Goal: Task Accomplishment & Management: Complete application form

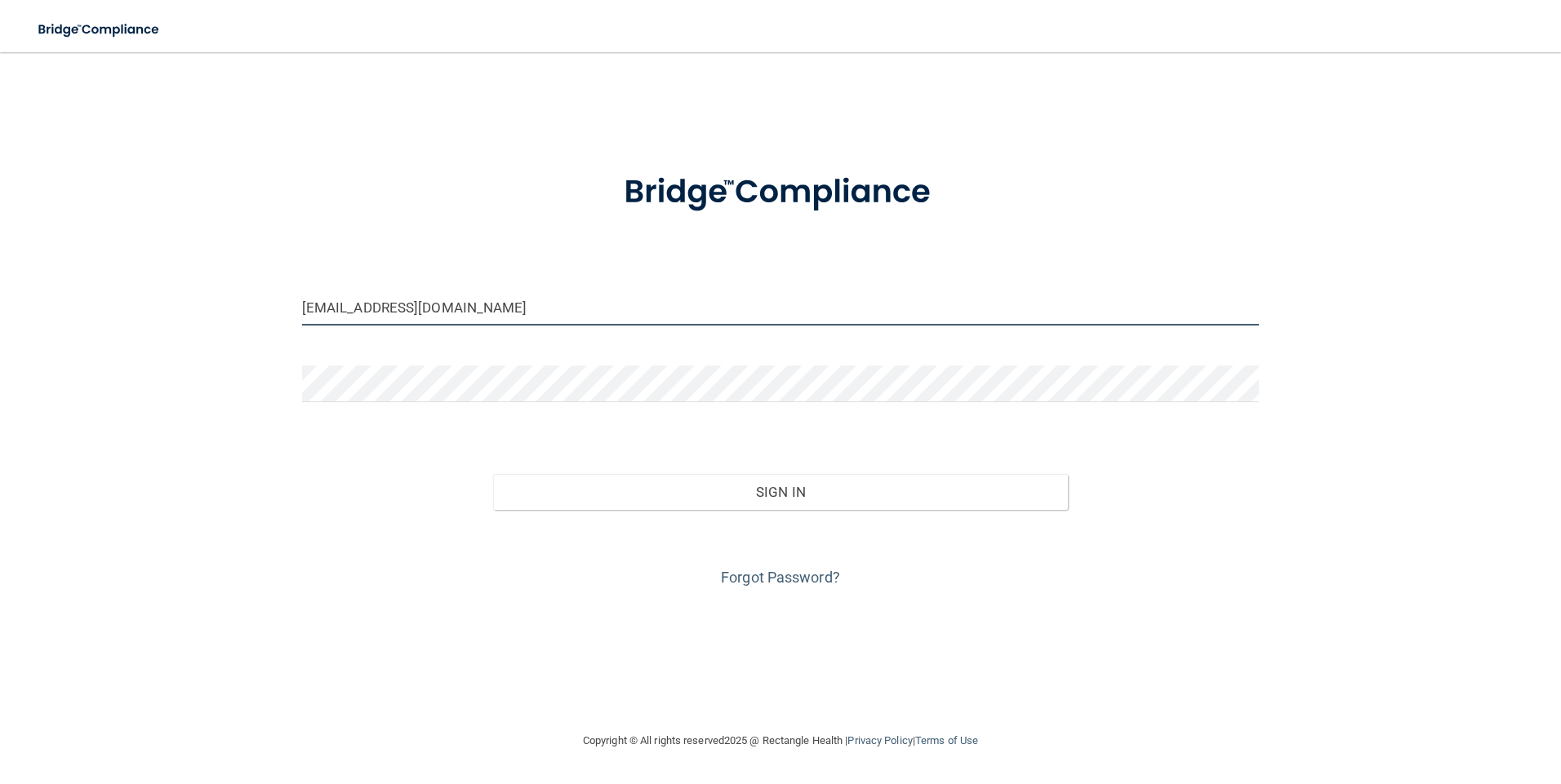
drag, startPoint x: 468, startPoint y: 313, endPoint x: -3, endPoint y: 267, distance: 473.2
click at [0, 267] on html "Toggle navigation Manage My Enterprise Manage My Location [EMAIL_ADDRESS][DOMAI…" at bounding box center [780, 392] width 1561 height 784
type input "[EMAIL_ADDRESS][DOMAIN_NAME]"
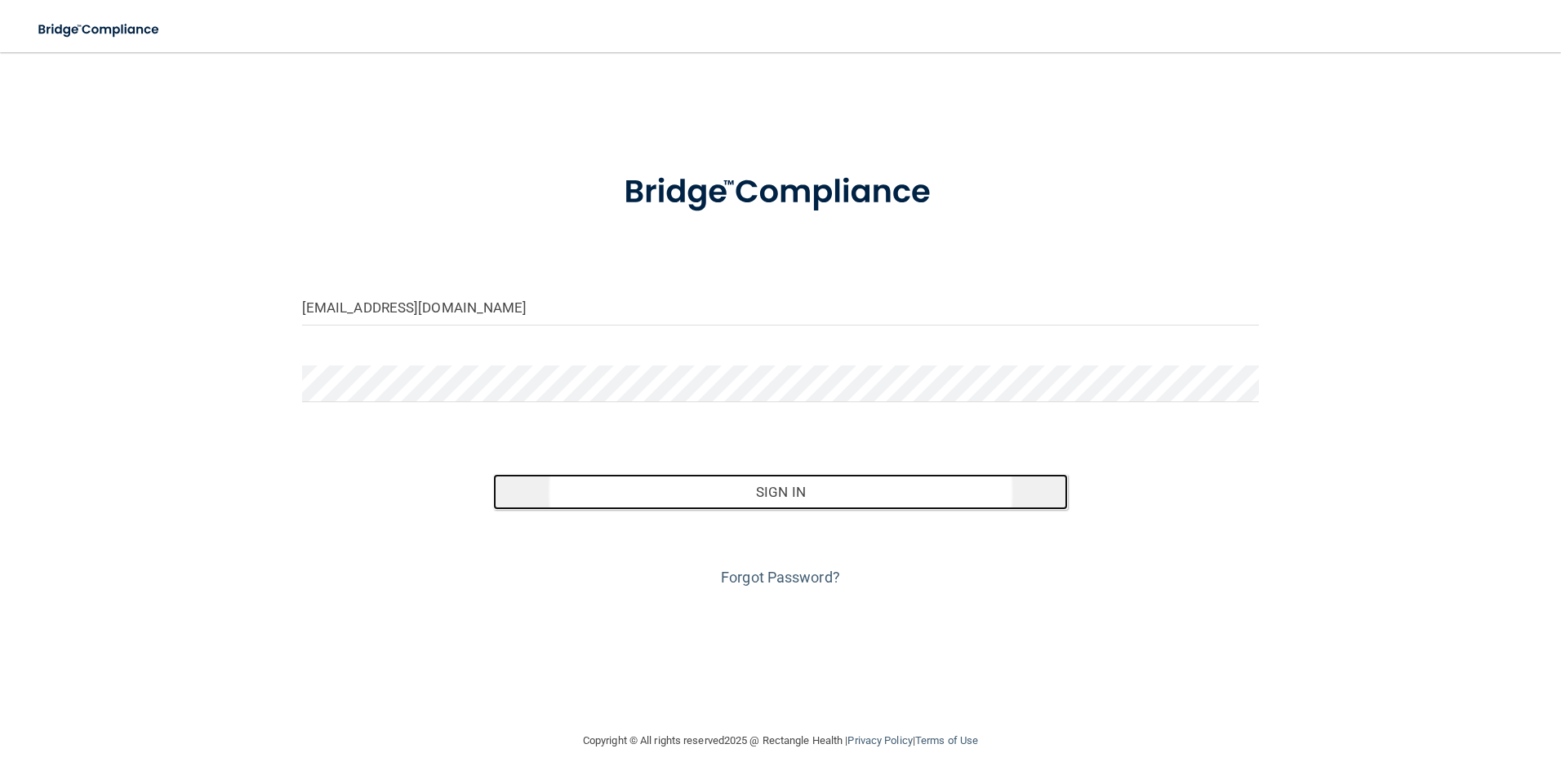
click at [771, 488] on button "Sign In" at bounding box center [780, 492] width 574 height 36
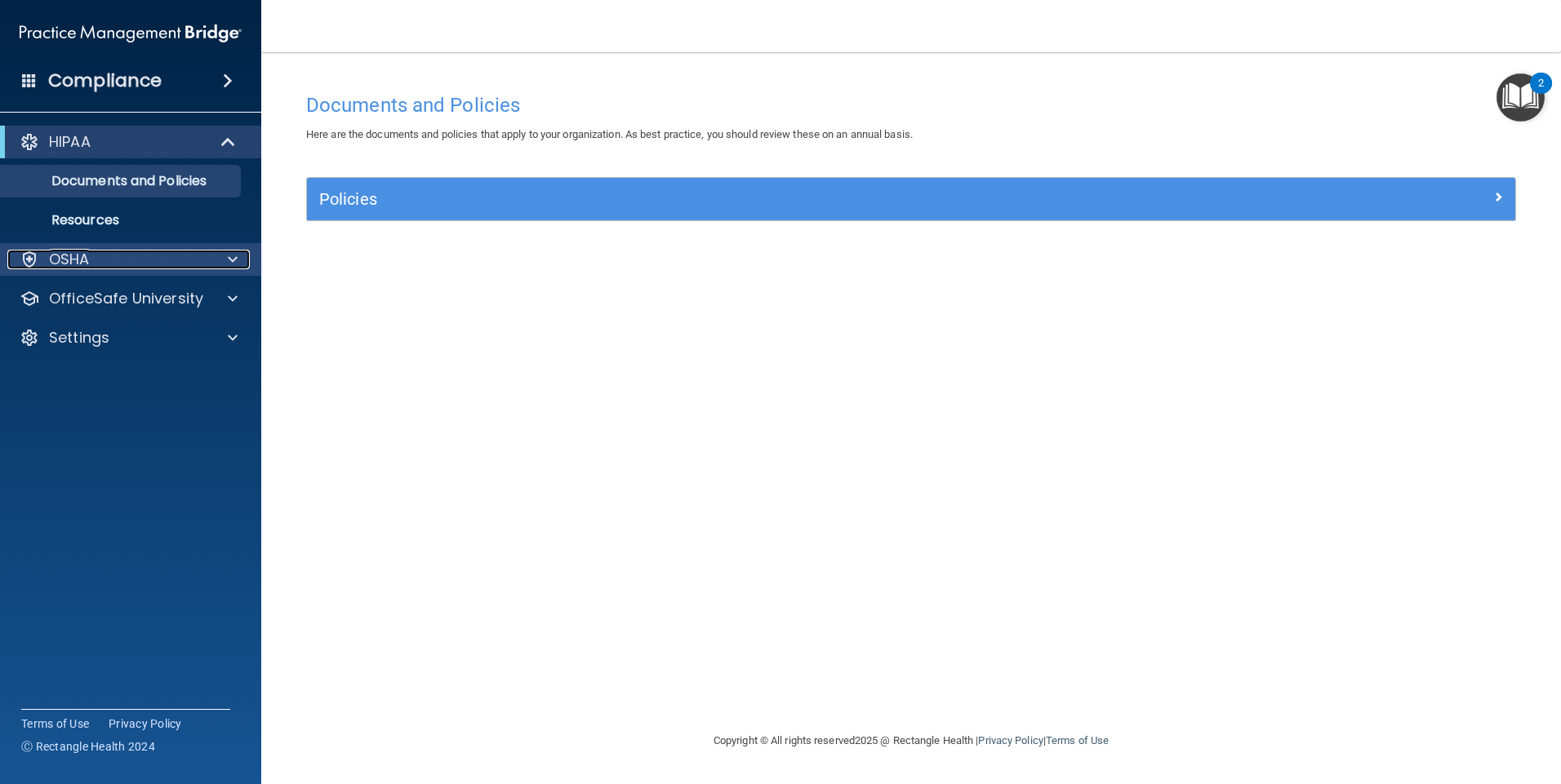
click at [230, 258] on span at bounding box center [233, 259] width 10 height 20
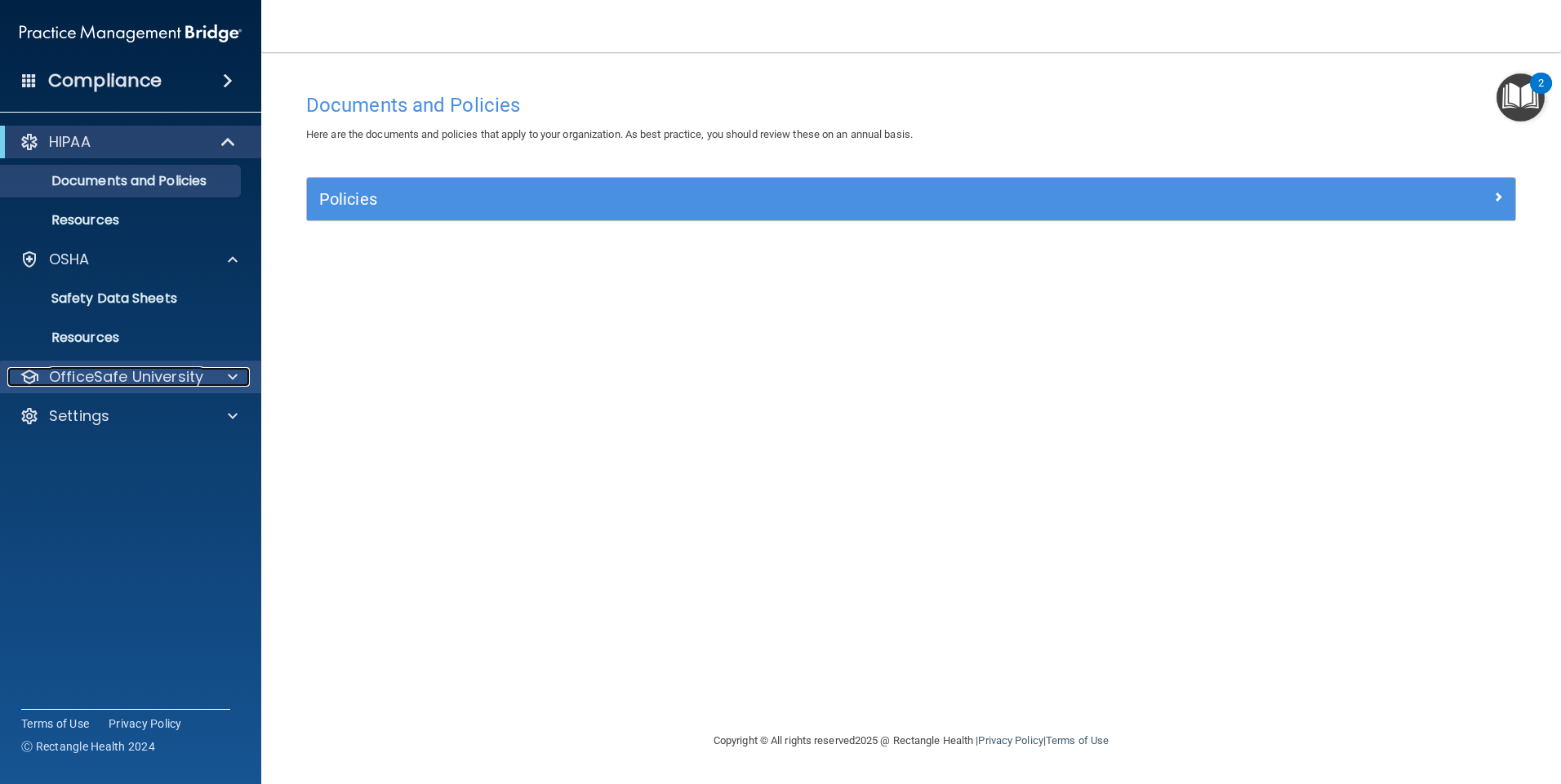
click at [232, 382] on span at bounding box center [233, 377] width 10 height 20
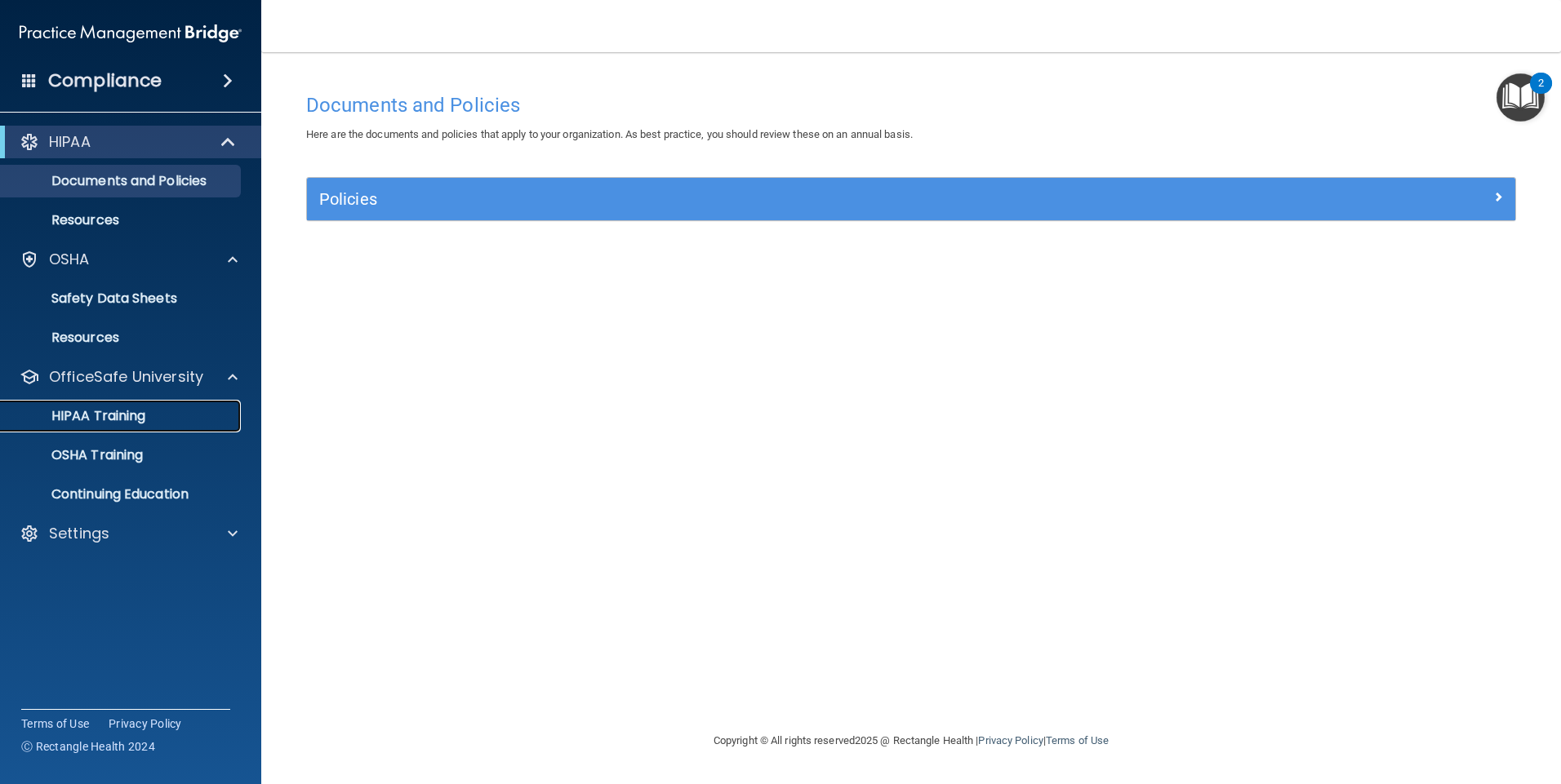
click at [136, 423] on p "HIPAA Training" at bounding box center [78, 416] width 135 height 16
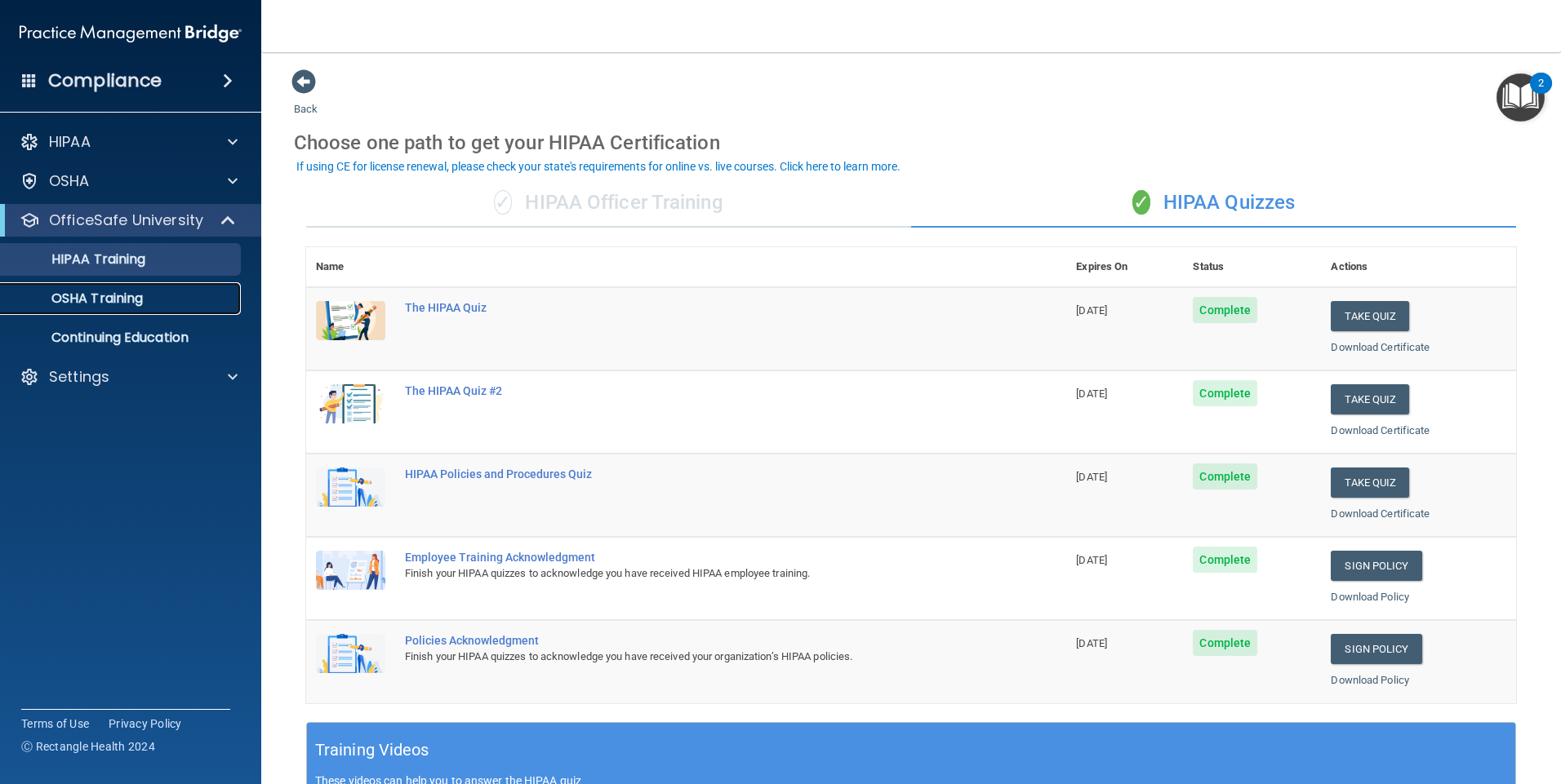
click at [68, 292] on p "OSHA Training" at bounding box center [77, 298] width 133 height 16
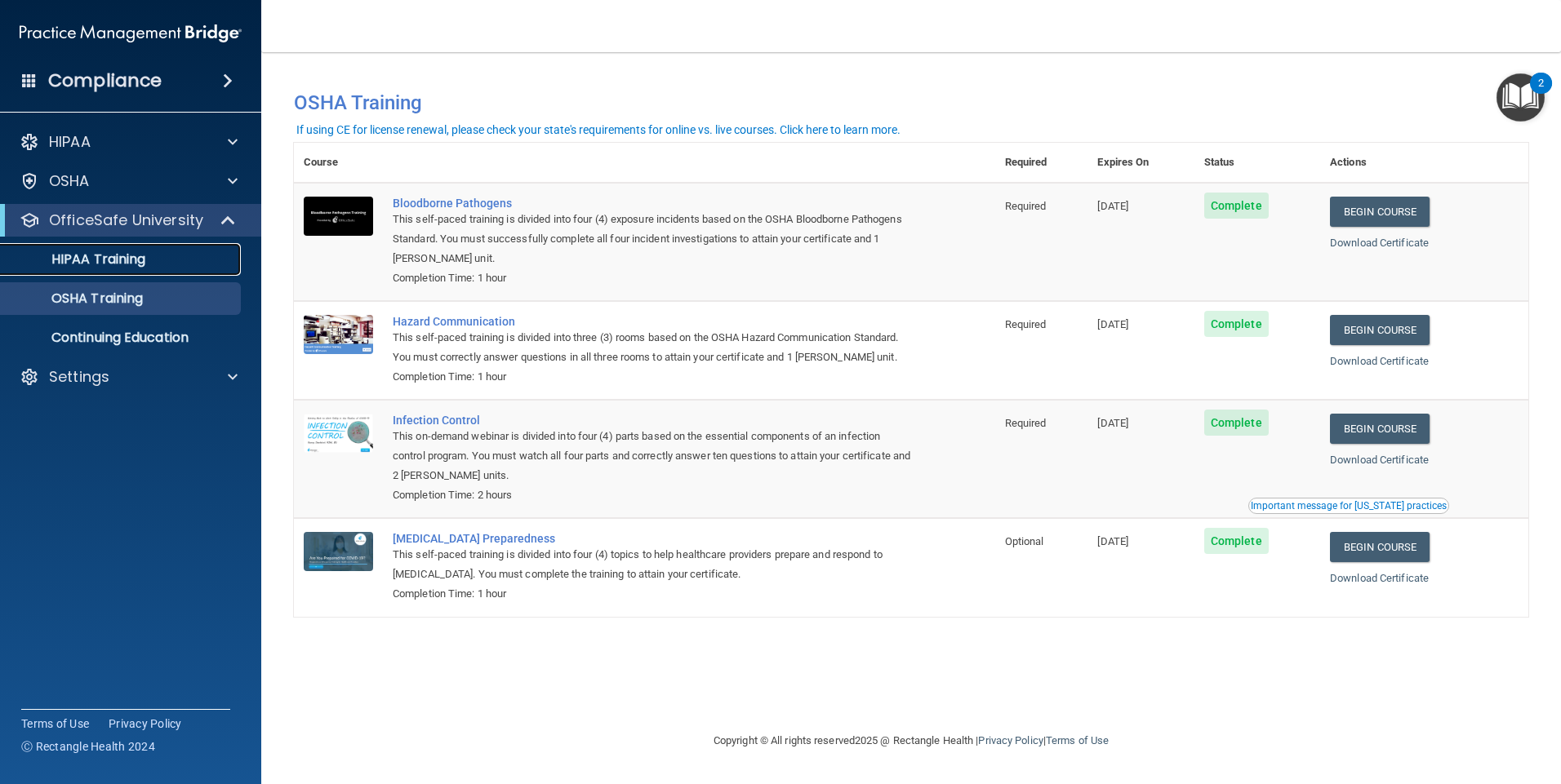
click at [130, 261] on p "HIPAA Training" at bounding box center [78, 259] width 135 height 16
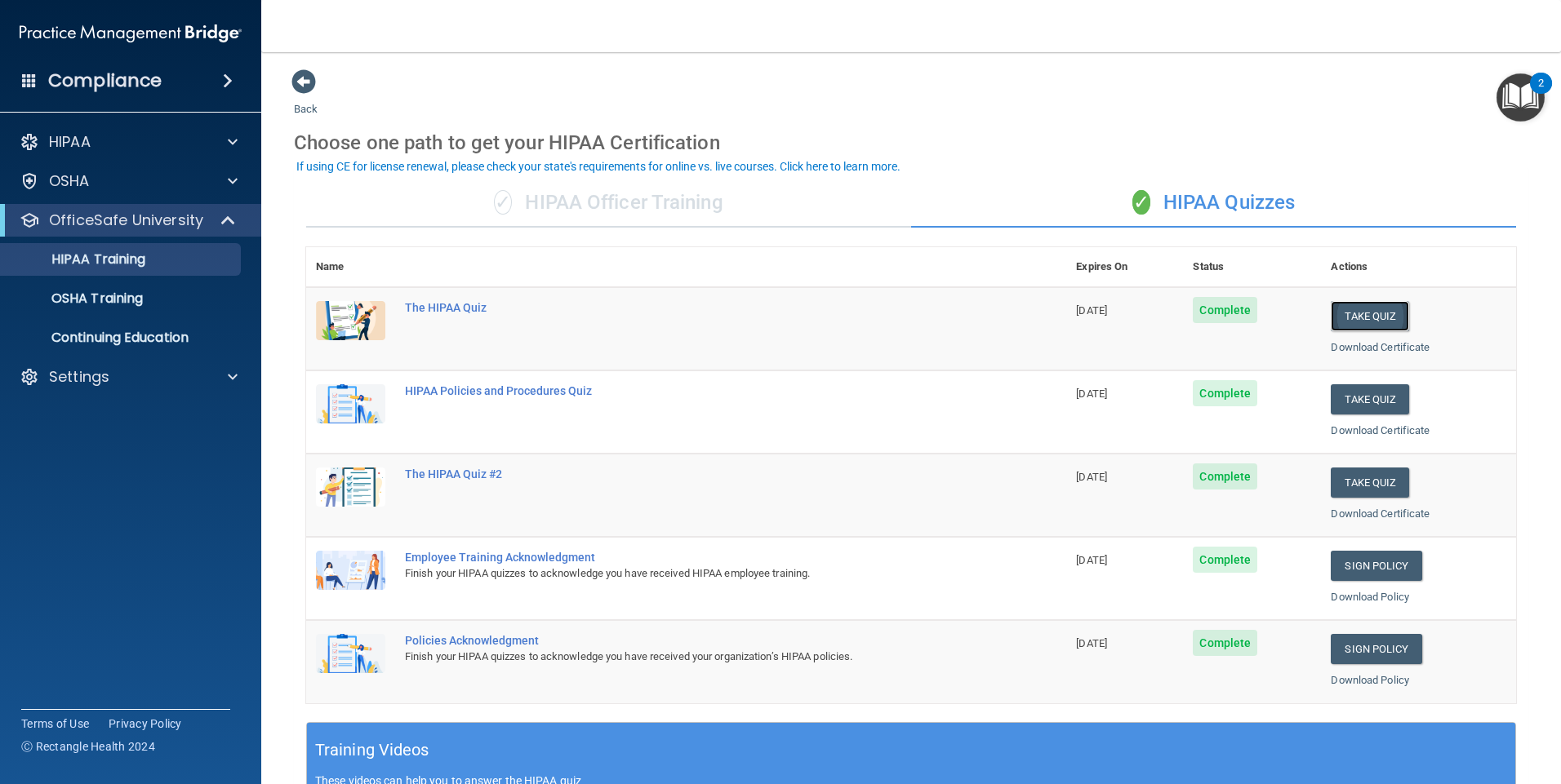
click at [1352, 325] on button "Take Quiz" at bounding box center [1370, 316] width 78 height 30
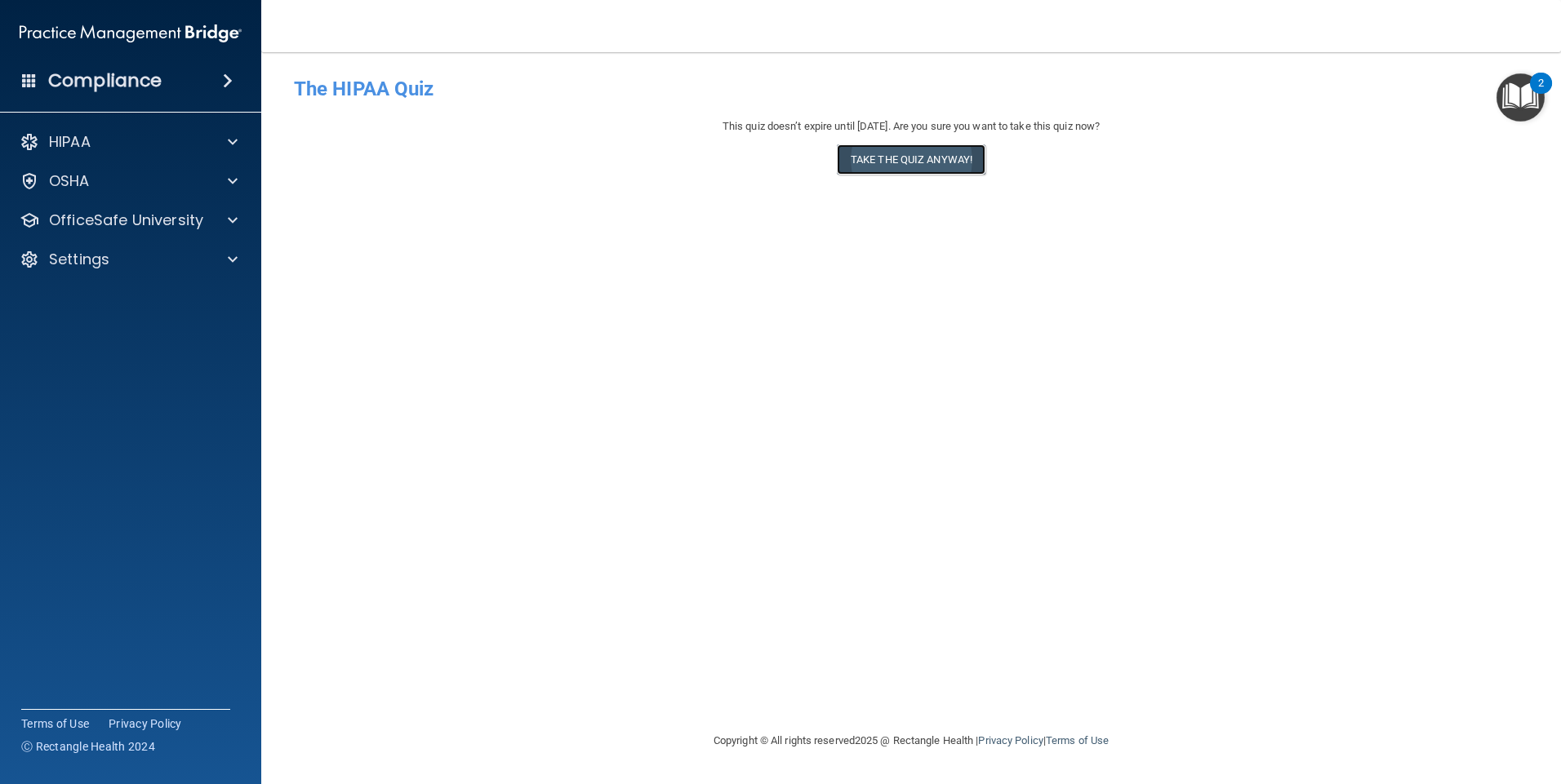
click at [891, 155] on button "Take the quiz anyway!" at bounding box center [911, 159] width 149 height 30
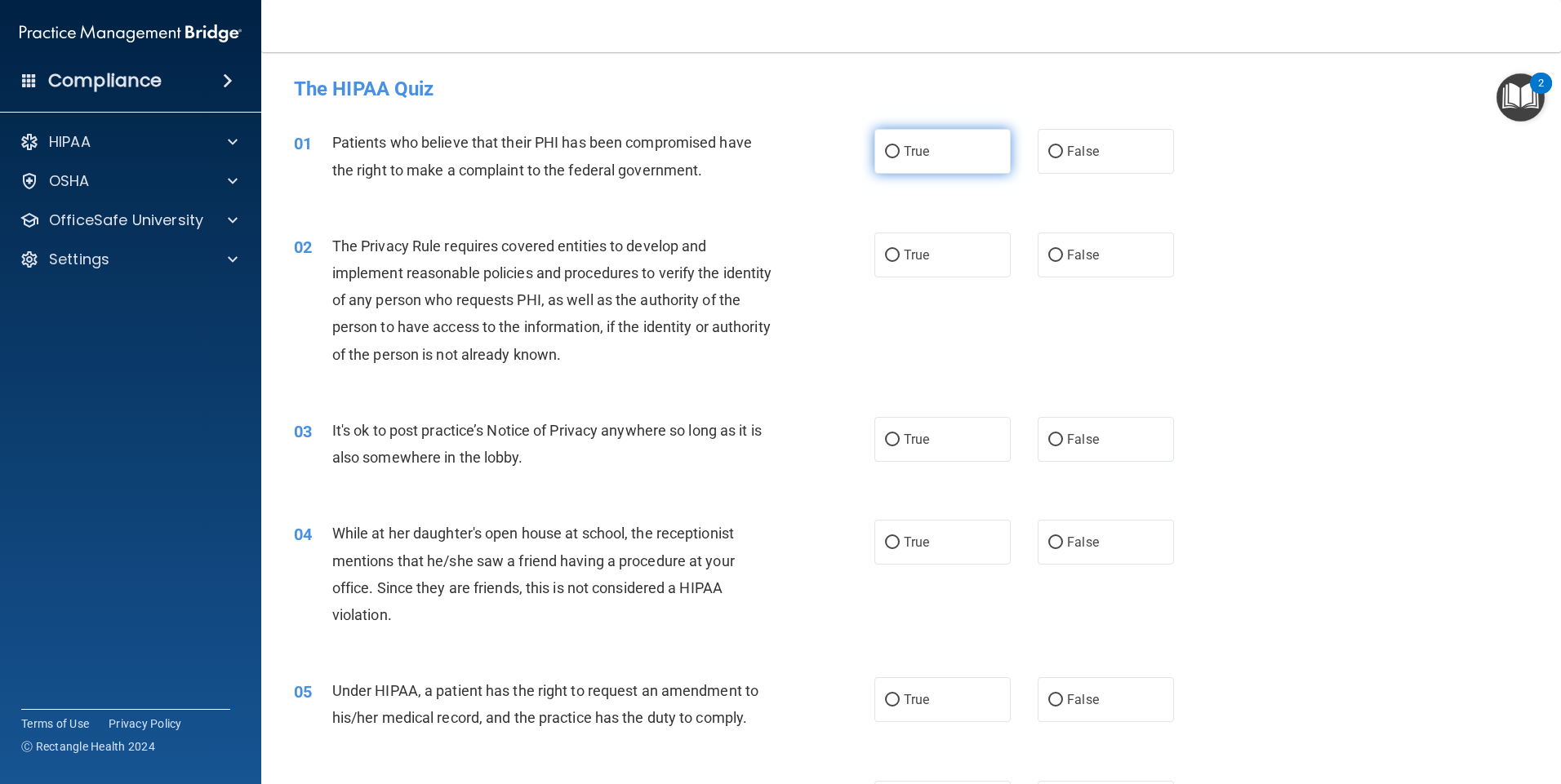
click at [887, 150] on input "True" at bounding box center [892, 152] width 15 height 12
radio input "true"
click at [1048, 255] on input "False" at bounding box center [1055, 255] width 15 height 12
radio input "true"
click at [1049, 443] on input "False" at bounding box center [1055, 441] width 15 height 12
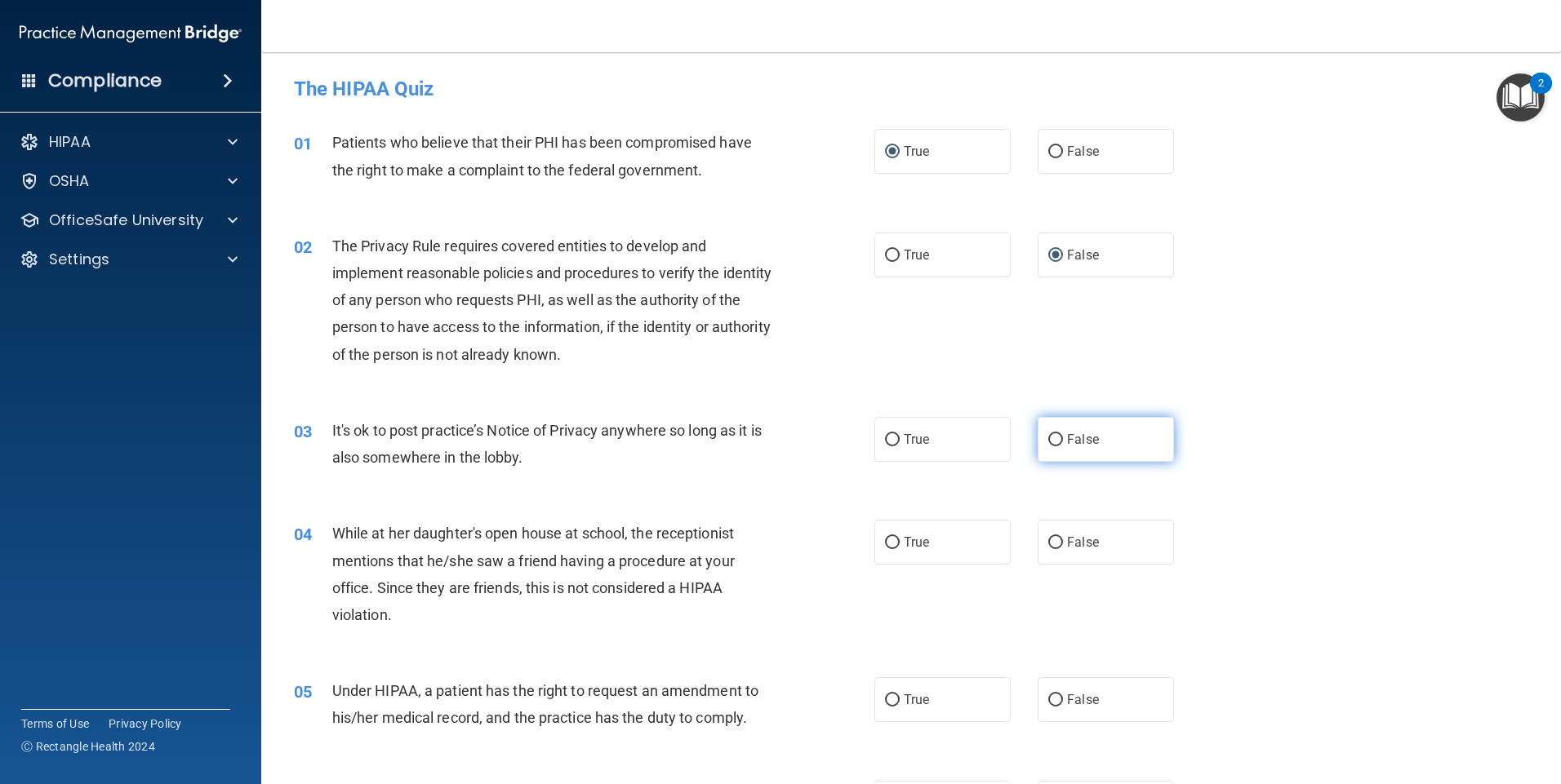
radio input "true"
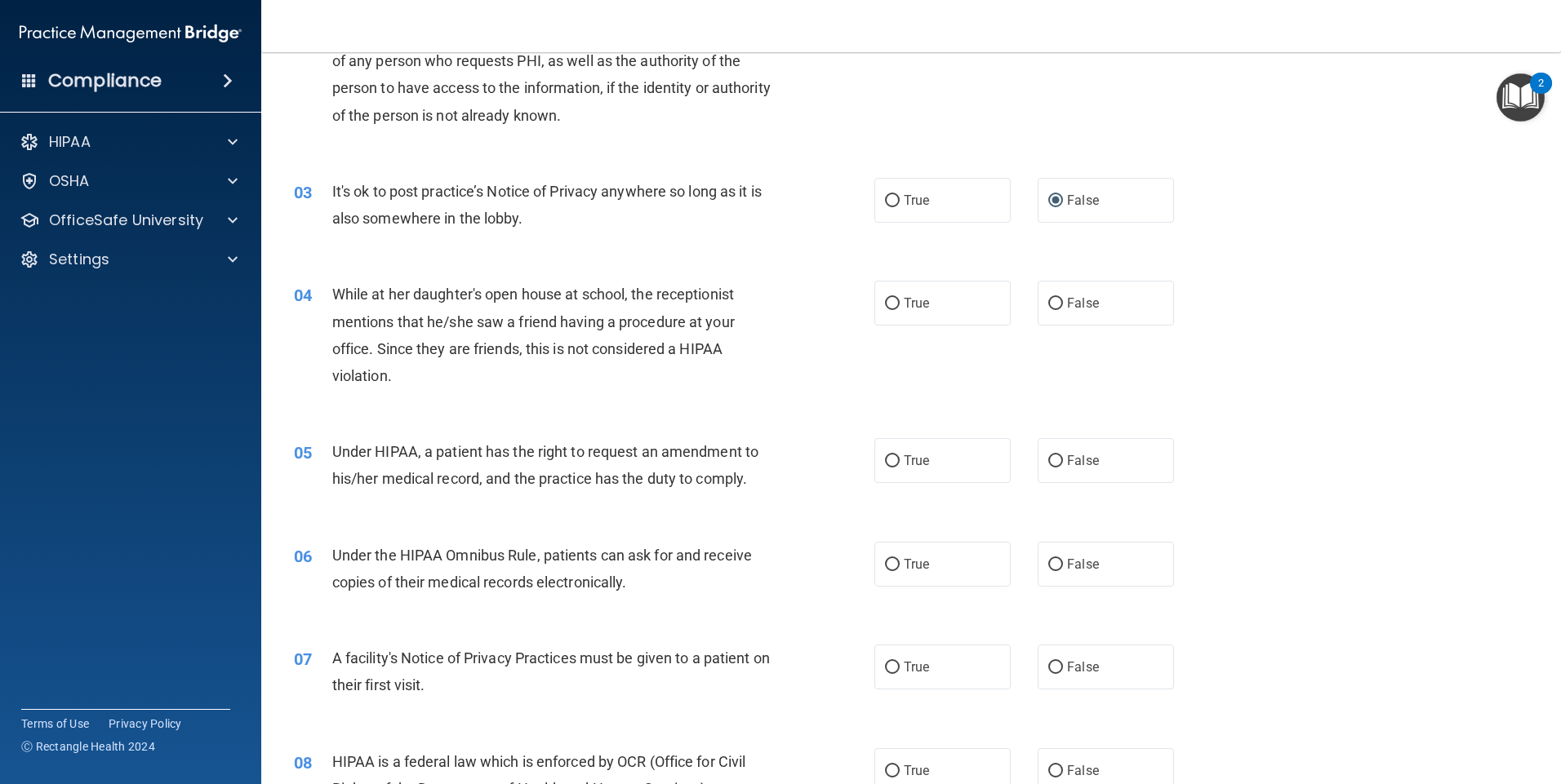
scroll to position [270, 0]
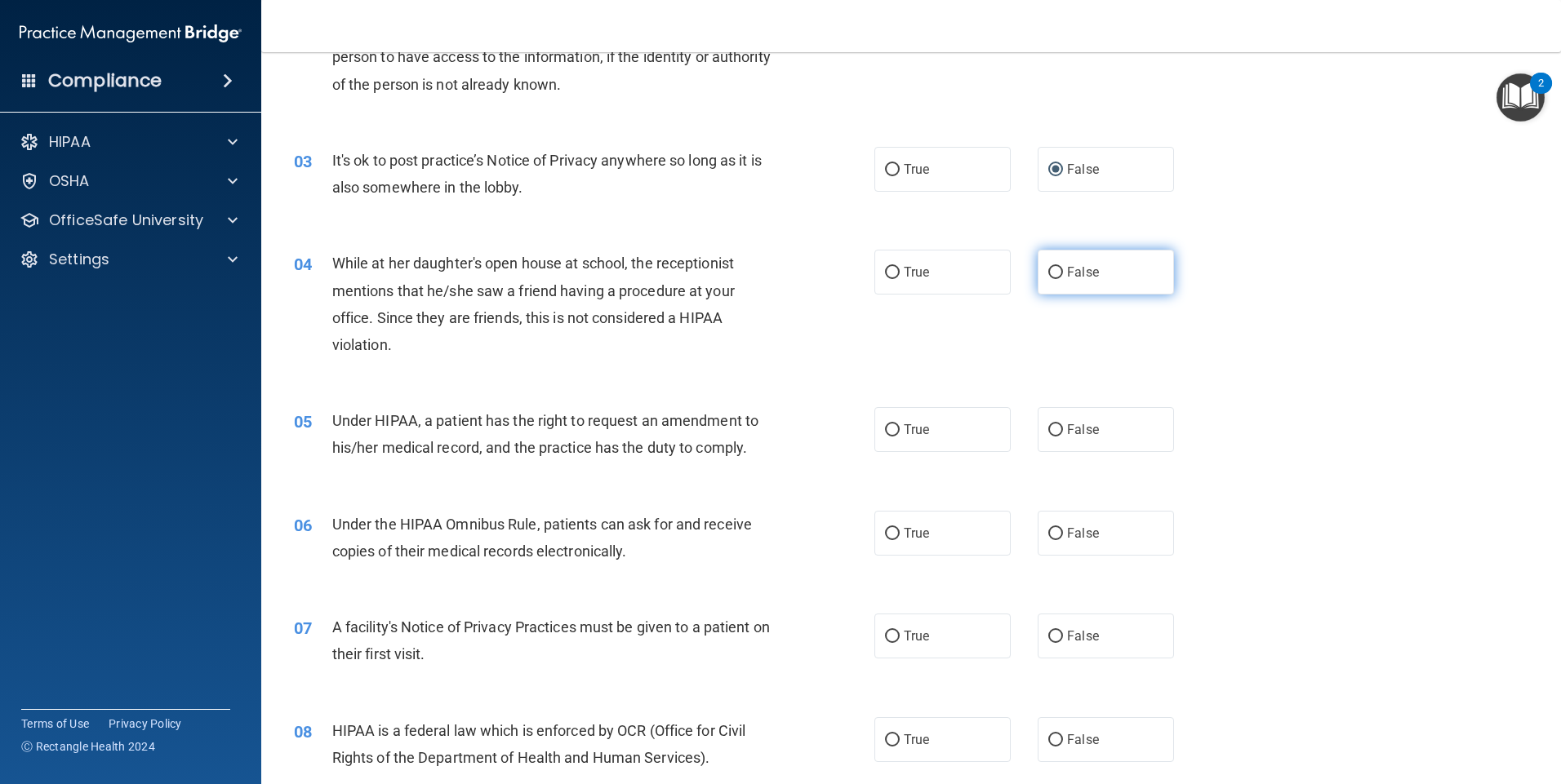
click at [1049, 274] on input "False" at bounding box center [1055, 273] width 15 height 12
radio input "true"
click at [889, 428] on input "True" at bounding box center [892, 431] width 15 height 12
radio input "true"
click at [886, 524] on label "True" at bounding box center [943, 533] width 137 height 45
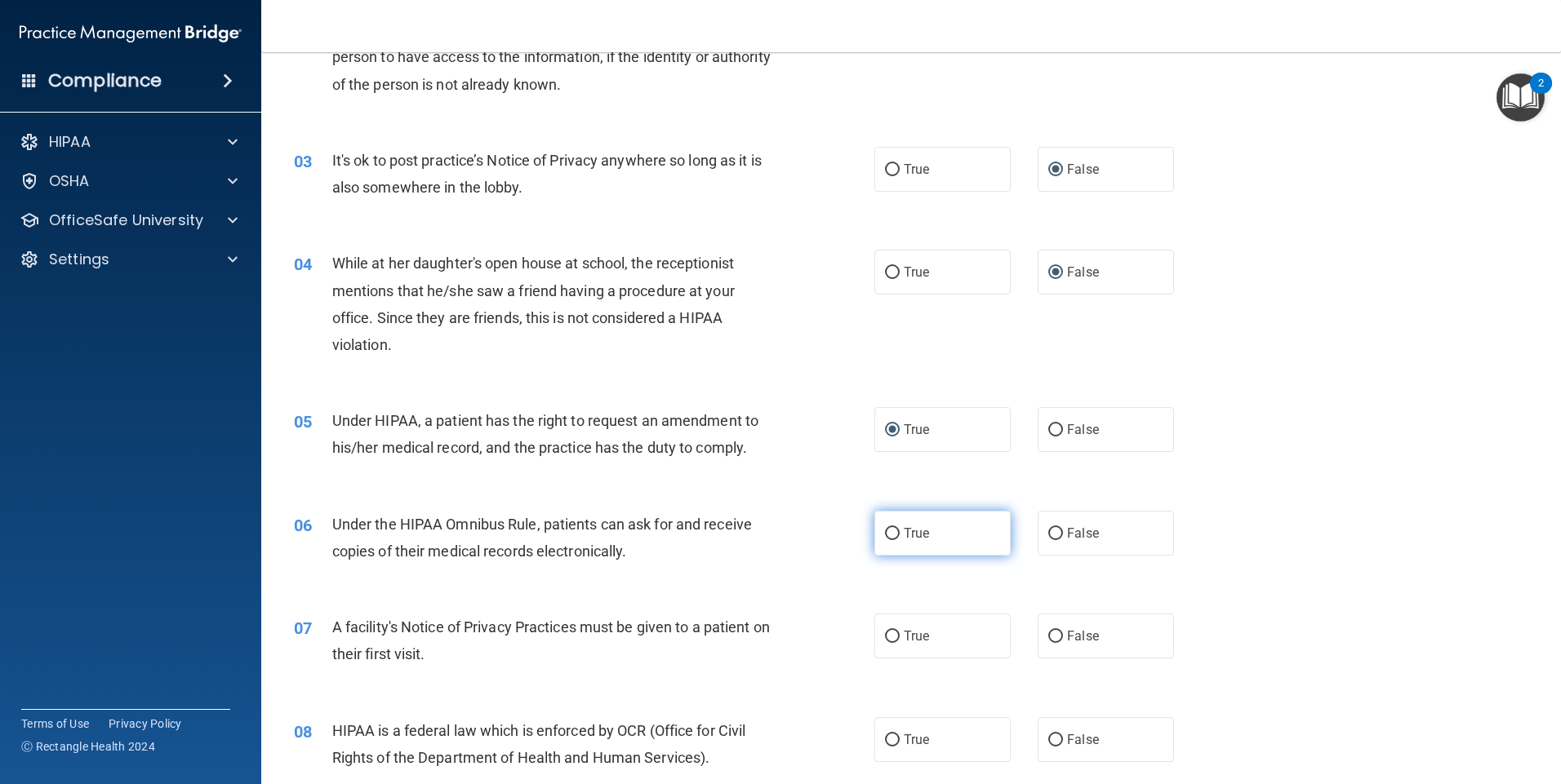
click at [886, 528] on input "True" at bounding box center [892, 534] width 15 height 12
radio input "true"
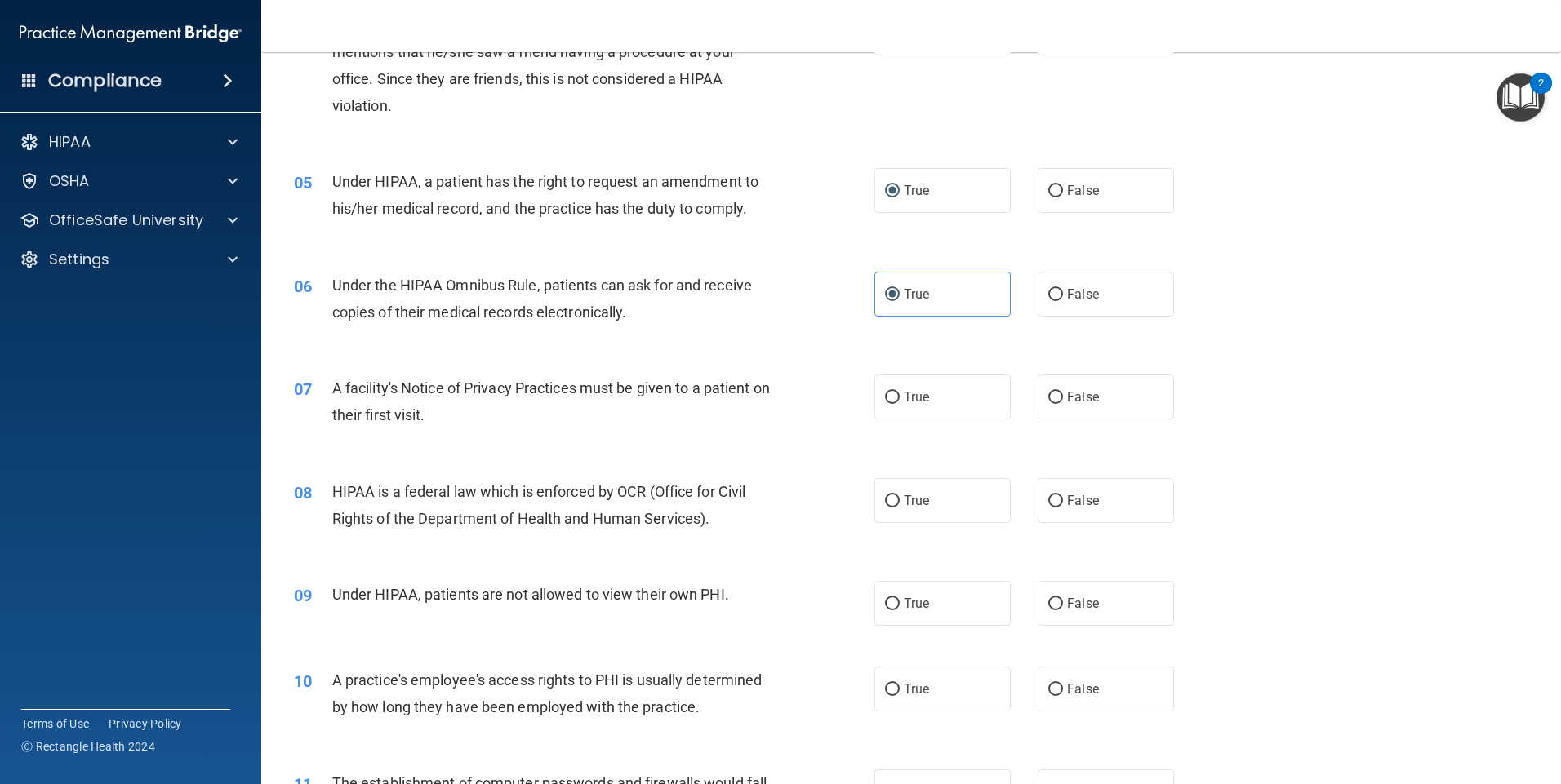
scroll to position [577, 0]
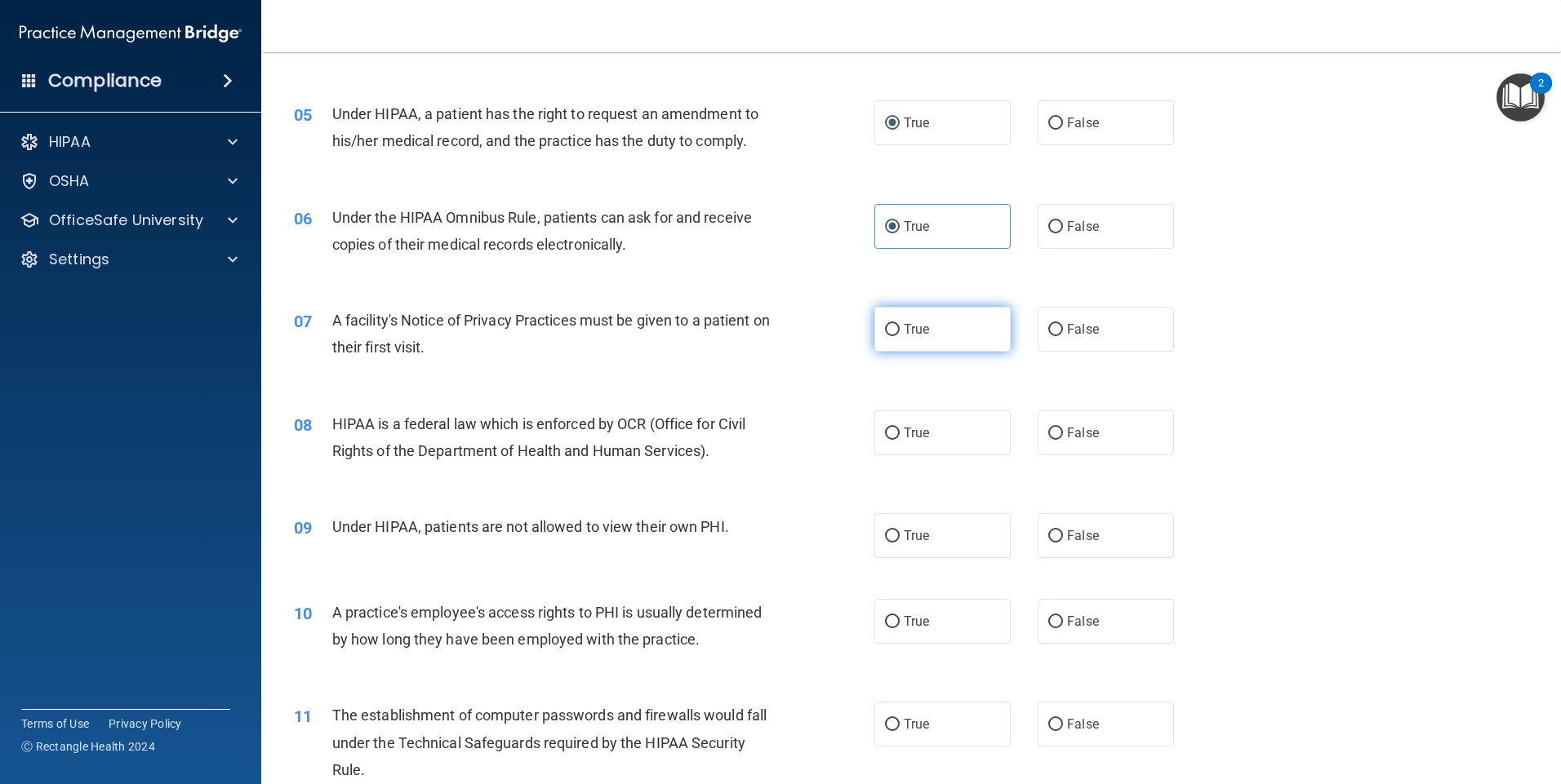
click at [888, 327] on input "True" at bounding box center [892, 330] width 15 height 12
radio input "true"
click at [888, 430] on input "True" at bounding box center [892, 434] width 15 height 12
radio input "true"
click at [1049, 531] on input "False" at bounding box center [1055, 537] width 15 height 12
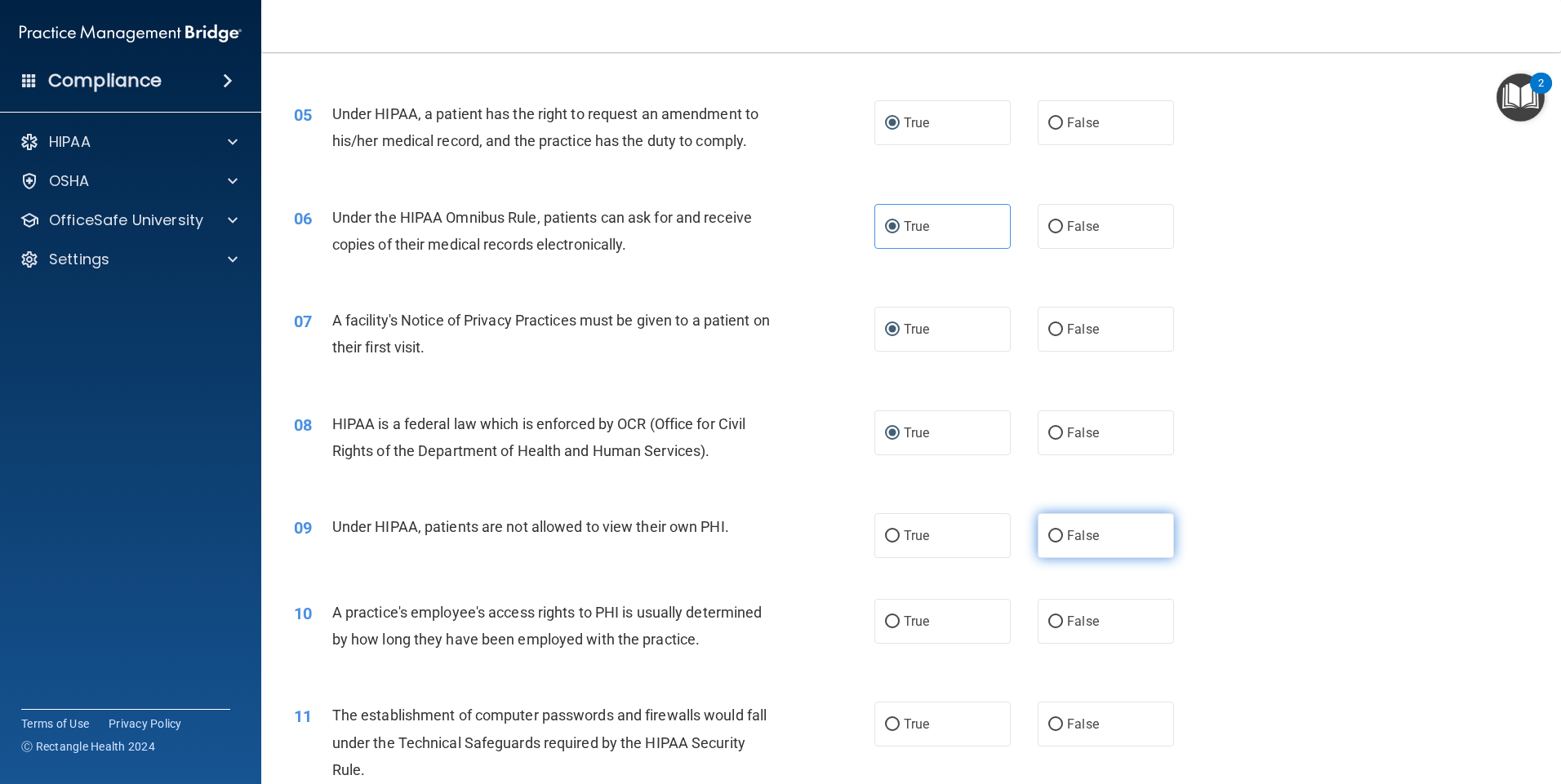
radio input "true"
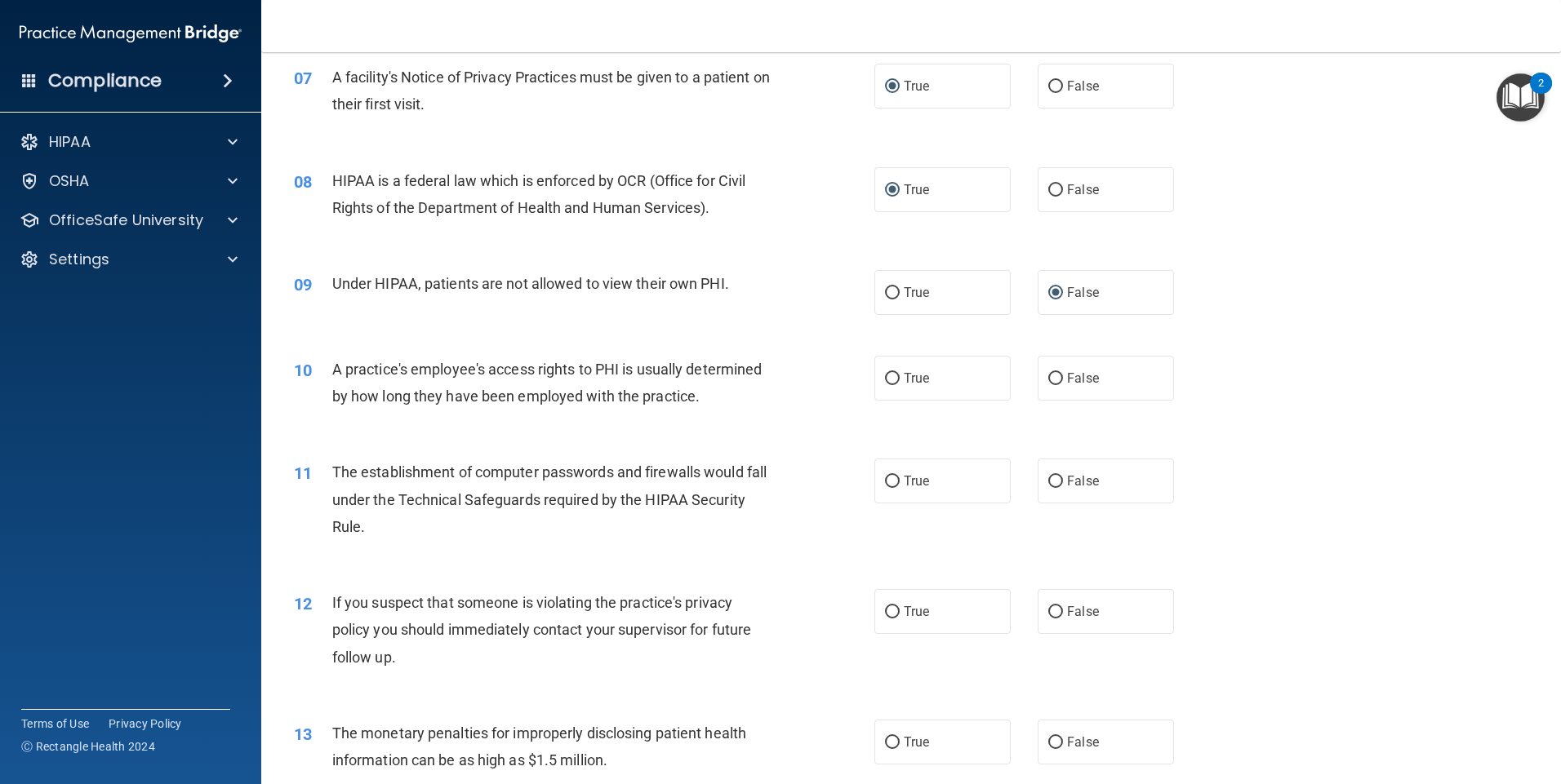
scroll to position [829, 0]
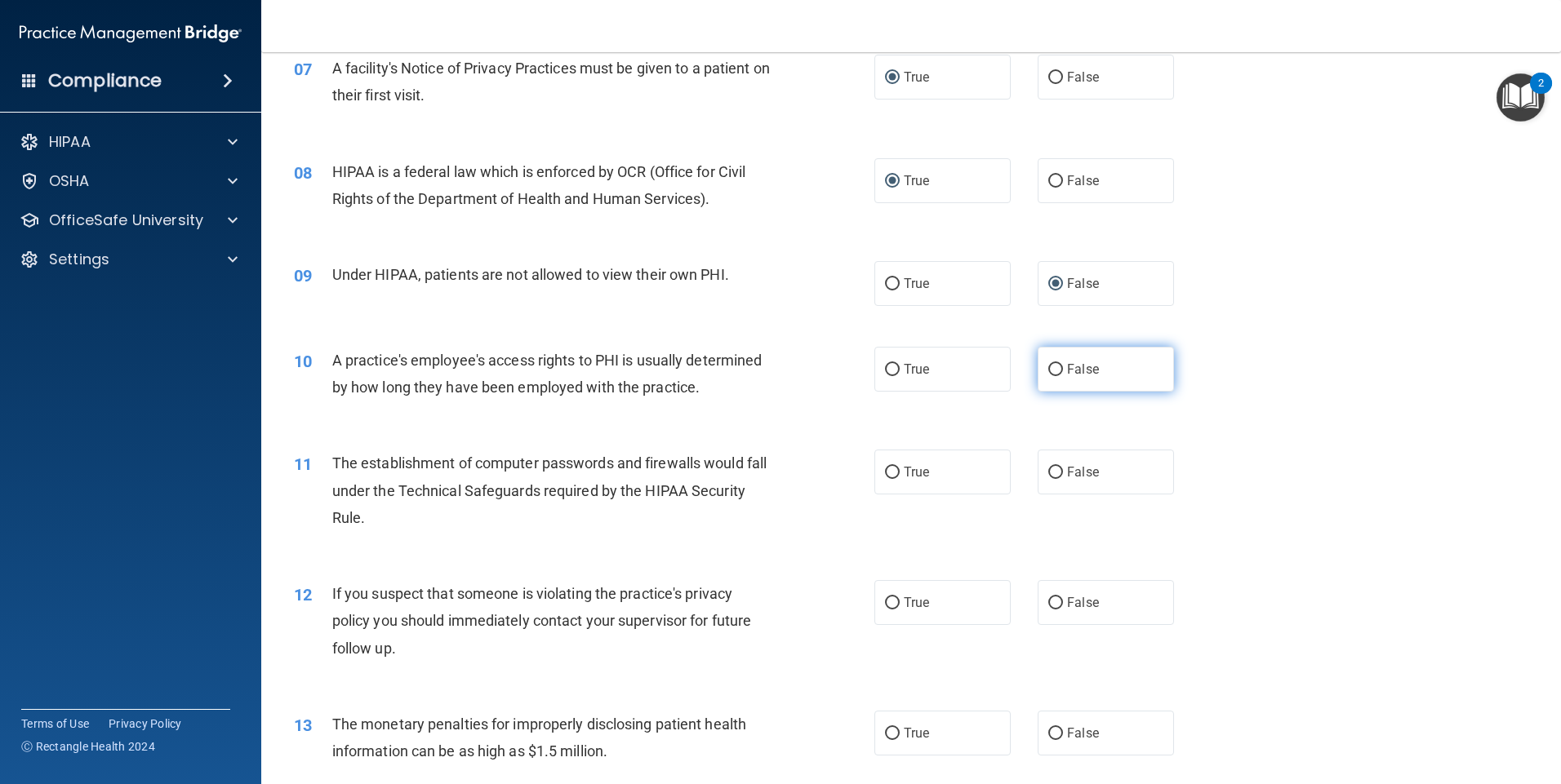
click at [1048, 369] on input "False" at bounding box center [1055, 370] width 15 height 12
radio input "true"
click at [889, 466] on input "True" at bounding box center [892, 472] width 15 height 12
radio input "true"
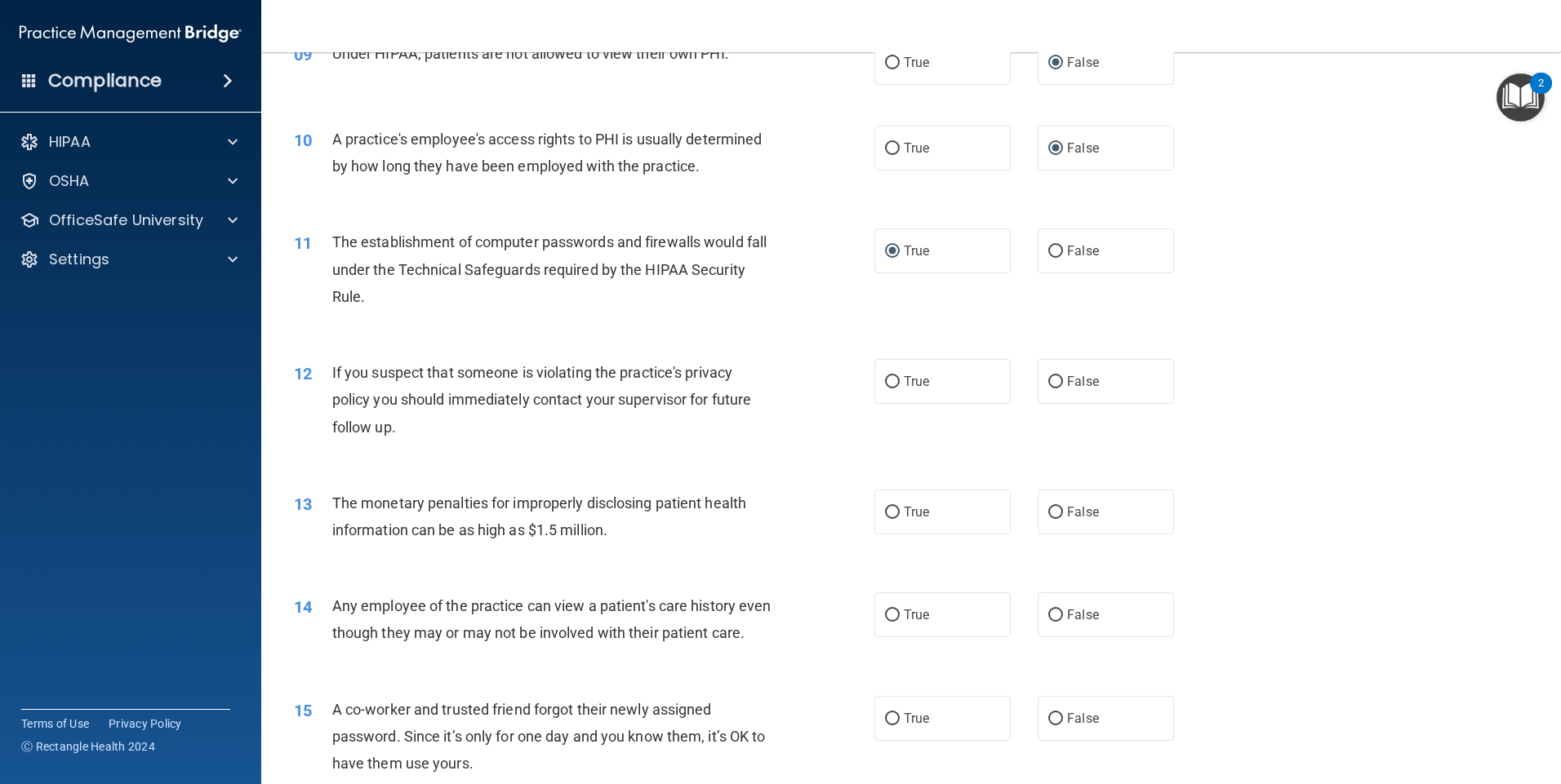
scroll to position [1127, 0]
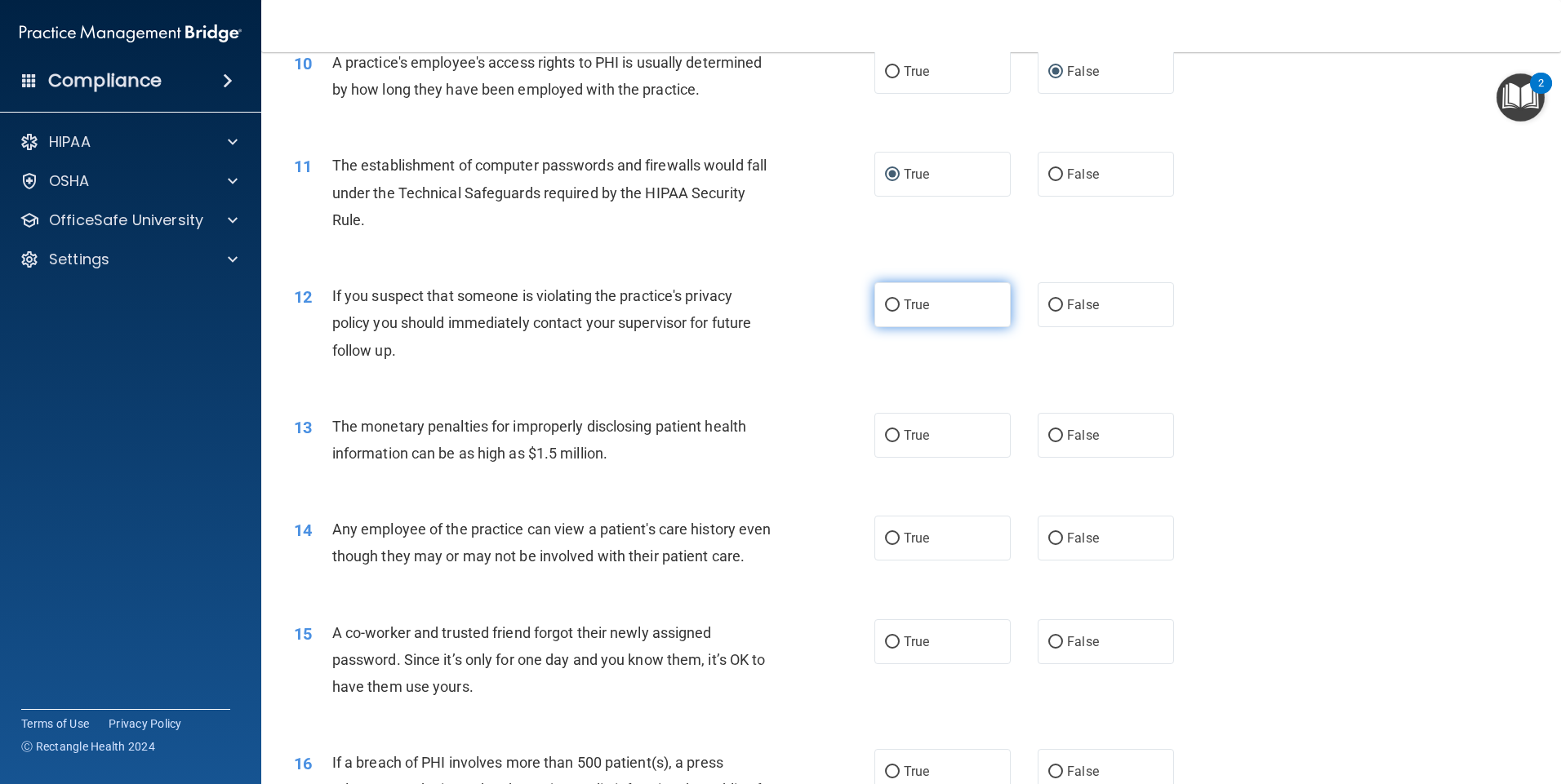
click at [885, 306] on input "True" at bounding box center [892, 306] width 15 height 12
radio input "true"
click at [885, 438] on input "True" at bounding box center [892, 436] width 15 height 12
radio input "true"
click at [885, 540] on input "True" at bounding box center [892, 539] width 15 height 12
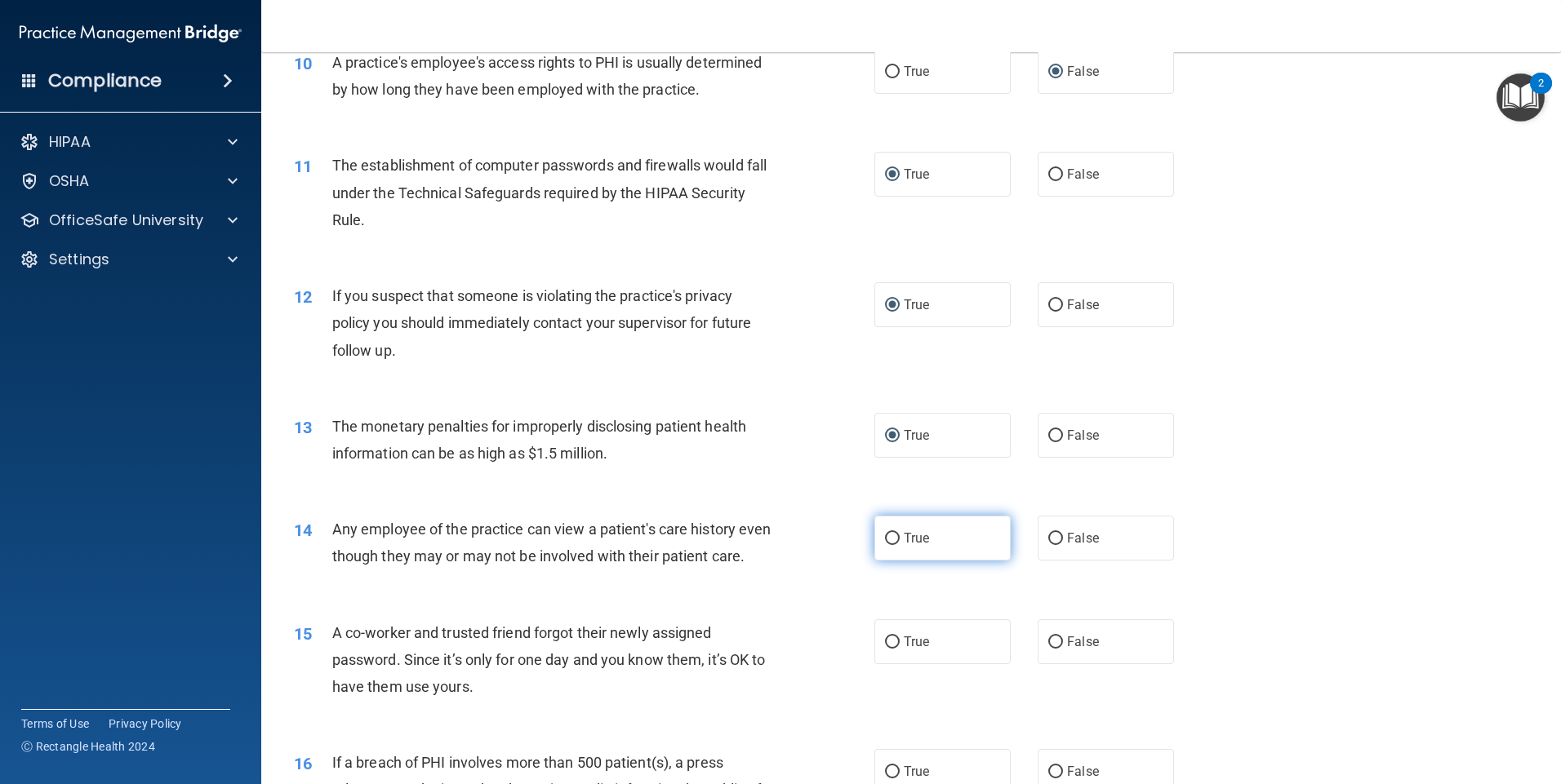
radio input "true"
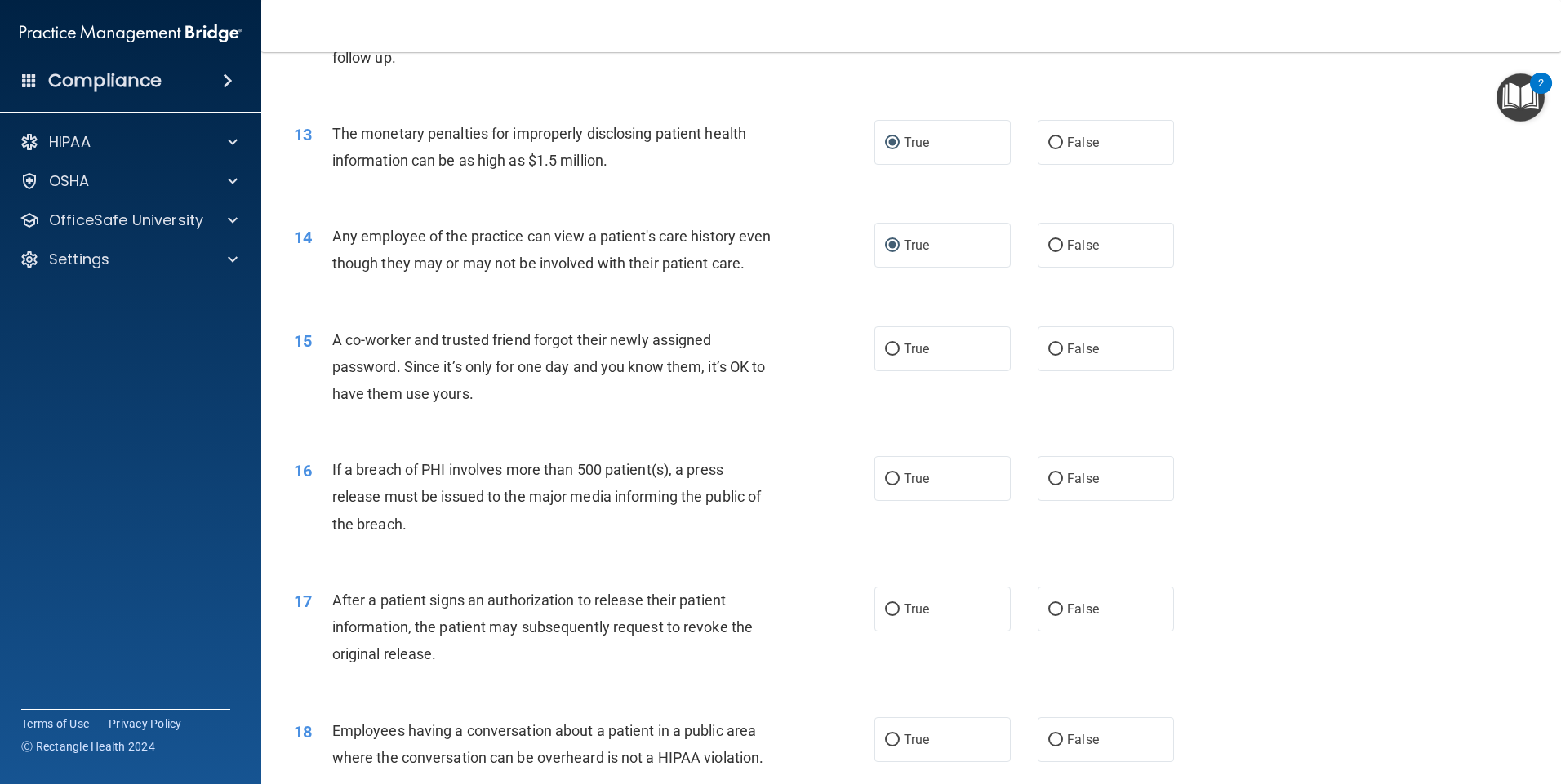
scroll to position [1456, 0]
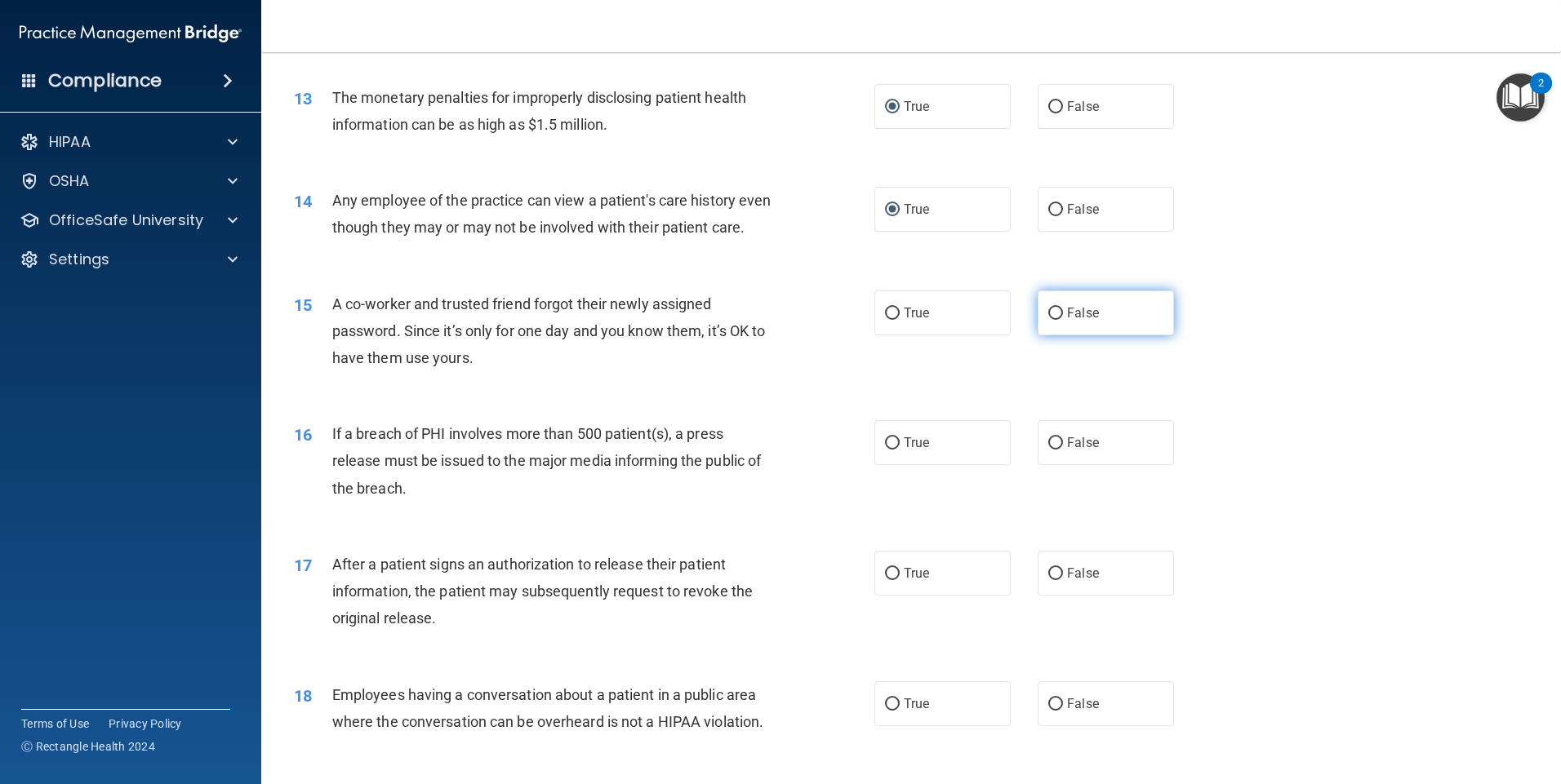
click at [1048, 320] on input "False" at bounding box center [1055, 314] width 15 height 12
radio input "true"
click at [881, 463] on label "True" at bounding box center [943, 442] width 137 height 45
click at [885, 449] on input "True" at bounding box center [892, 443] width 15 height 12
radio input "true"
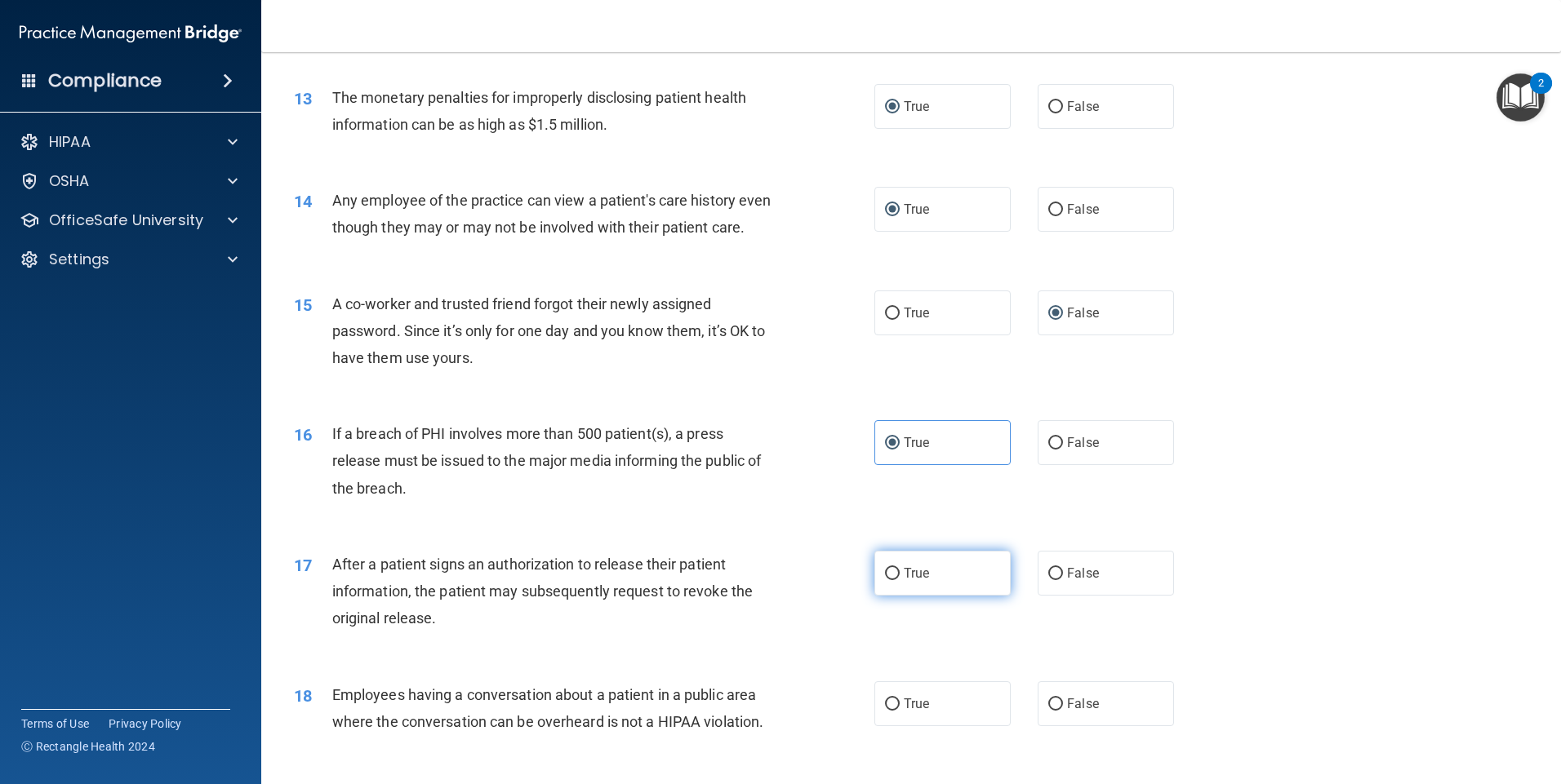
click at [885, 580] on input "True" at bounding box center [892, 574] width 15 height 12
radio input "true"
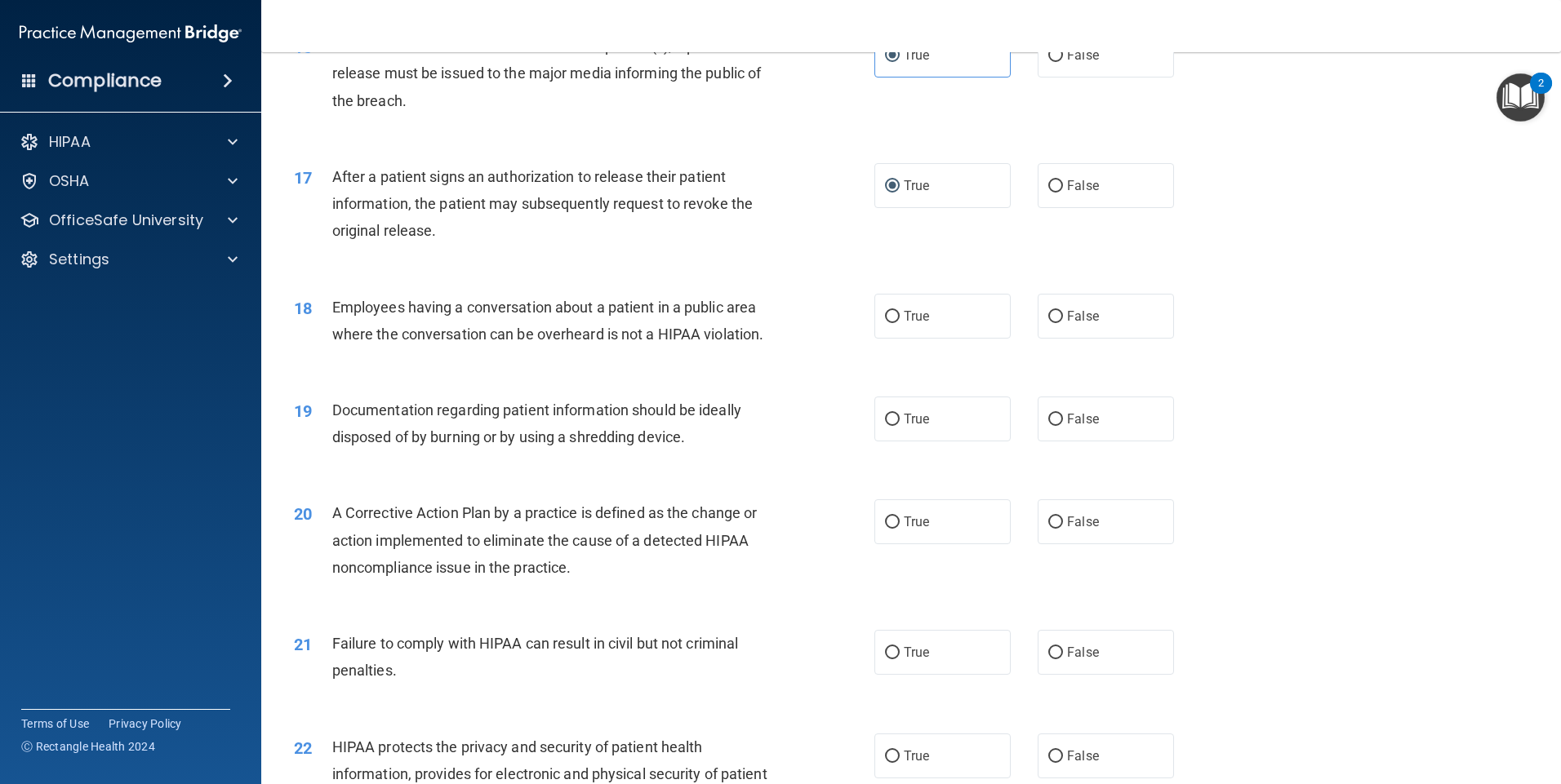
scroll to position [1865, 0]
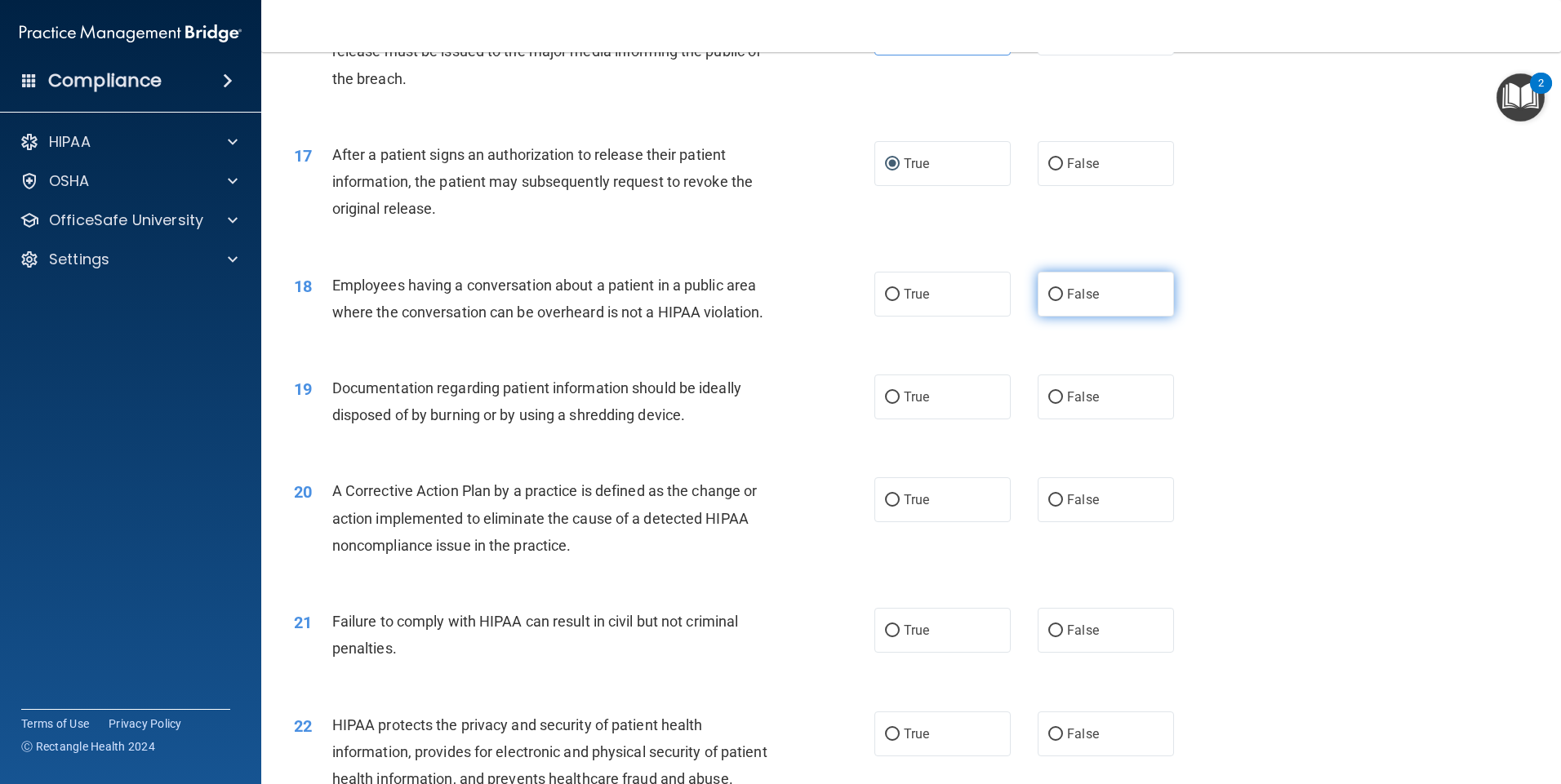
click at [1048, 301] on input "False" at bounding box center [1055, 295] width 15 height 12
radio input "true"
click at [885, 404] on input "True" at bounding box center [892, 398] width 15 height 12
radio input "true"
click at [885, 507] on input "True" at bounding box center [892, 501] width 15 height 12
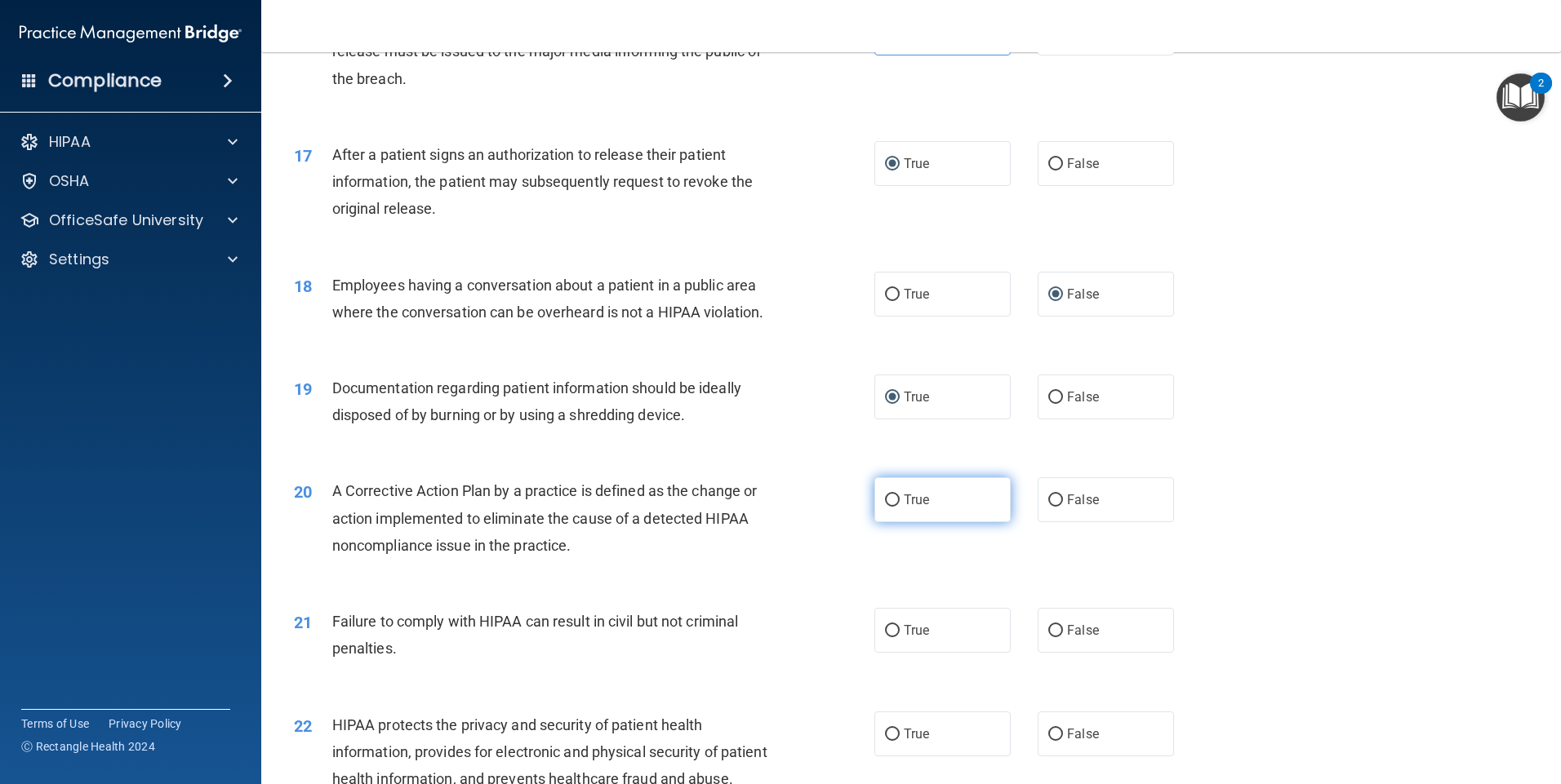
radio input "true"
click at [1048, 637] on input "False" at bounding box center [1055, 631] width 15 height 12
radio input "true"
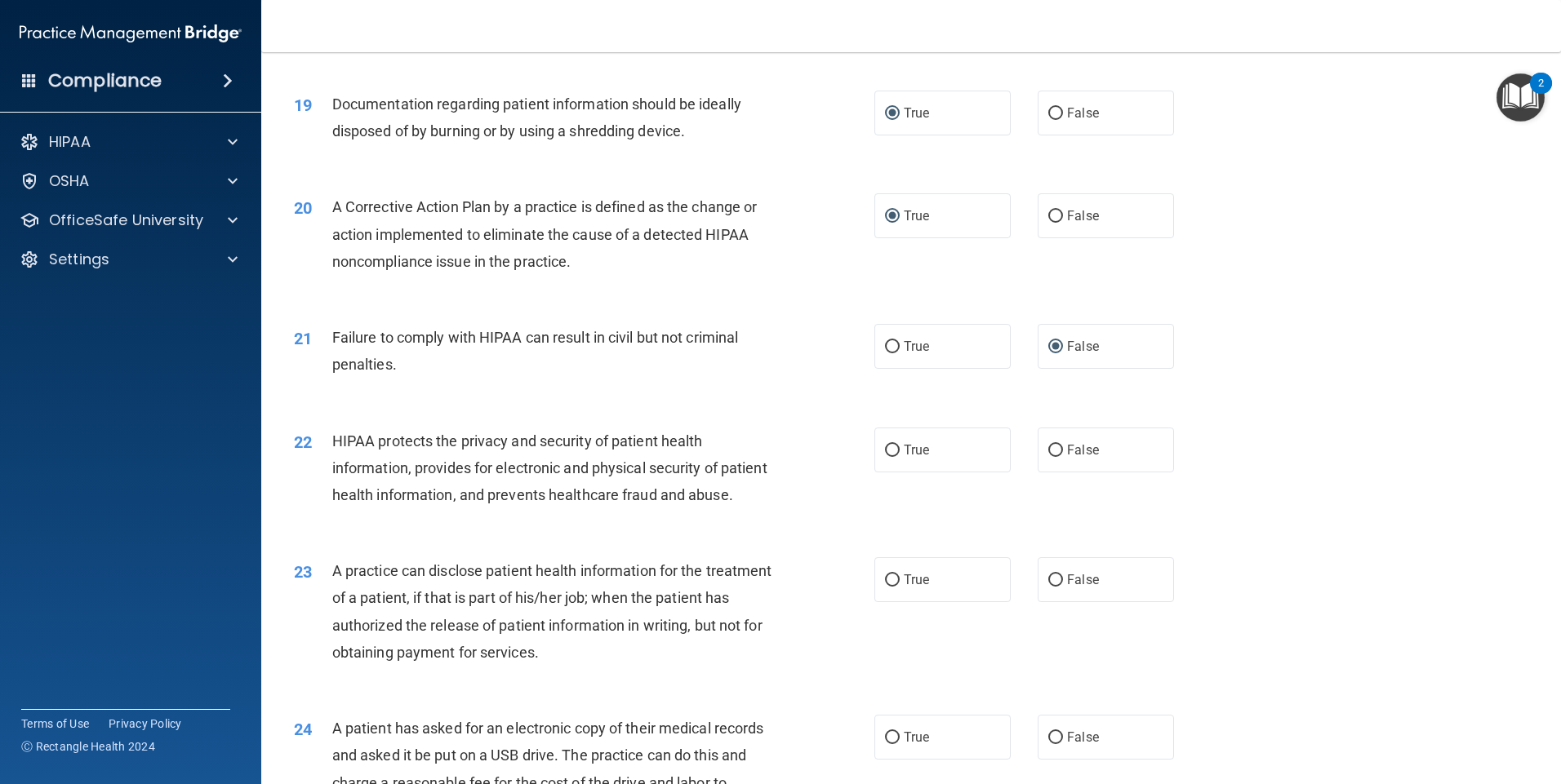
scroll to position [2158, 0]
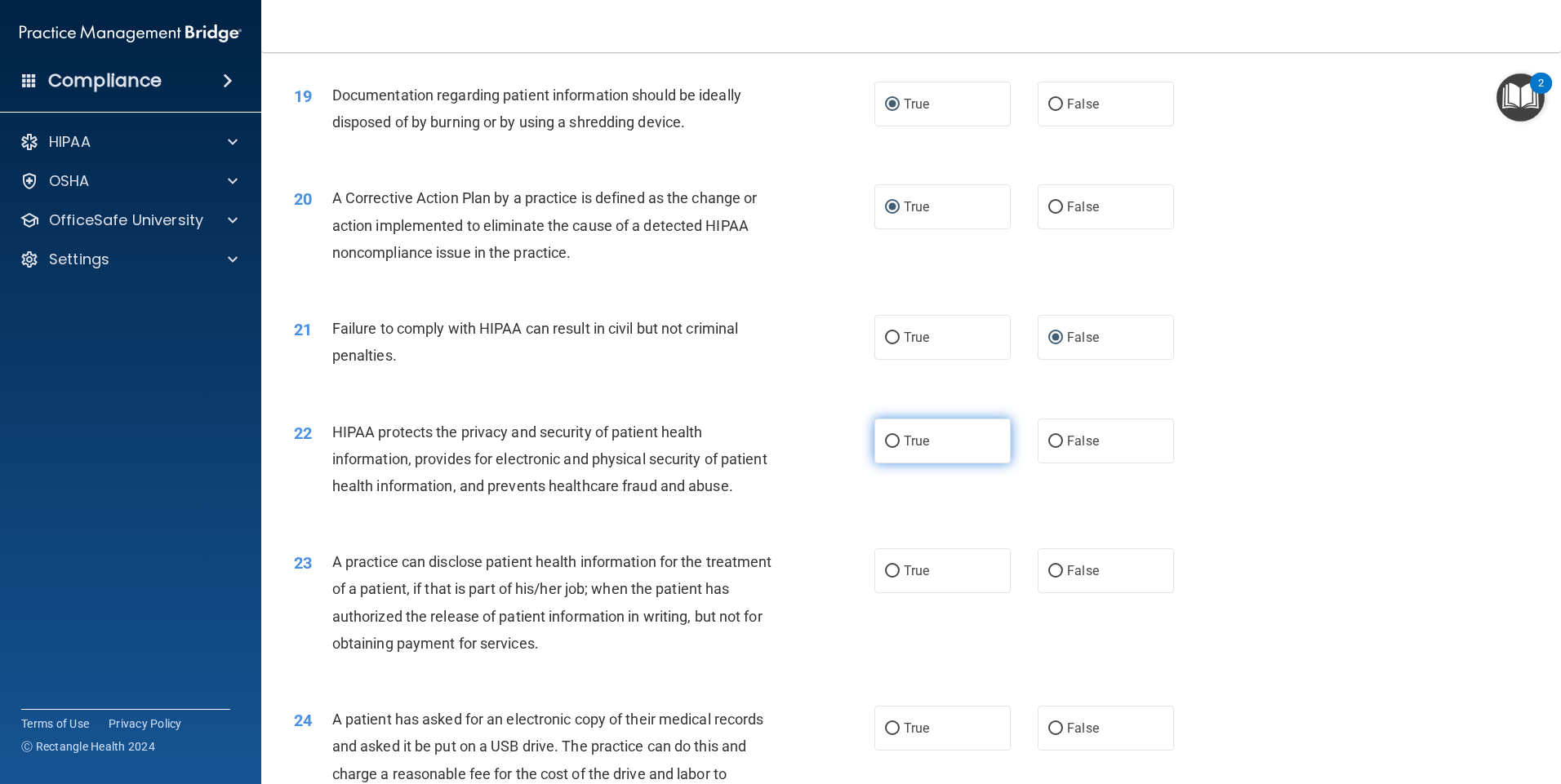
click at [885, 448] on input "True" at bounding box center [892, 441] width 15 height 12
radio input "true"
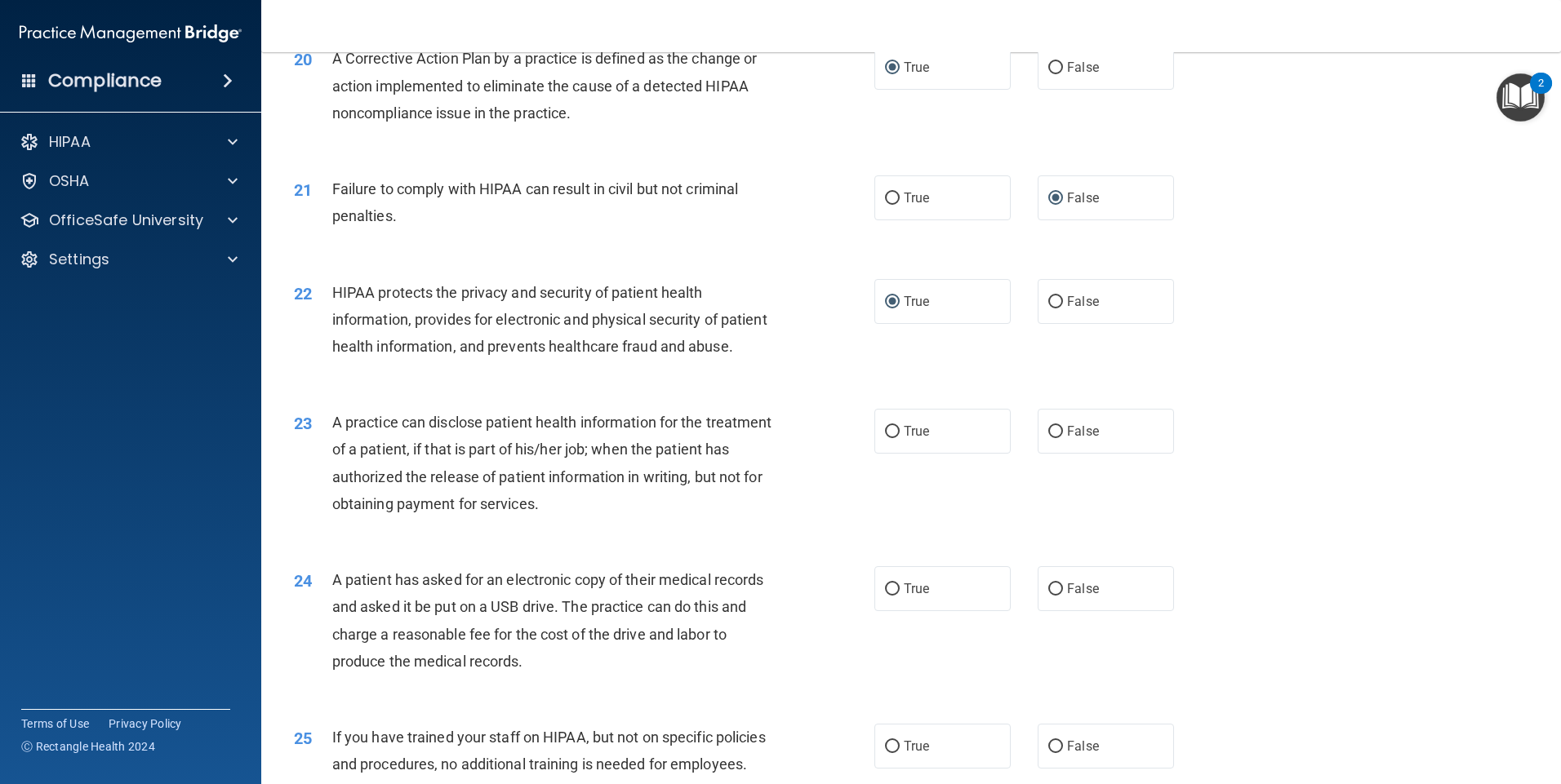
scroll to position [2343, 0]
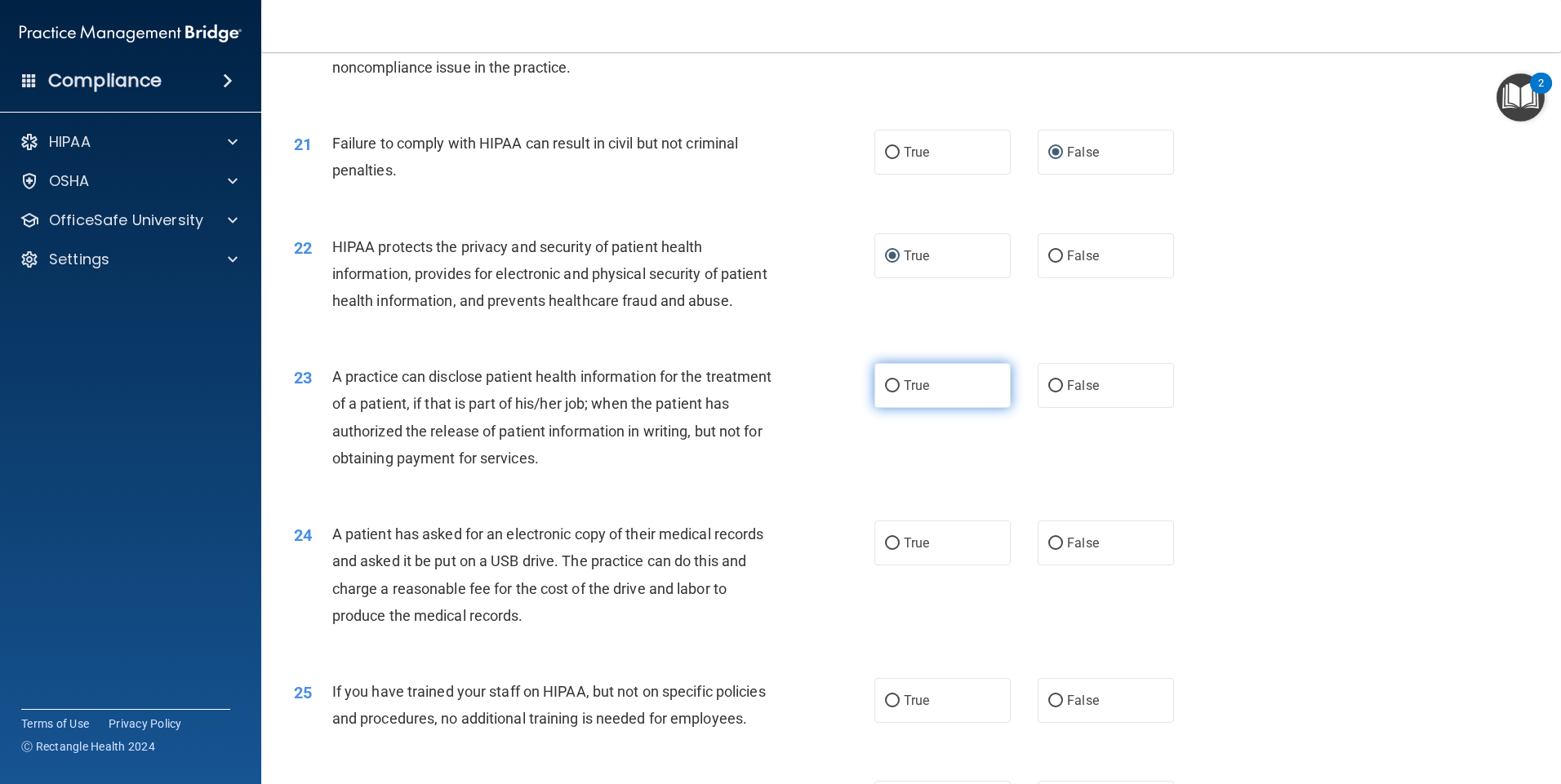
click at [885, 392] on input "True" at bounding box center [892, 386] width 15 height 12
radio input "true"
click at [889, 550] on input "True" at bounding box center [892, 543] width 15 height 12
radio input "true"
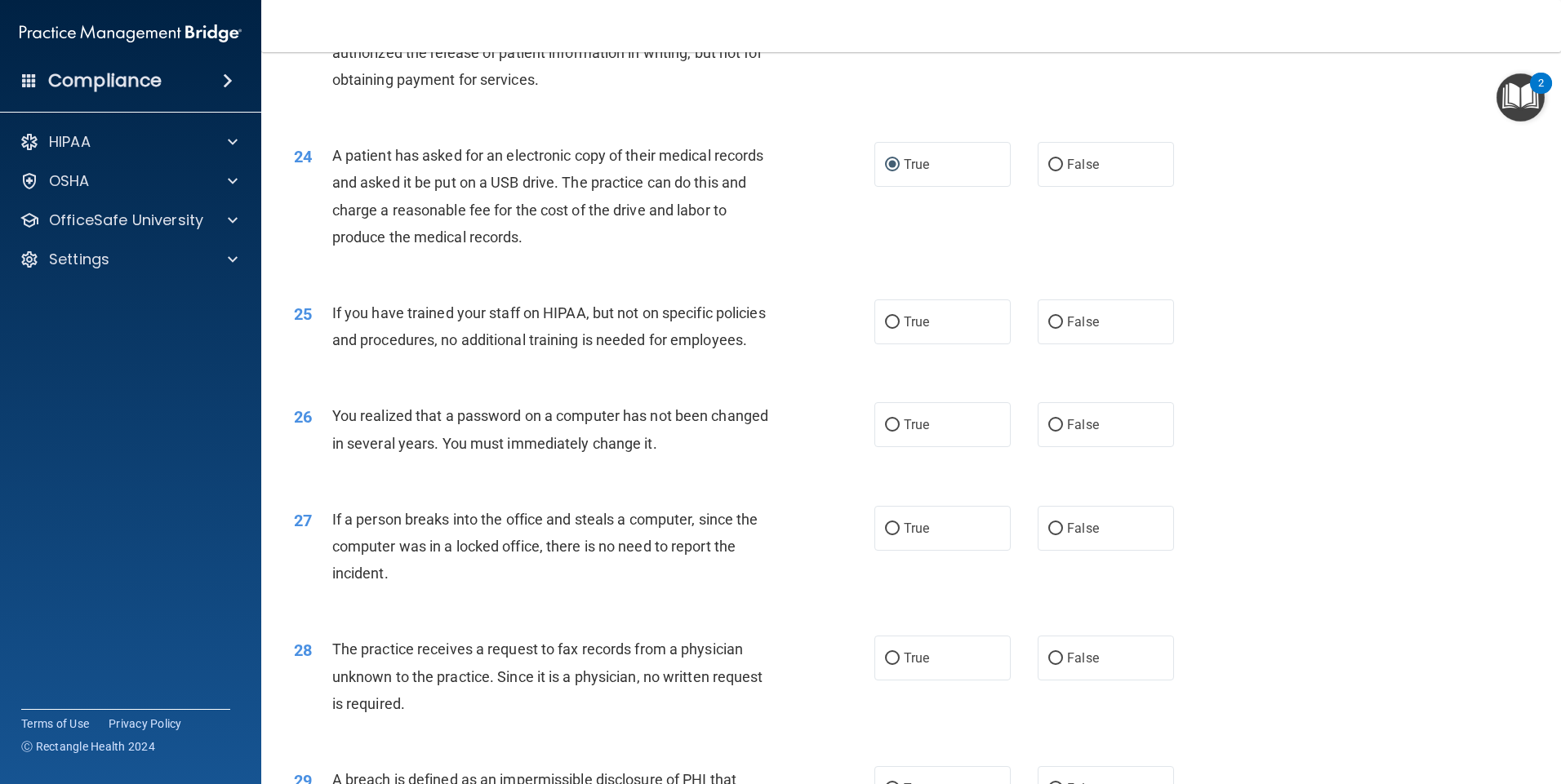
scroll to position [2744, 0]
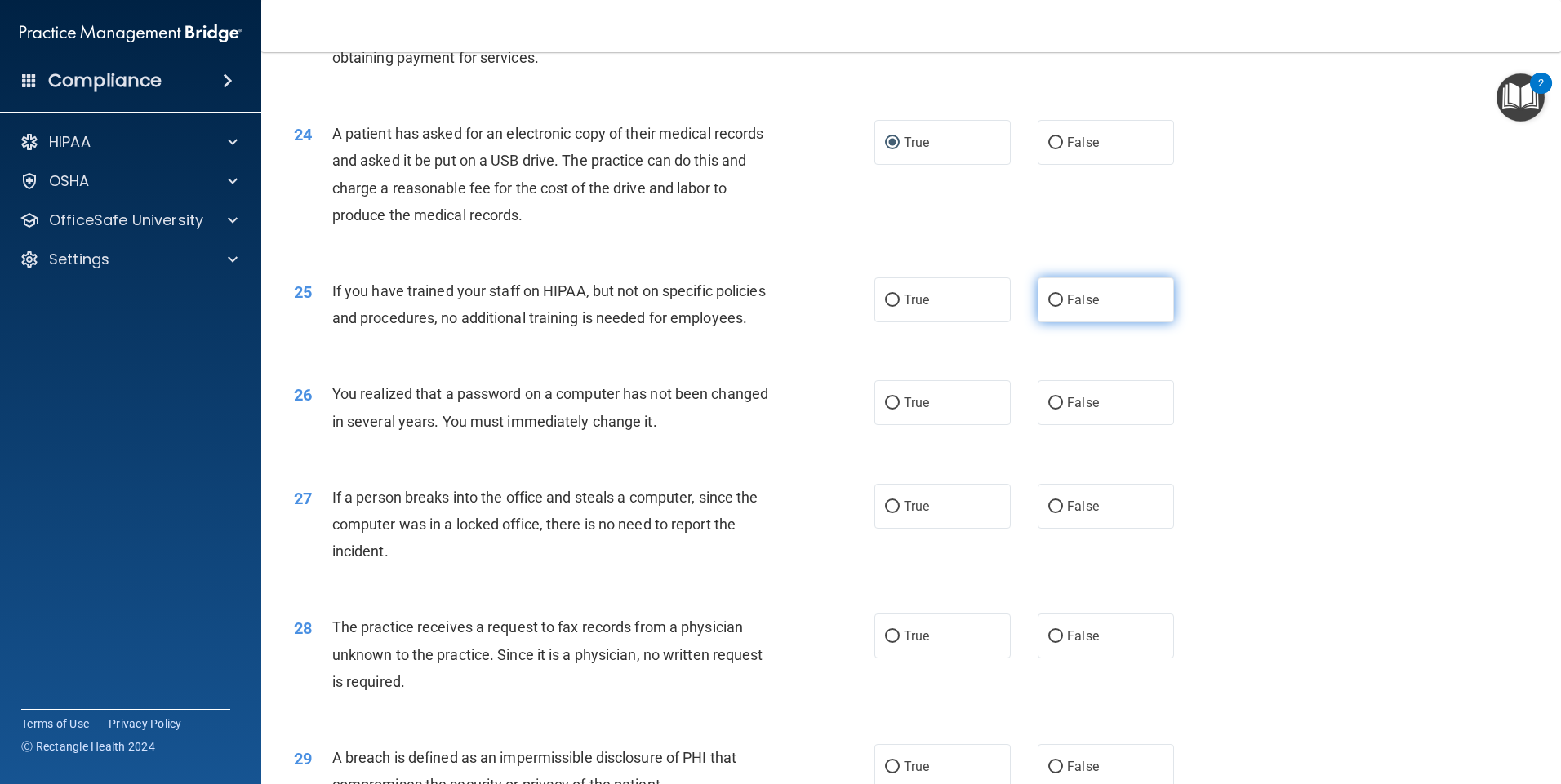
click at [1048, 307] on input "False" at bounding box center [1055, 301] width 15 height 12
radio input "true"
click at [885, 410] on input "True" at bounding box center [892, 403] width 15 height 12
radio input "true"
click at [1048, 513] on input "False" at bounding box center [1055, 507] width 15 height 12
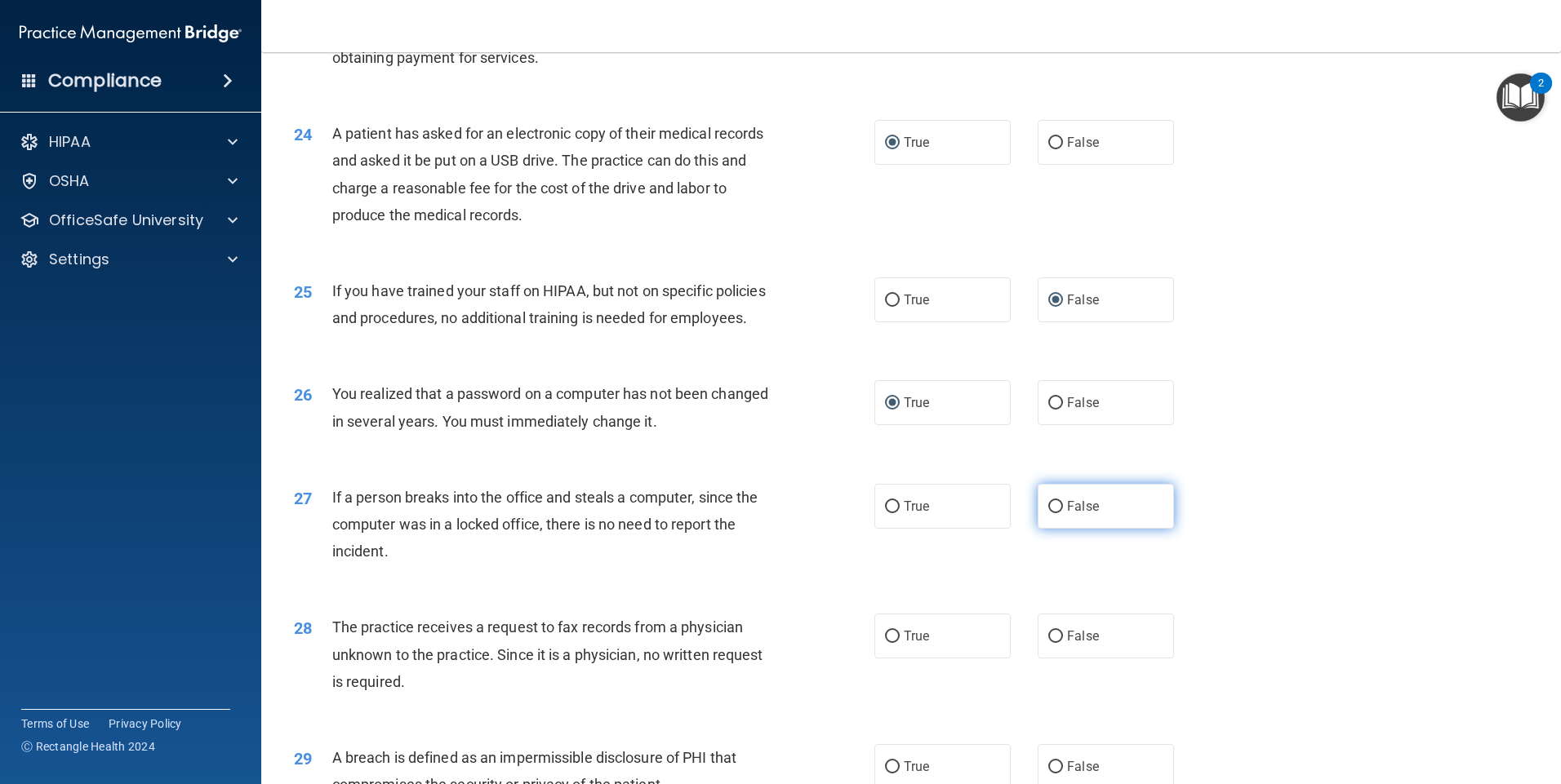
radio input "true"
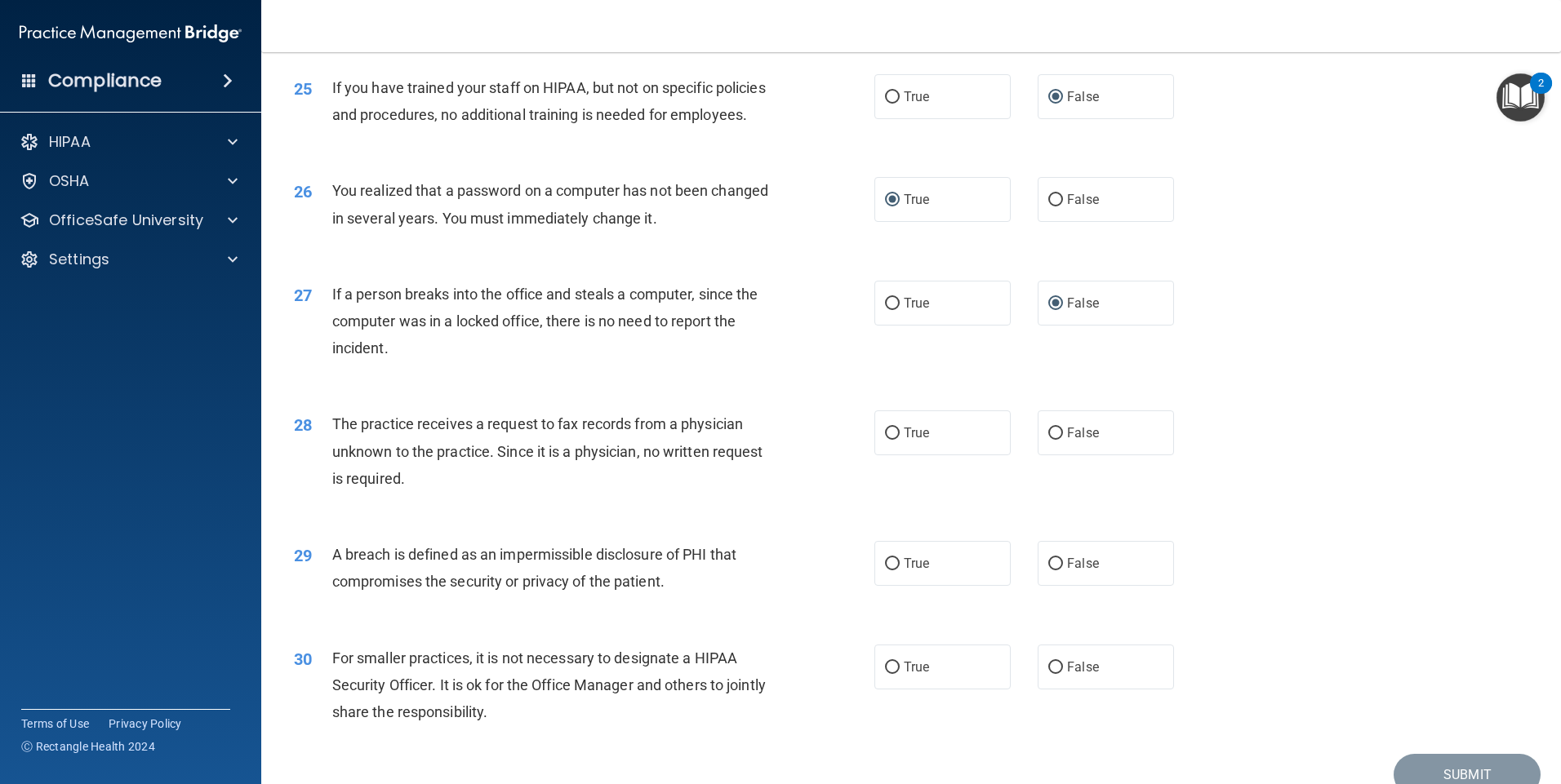
scroll to position [3019, 0]
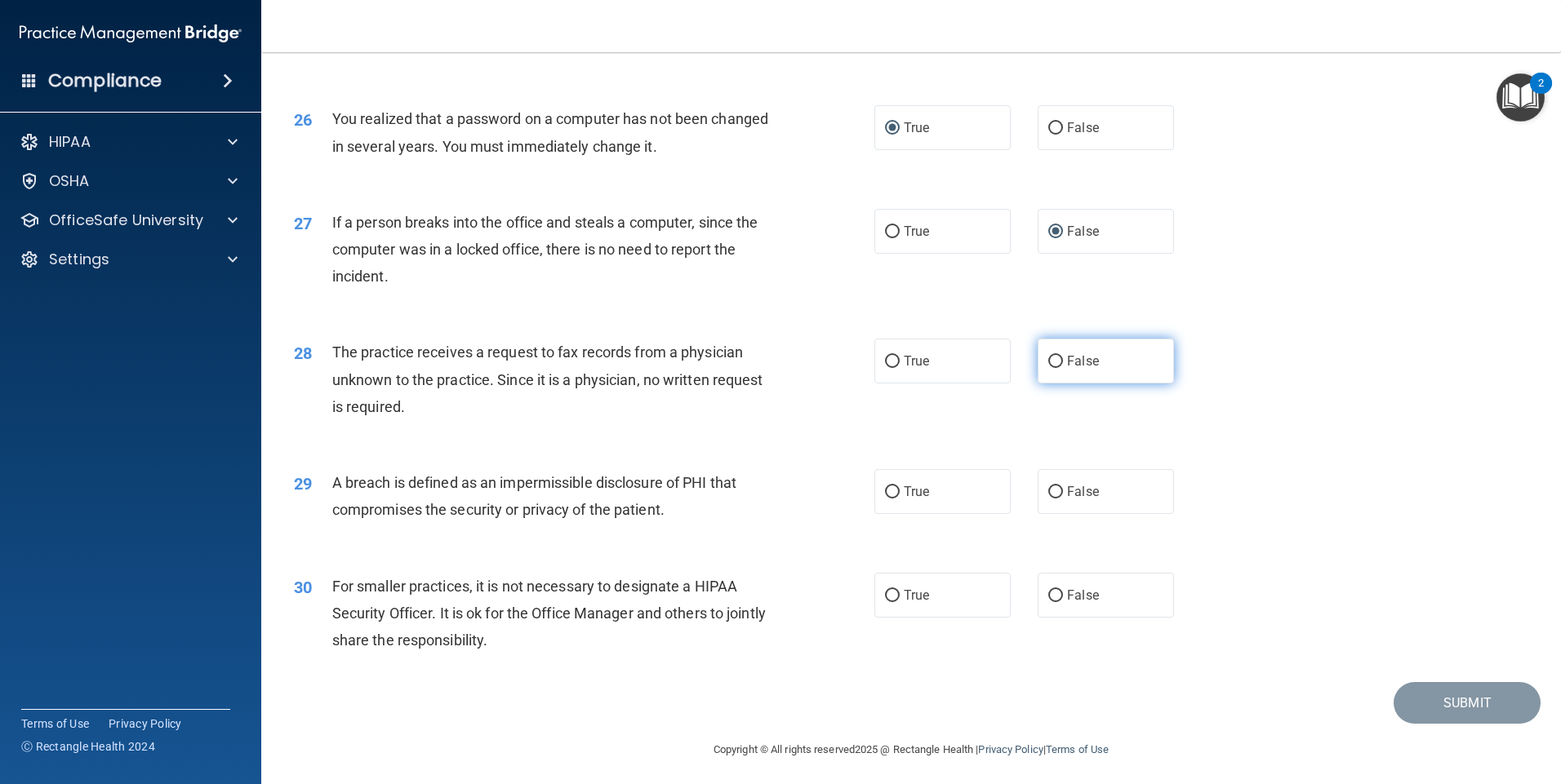
click at [1052, 368] on input "False" at bounding box center [1055, 361] width 15 height 12
radio input "true"
click at [889, 499] on input "True" at bounding box center [892, 492] width 15 height 12
radio input "true"
click at [885, 602] on input "True" at bounding box center [892, 596] width 15 height 12
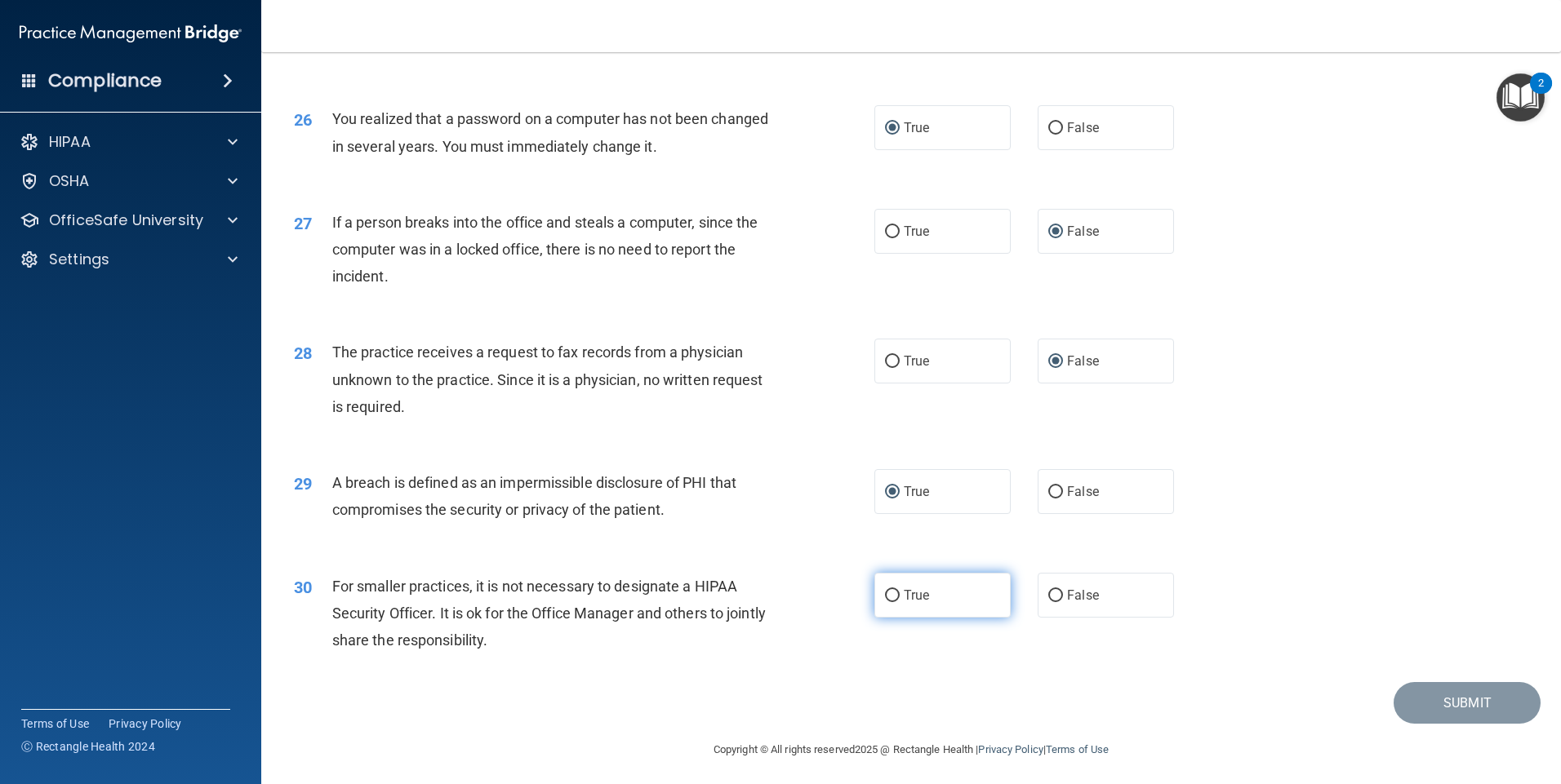
radio input "true"
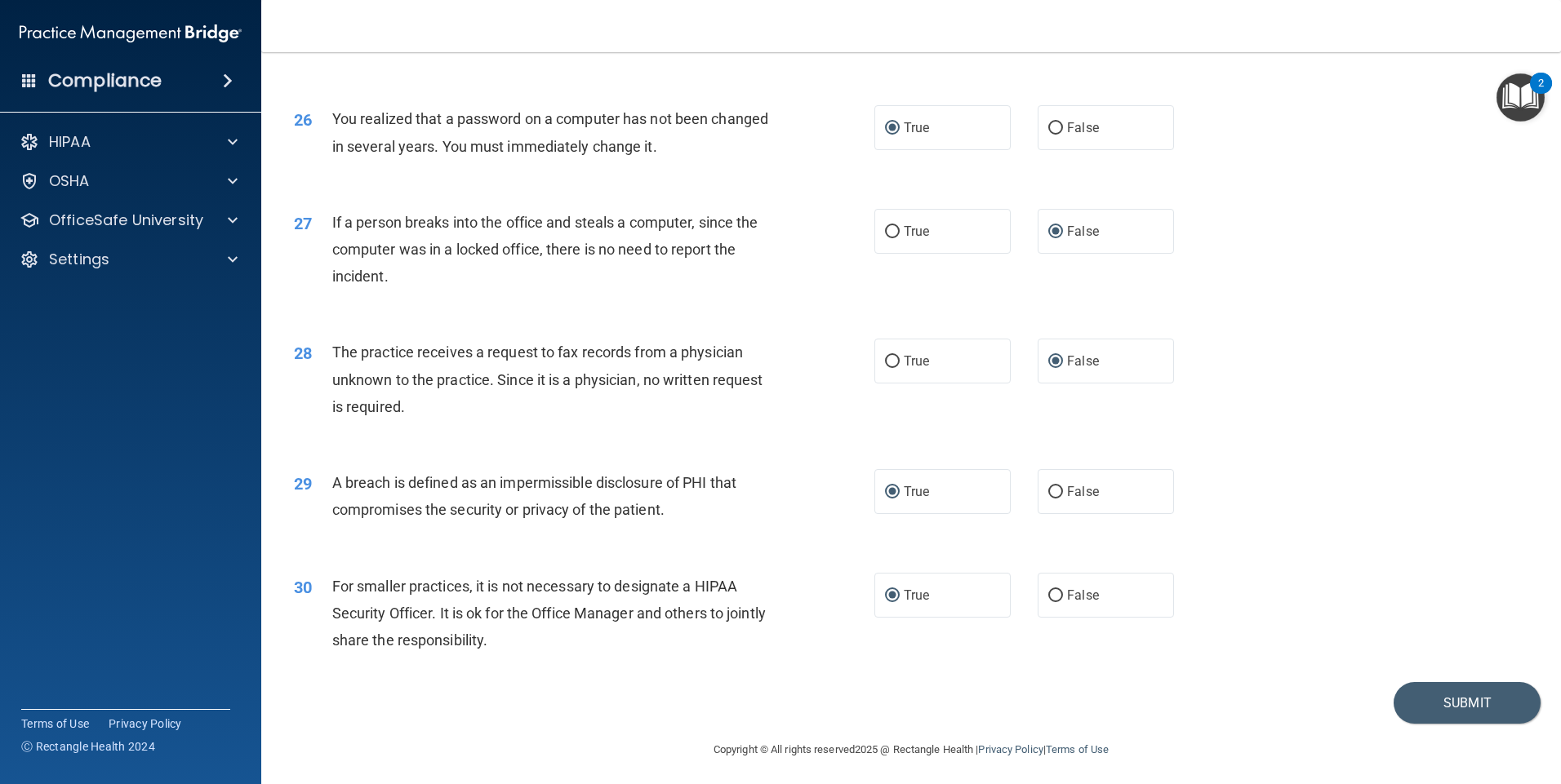
scroll to position [3104, 0]
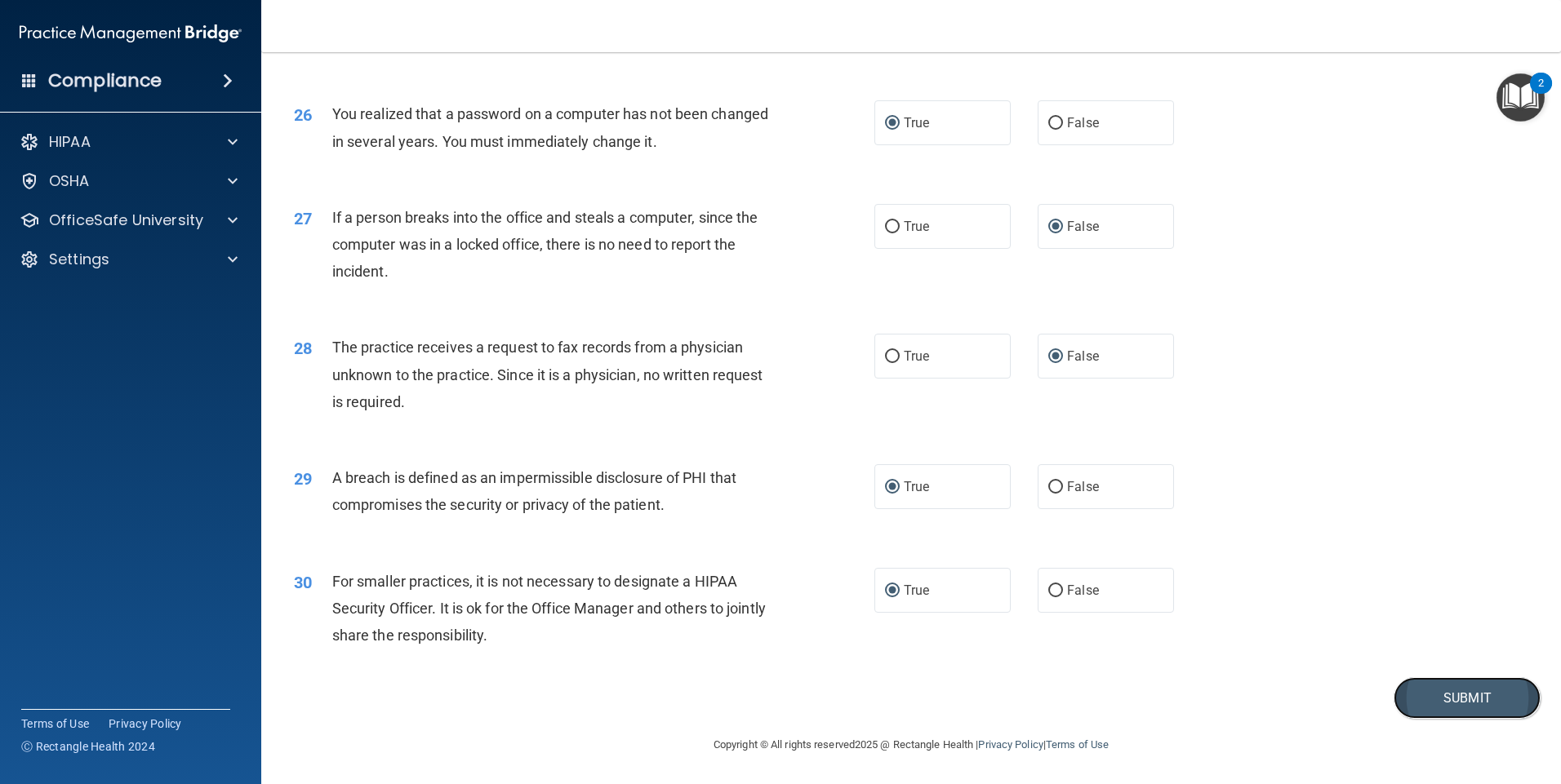
click at [1485, 706] on button "Submit" at bounding box center [1467, 698] width 147 height 42
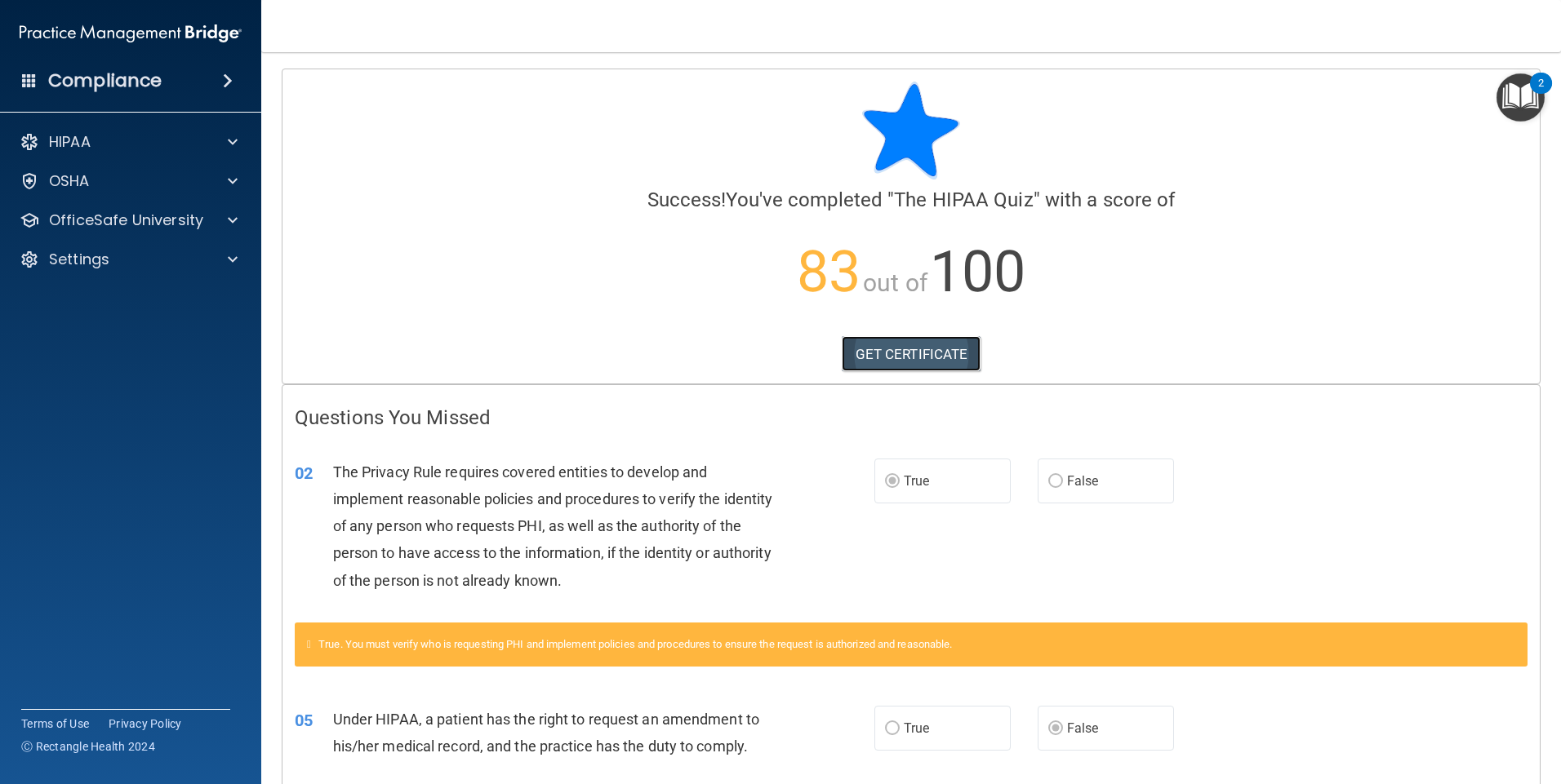
click at [896, 363] on link "GET CERTIFICATE" at bounding box center [911, 354] width 140 height 36
click at [223, 143] on div at bounding box center [230, 143] width 41 height 20
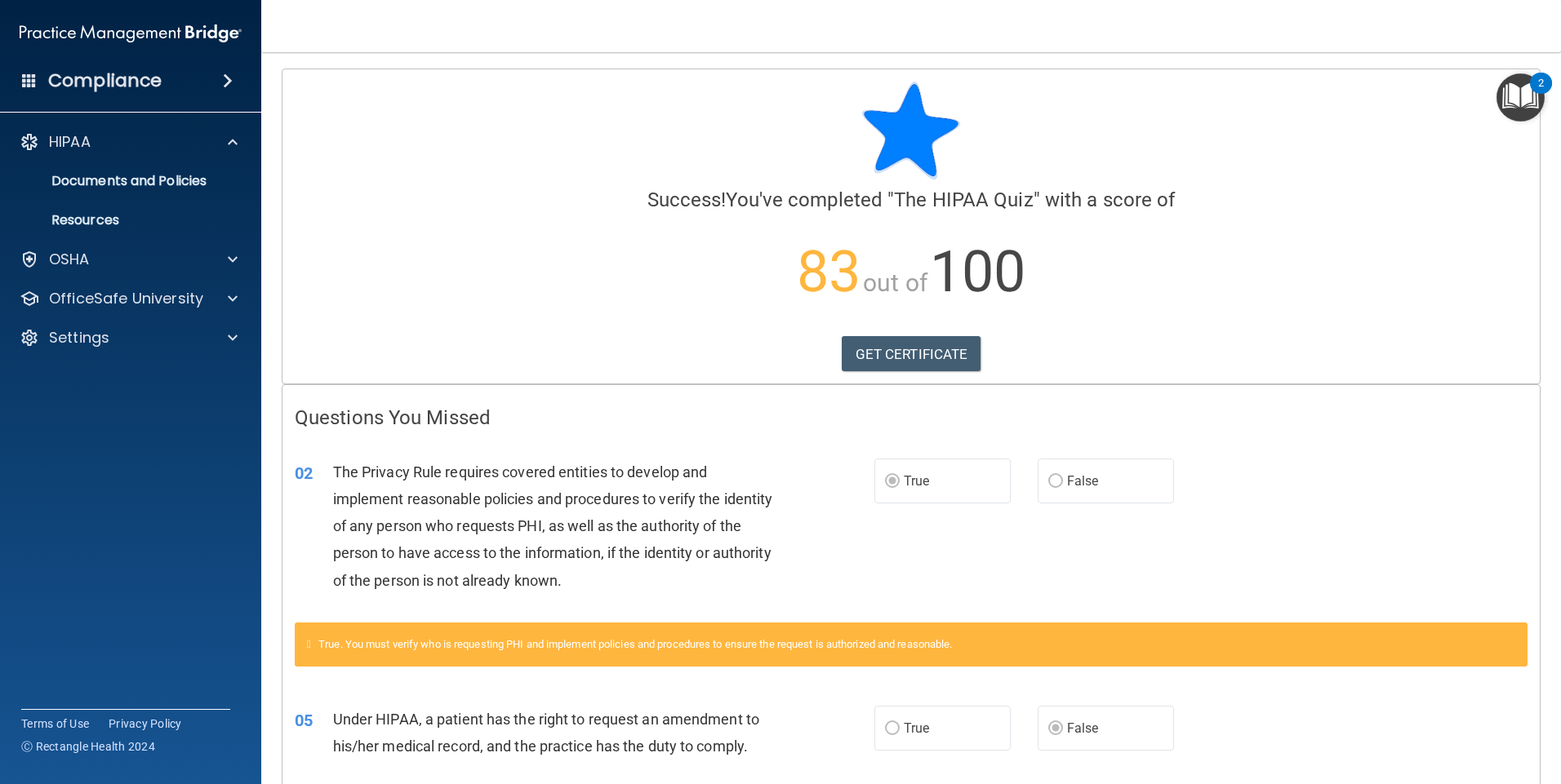
click at [225, 83] on span at bounding box center [228, 81] width 10 height 20
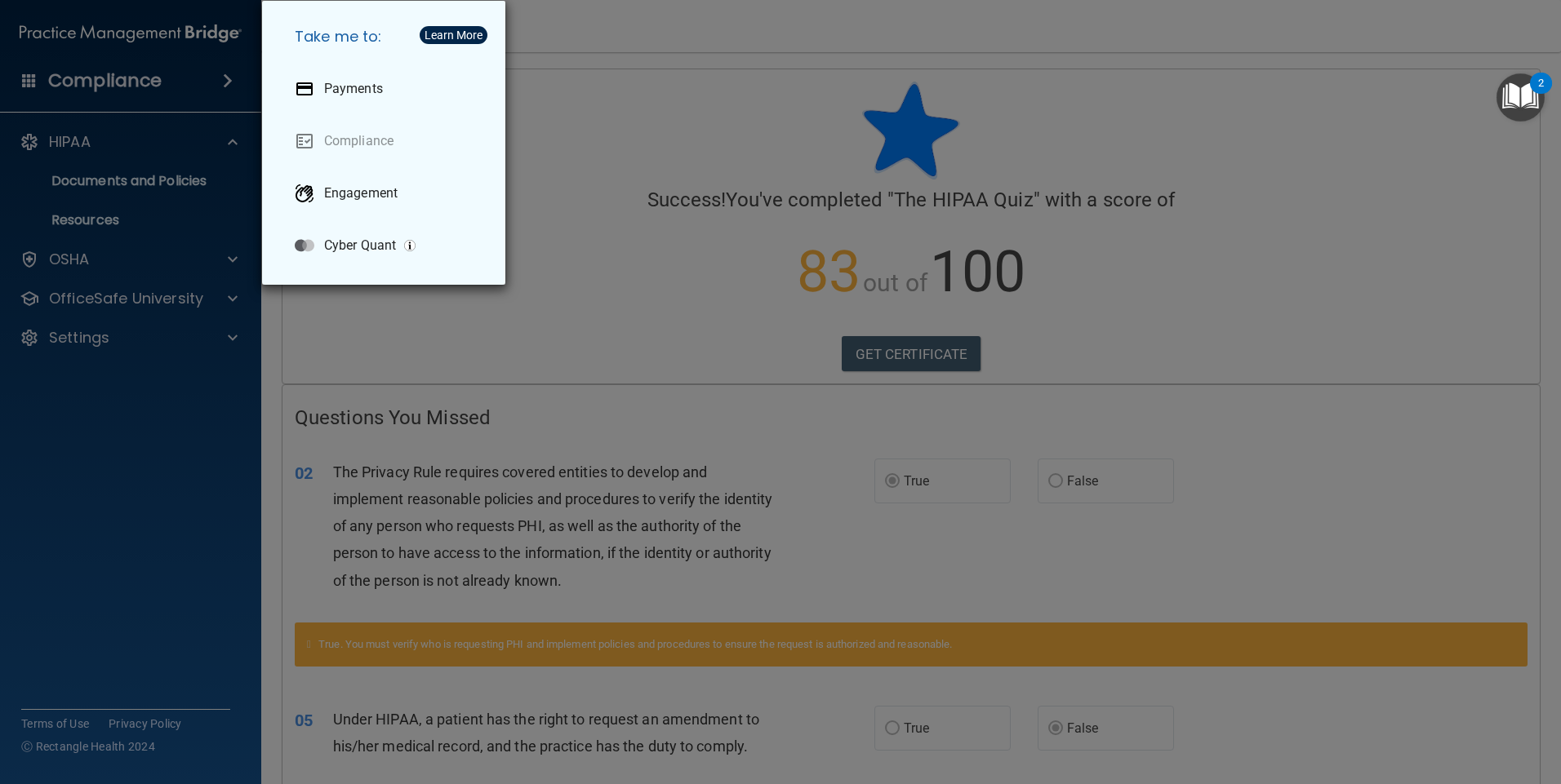
click at [158, 581] on div "Take me to: Payments Compliance Engagement Cyber Quant" at bounding box center [780, 392] width 1561 height 784
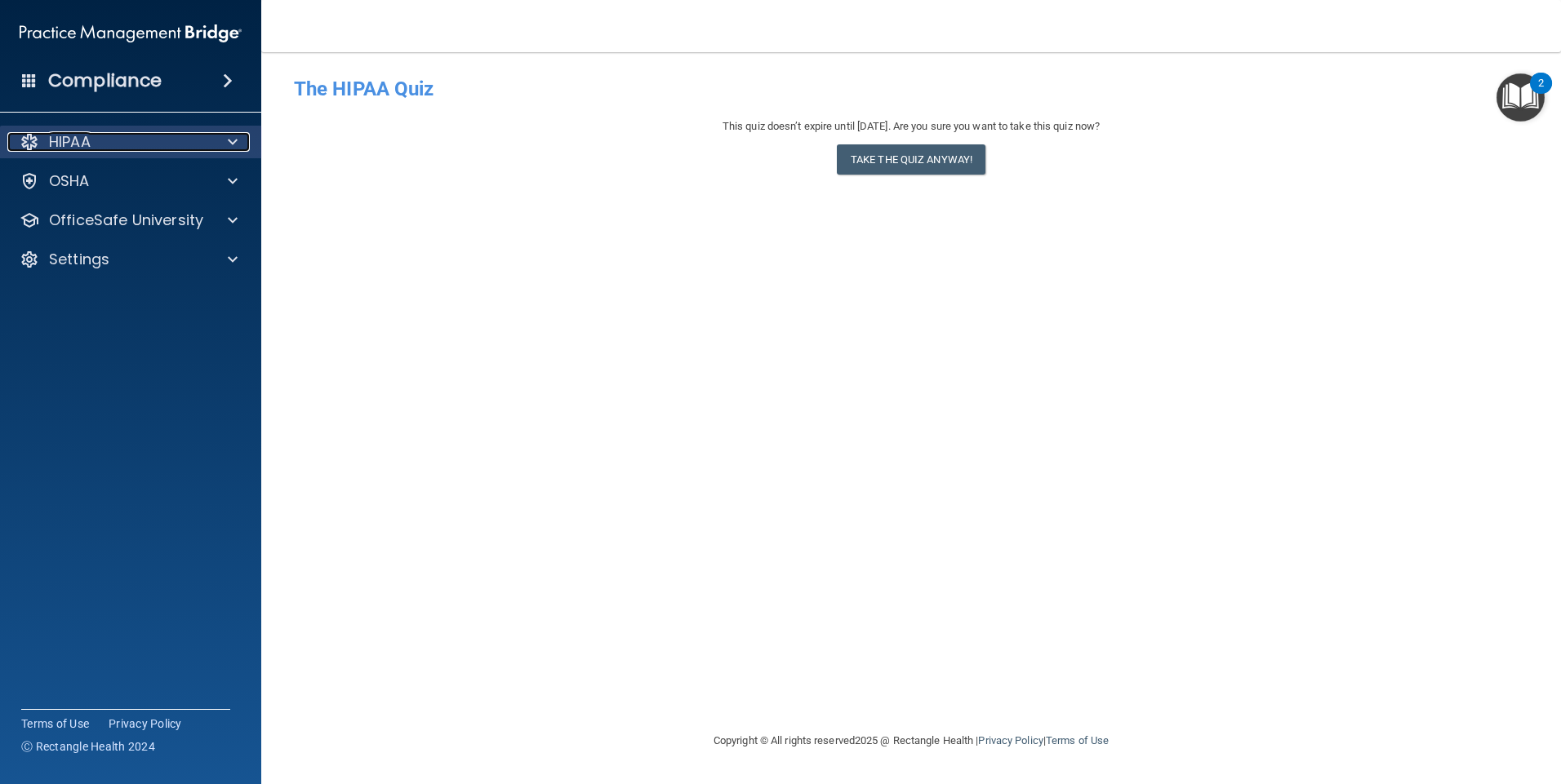
click at [94, 150] on div "HIPAA" at bounding box center [108, 143] width 202 height 20
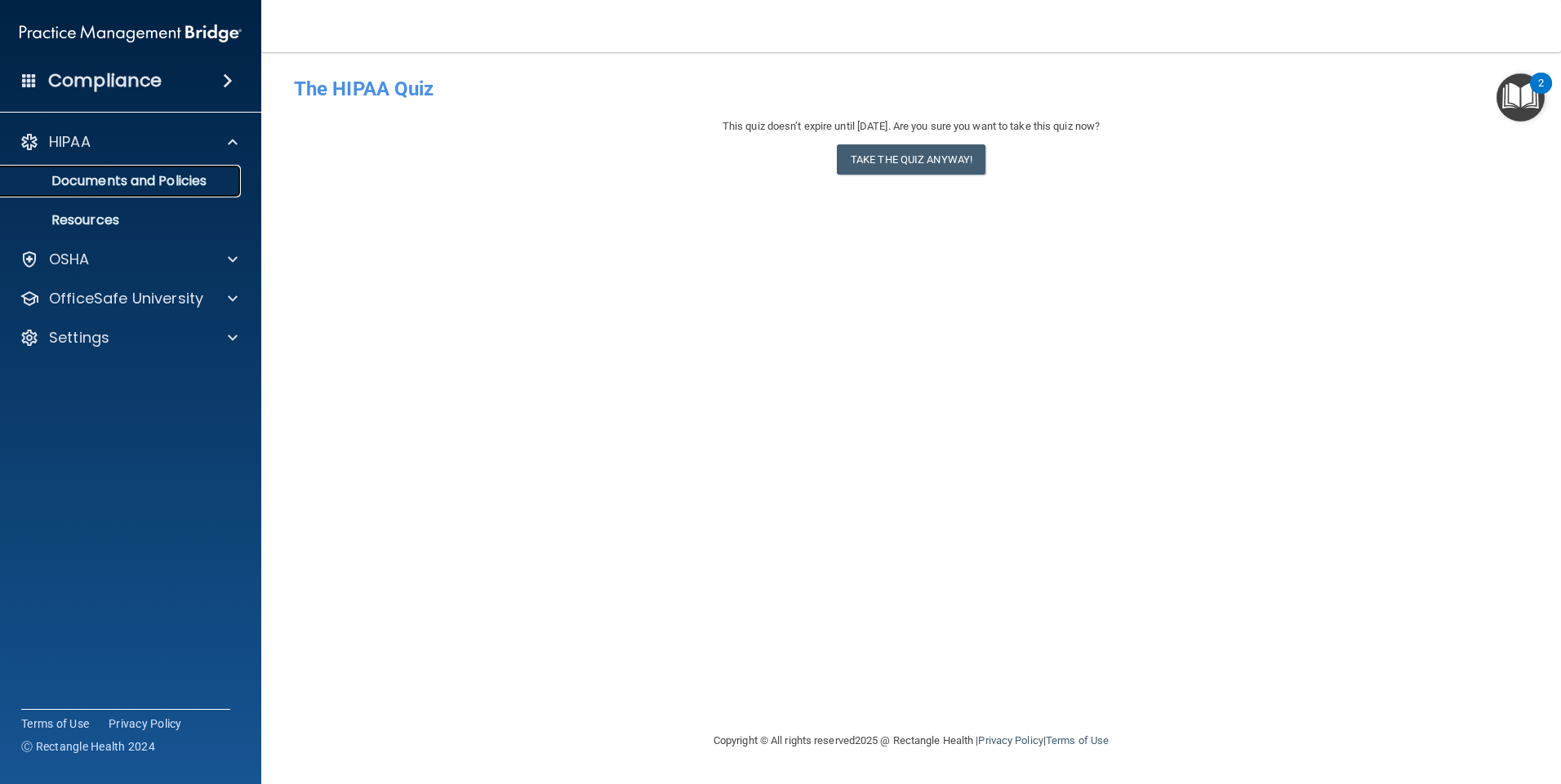
click at [90, 181] on p "Documents and Policies" at bounding box center [122, 181] width 223 height 16
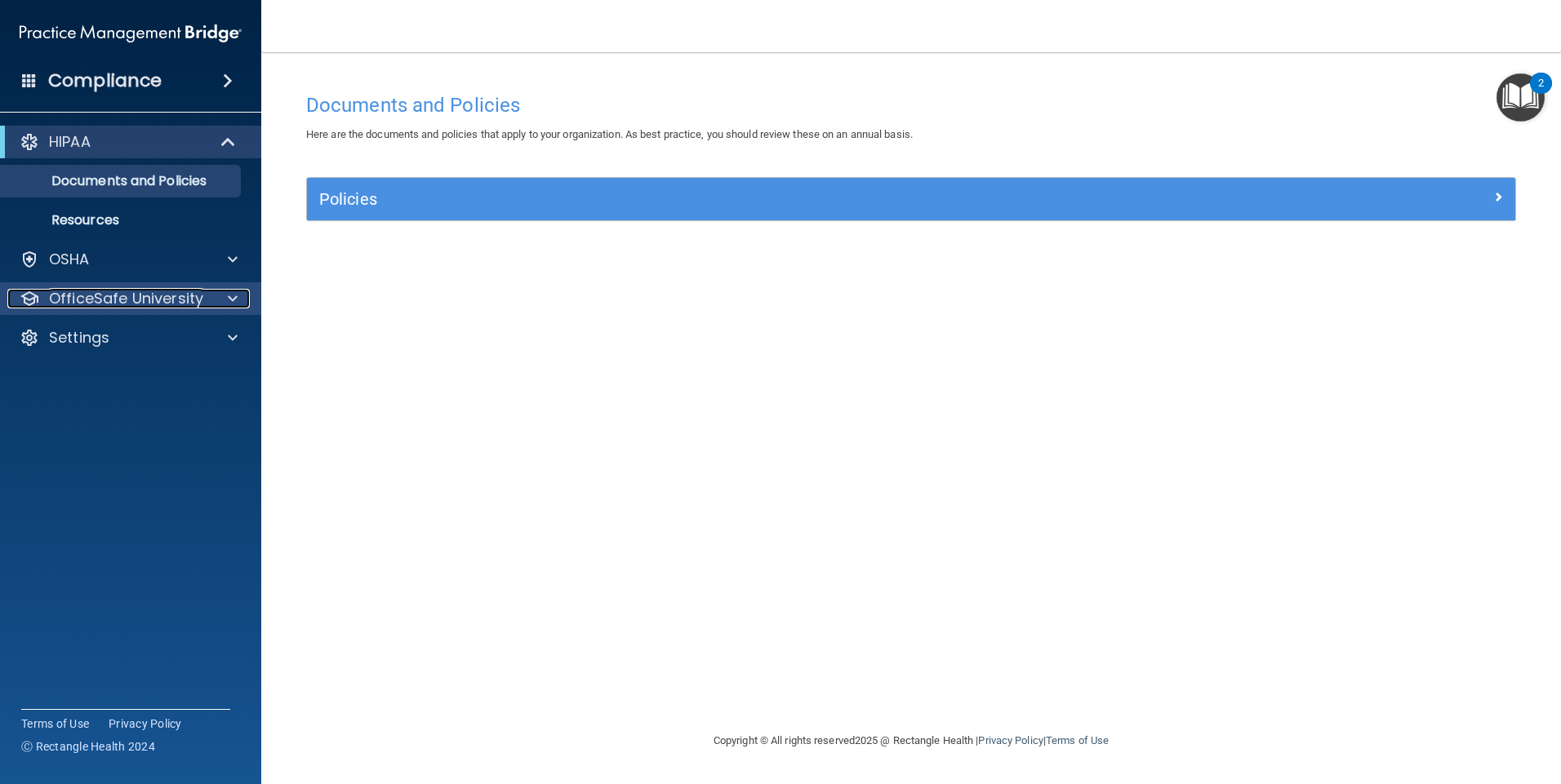
click at [121, 300] on p "OfficeSafe University" at bounding box center [126, 299] width 155 height 20
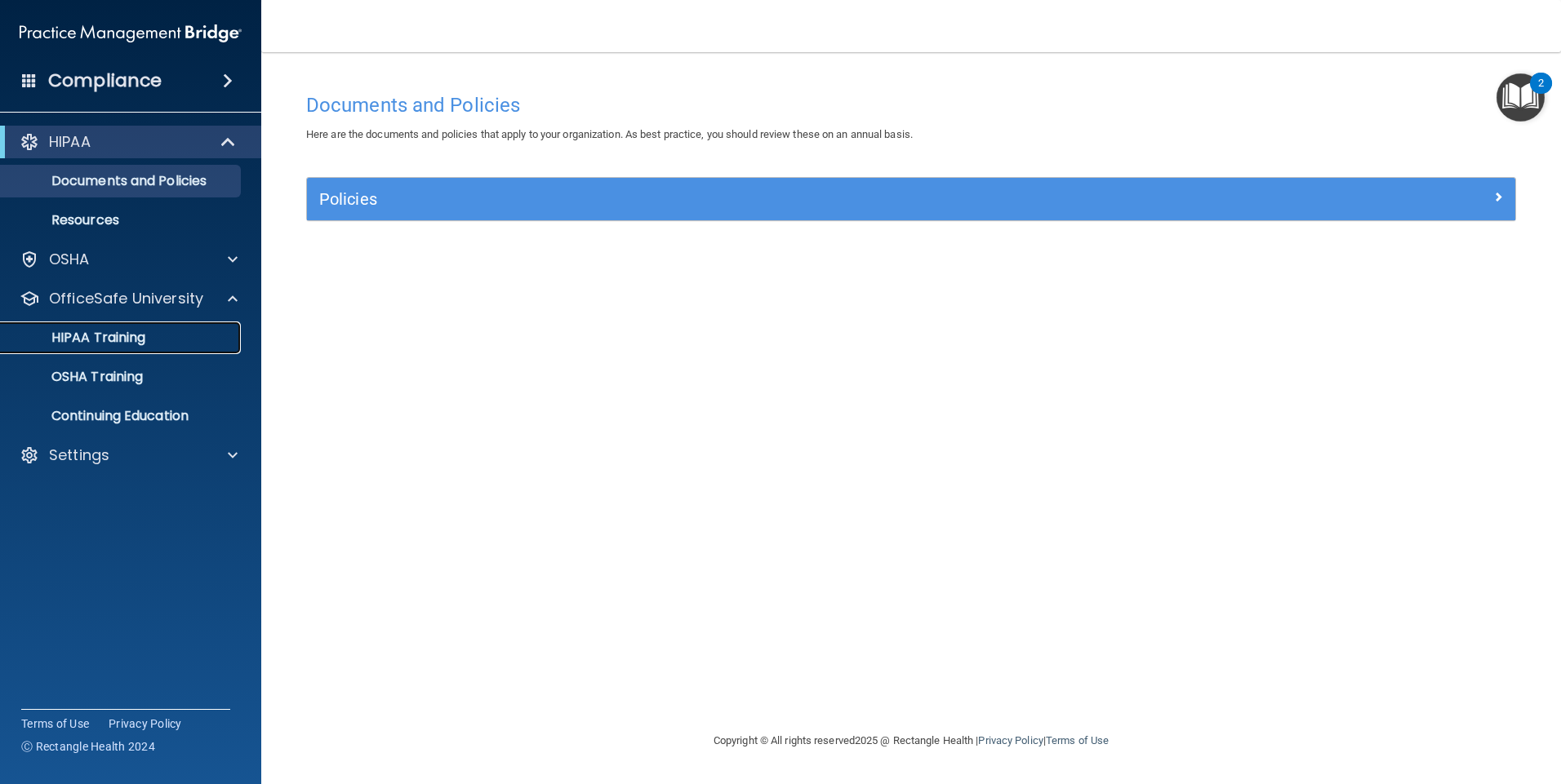
click at [117, 335] on p "HIPAA Training" at bounding box center [78, 338] width 135 height 16
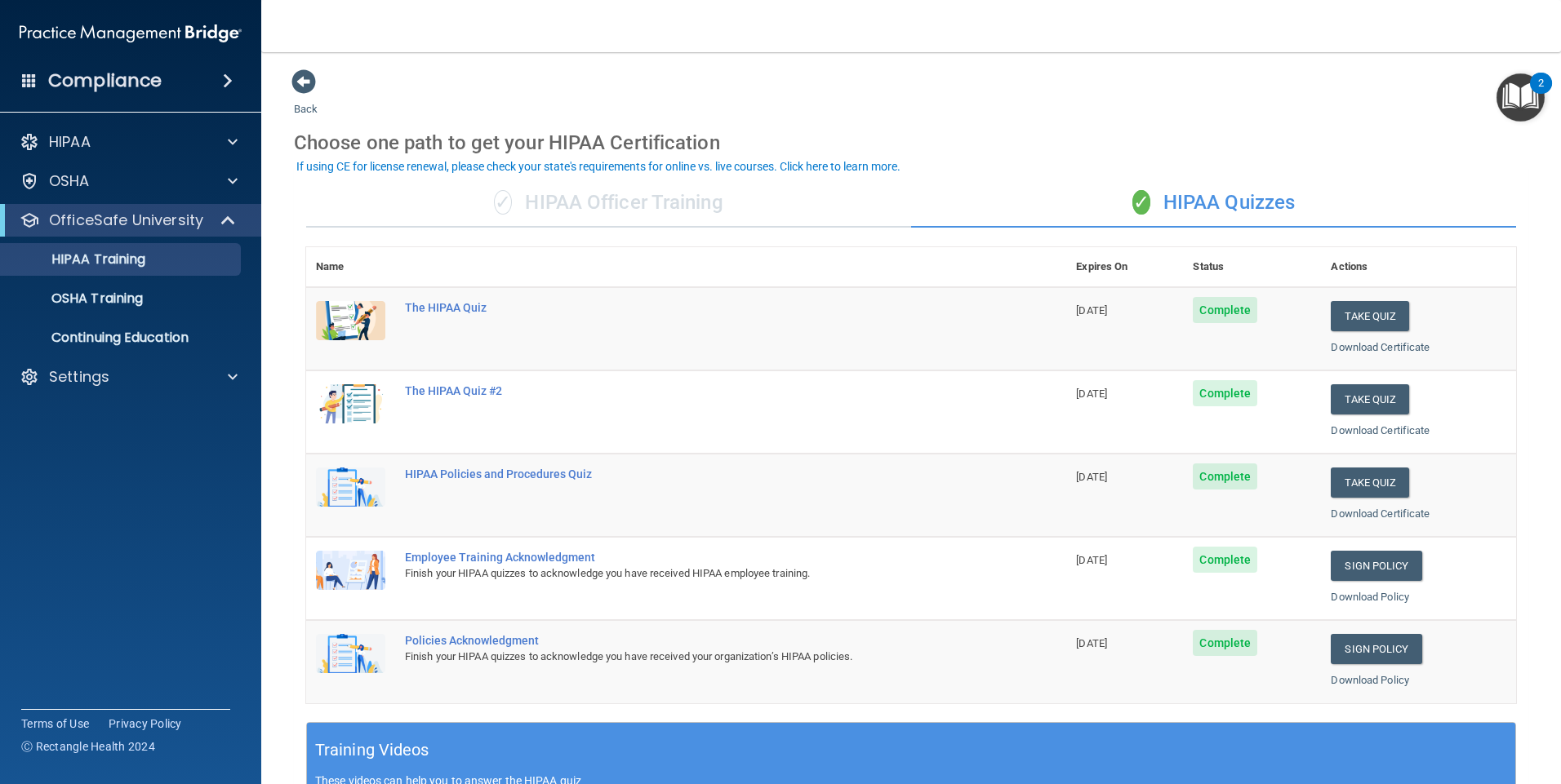
click at [366, 398] on img at bounding box center [351, 404] width 69 height 40
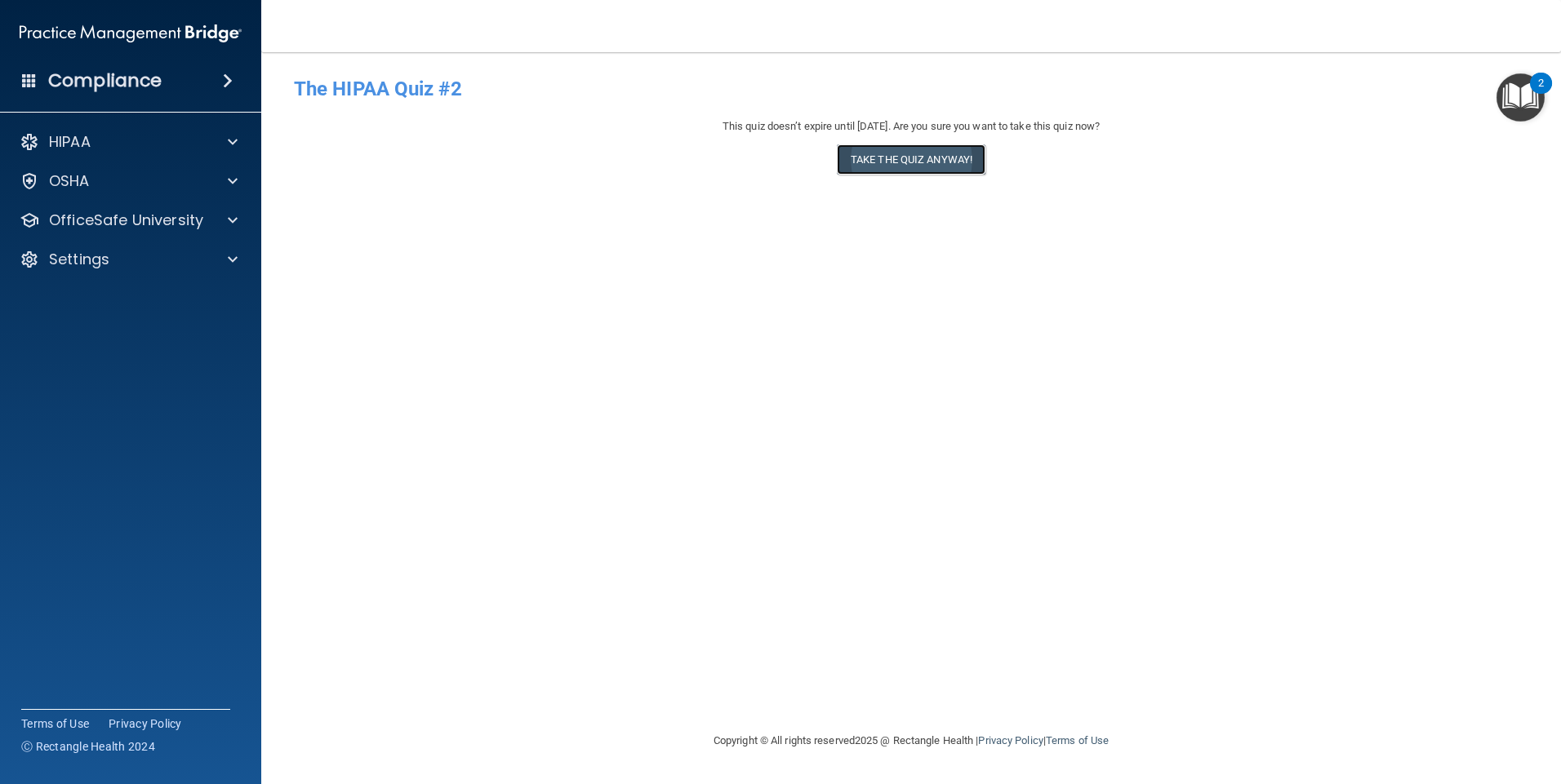
click at [881, 161] on button "Take the quiz anyway!" at bounding box center [911, 159] width 149 height 30
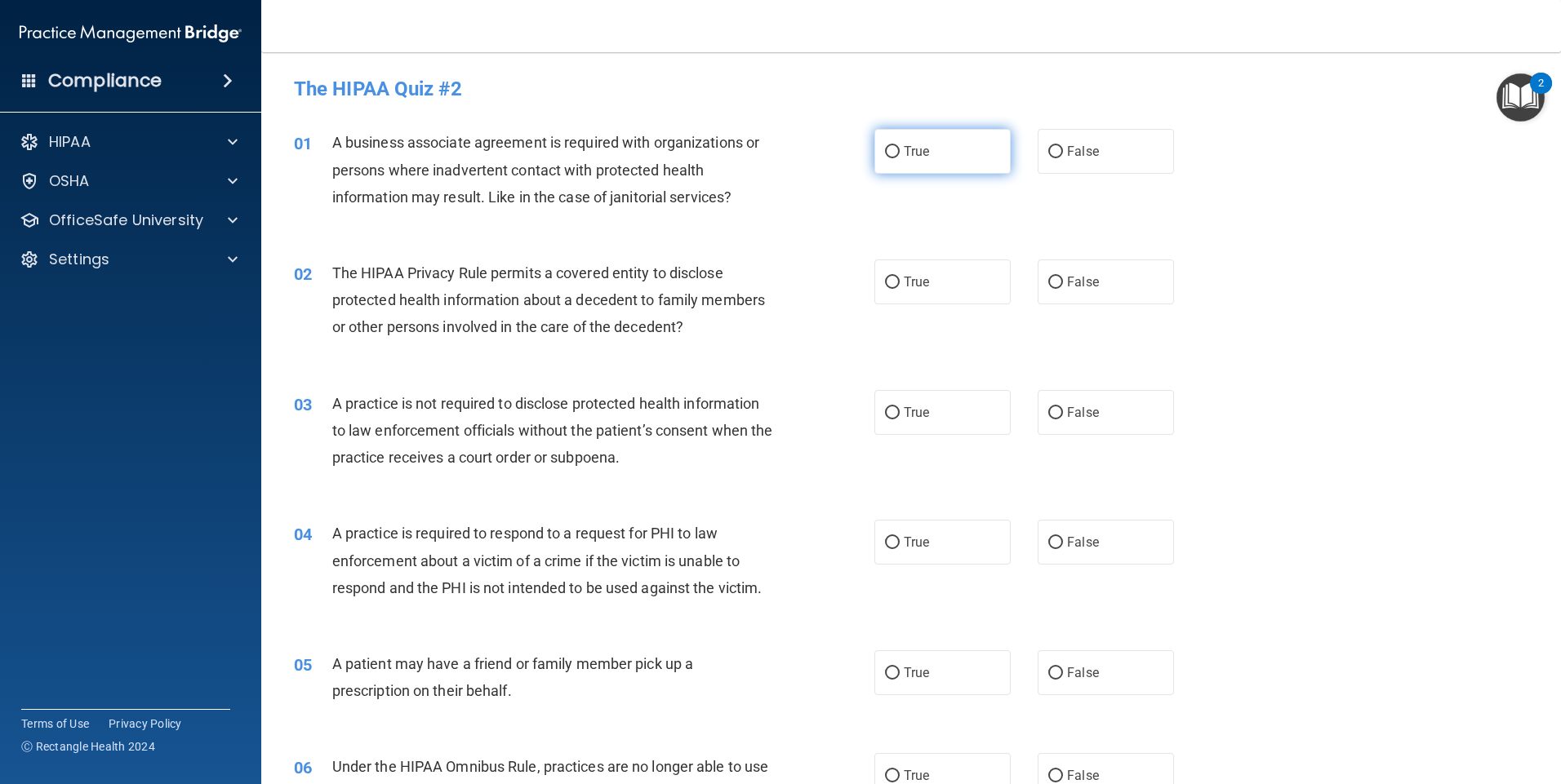
click at [890, 148] on input "True" at bounding box center [892, 152] width 15 height 12
radio input "true"
click at [889, 281] on input "True" at bounding box center [892, 282] width 15 height 12
radio input "true"
click at [1048, 412] on input "False" at bounding box center [1055, 413] width 15 height 12
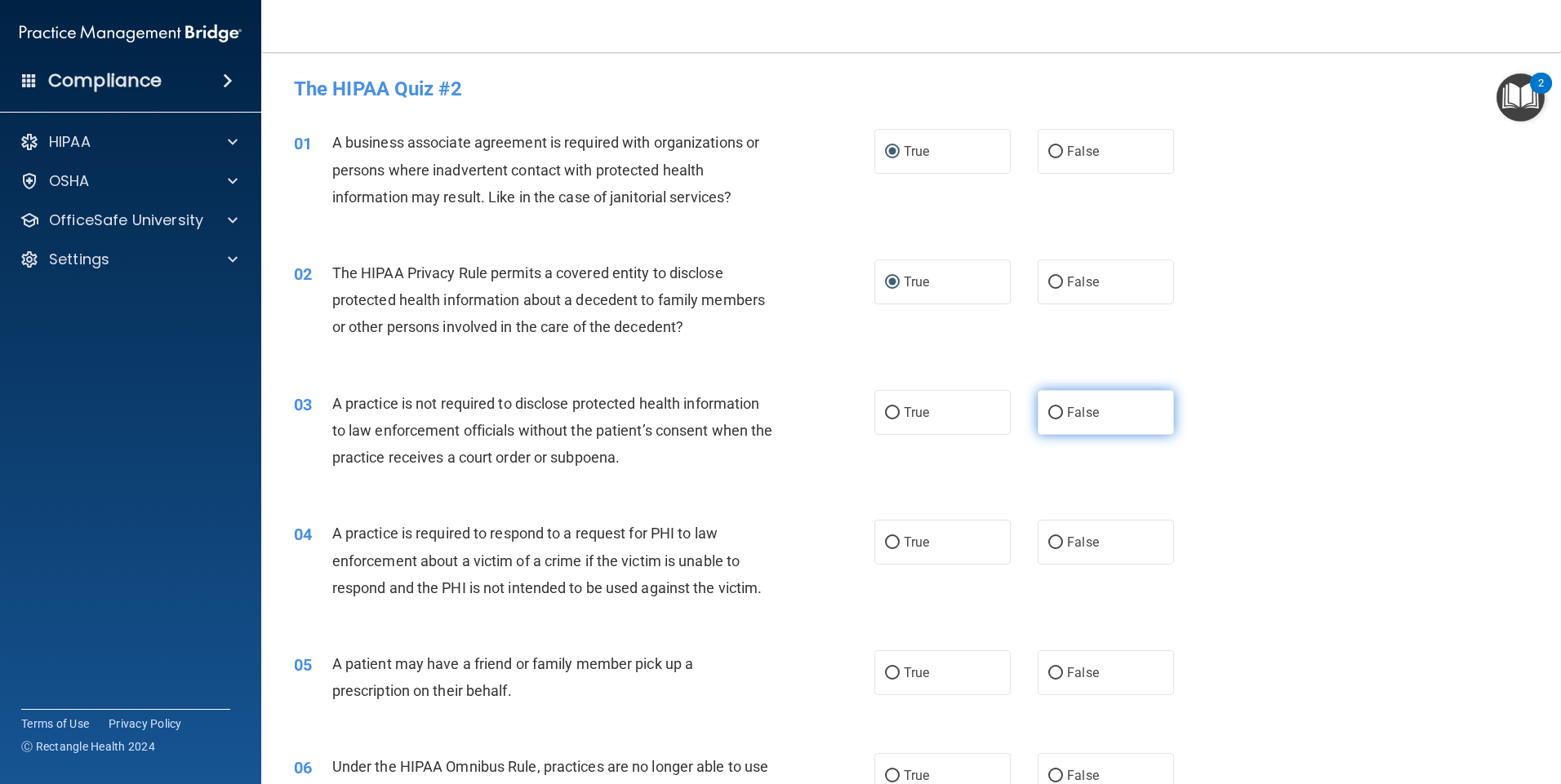
radio input "true"
click at [1048, 539] on input "False" at bounding box center [1055, 542] width 15 height 12
radio input "true"
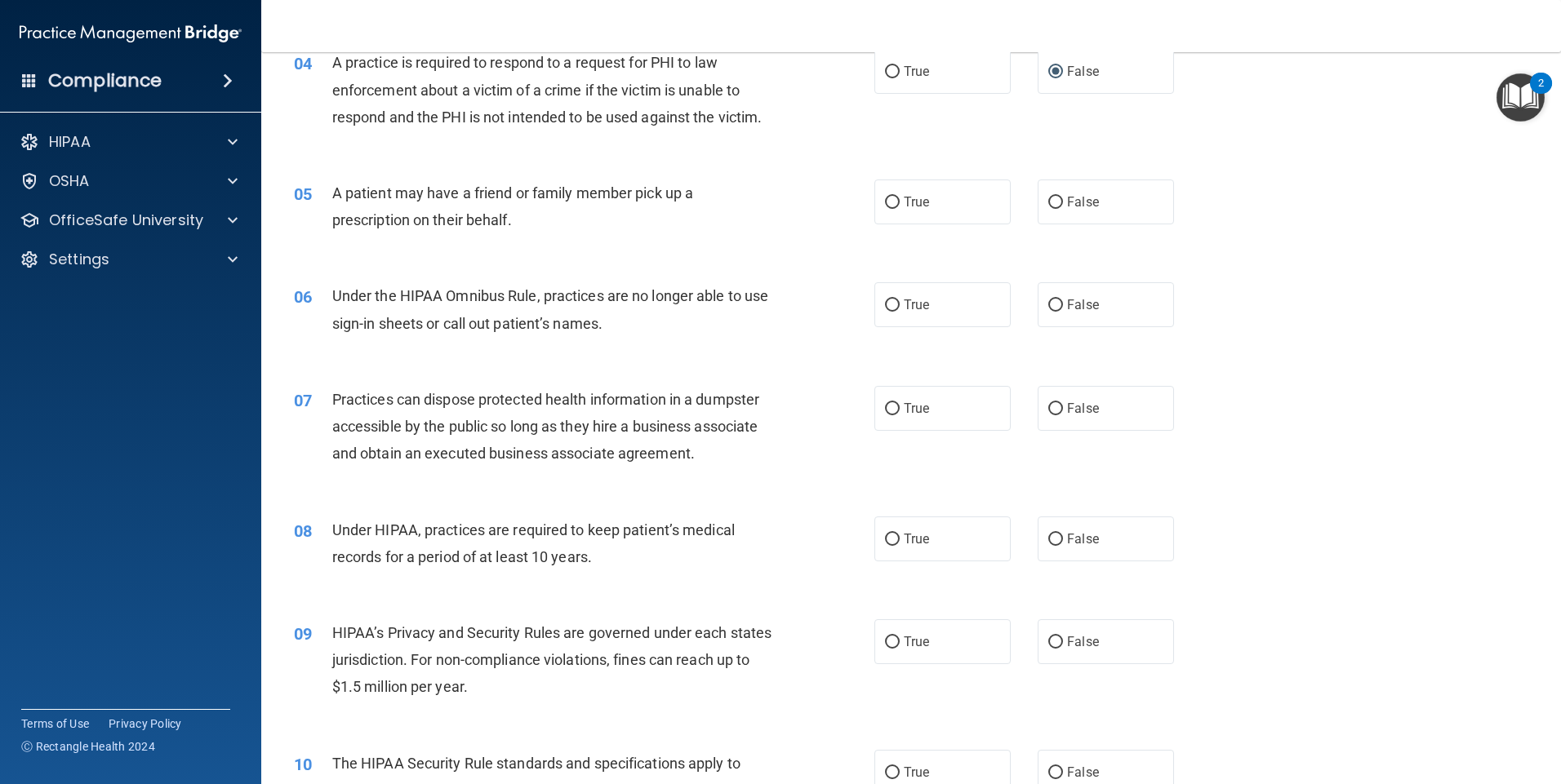
scroll to position [497, 0]
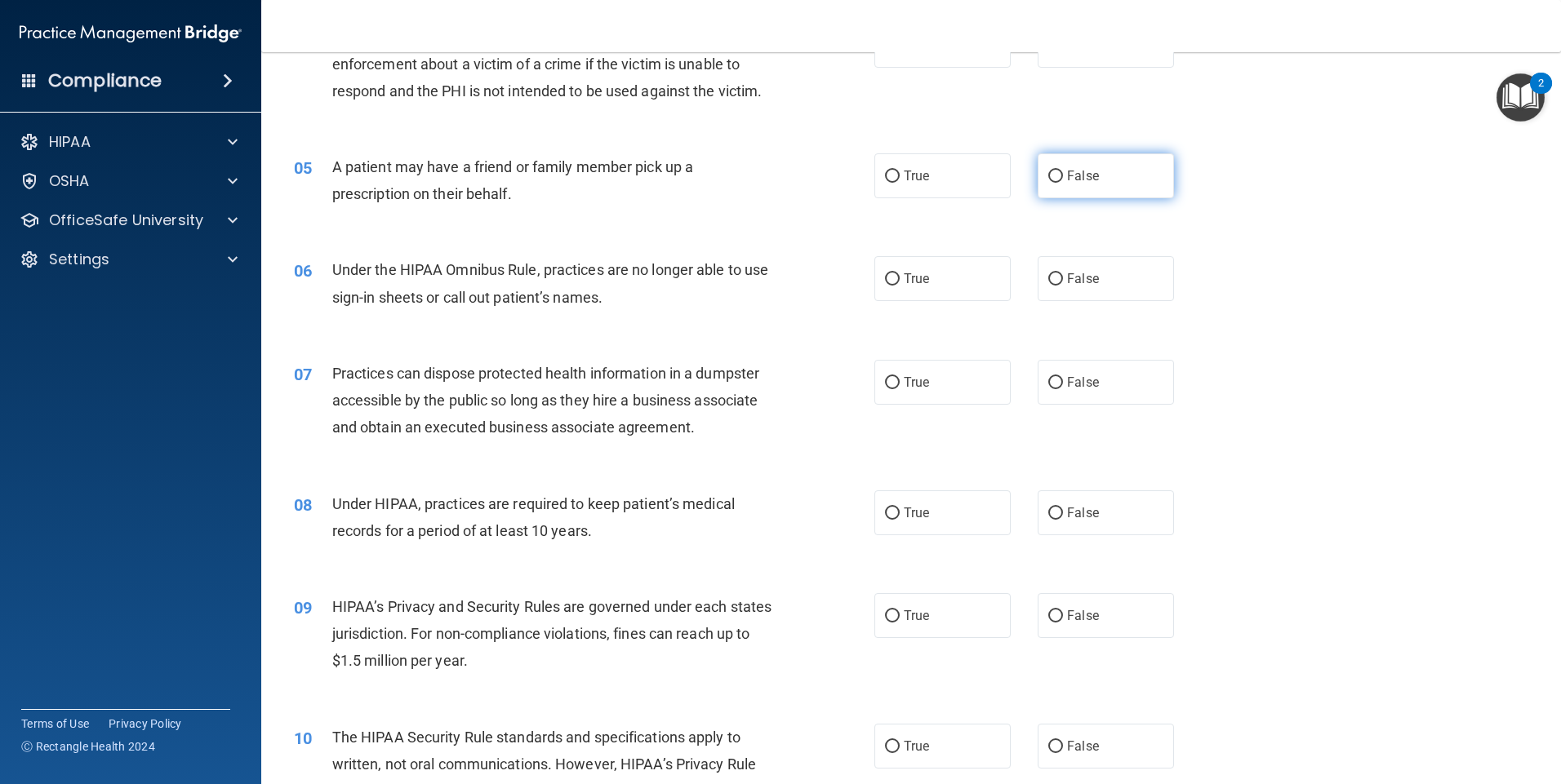
click at [1048, 173] on input "False" at bounding box center [1055, 176] width 15 height 12
radio input "true"
drag, startPoint x: 1047, startPoint y: 277, endPoint x: 1059, endPoint y: 281, distance: 12.6
click at [1050, 277] on input "False" at bounding box center [1055, 279] width 15 height 12
radio input "true"
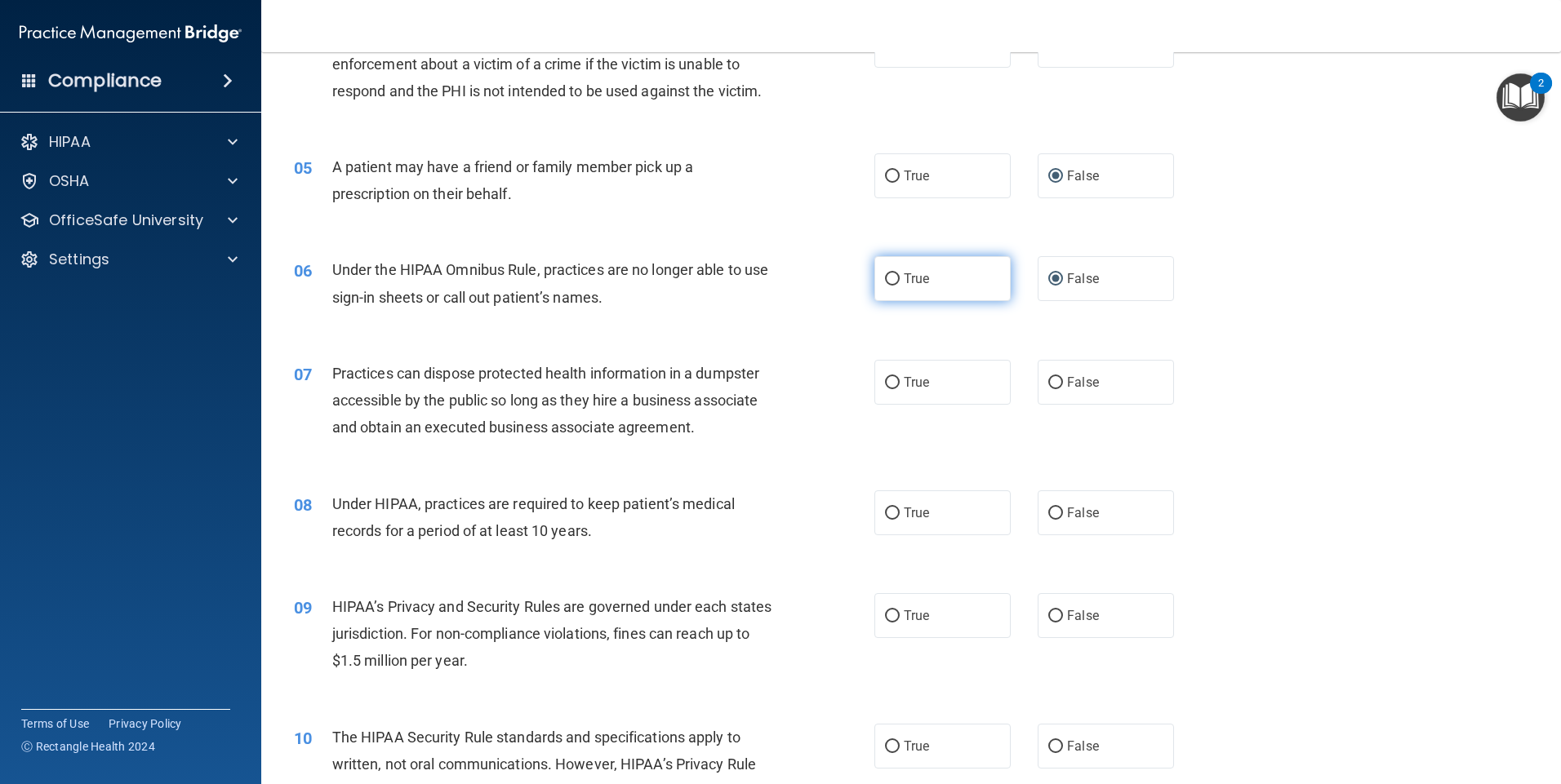
click at [887, 281] on input "True" at bounding box center [892, 279] width 15 height 12
radio input "true"
radio input "false"
click at [1048, 380] on input "False" at bounding box center [1055, 383] width 15 height 12
radio input "true"
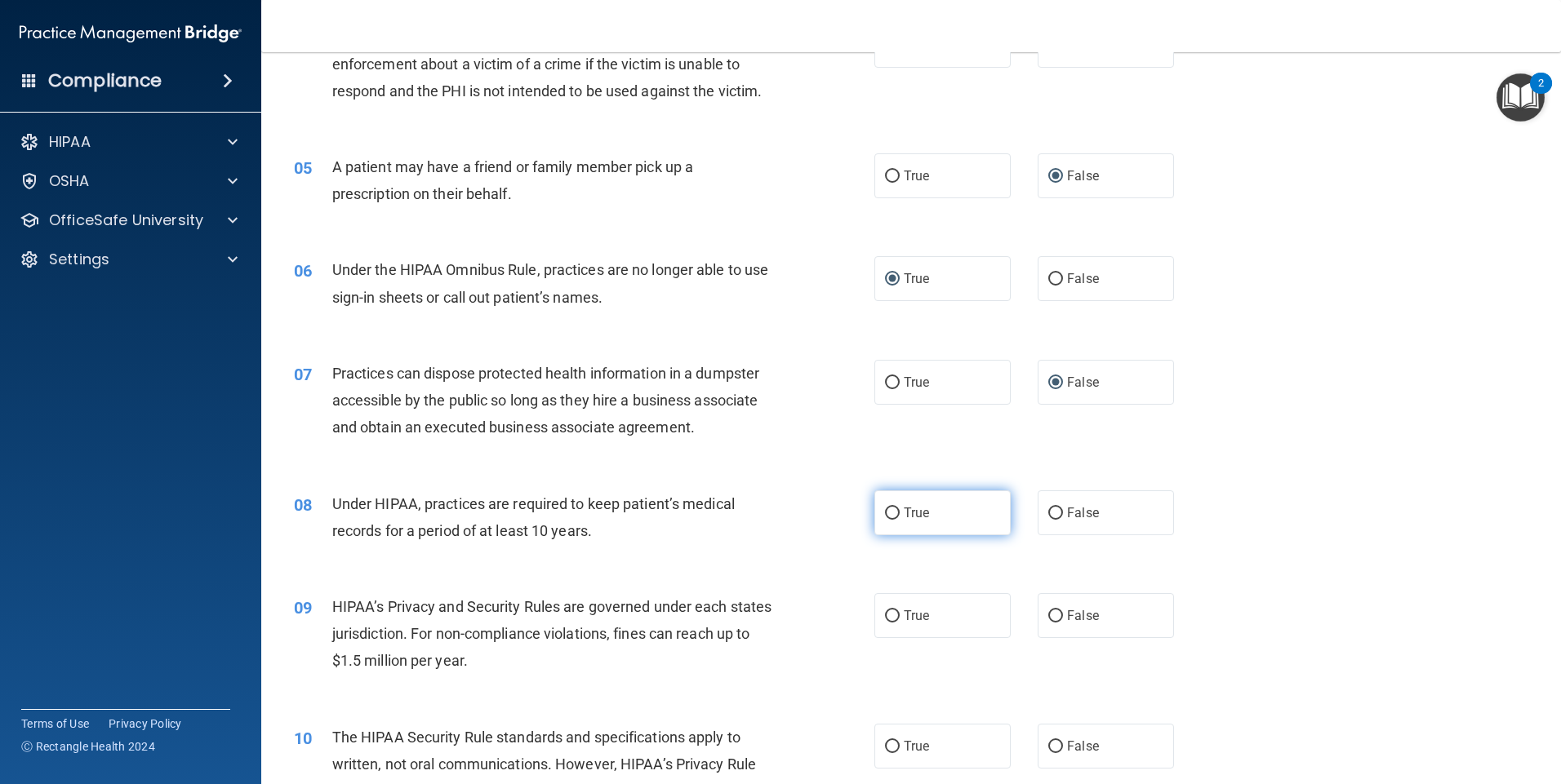
click at [885, 508] on input "True" at bounding box center [892, 514] width 15 height 12
radio input "true"
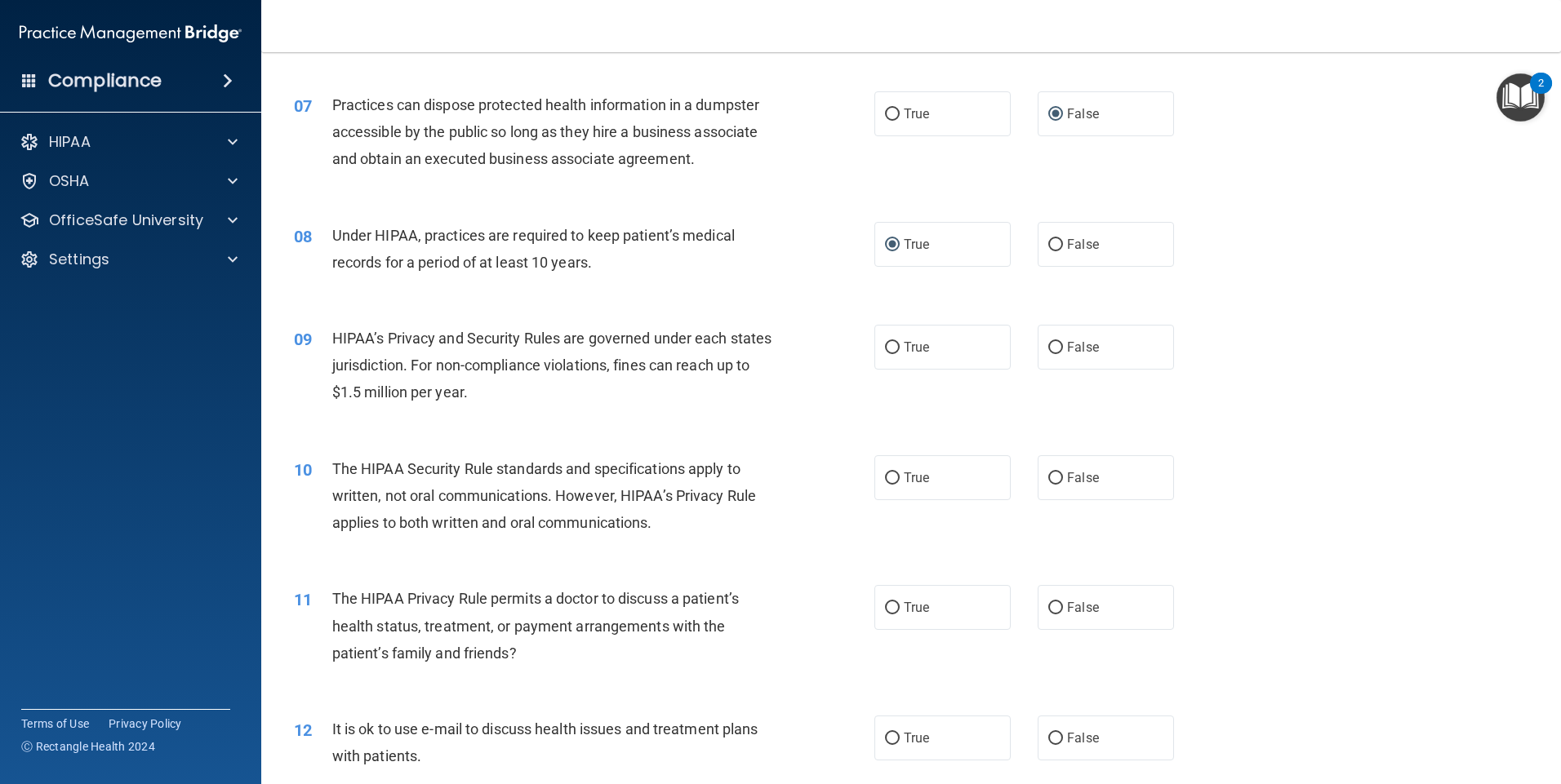
scroll to position [801, 0]
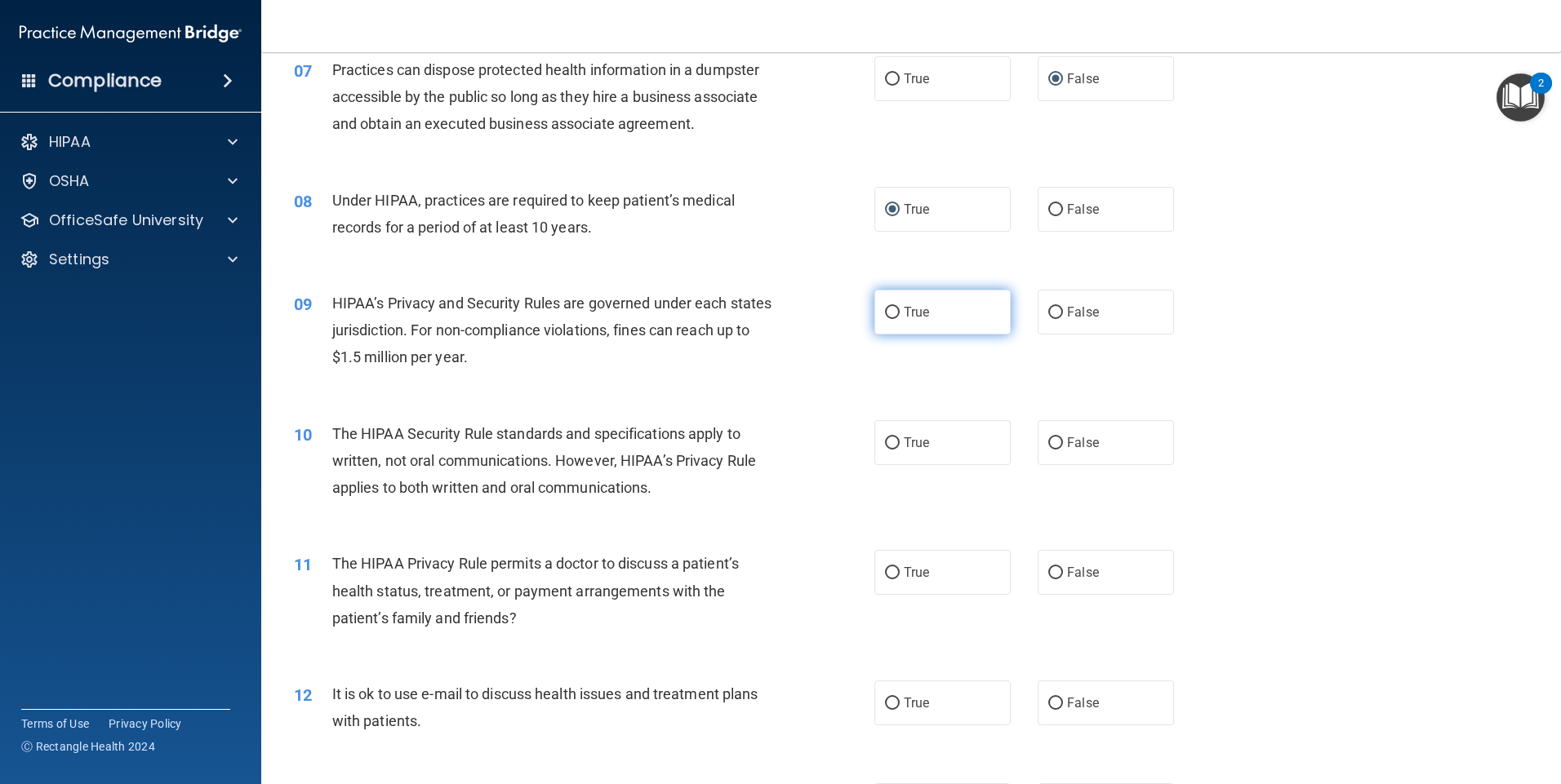
click at [885, 309] on input "True" at bounding box center [892, 313] width 15 height 12
radio input "true"
click at [885, 442] on input "True" at bounding box center [892, 443] width 15 height 12
radio input "true"
click at [1051, 571] on input "False" at bounding box center [1055, 573] width 15 height 12
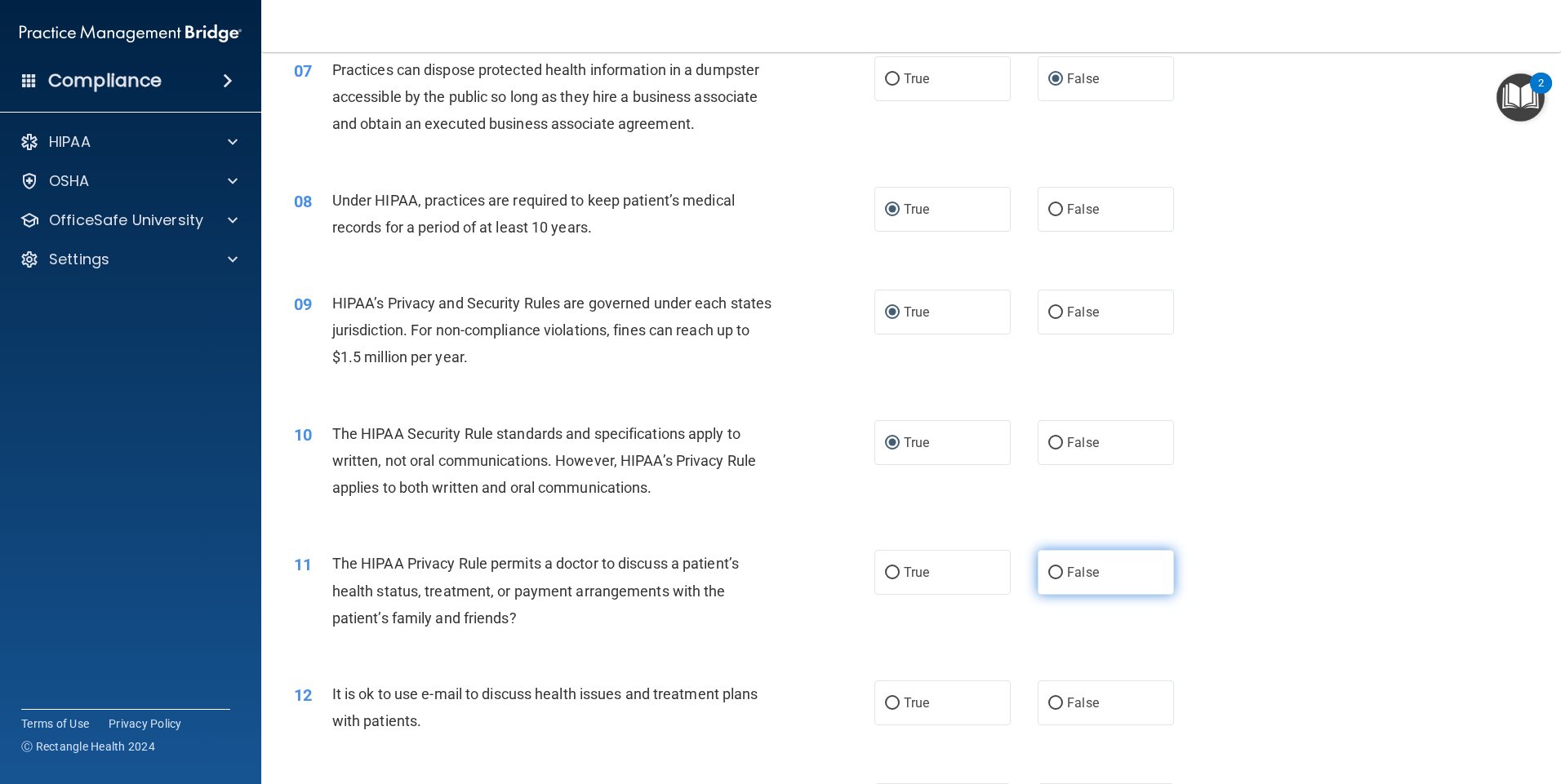
radio input "true"
drag, startPoint x: 1548, startPoint y: 337, endPoint x: 1547, endPoint y: 383, distance: 46.0
click at [1547, 383] on main "- The HIPAA Quiz #2 This quiz doesn’t expire until [DATE]. Are you sure you wan…" at bounding box center [911, 418] width 1300 height 732
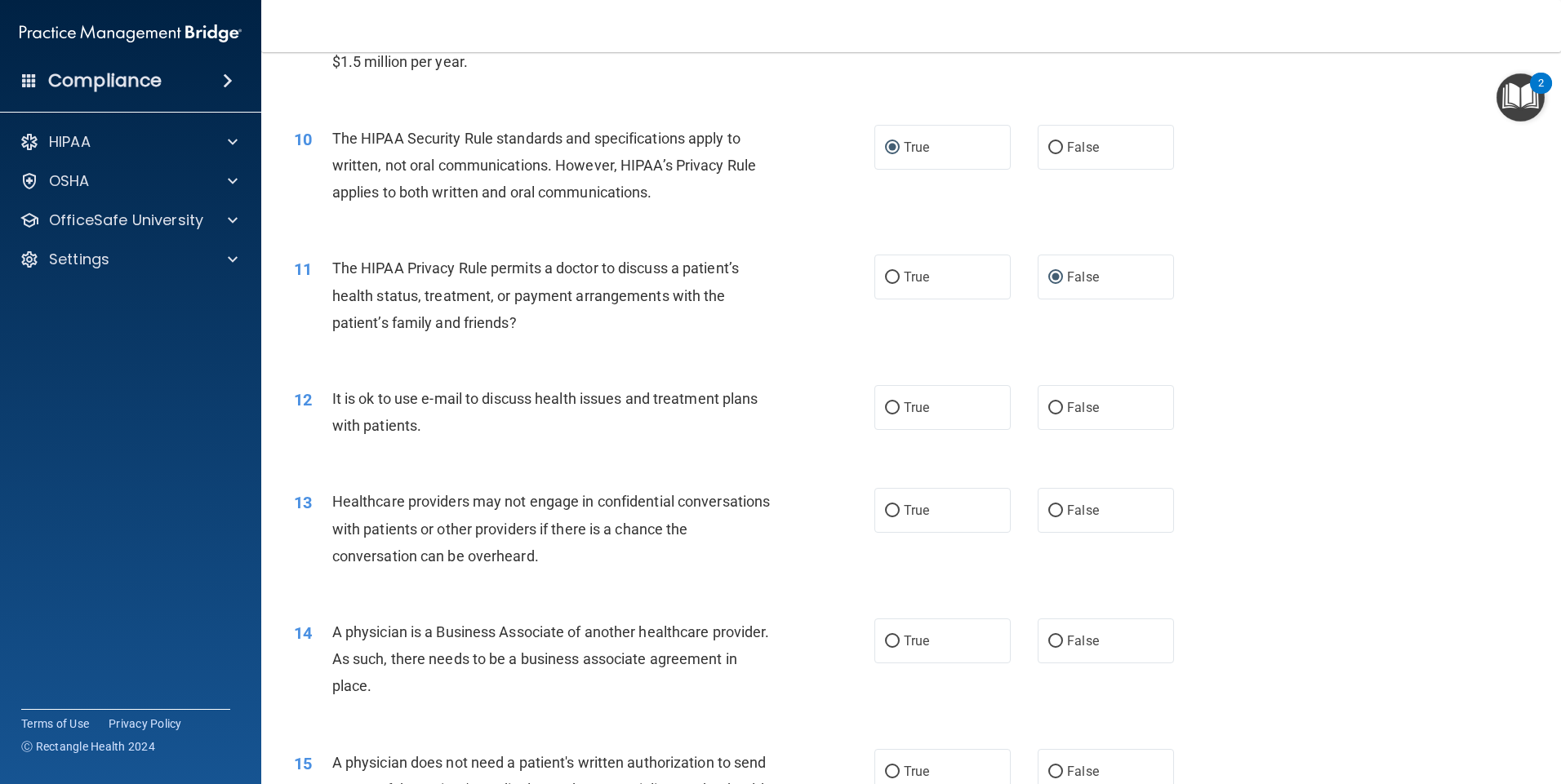
scroll to position [1157, 0]
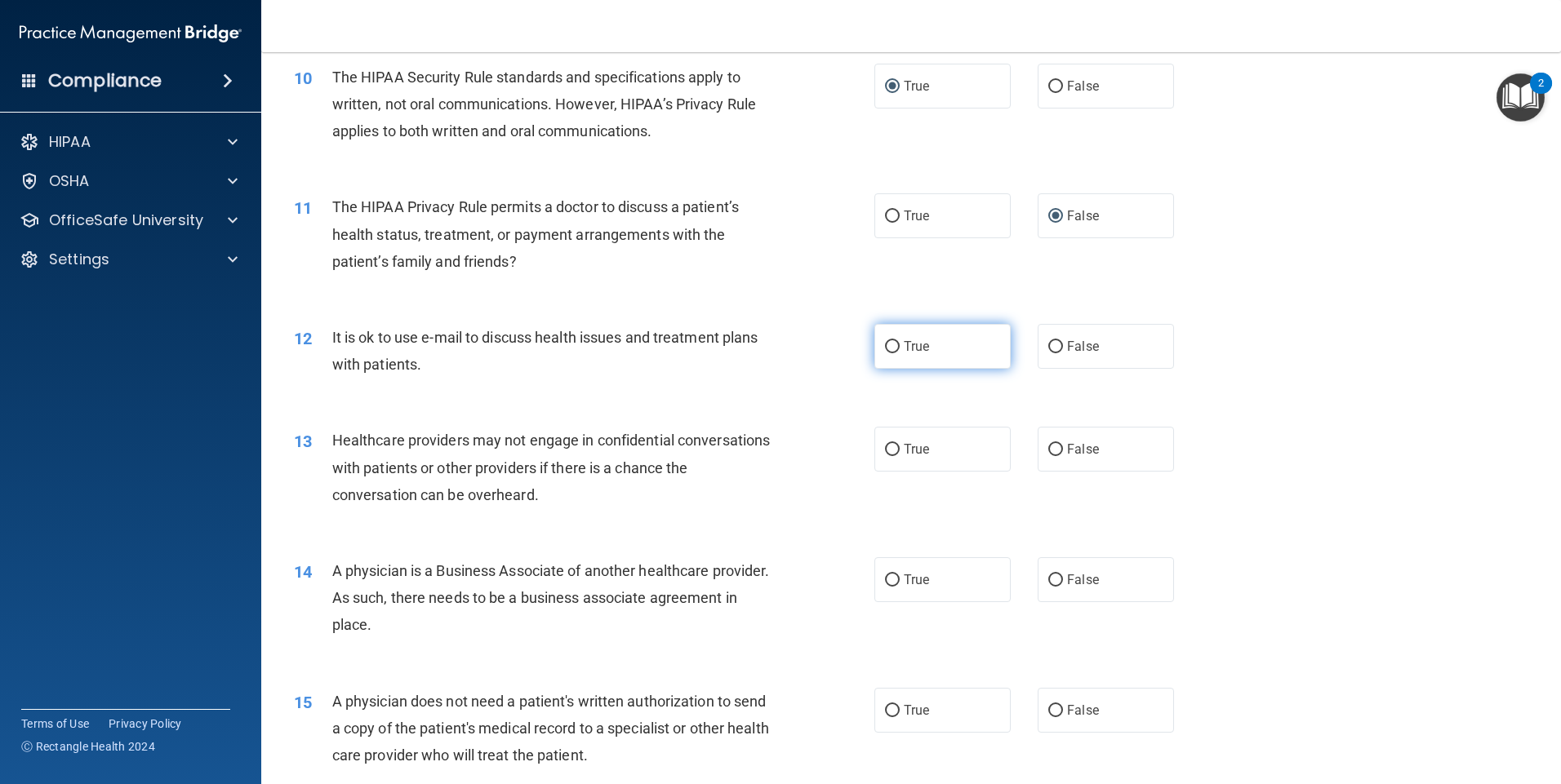
click at [885, 342] on input "True" at bounding box center [892, 347] width 15 height 12
radio input "true"
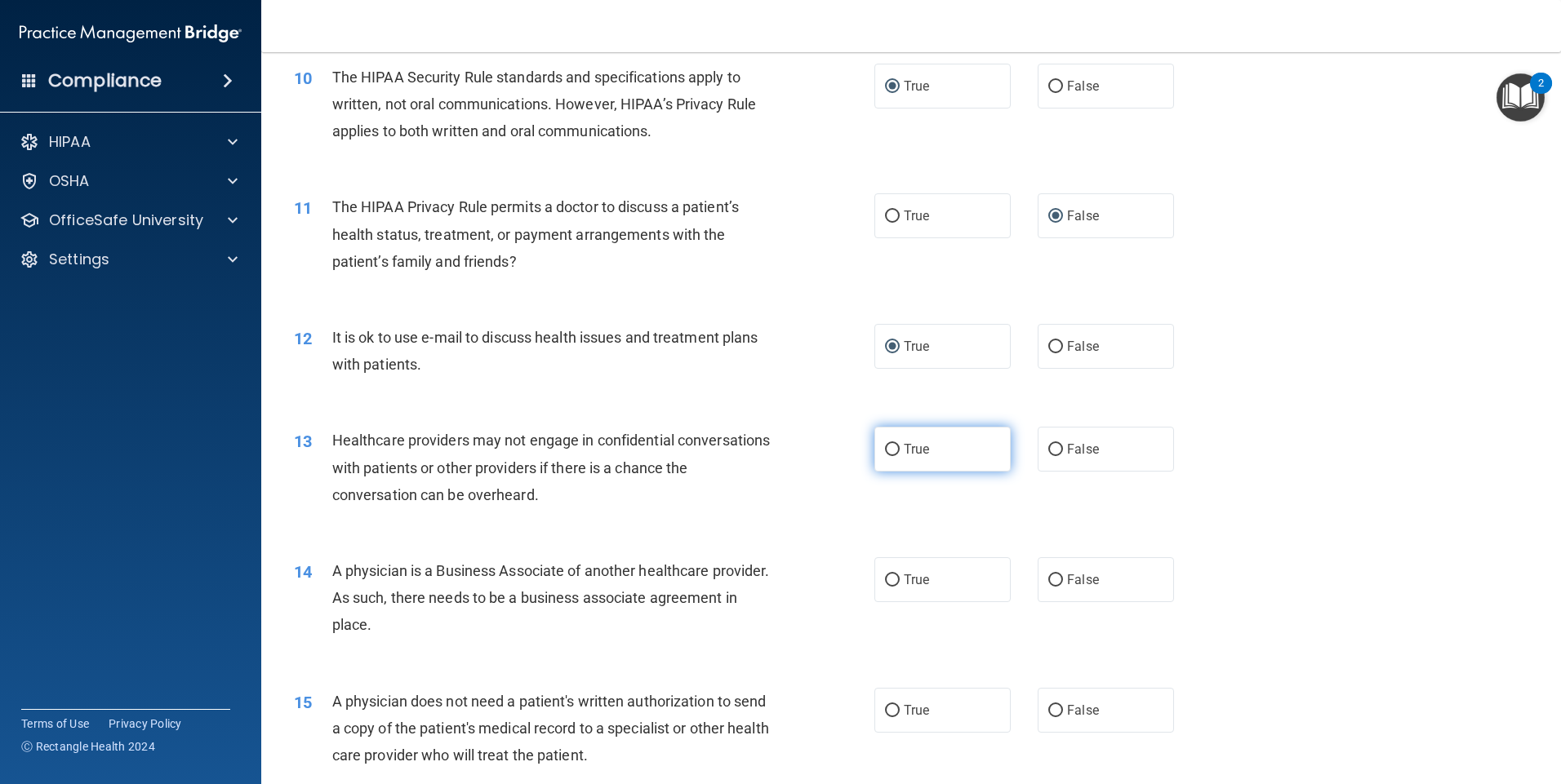
click at [889, 443] on input "True" at bounding box center [892, 449] width 15 height 12
radio input "true"
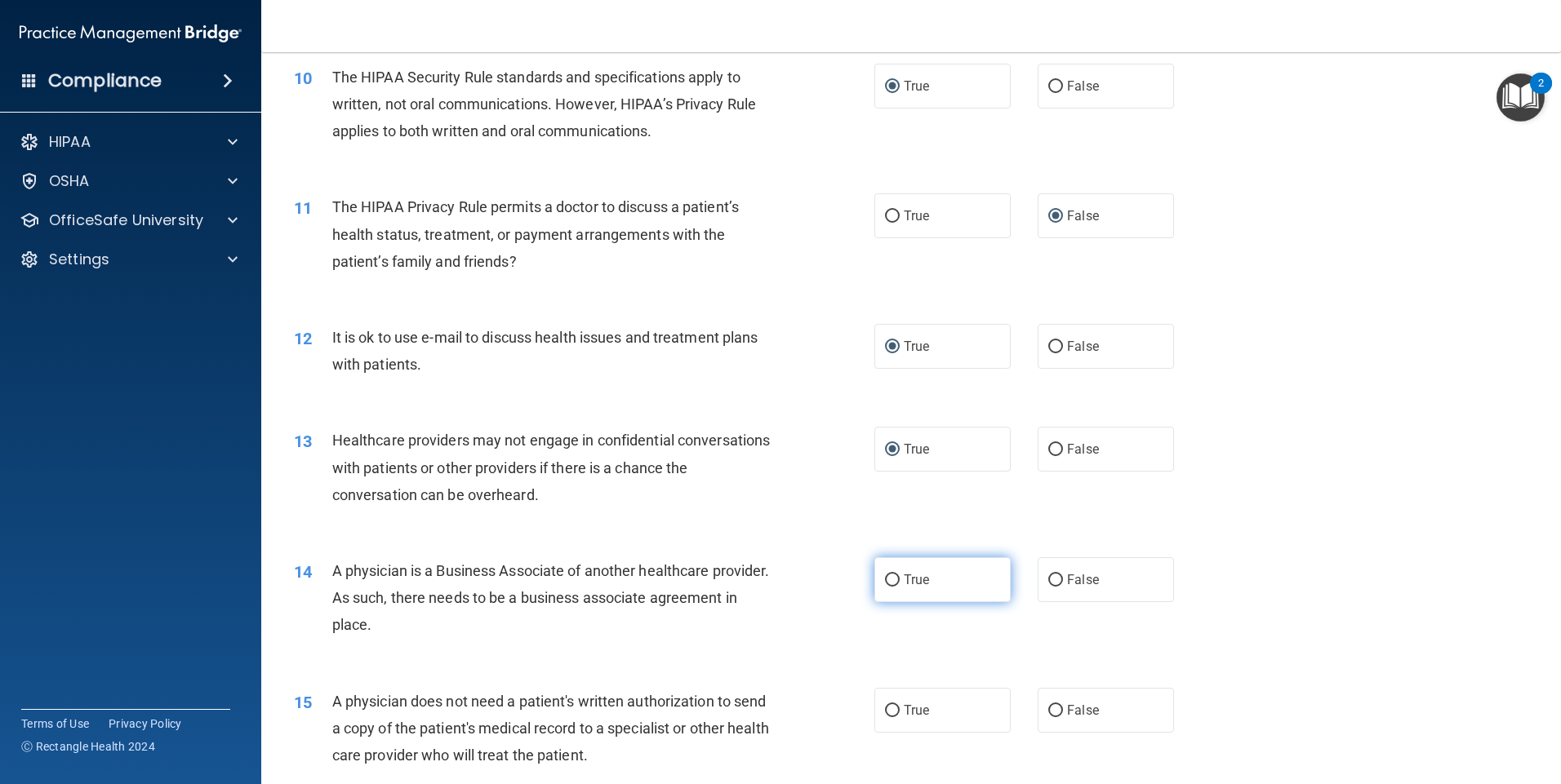
click at [888, 581] on input "True" at bounding box center [892, 580] width 15 height 12
radio input "true"
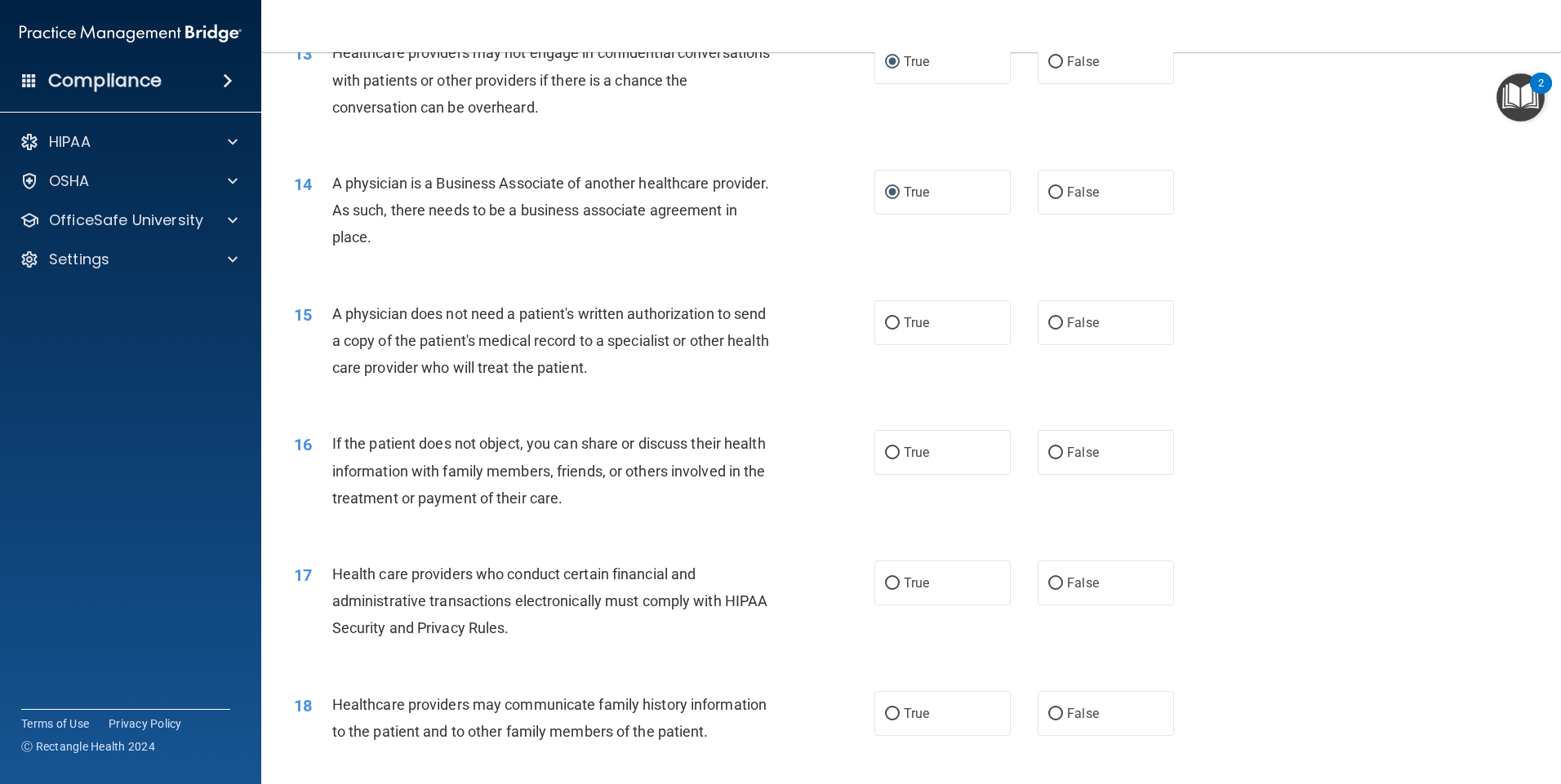
scroll to position [1627, 0]
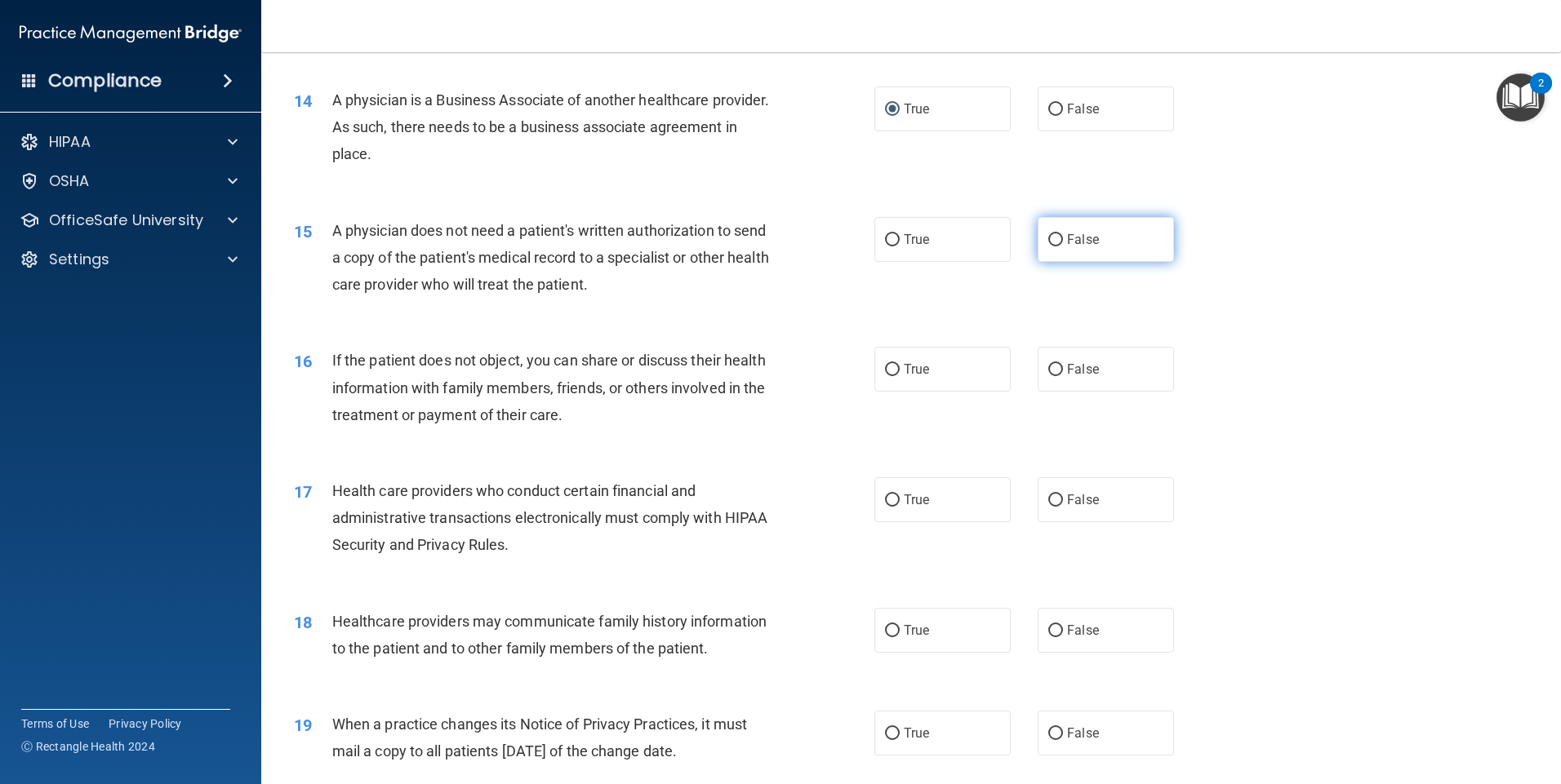
click at [1048, 245] on input "False" at bounding box center [1055, 241] width 15 height 12
radio input "true"
click at [885, 235] on input "True" at bounding box center [892, 241] width 15 height 12
radio input "true"
radio input "false"
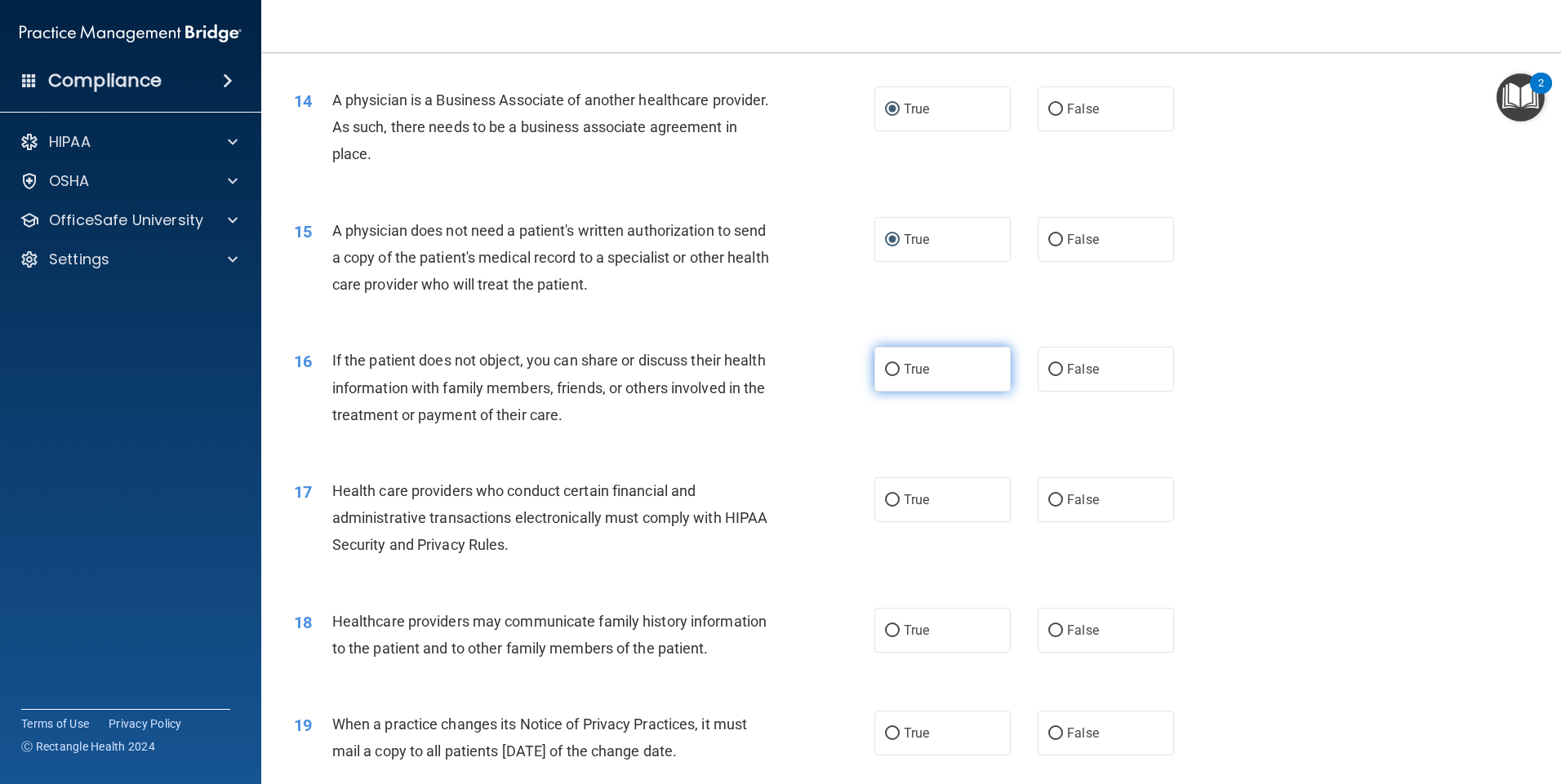
click at [888, 368] on input "True" at bounding box center [892, 370] width 15 height 12
radio input "true"
click at [889, 495] on input "True" at bounding box center [892, 501] width 15 height 12
radio input "true"
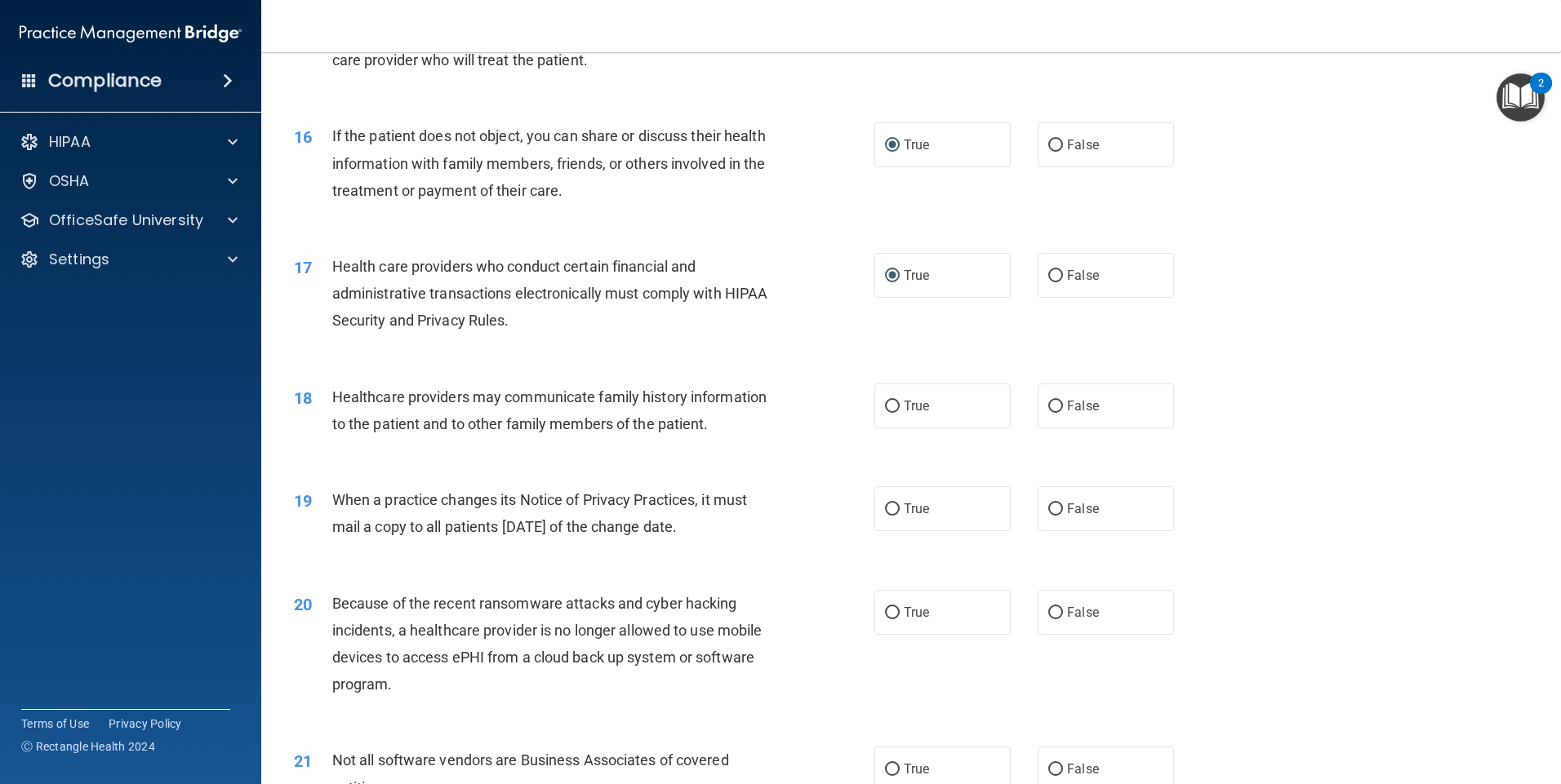
scroll to position [1879, 0]
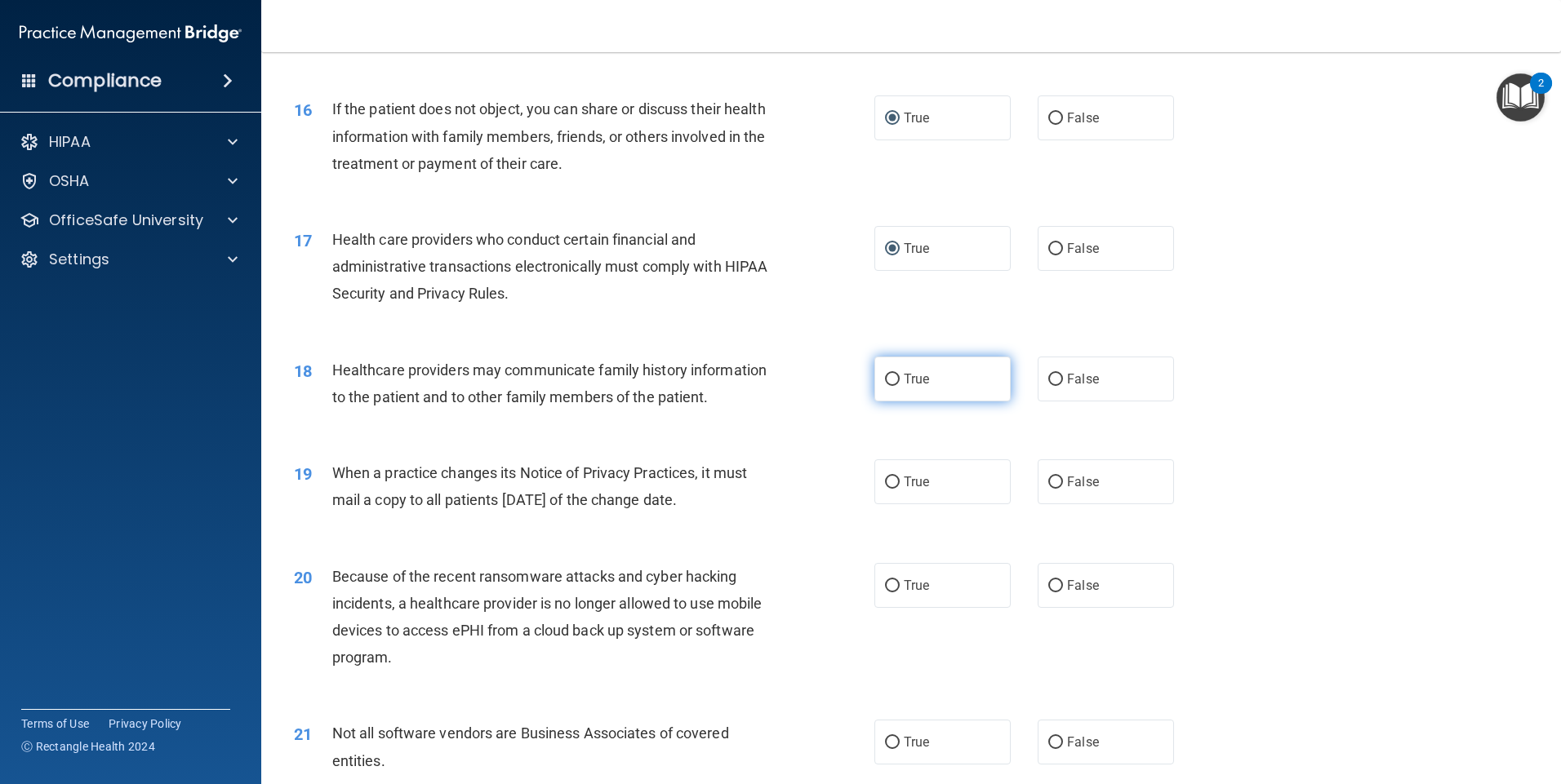
drag, startPoint x: 887, startPoint y: 381, endPoint x: 893, endPoint y: 389, distance: 10.0
click at [887, 381] on input "True" at bounding box center [892, 380] width 15 height 12
radio input "true"
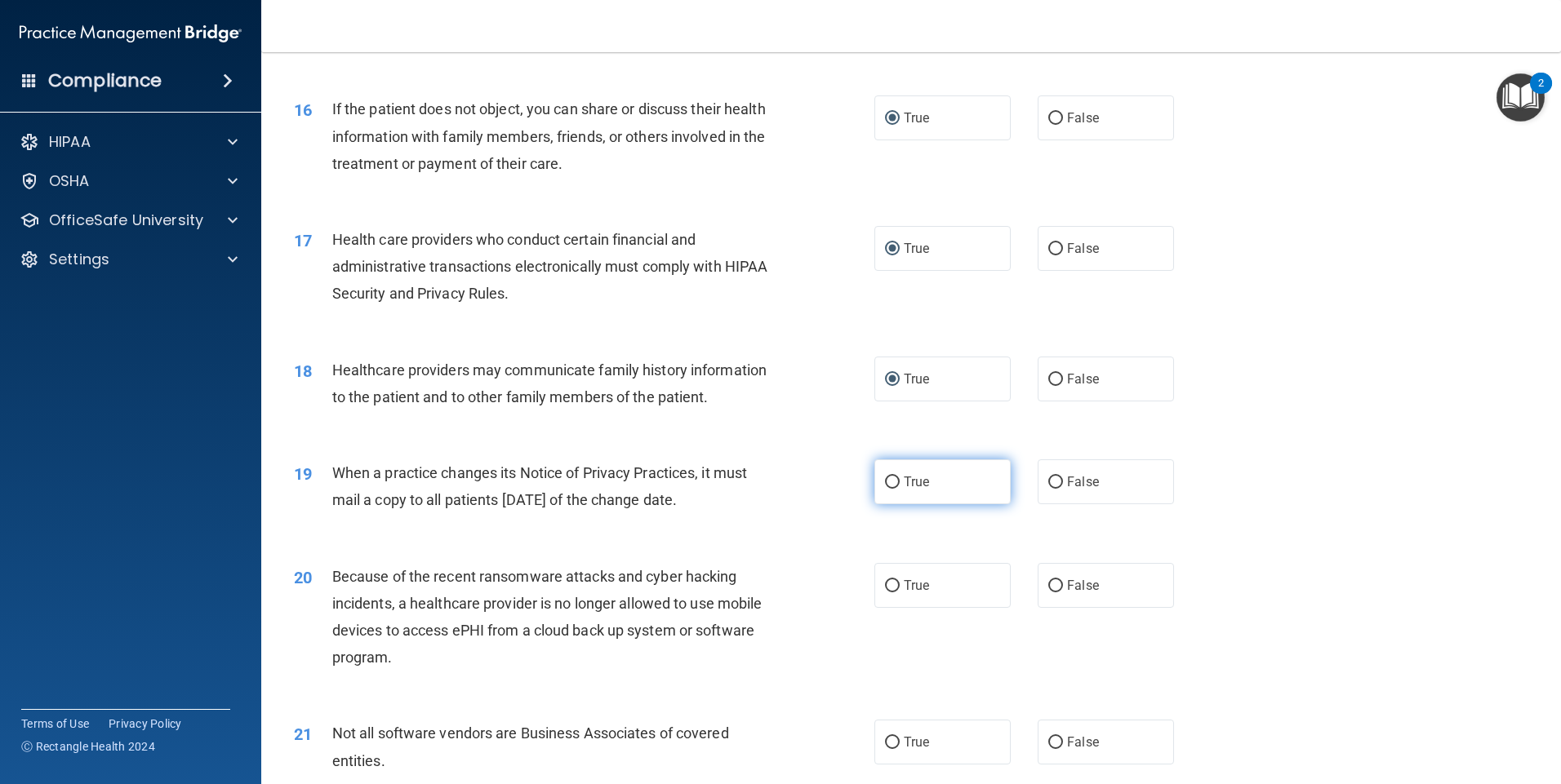
click at [886, 476] on input "True" at bounding box center [892, 482] width 15 height 12
radio input "true"
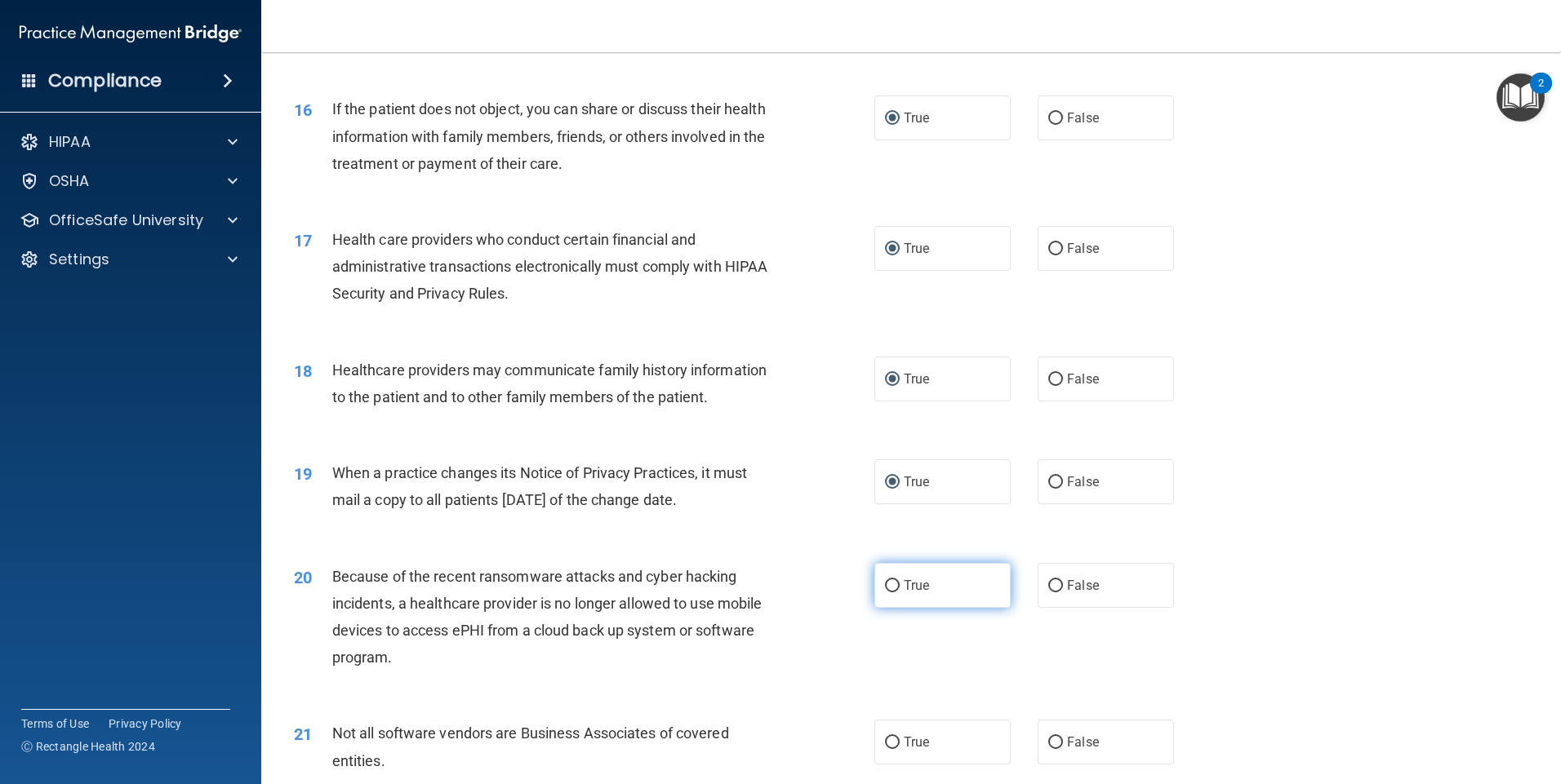
click at [891, 584] on input "True" at bounding box center [892, 586] width 15 height 12
radio input "true"
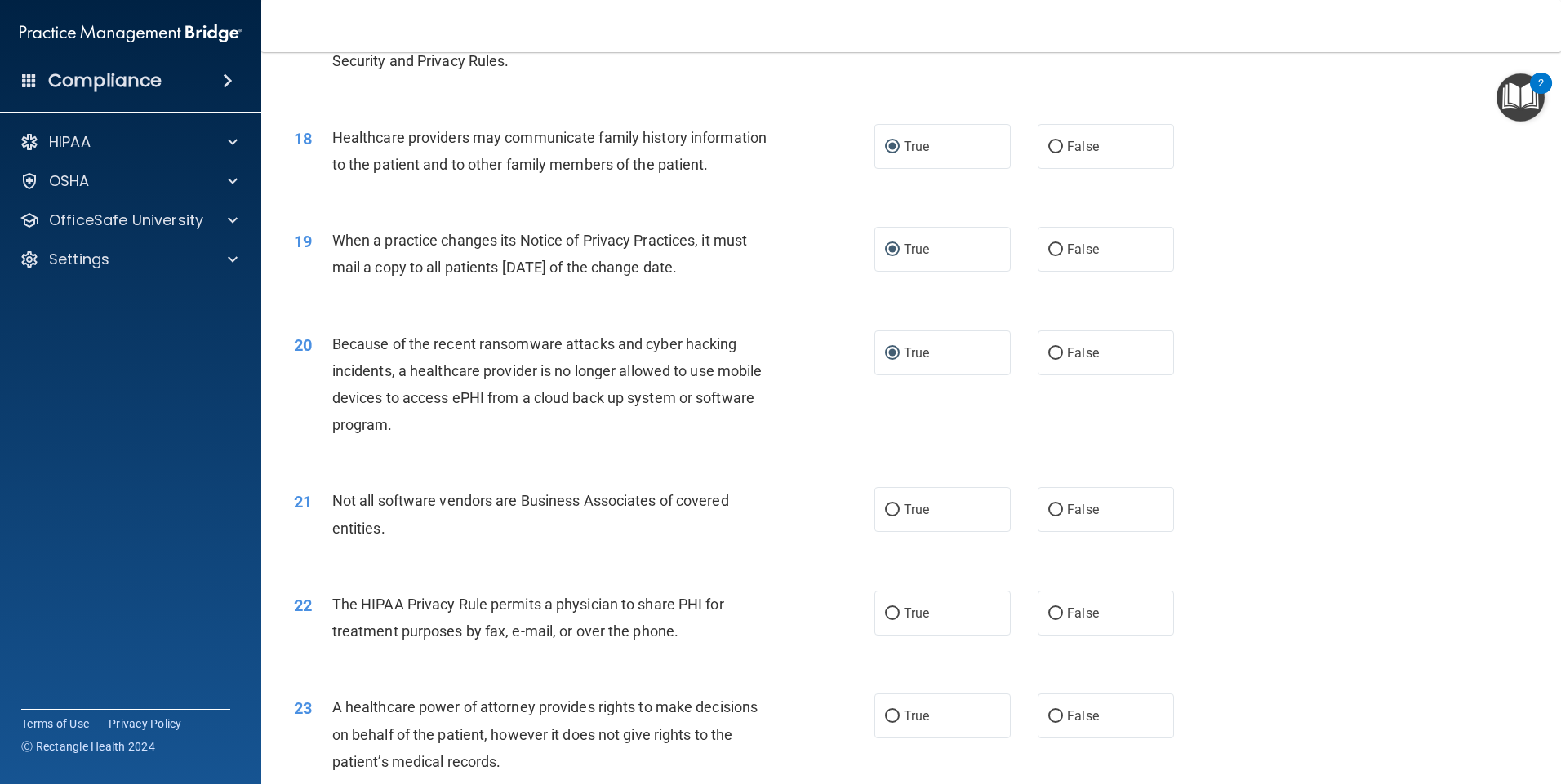
scroll to position [2116, 0]
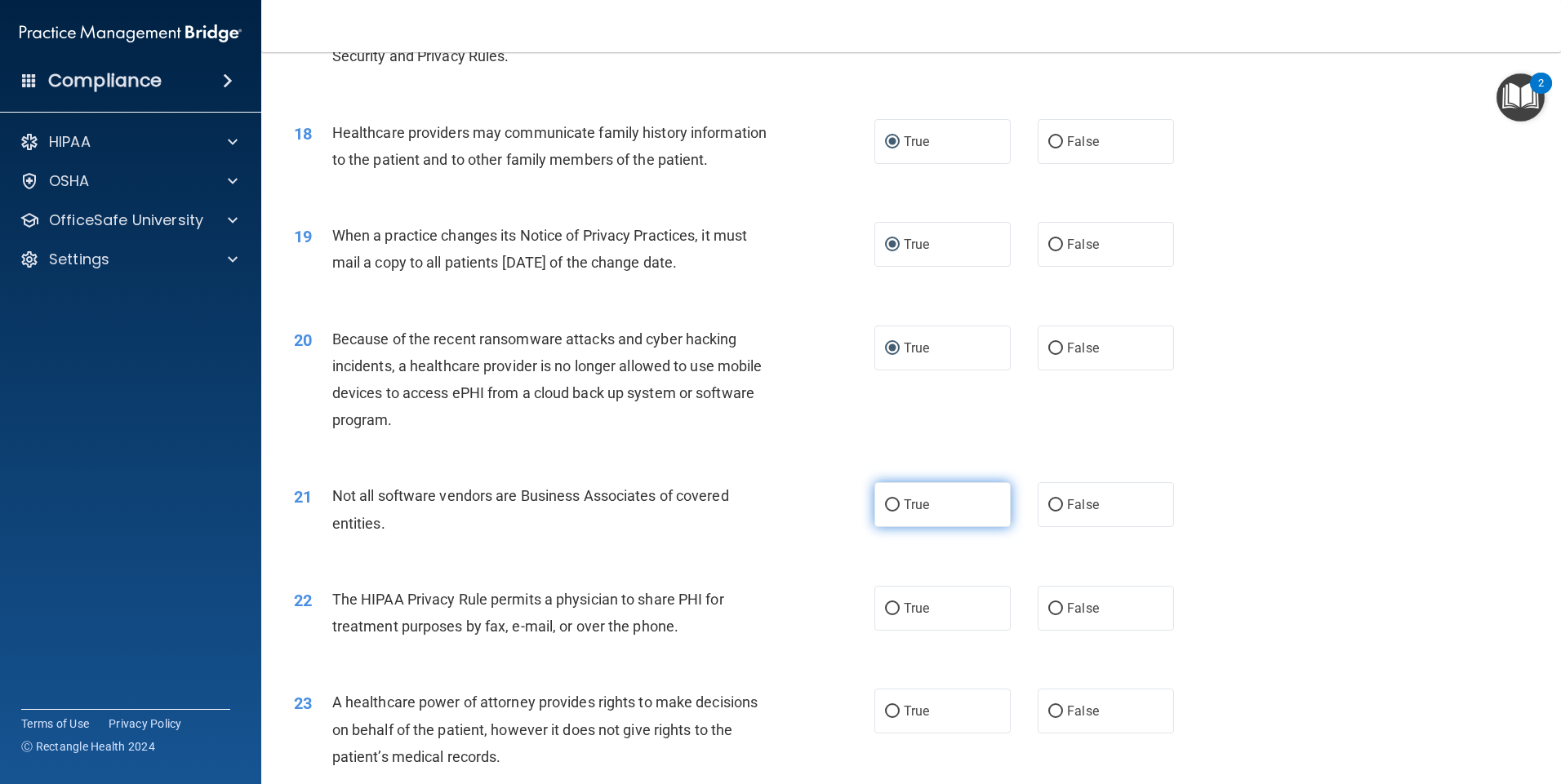
click at [886, 495] on label "True" at bounding box center [943, 504] width 137 height 45
click at [886, 499] on input "True" at bounding box center [892, 505] width 15 height 12
radio input "true"
click at [1048, 603] on input "False" at bounding box center [1055, 609] width 15 height 12
radio input "true"
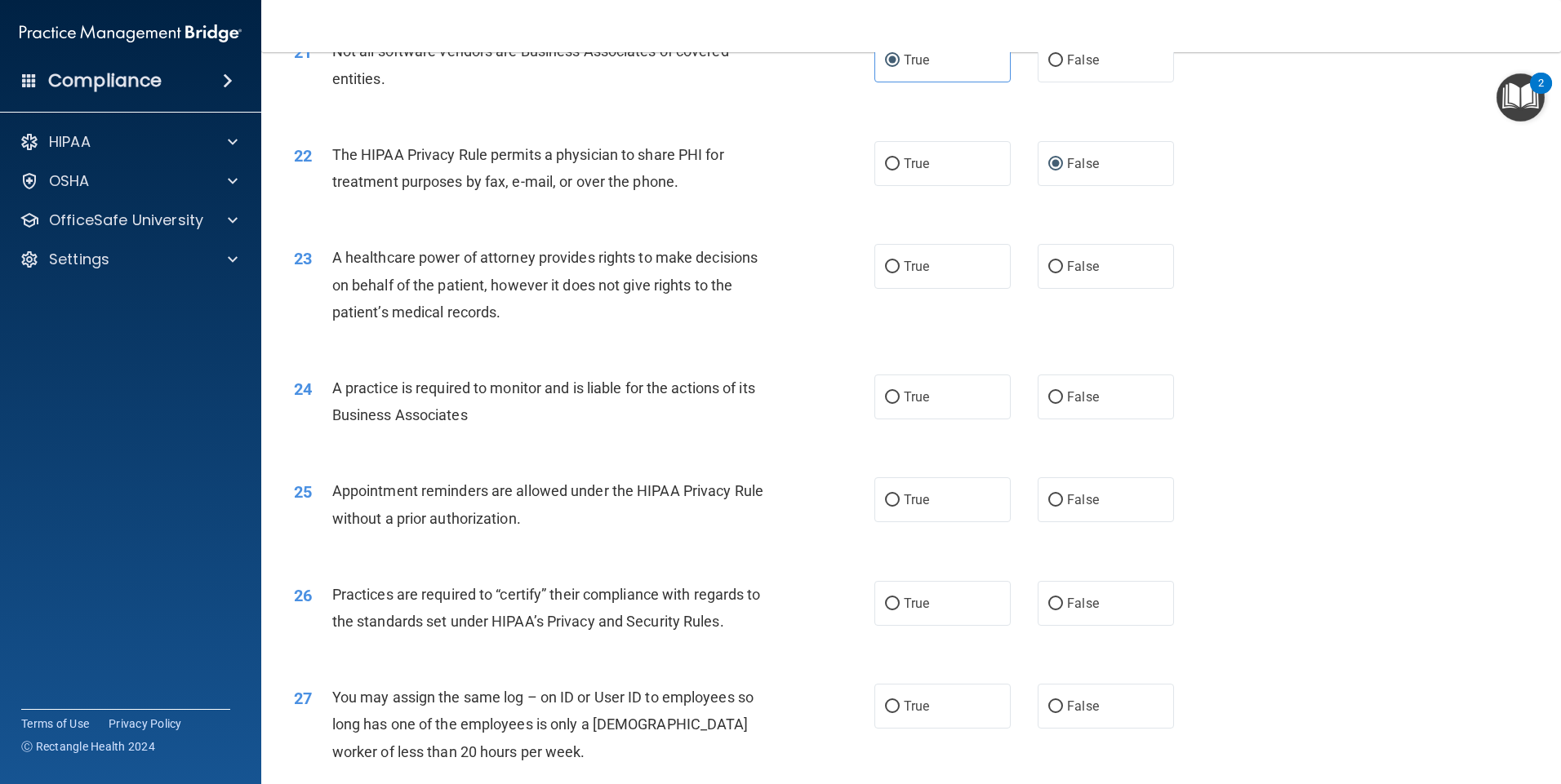
scroll to position [2570, 0]
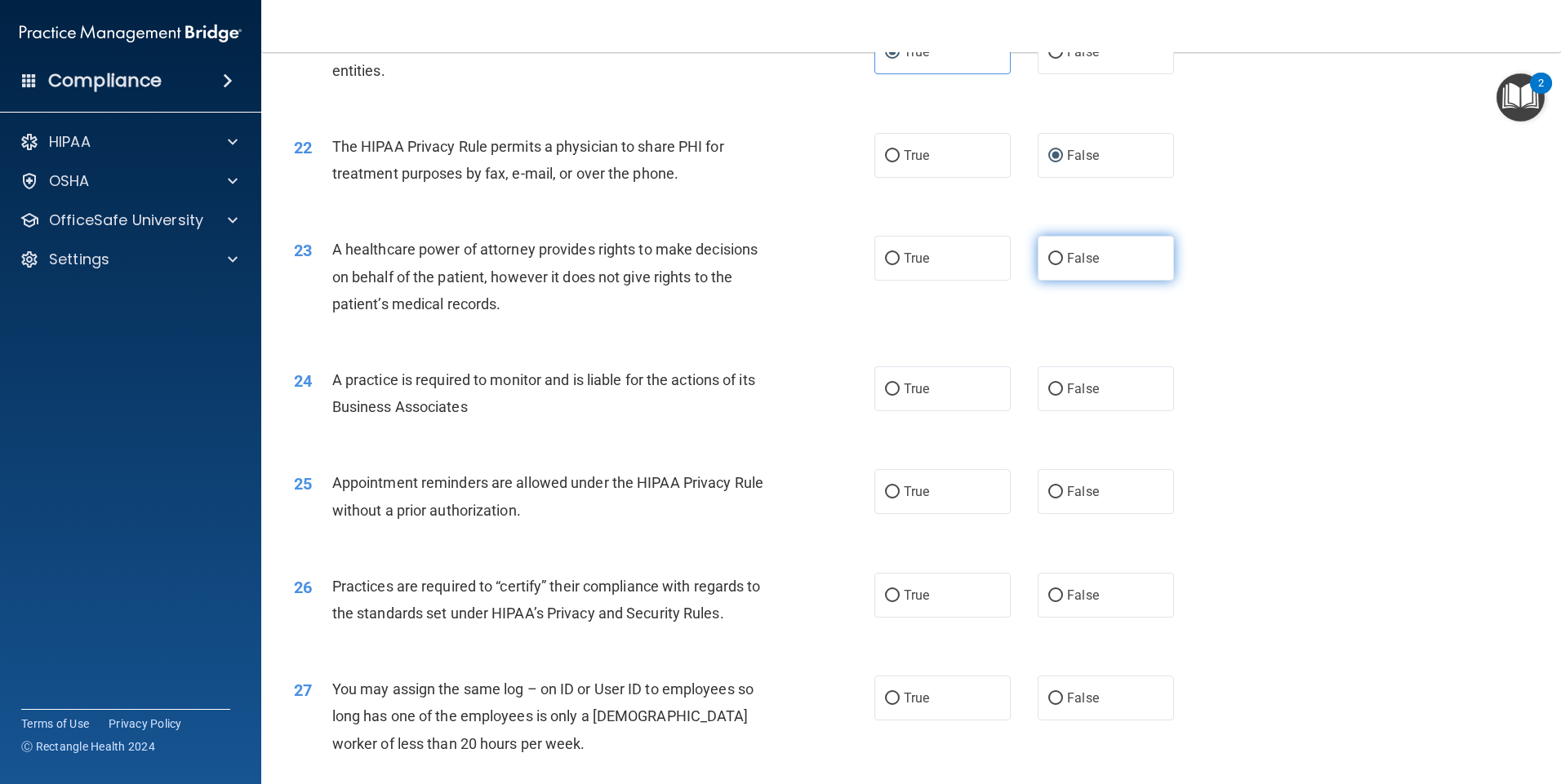
click at [1050, 253] on input "False" at bounding box center [1055, 259] width 15 height 12
radio input "true"
click at [1048, 388] on input "False" at bounding box center [1055, 389] width 15 height 12
radio input "true"
click at [885, 486] on input "True" at bounding box center [892, 492] width 15 height 12
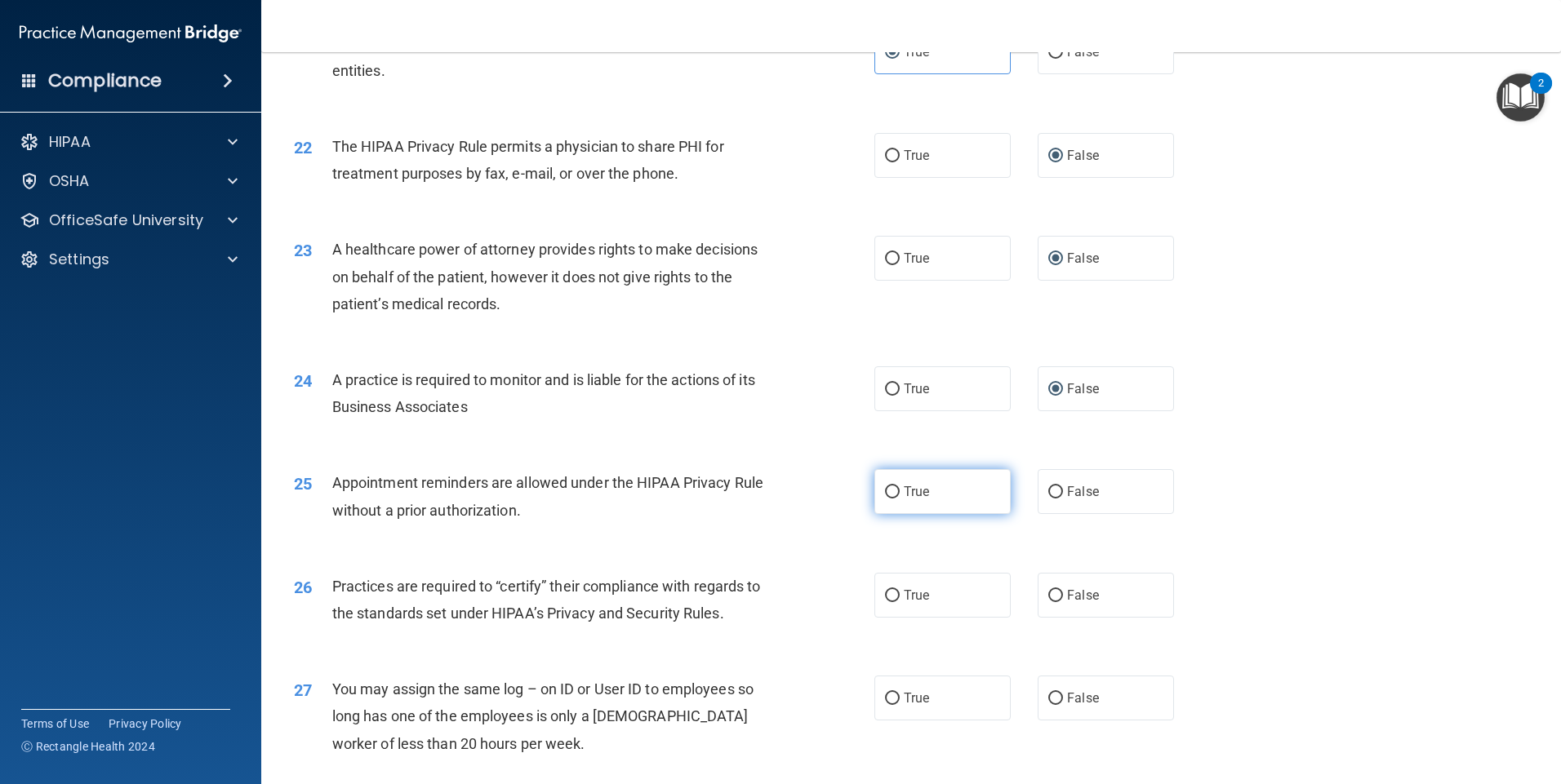
radio input "true"
click at [886, 594] on input "True" at bounding box center [892, 596] width 15 height 12
radio input "true"
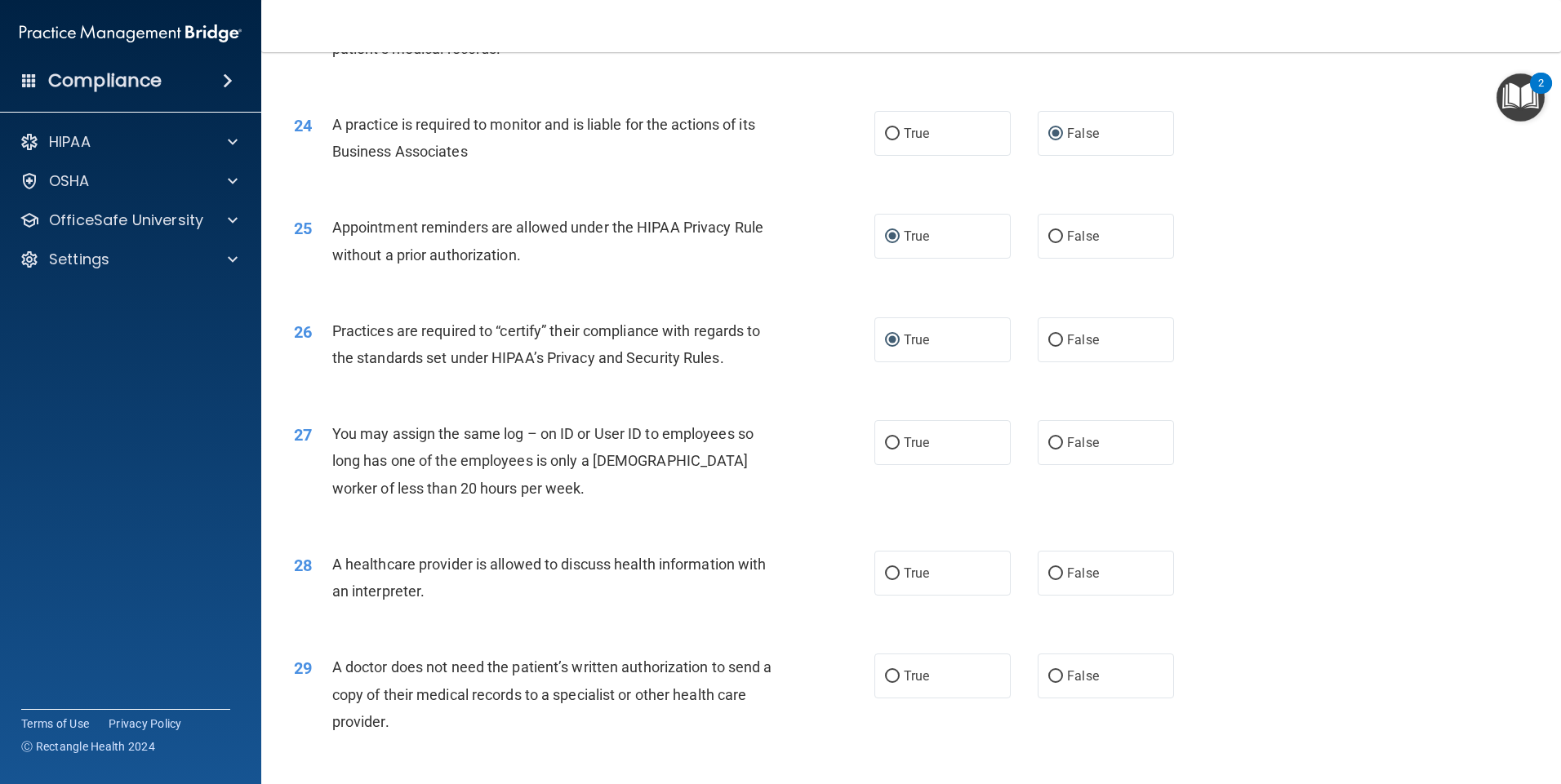
scroll to position [2838, 0]
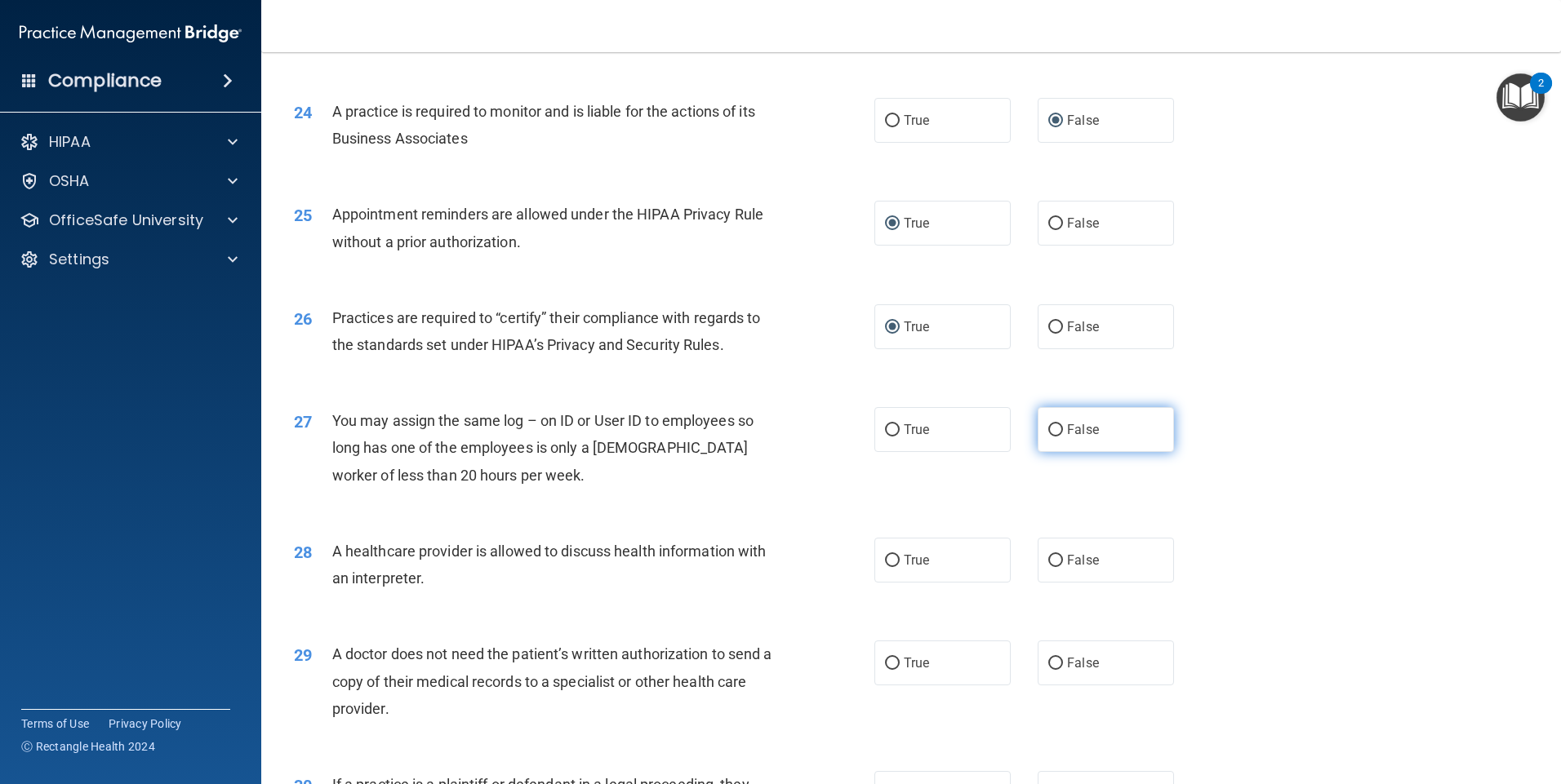
click at [1049, 427] on input "False" at bounding box center [1055, 431] width 15 height 12
radio input "true"
click at [887, 555] on input "True" at bounding box center [892, 561] width 15 height 12
radio input "true"
click at [1048, 657] on input "False" at bounding box center [1055, 663] width 15 height 12
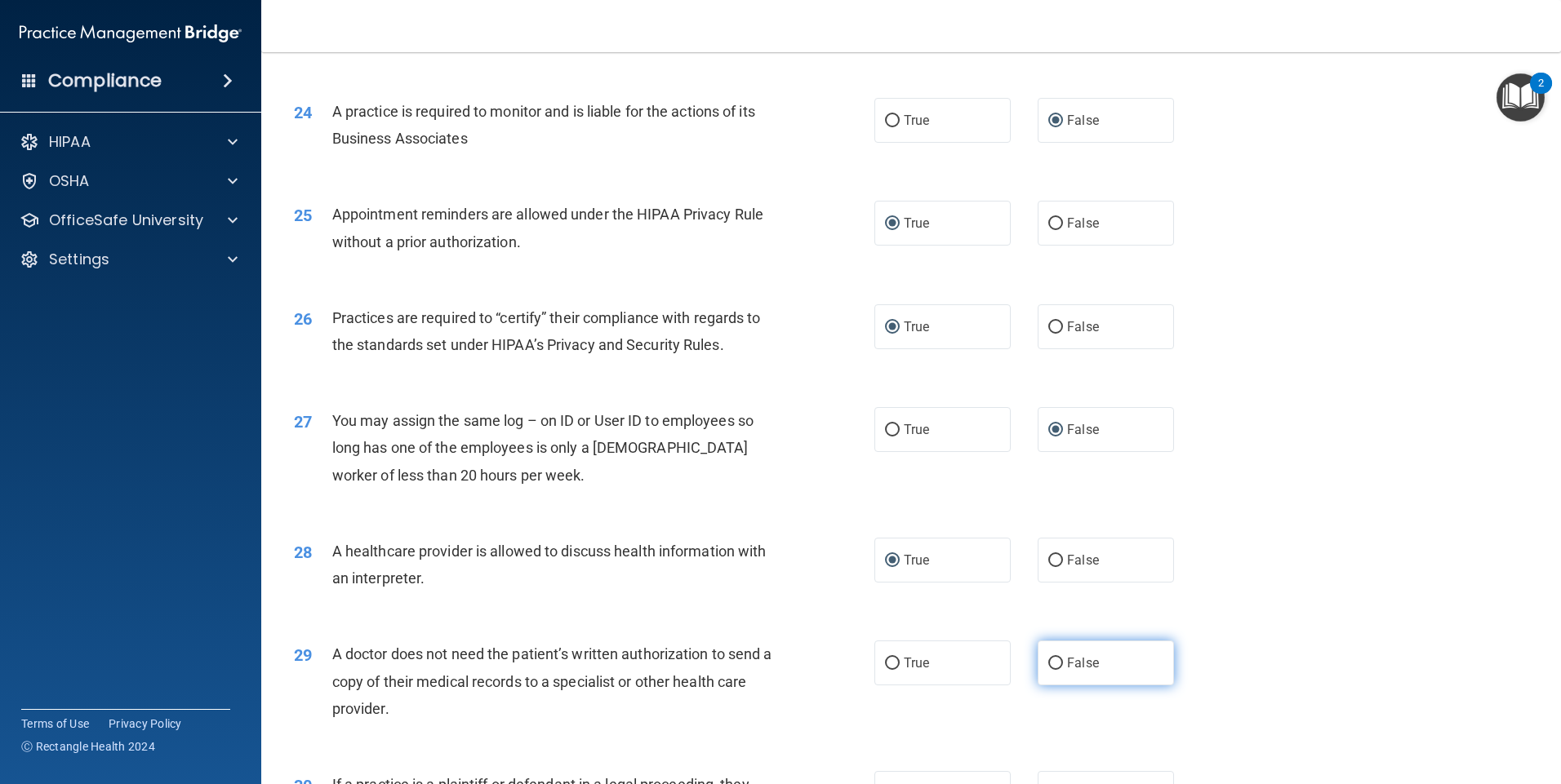
radio input "true"
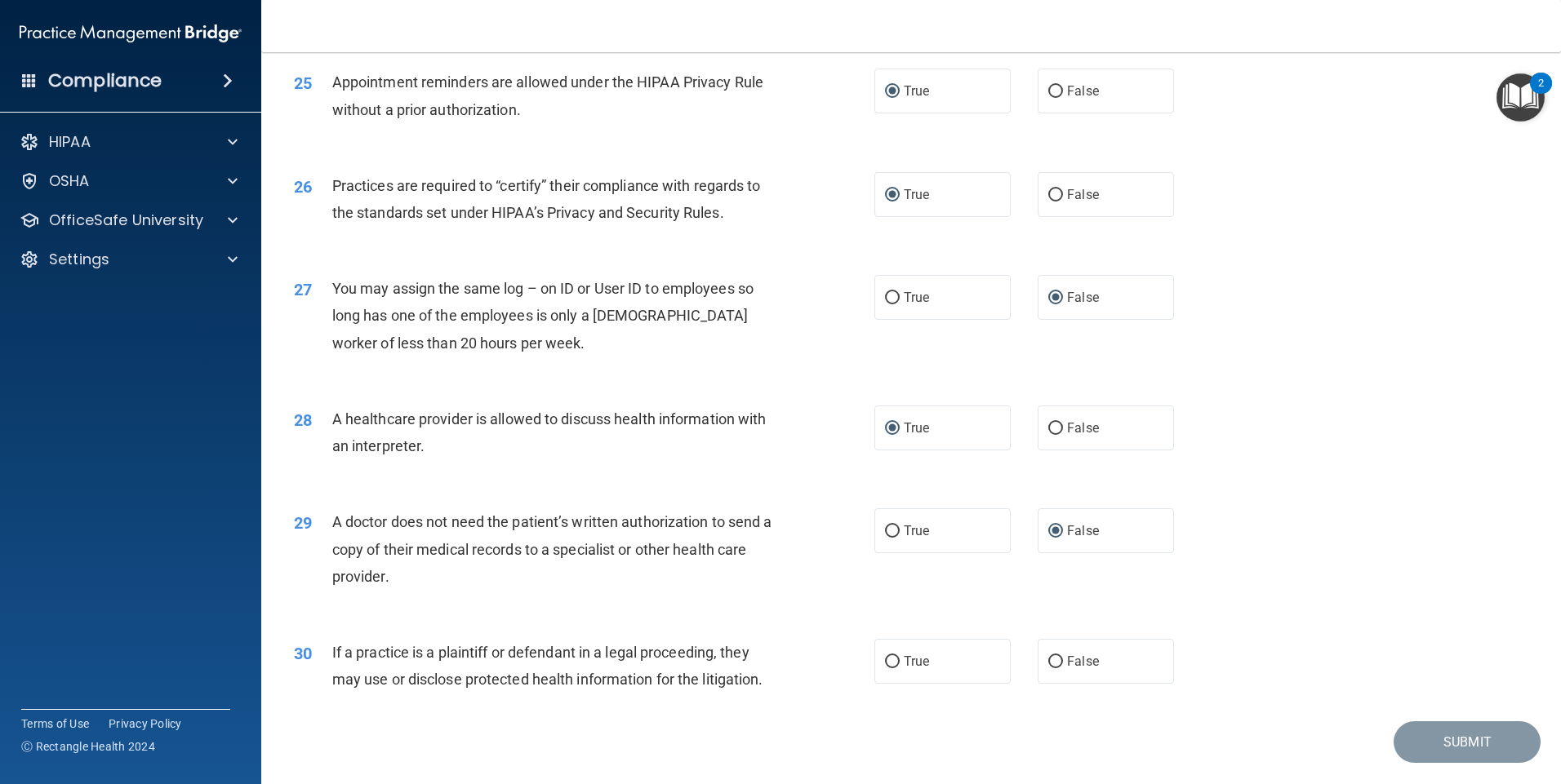
scroll to position [3014, 0]
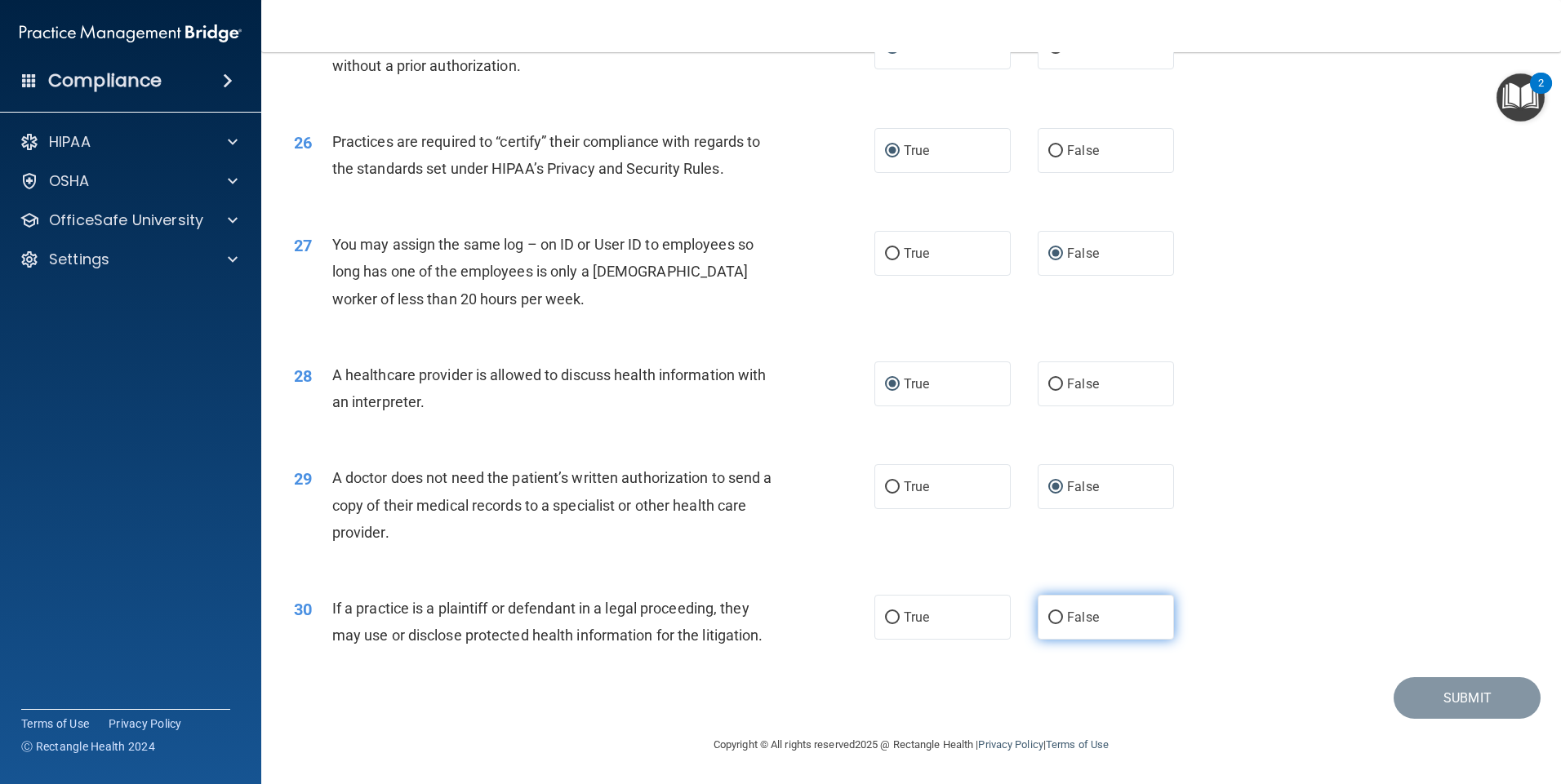
click at [1054, 618] on input "False" at bounding box center [1055, 618] width 15 height 12
radio input "true"
click at [1438, 704] on button "Submit" at bounding box center [1467, 698] width 147 height 42
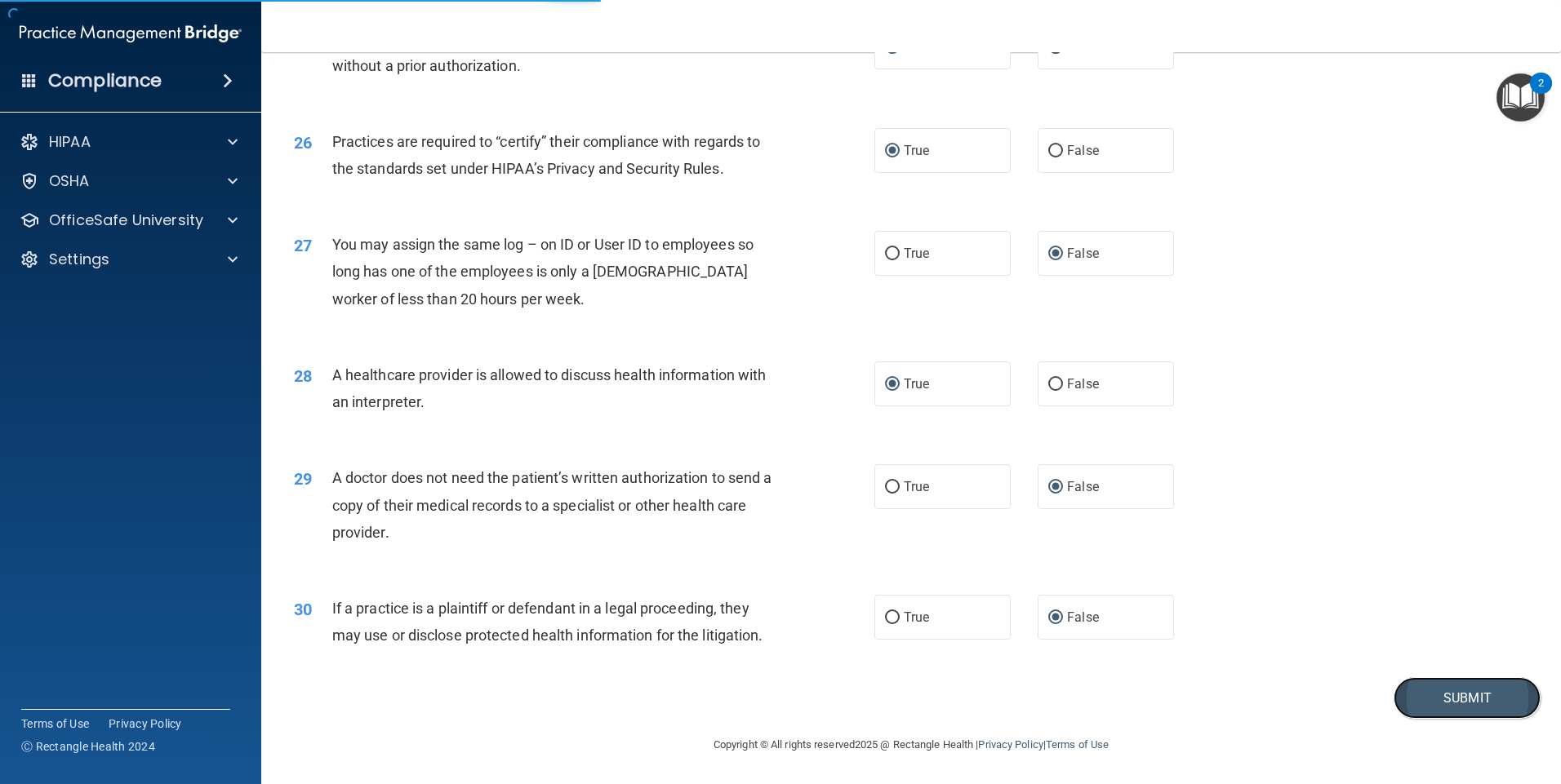
click at [1448, 693] on button "Submit" at bounding box center [1467, 698] width 147 height 42
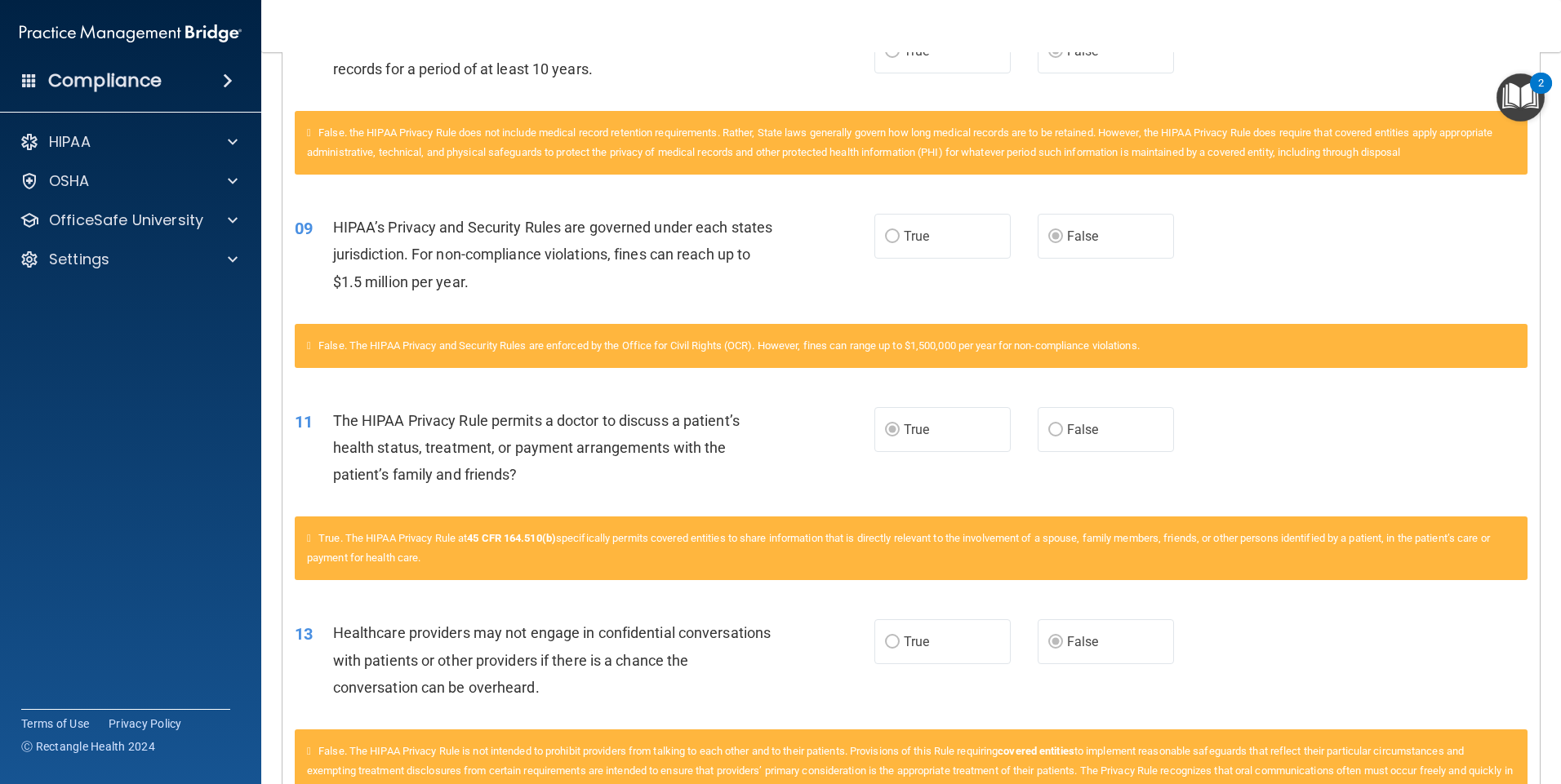
scroll to position [1233, 0]
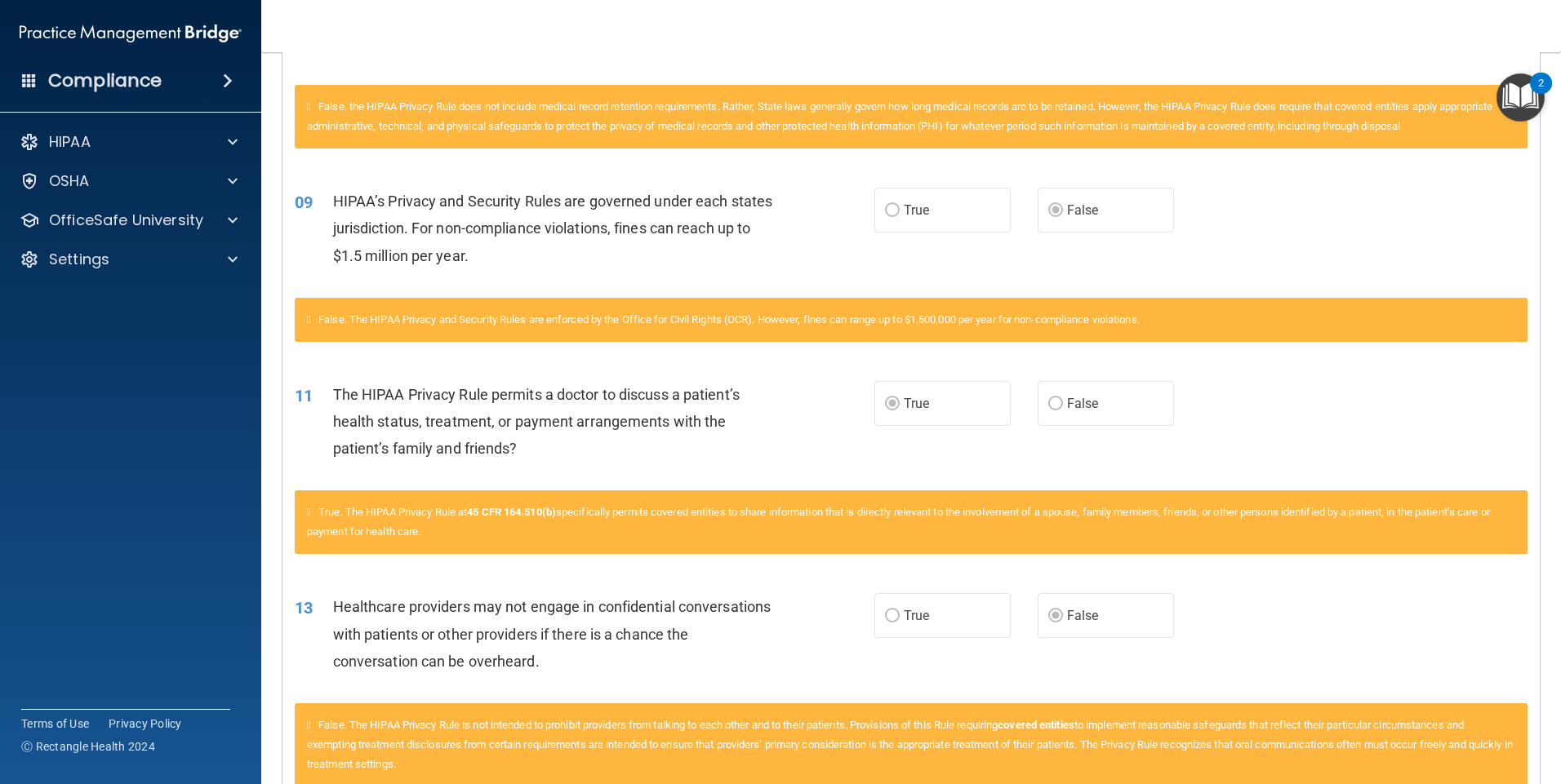
drag, startPoint x: 1544, startPoint y: 421, endPoint x: 1535, endPoint y: 451, distance: 31.3
click at [1535, 451] on main "Calculating your score.... You did not pass the " The HIPAA Quiz #2 ". 46 out o…" at bounding box center [911, 418] width 1300 height 732
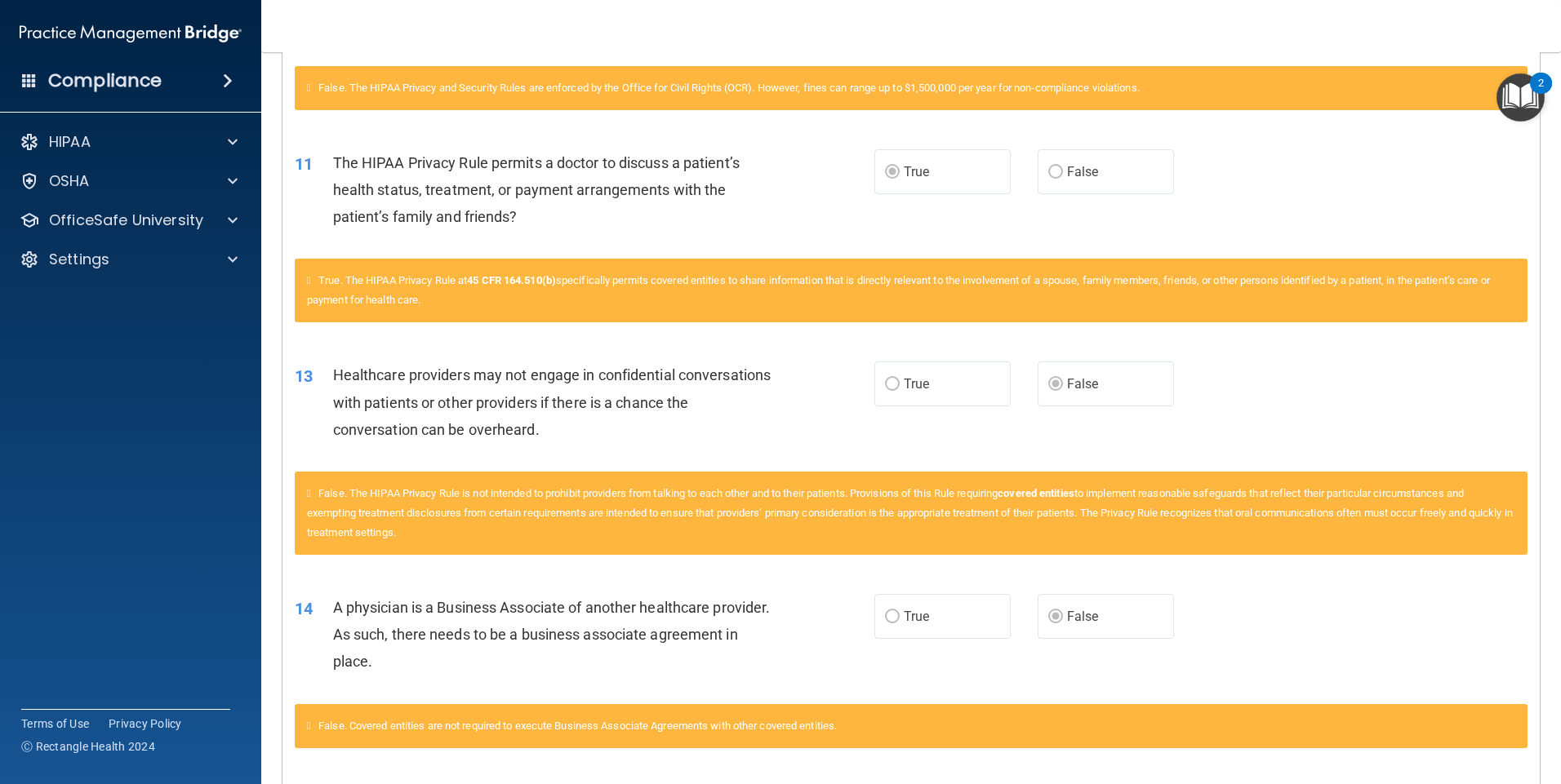
scroll to position [1479, 0]
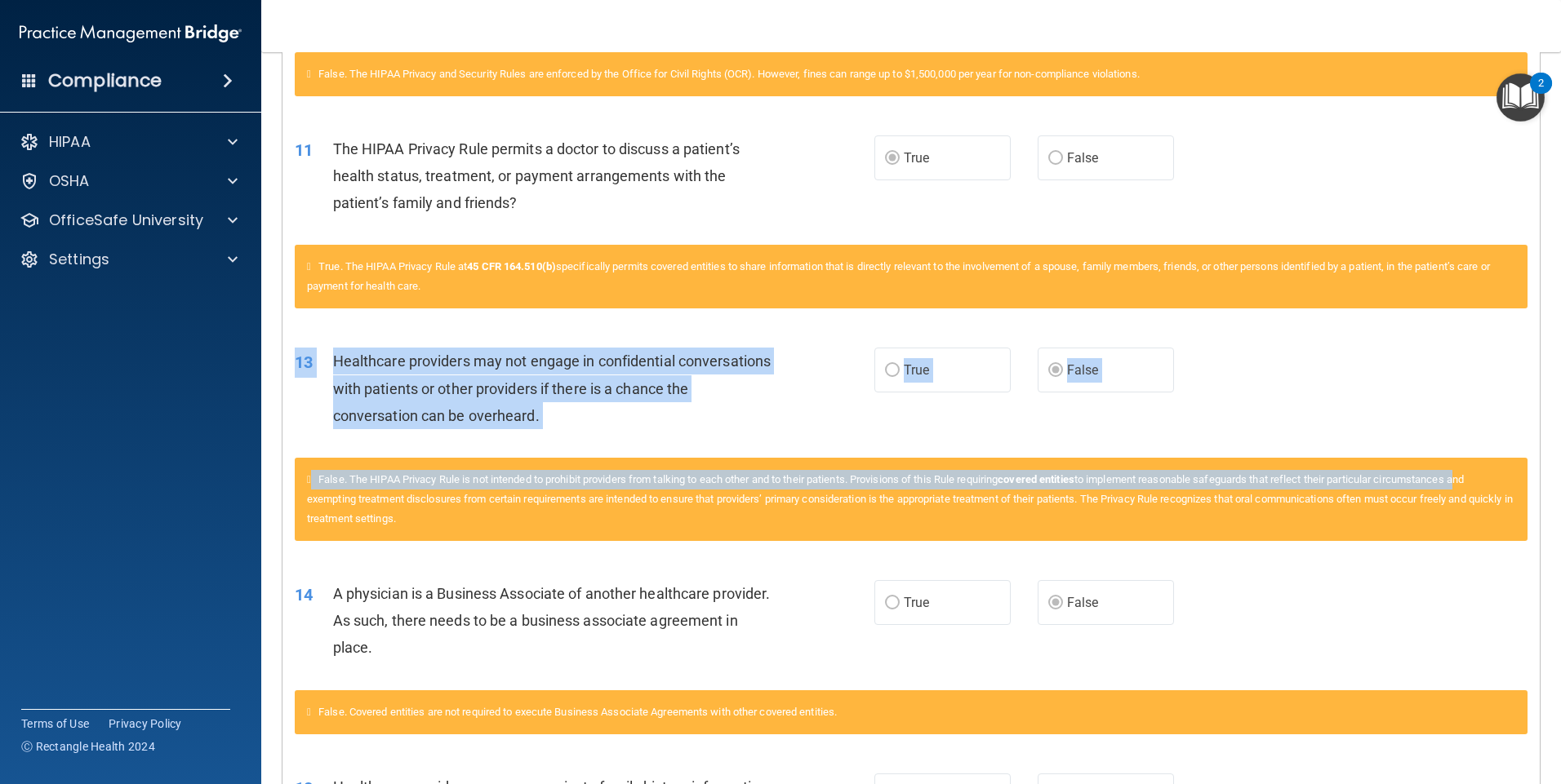
drag, startPoint x: 1541, startPoint y: 441, endPoint x: 1534, endPoint y: 462, distance: 22.1
click at [1534, 462] on main "Calculating your score.... You did not pass the " The HIPAA Quiz #2 ". 46 out o…" at bounding box center [911, 418] width 1300 height 732
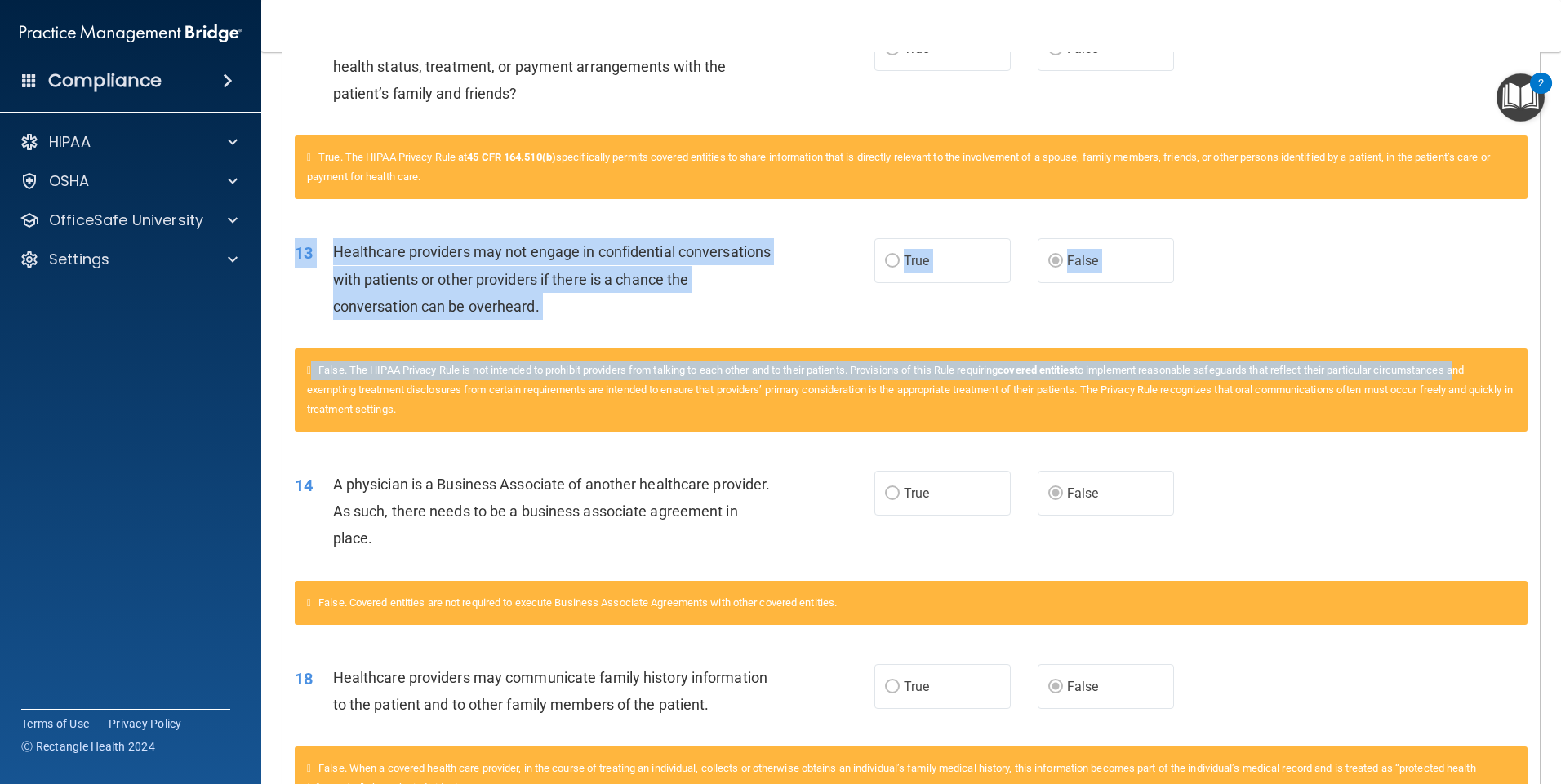
scroll to position [1706, 0]
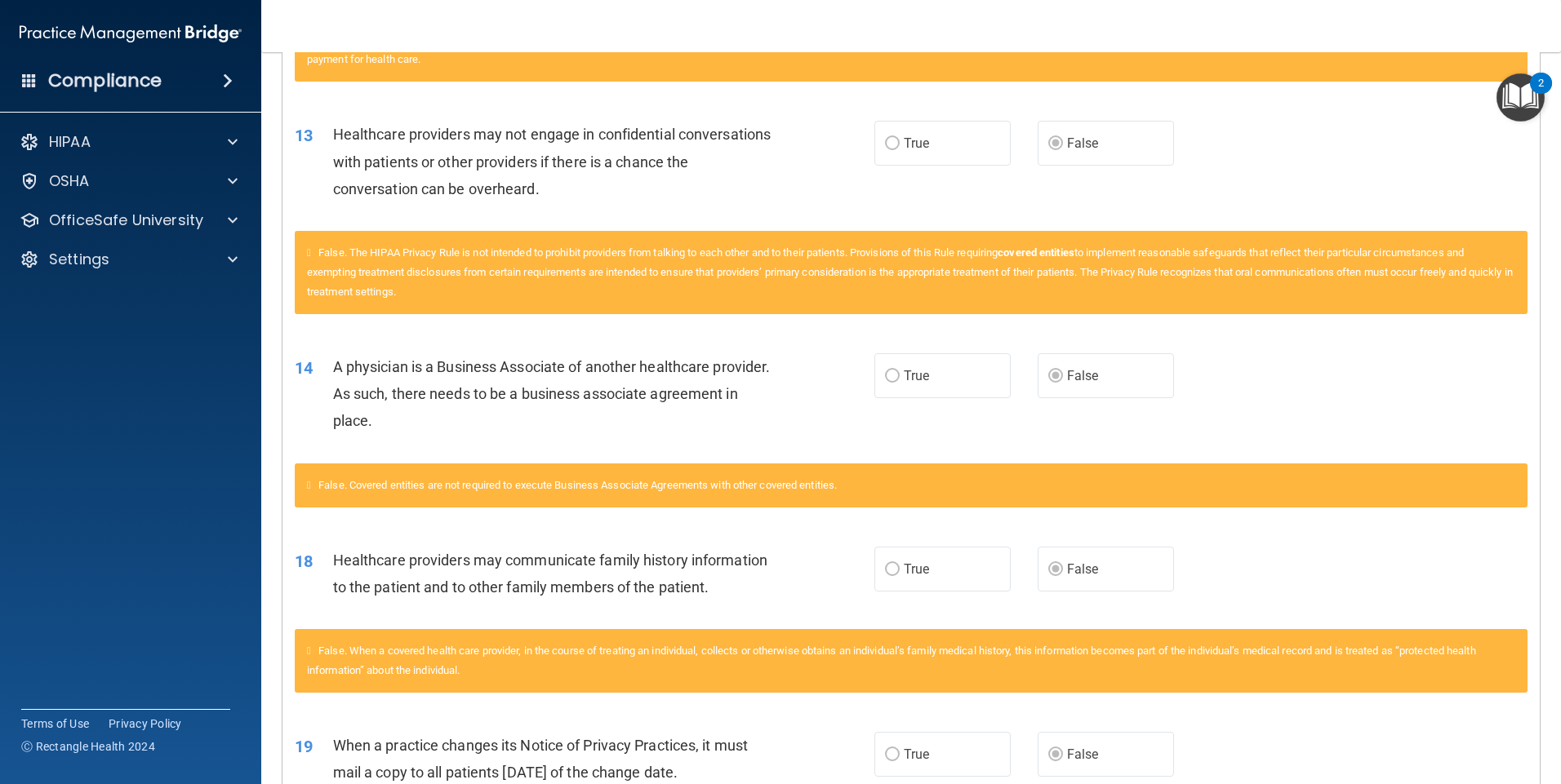
click at [1497, 435] on div "14 A physician is a Business Associate of another healthcare provider. As such,…" at bounding box center [910, 398] width 1257 height 131
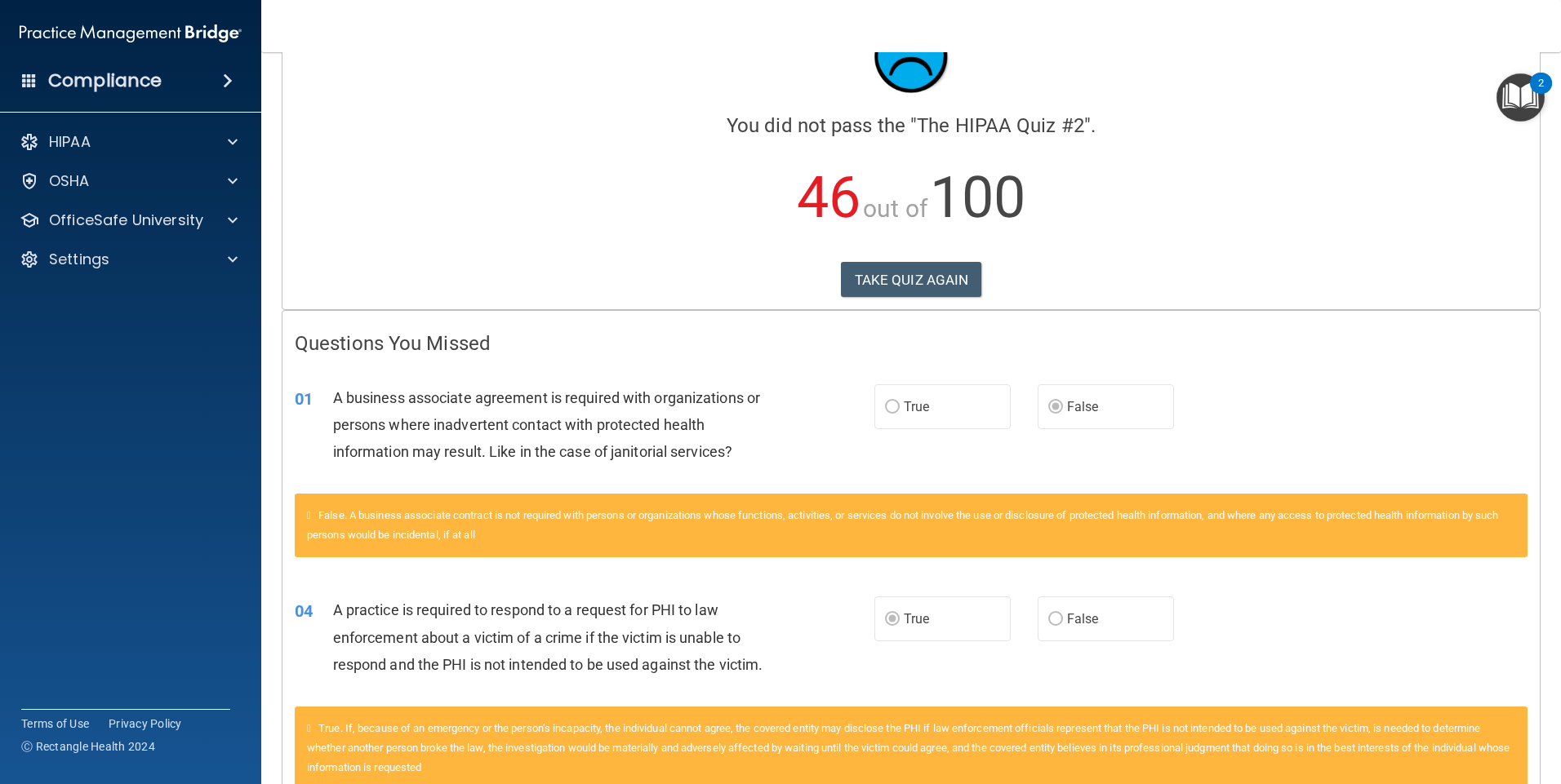
scroll to position [49, 0]
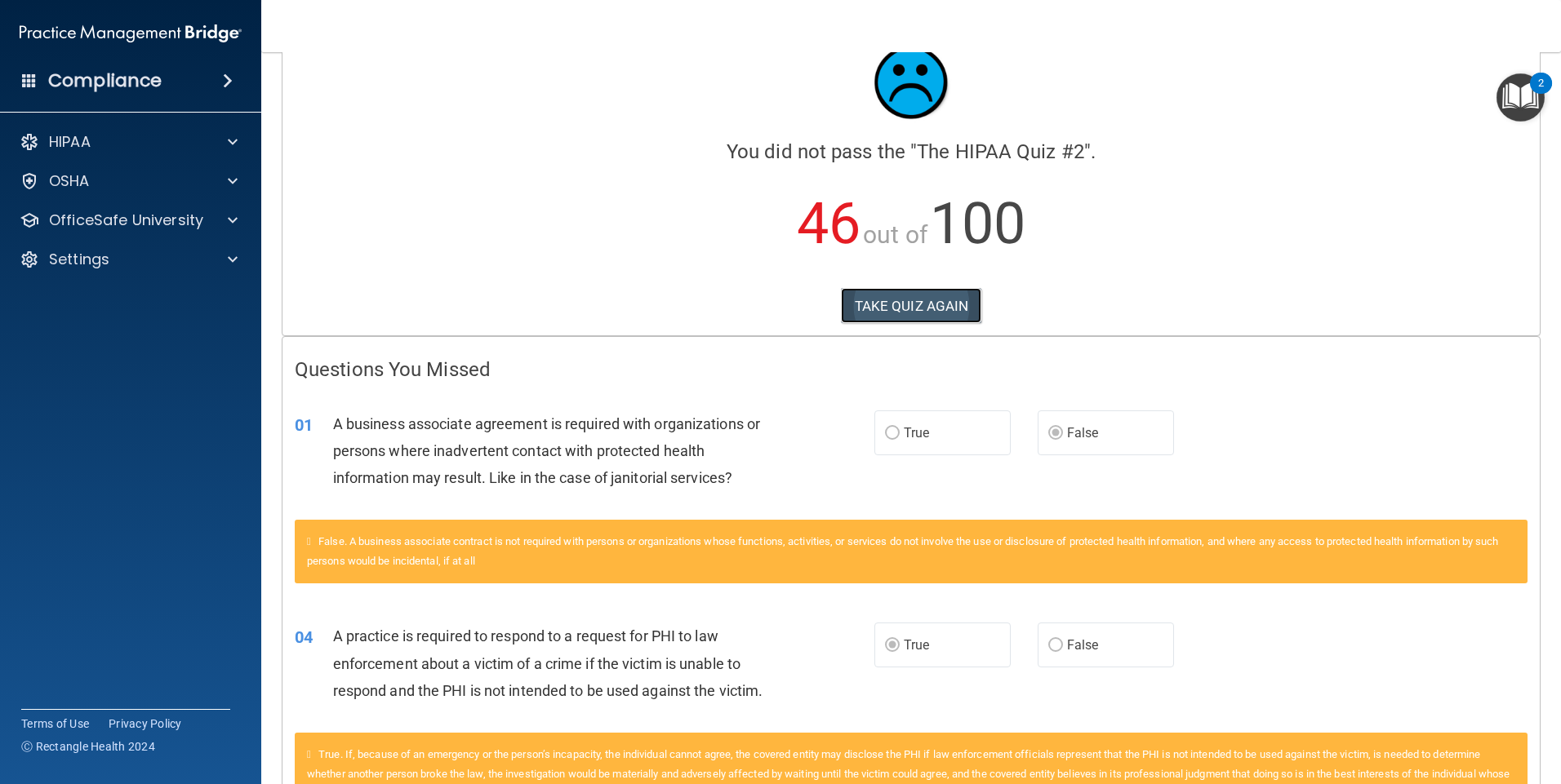
click at [916, 300] on button "TAKE QUIZ AGAIN" at bounding box center [911, 306] width 142 height 36
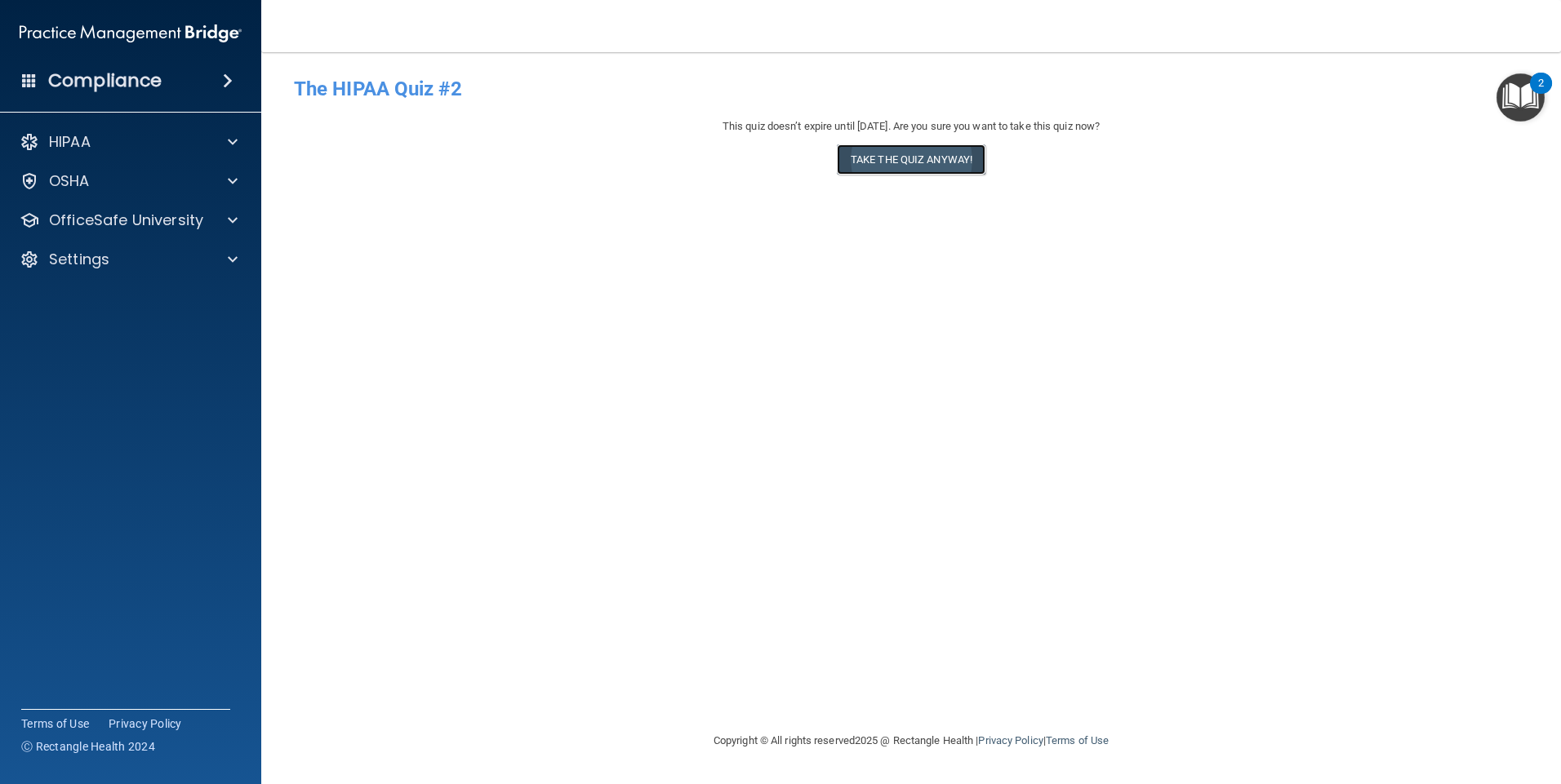
click at [901, 155] on button "Take the quiz anyway!" at bounding box center [911, 159] width 149 height 30
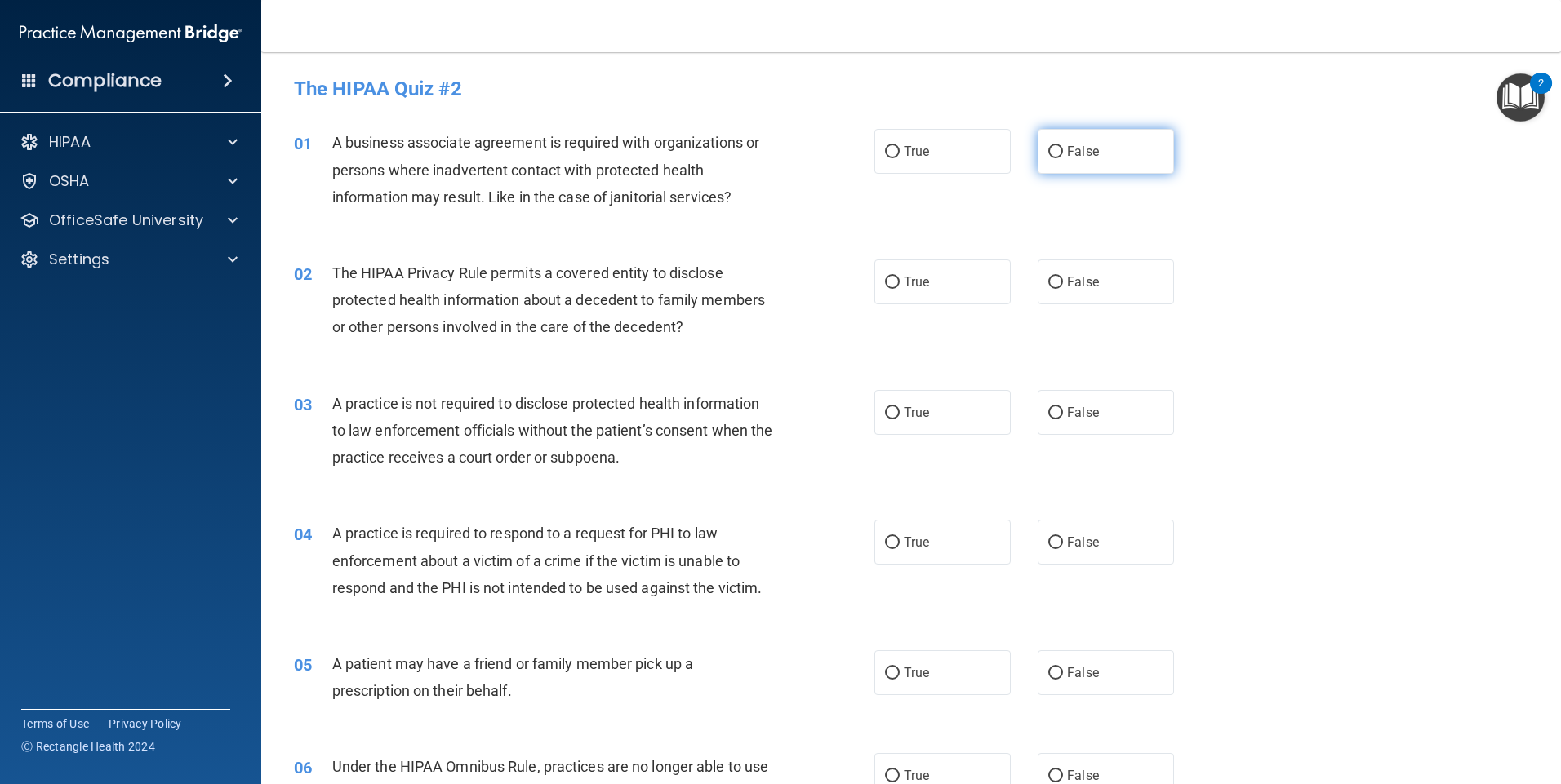
click at [1048, 148] on input "False" at bounding box center [1055, 152] width 15 height 12
radio input "true"
click at [888, 281] on input "True" at bounding box center [892, 282] width 15 height 12
radio input "true"
click at [1050, 414] on input "False" at bounding box center [1055, 413] width 15 height 12
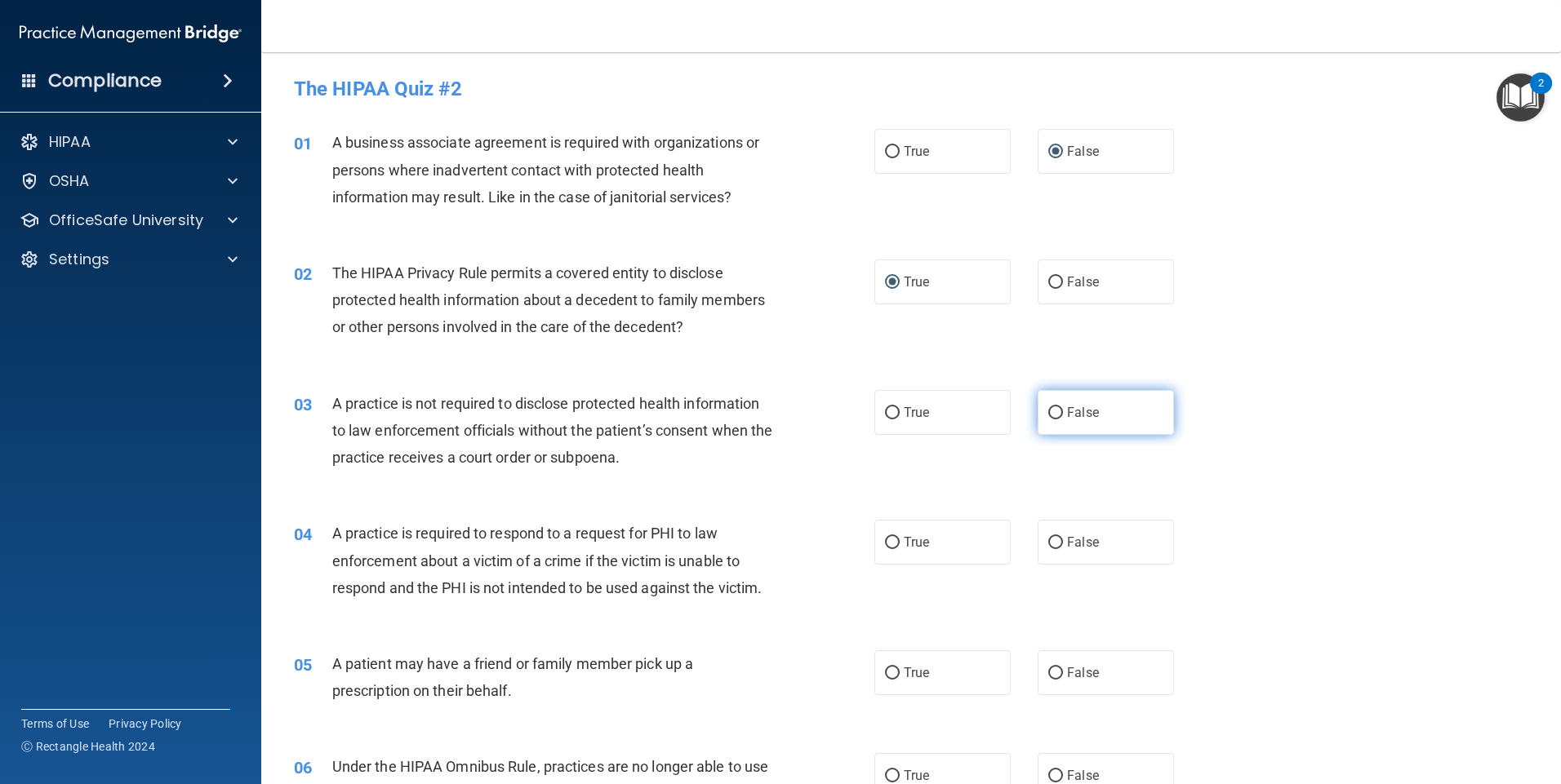
radio input "true"
click at [885, 539] on input "True" at bounding box center [892, 542] width 15 height 12
radio input "true"
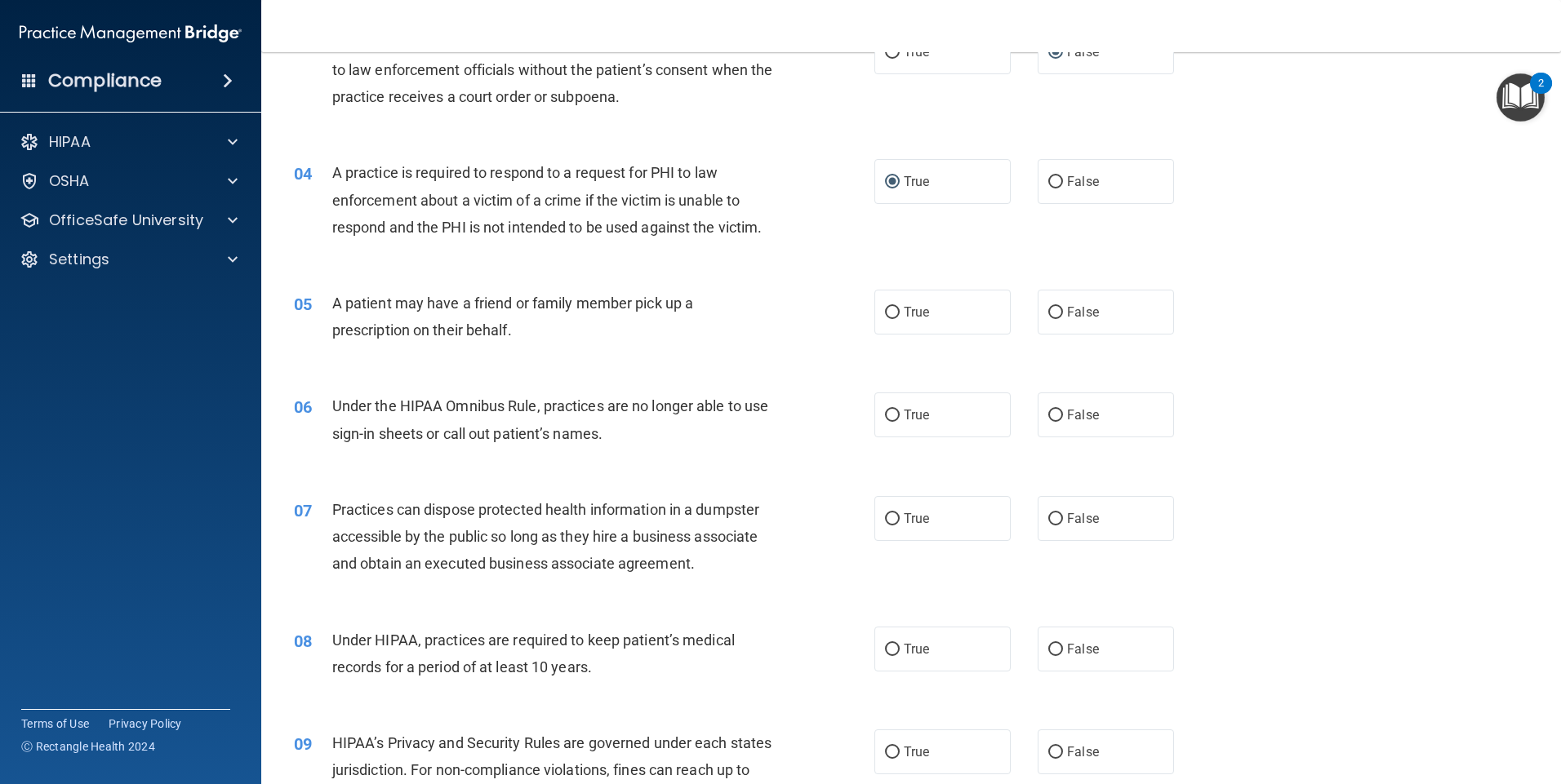
scroll to position [374, 0]
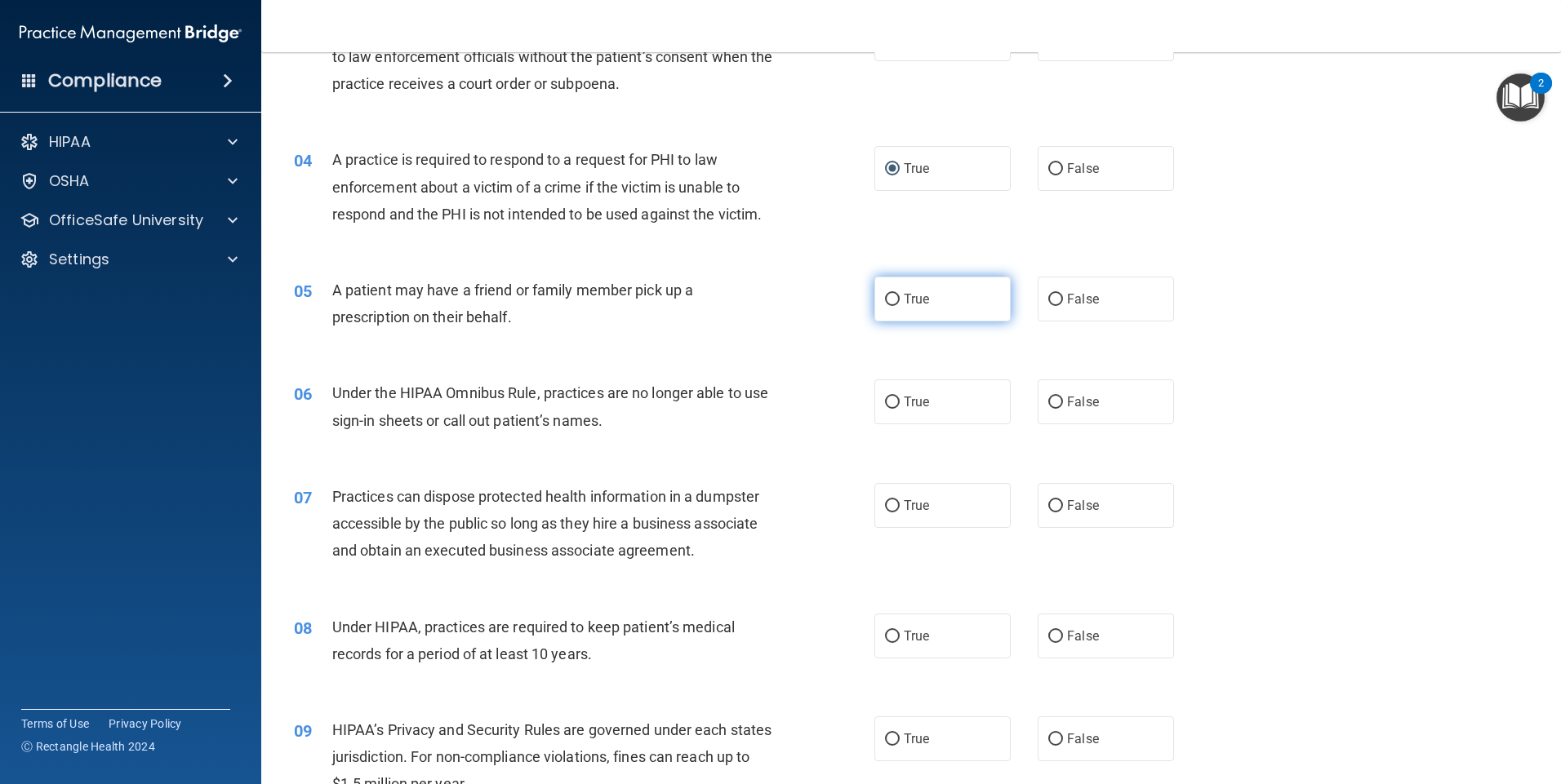
click at [885, 300] on input "True" at bounding box center [892, 300] width 15 height 12
radio input "true"
click at [1048, 397] on input "False" at bounding box center [1055, 403] width 15 height 12
radio input "true"
click at [1048, 502] on input "False" at bounding box center [1055, 506] width 15 height 12
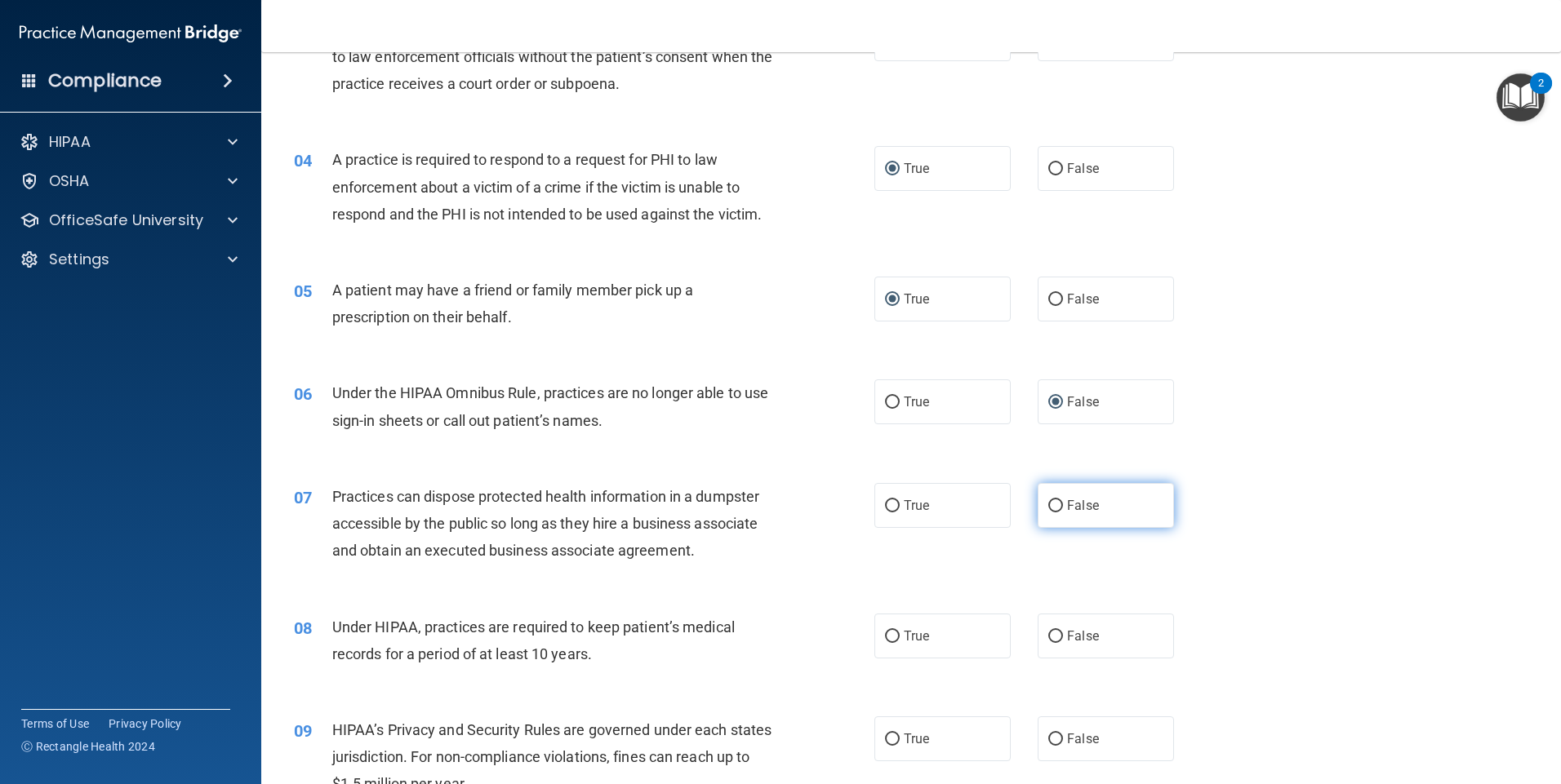
radio input "true"
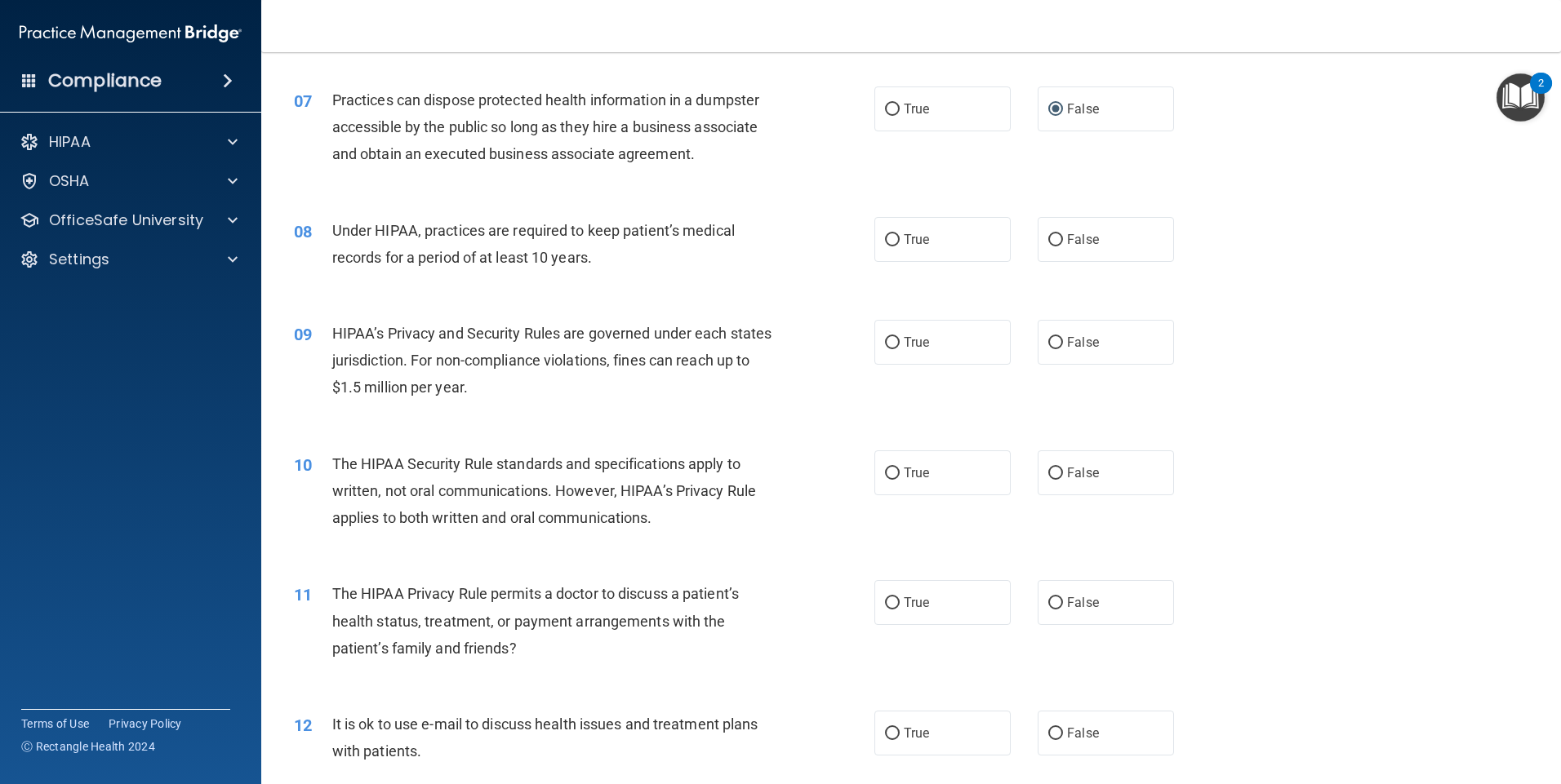
scroll to position [779, 0]
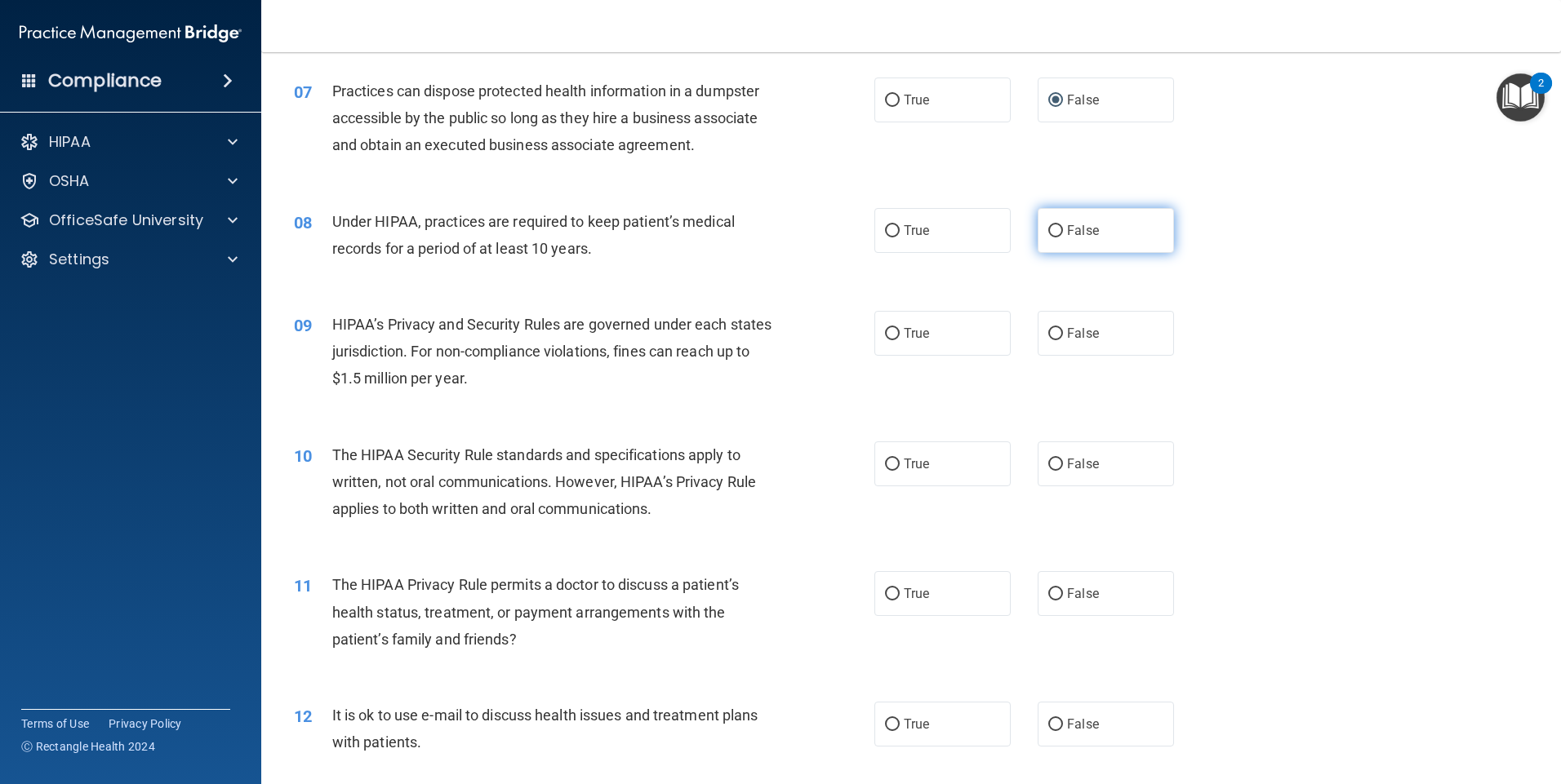
click at [1048, 231] on input "False" at bounding box center [1055, 232] width 15 height 12
radio input "true"
click at [1050, 337] on input "False" at bounding box center [1055, 334] width 15 height 12
radio input "true"
click at [889, 462] on input "True" at bounding box center [892, 464] width 15 height 12
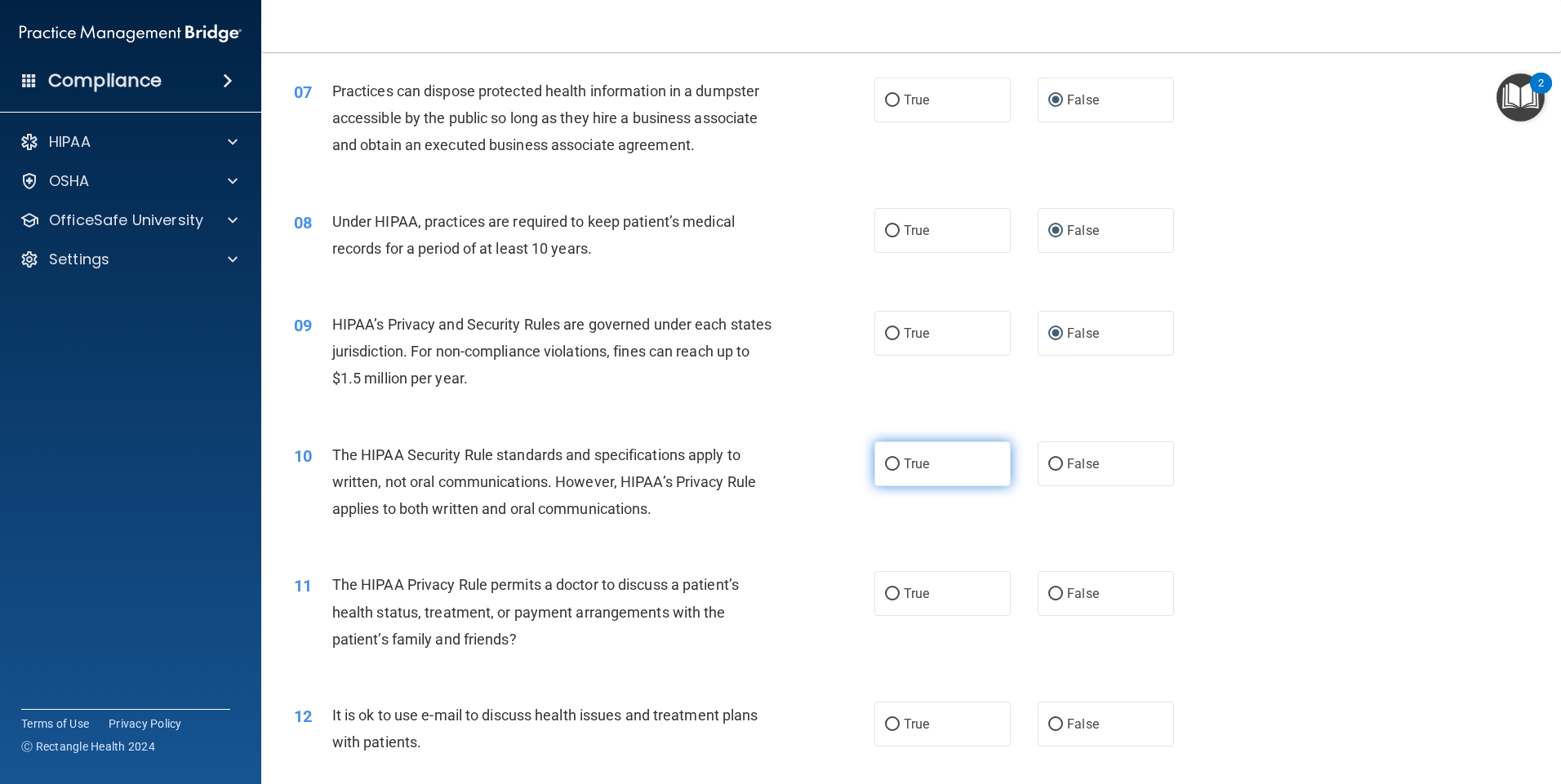
radio input "true"
click at [894, 589] on label "True" at bounding box center [943, 593] width 137 height 45
click at [894, 589] on input "True" at bounding box center [892, 594] width 15 height 12
radio input "true"
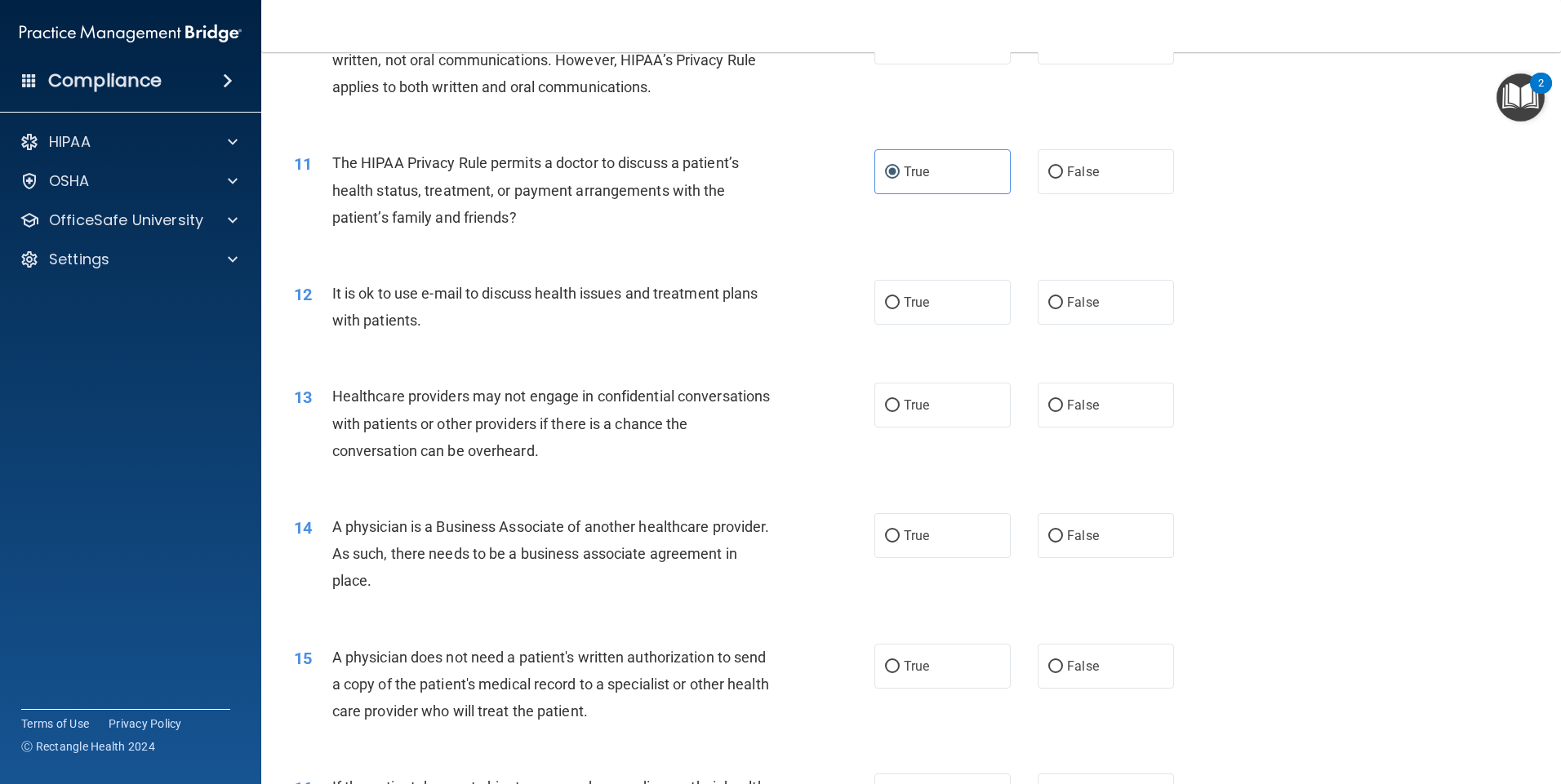
scroll to position [1206, 0]
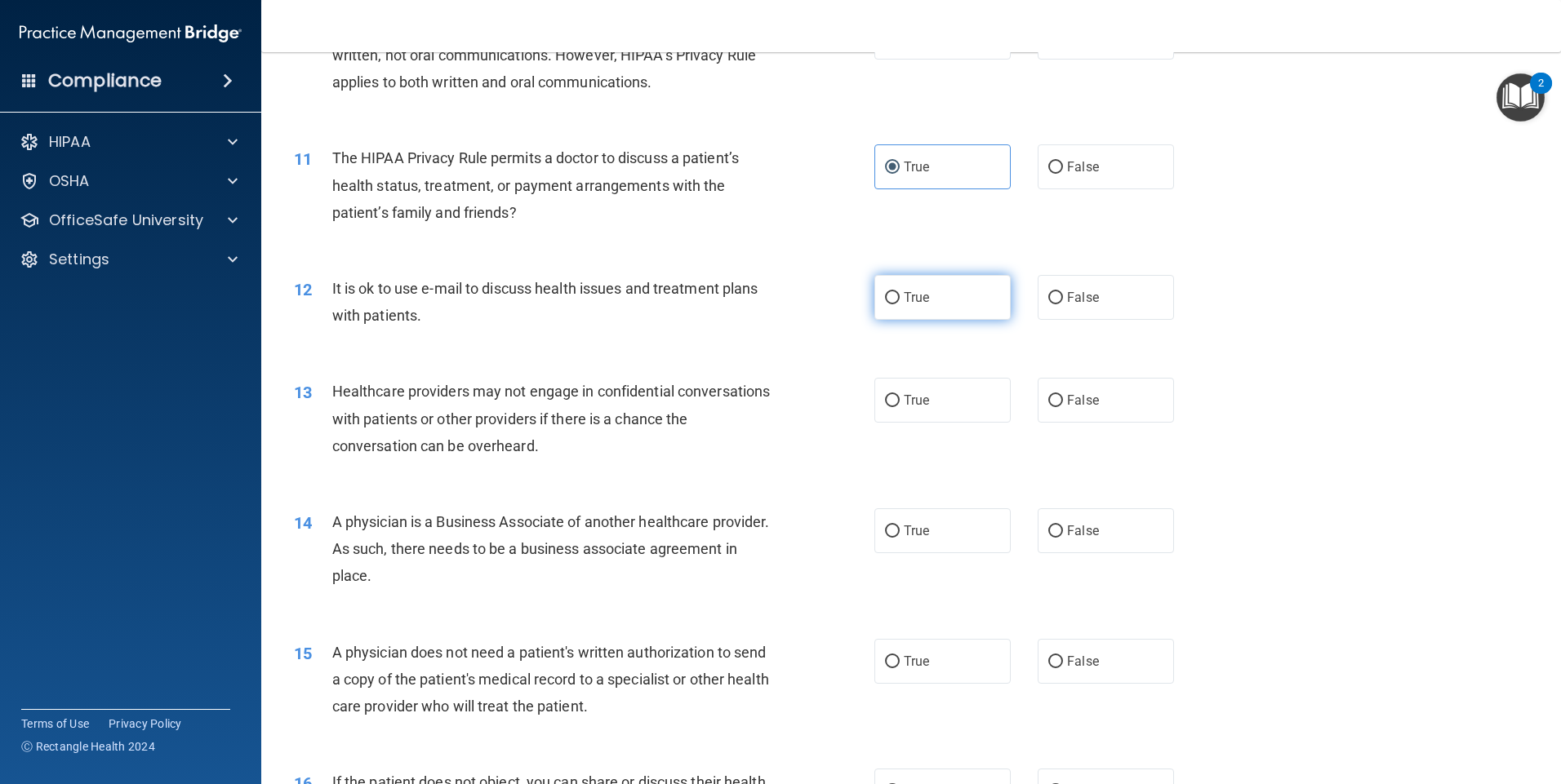
click at [885, 295] on input "True" at bounding box center [892, 298] width 15 height 12
radio input "true"
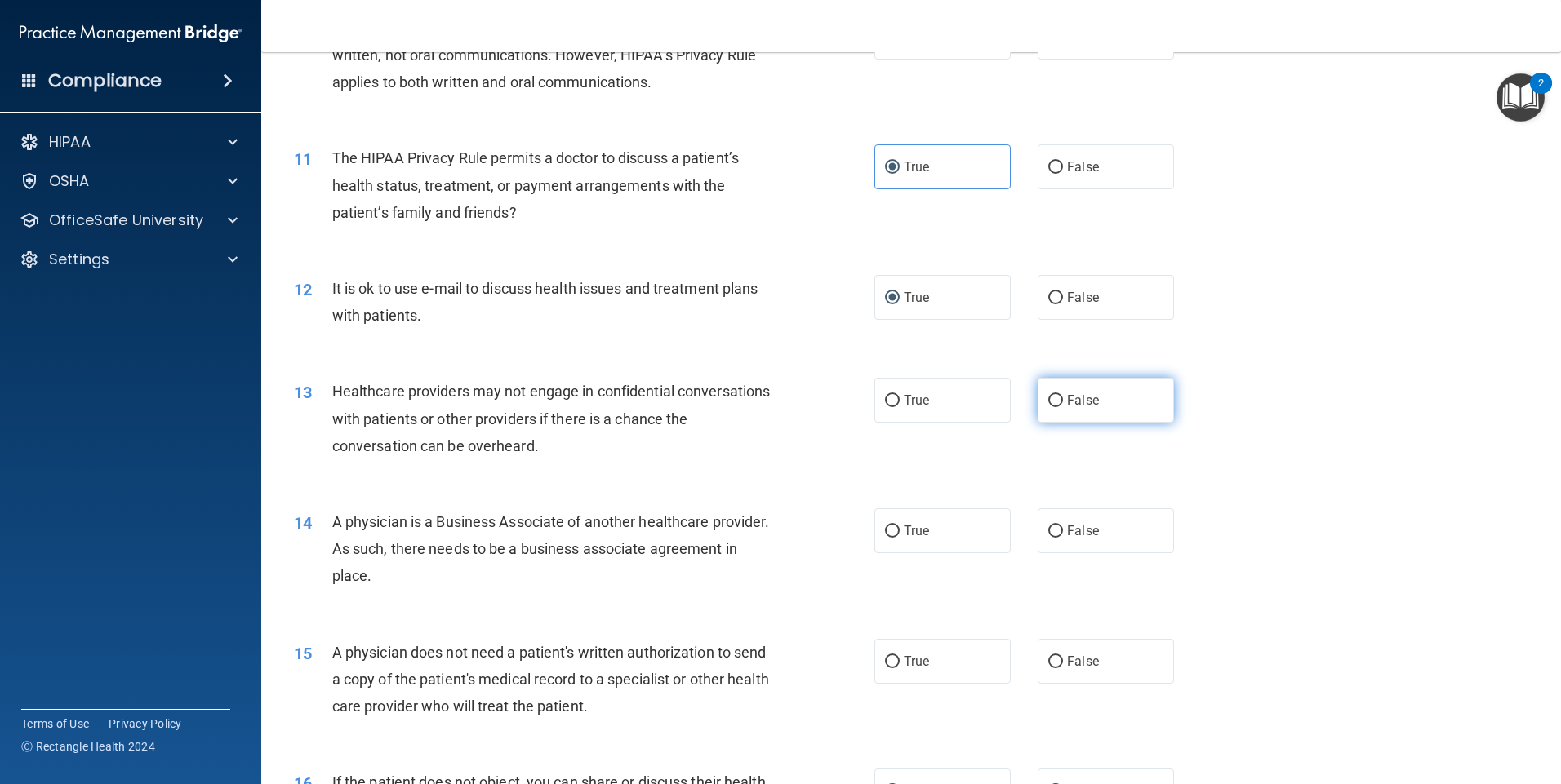
click at [1049, 398] on input "False" at bounding box center [1055, 401] width 15 height 12
radio input "true"
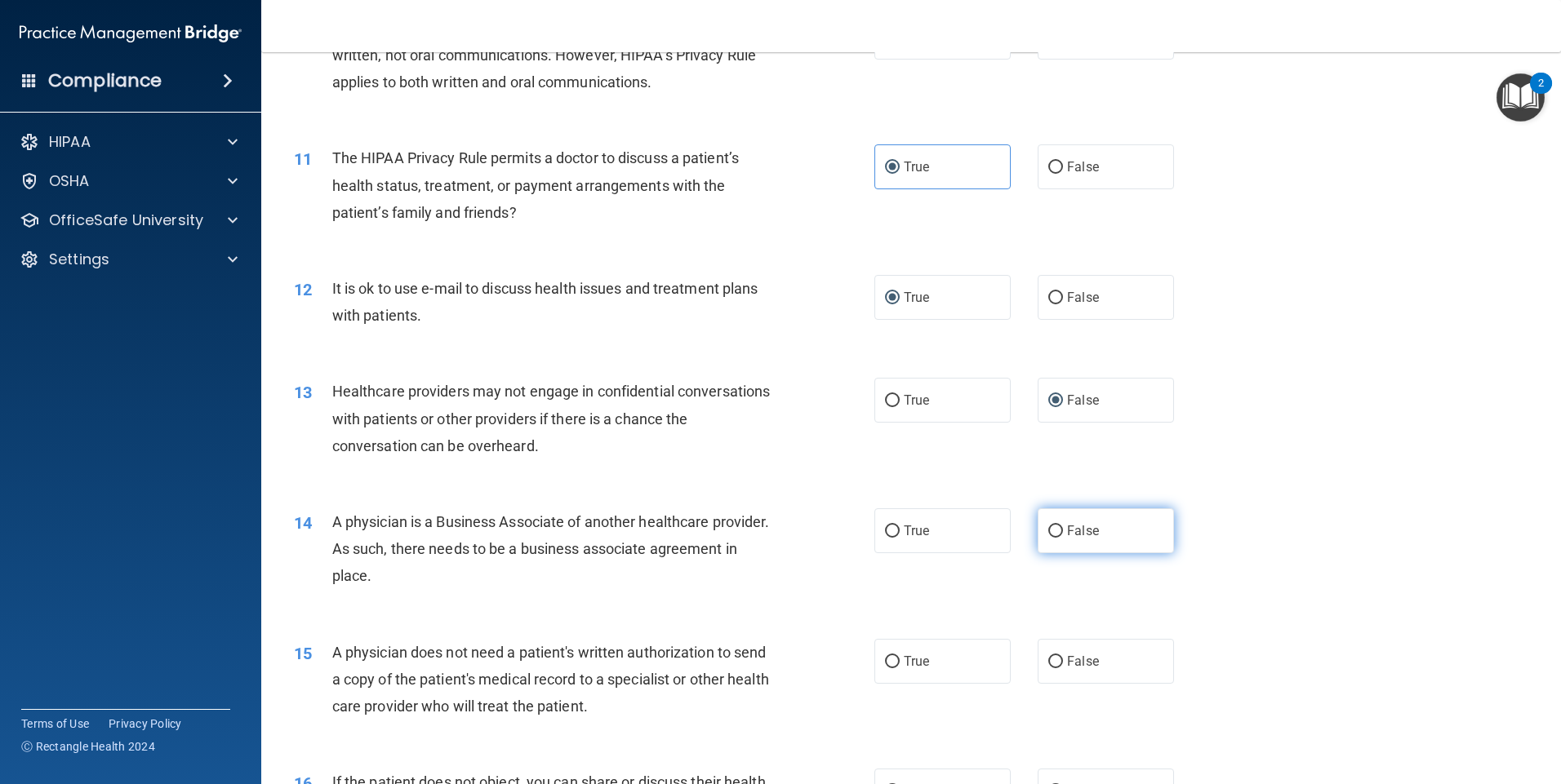
click at [1048, 528] on input "False" at bounding box center [1055, 532] width 15 height 12
radio input "true"
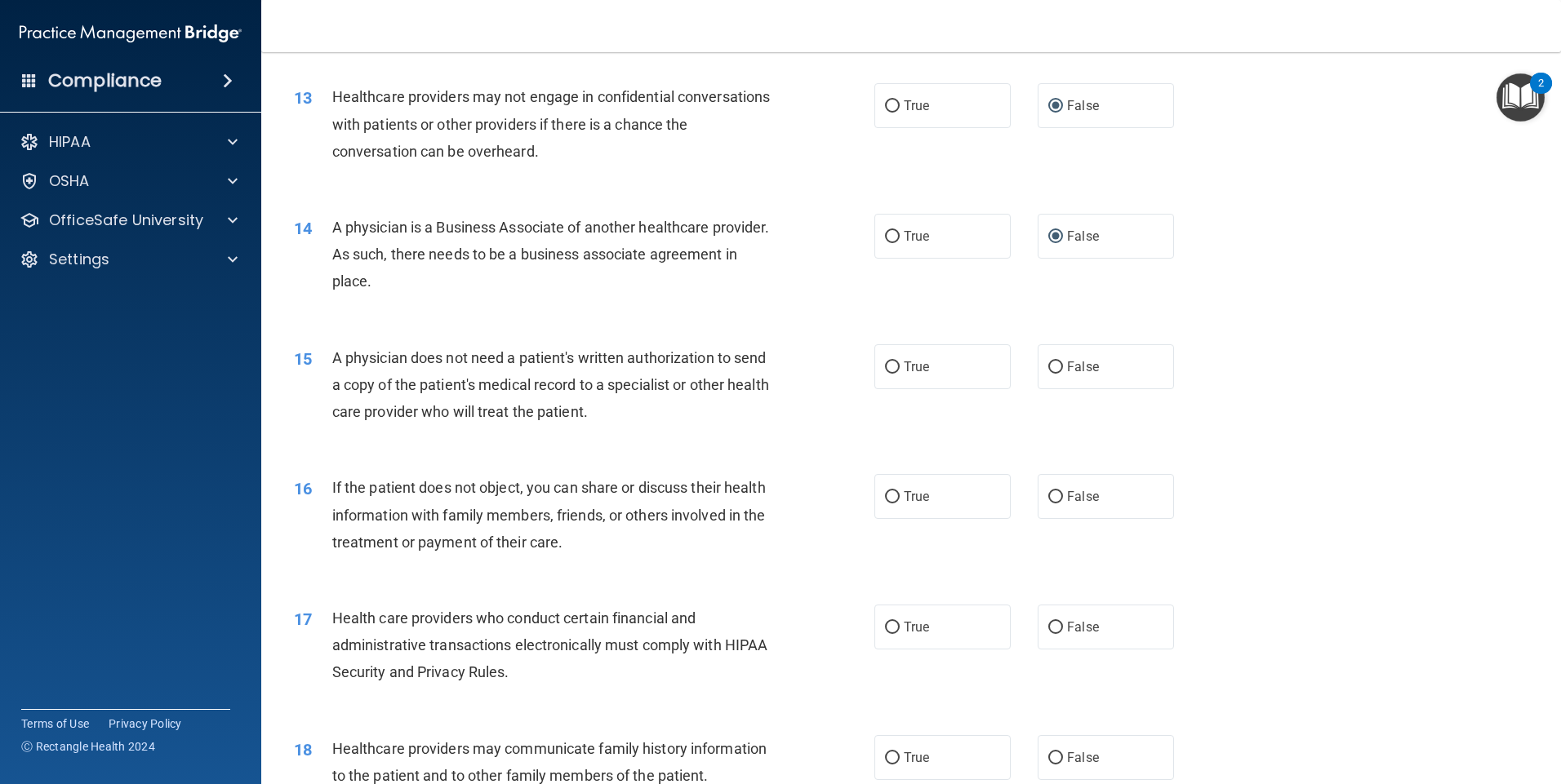
scroll to position [1535, 0]
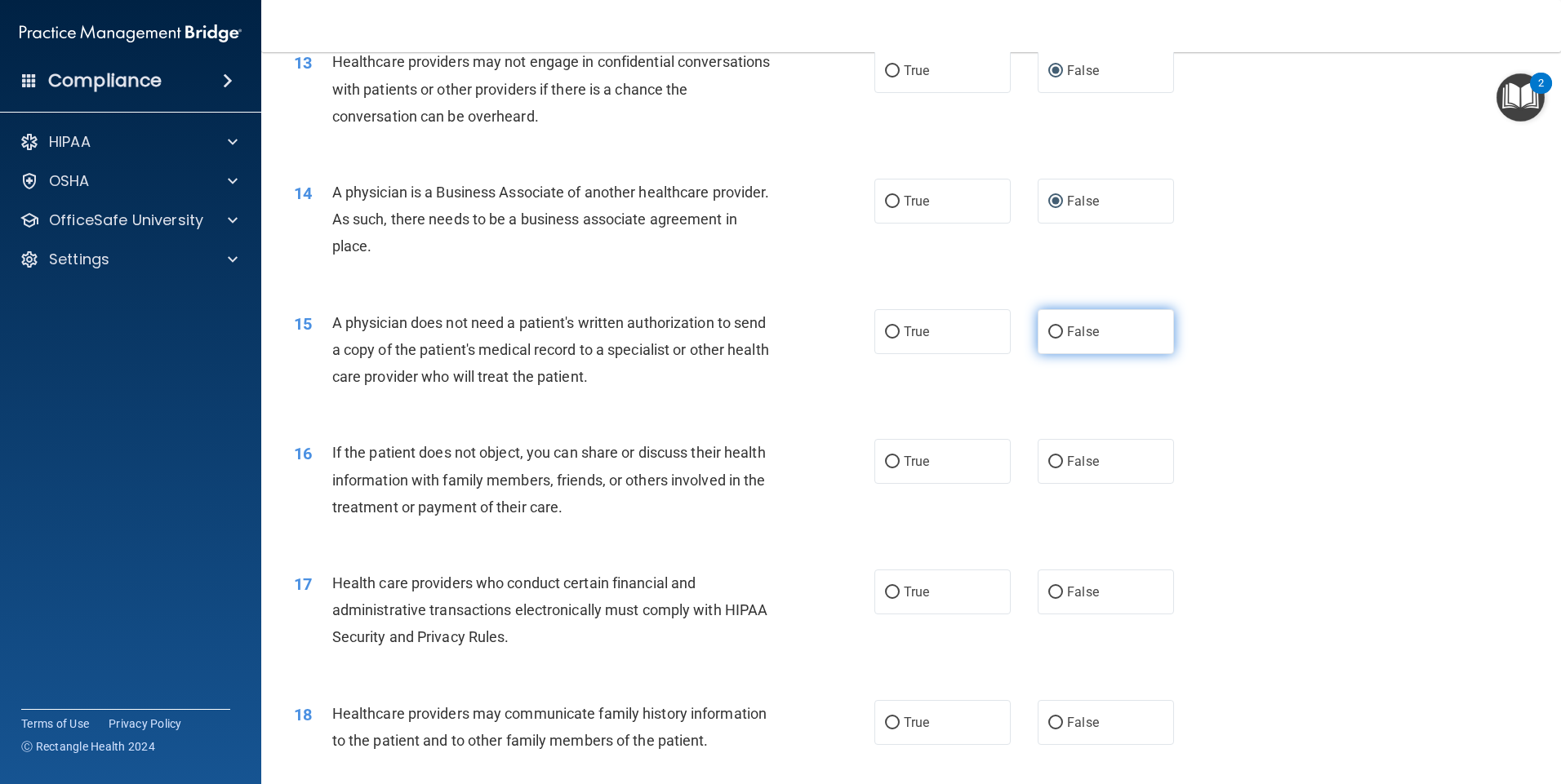
click at [1053, 333] on input "False" at bounding box center [1055, 333] width 15 height 12
radio input "true"
click at [892, 456] on input "True" at bounding box center [892, 462] width 15 height 12
radio input "true"
click at [885, 592] on input "True" at bounding box center [892, 593] width 15 height 12
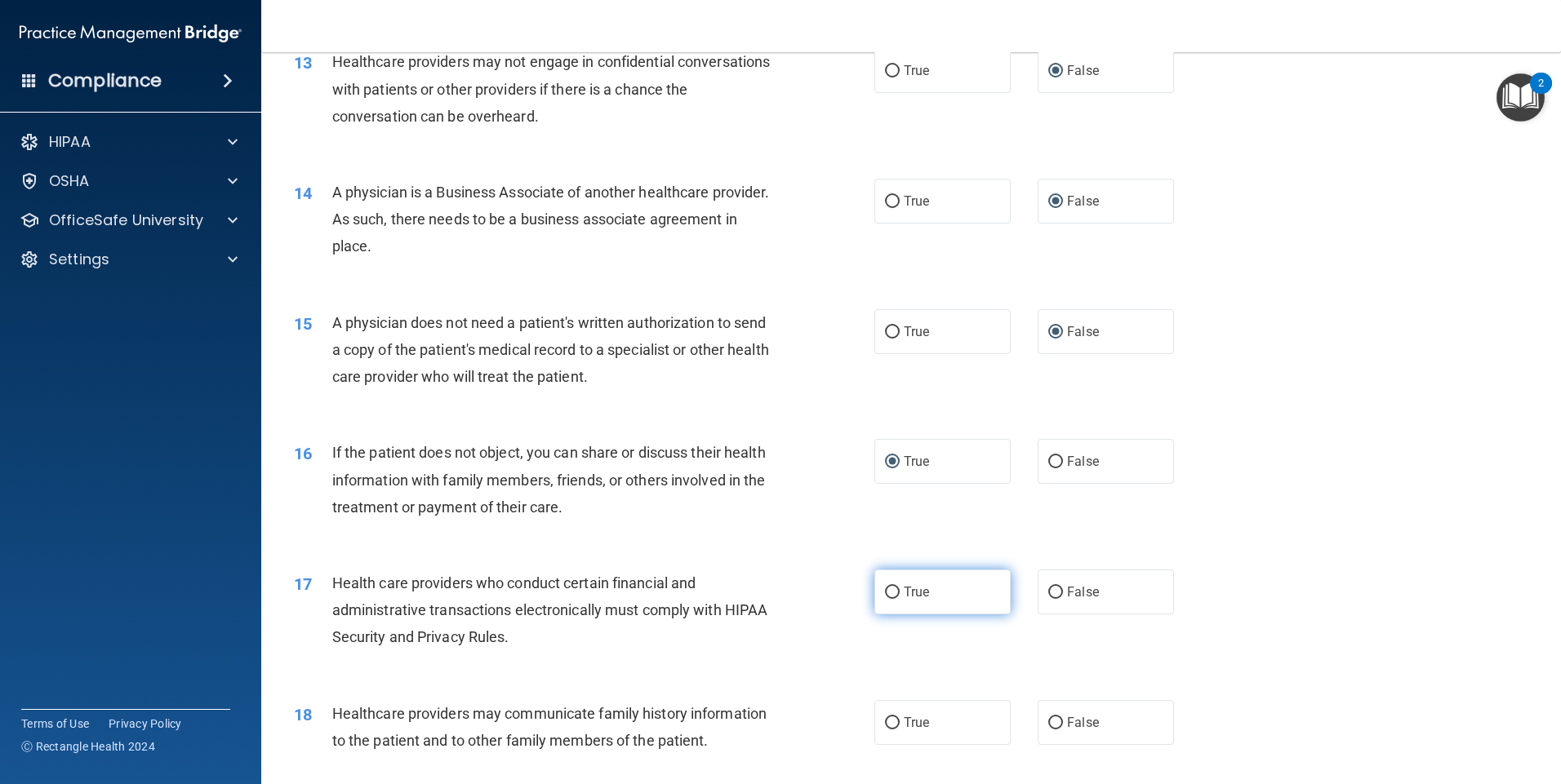
radio input "true"
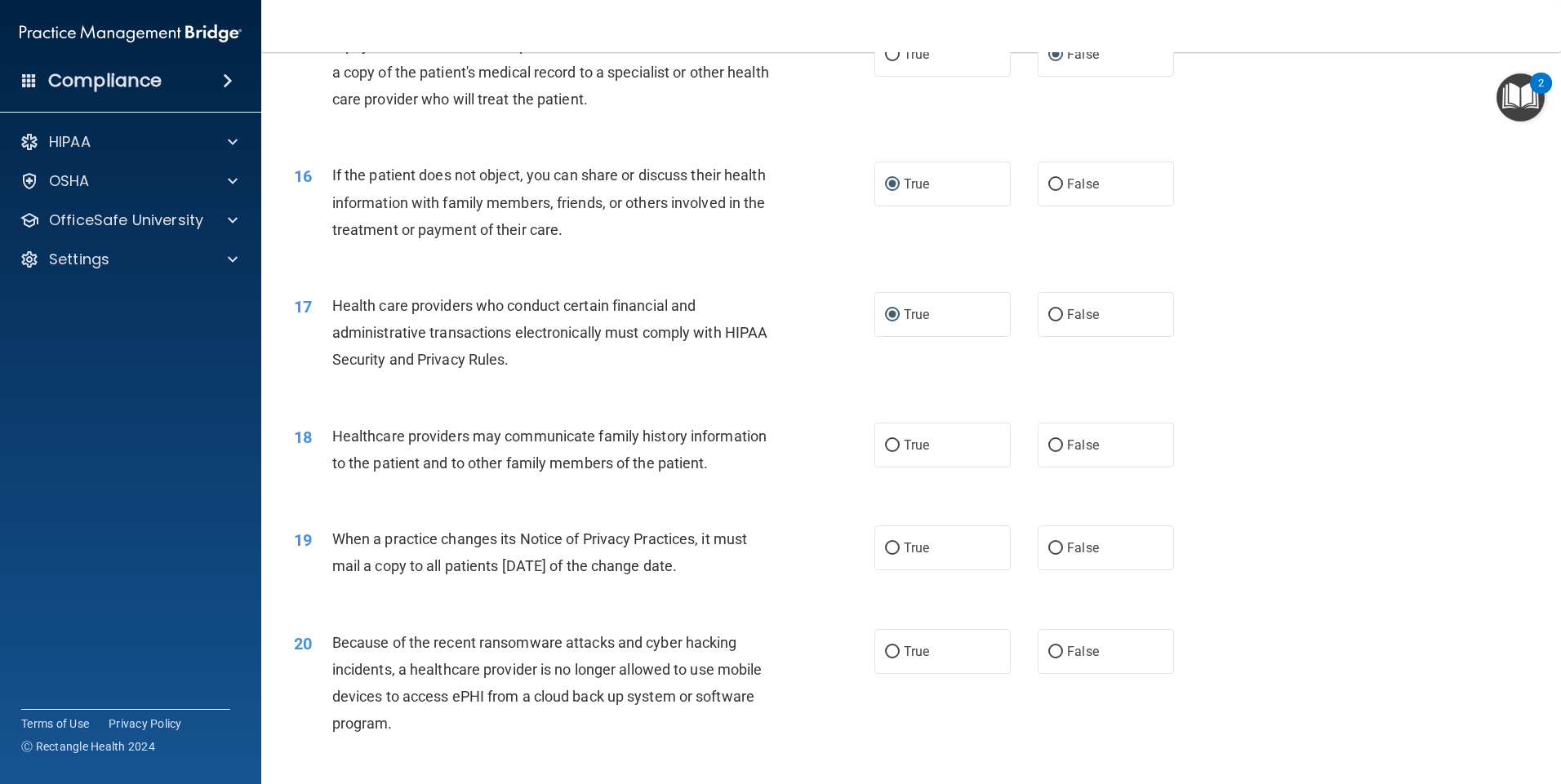
scroll to position [1879, 0]
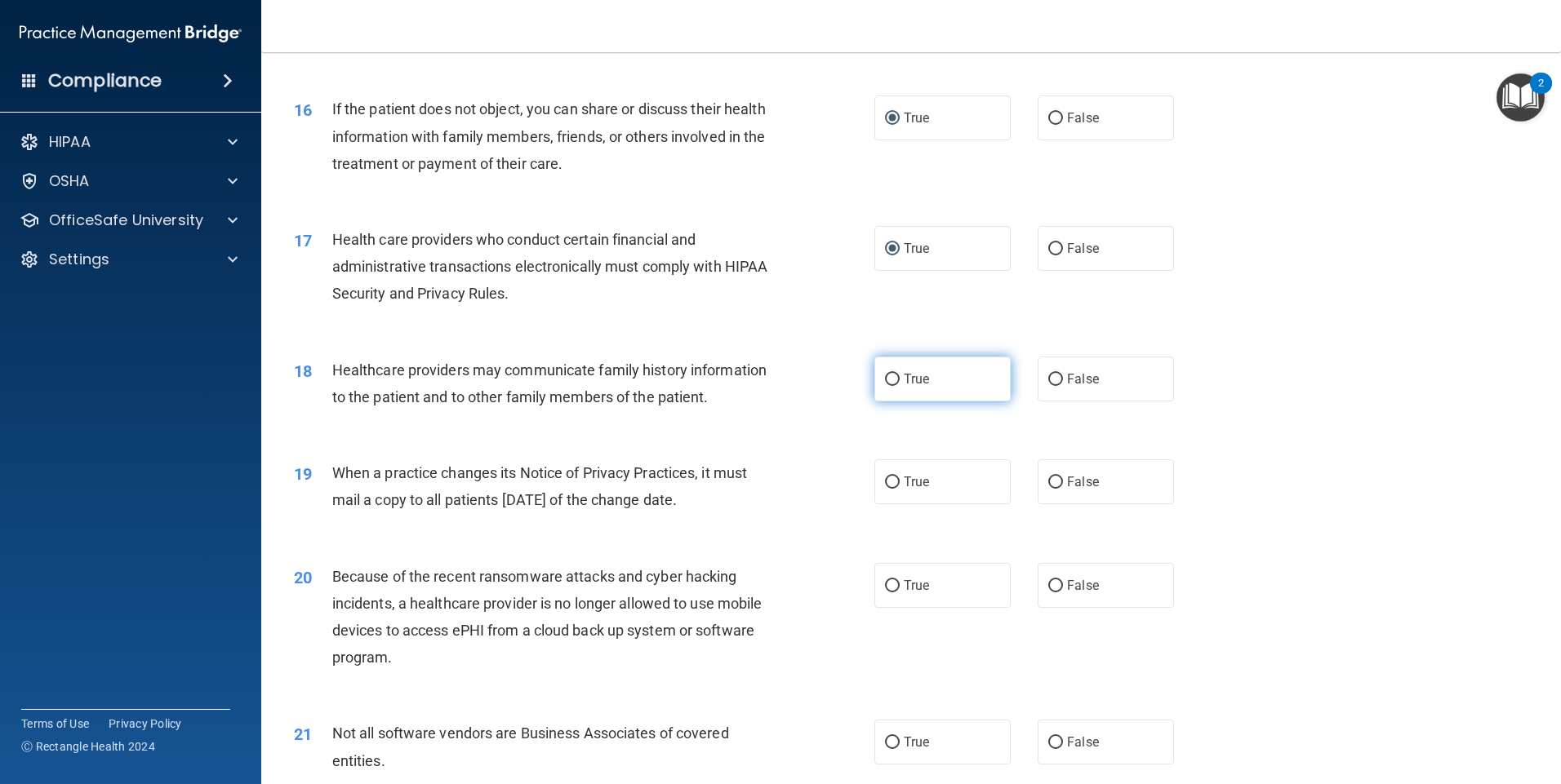
click at [885, 378] on input "True" at bounding box center [892, 380] width 15 height 12
radio input "true"
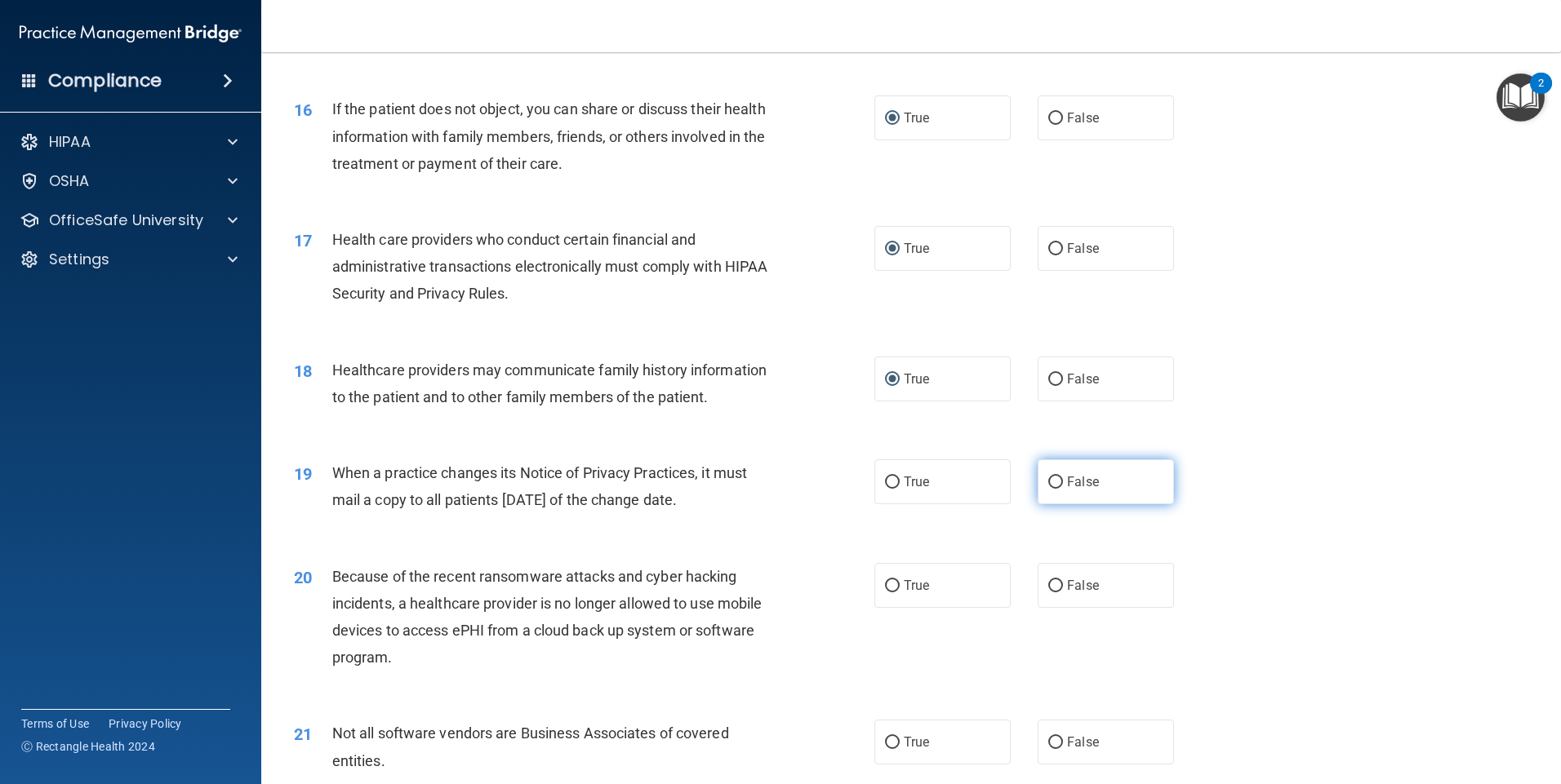
click at [1053, 480] on input "False" at bounding box center [1055, 482] width 15 height 12
radio input "true"
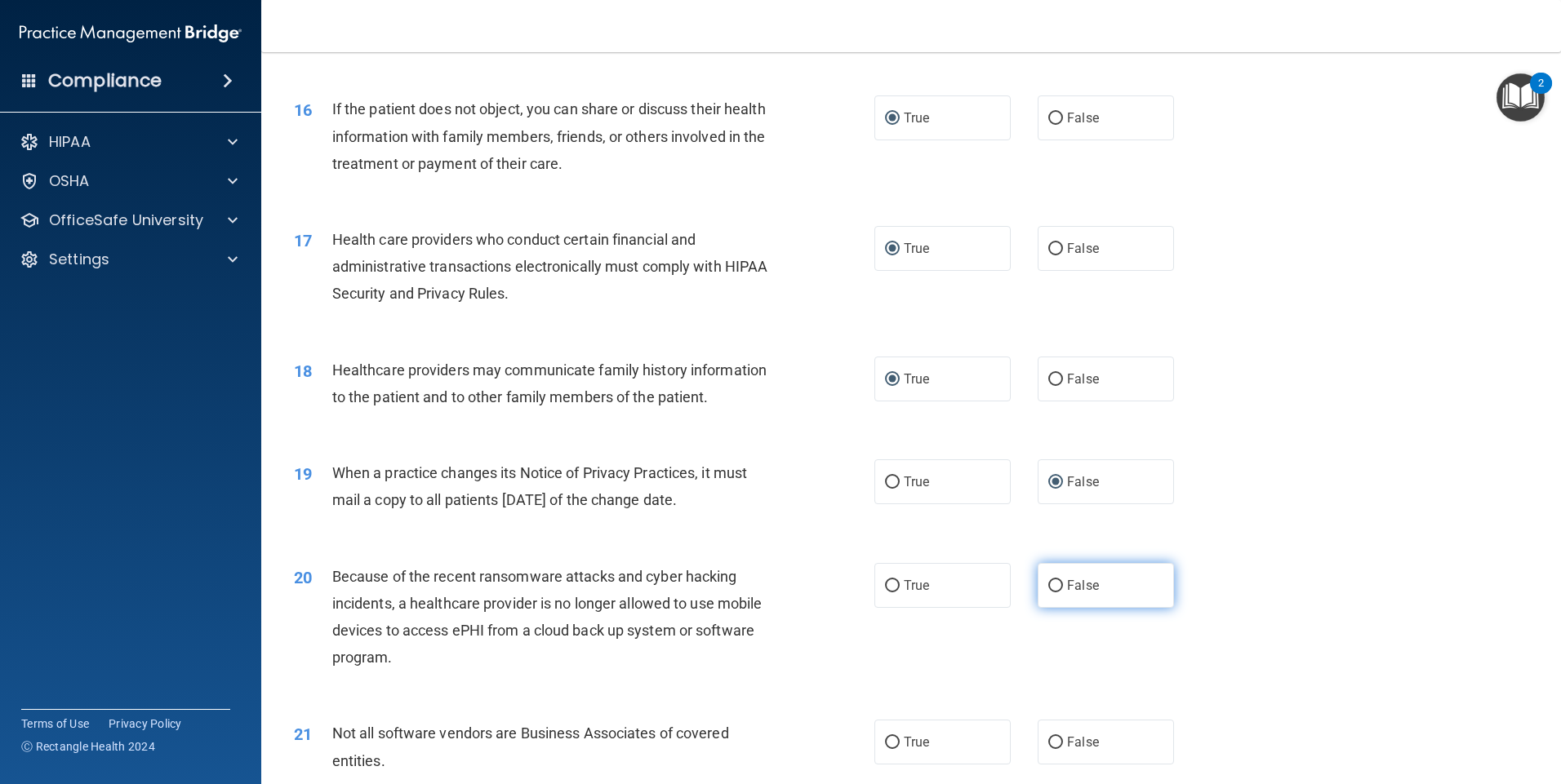
click at [1048, 587] on input "False" at bounding box center [1055, 586] width 15 height 12
radio input "true"
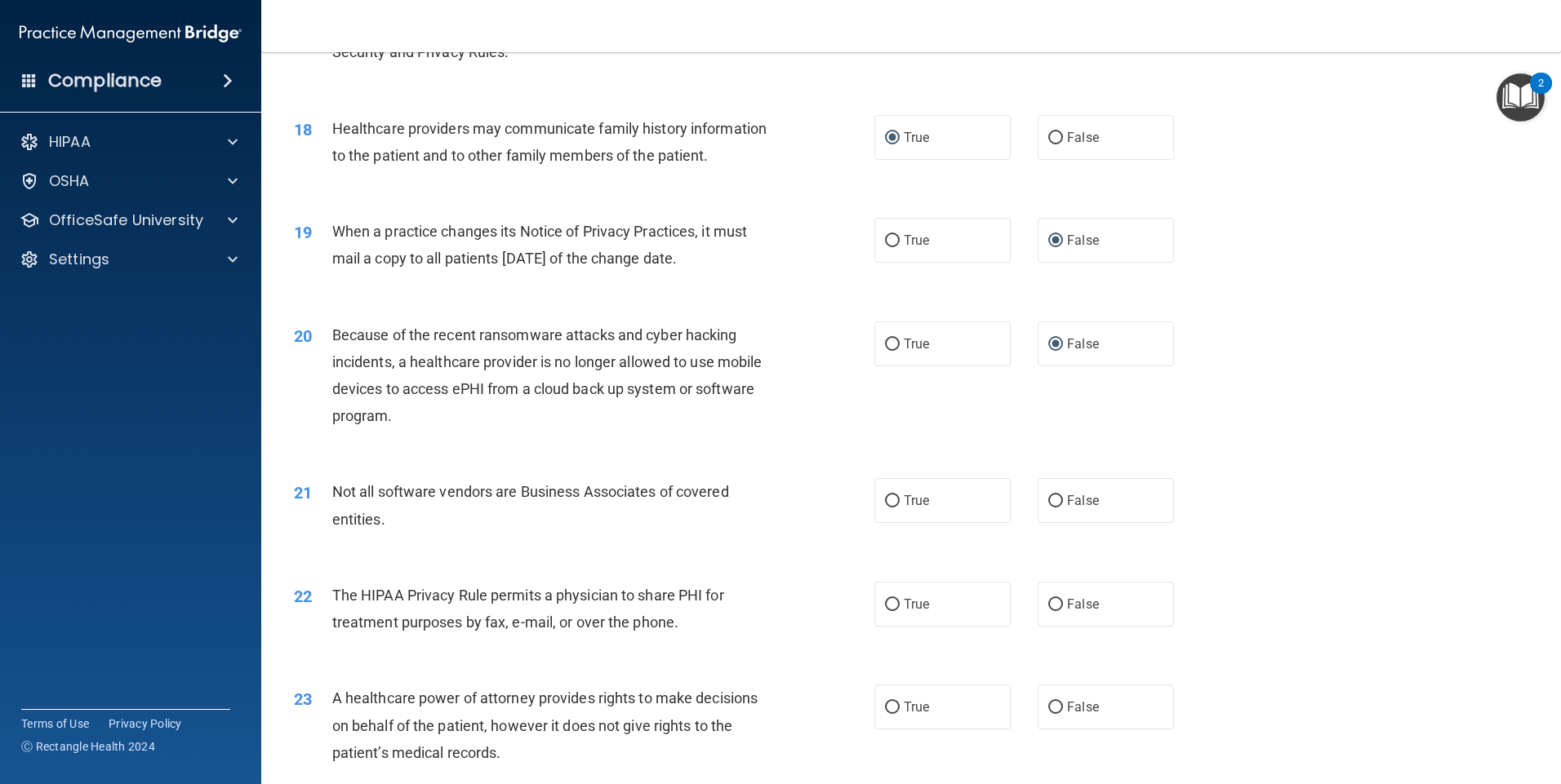
scroll to position [2200, 0]
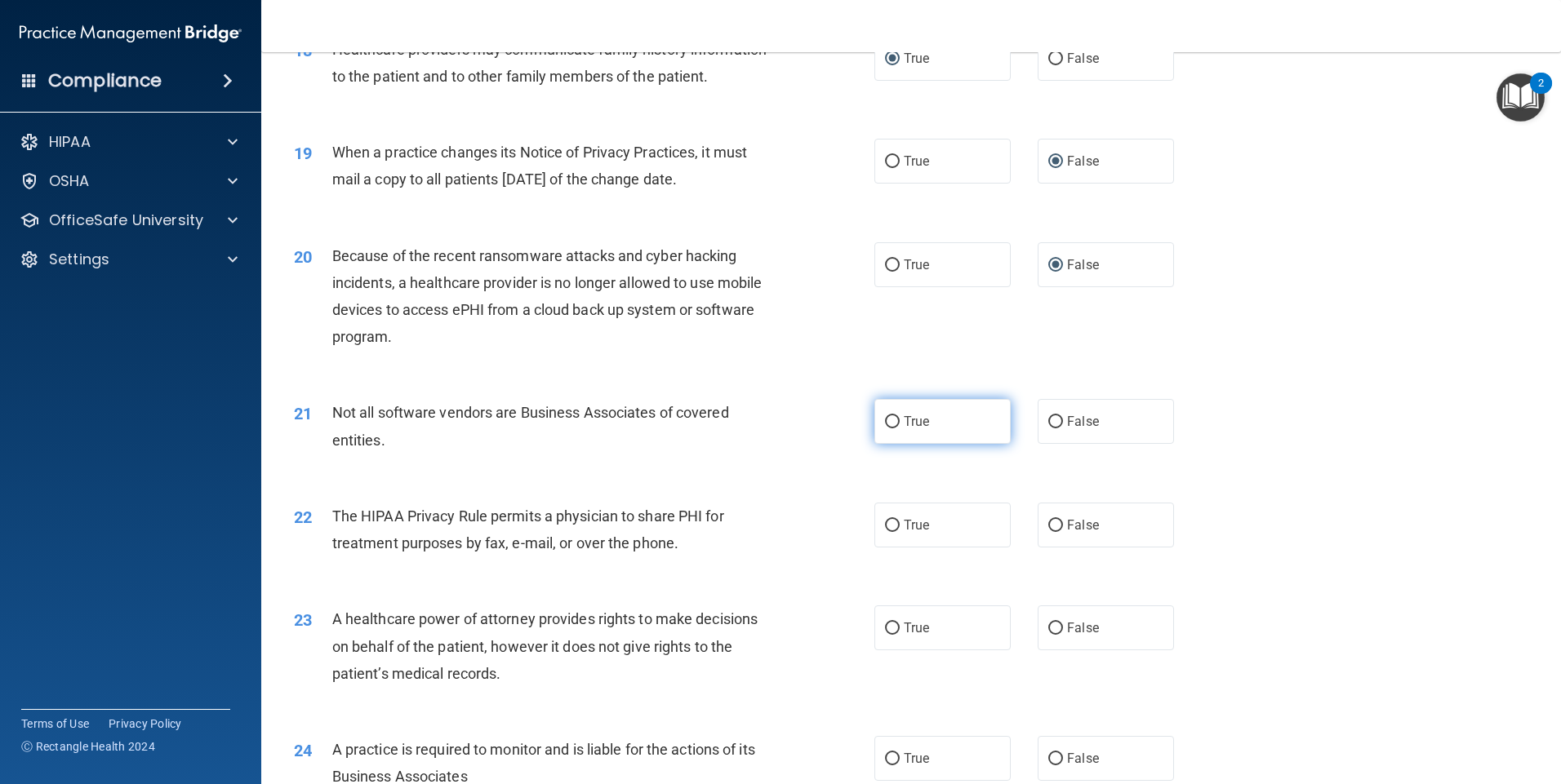
click at [891, 421] on input "True" at bounding box center [892, 422] width 15 height 12
radio input "true"
click at [889, 527] on input "True" at bounding box center [892, 526] width 15 height 12
radio input "true"
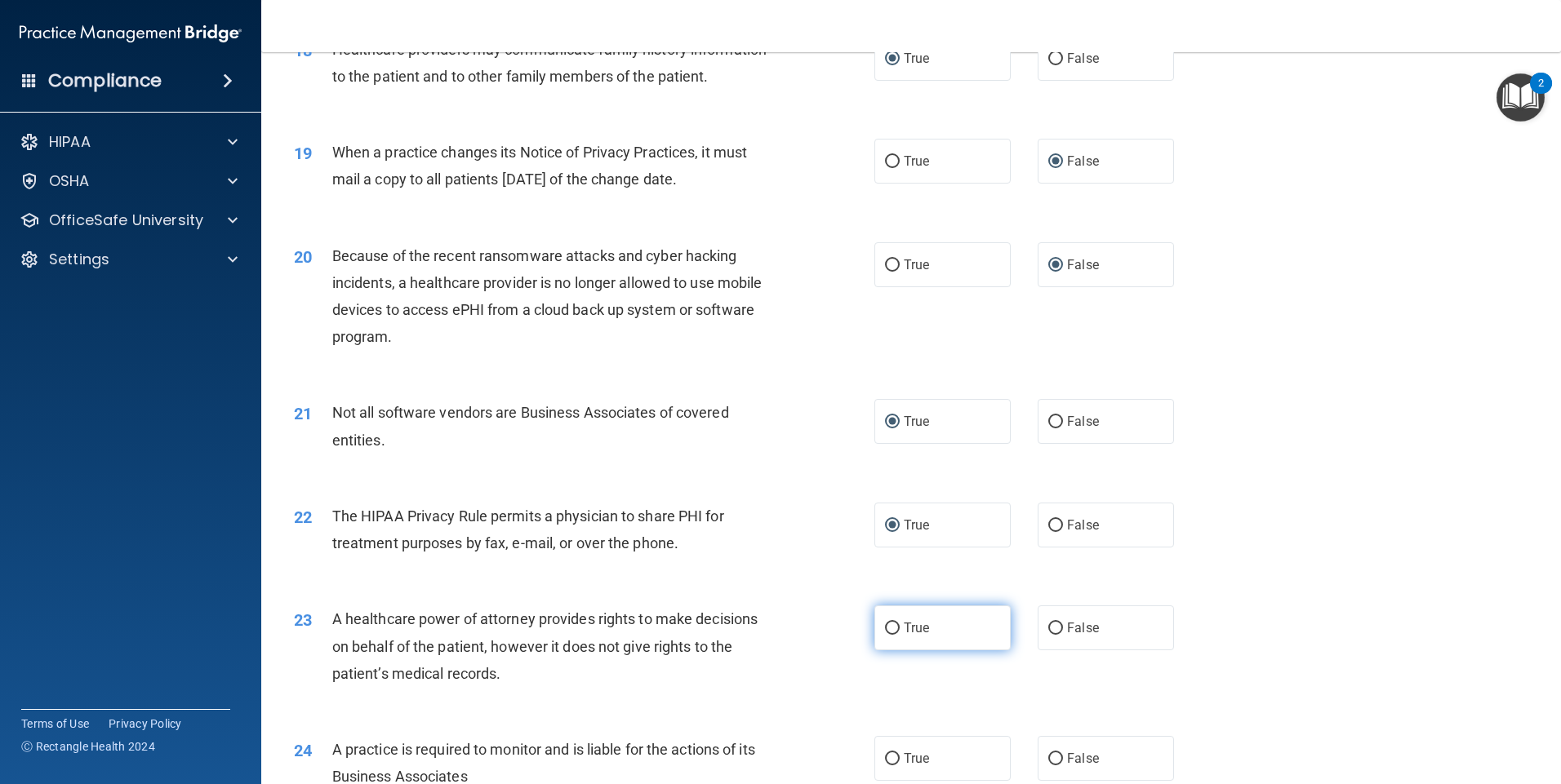
click at [889, 625] on input "True" at bounding box center [892, 629] width 15 height 12
radio input "true"
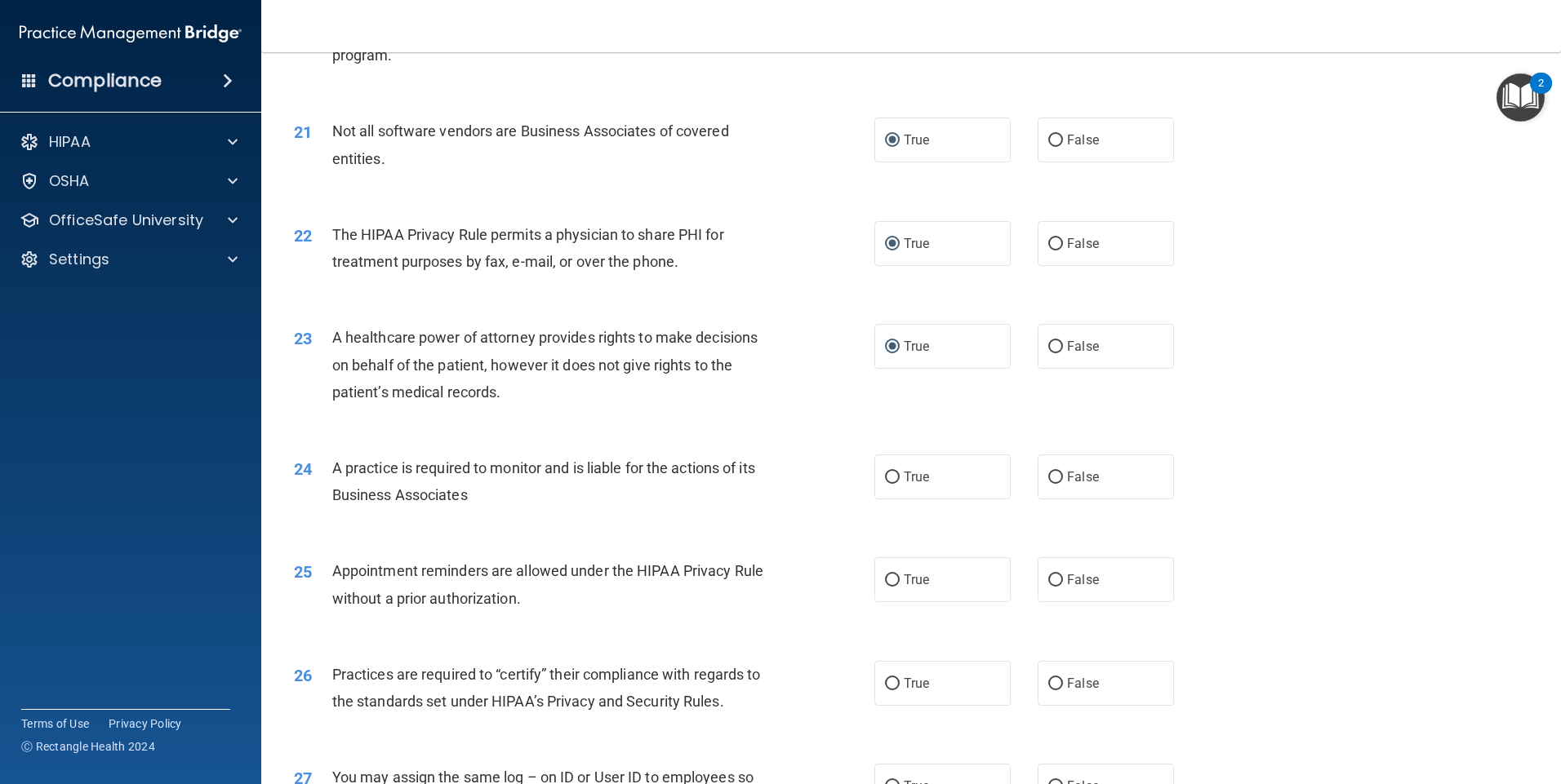
scroll to position [2521, 0]
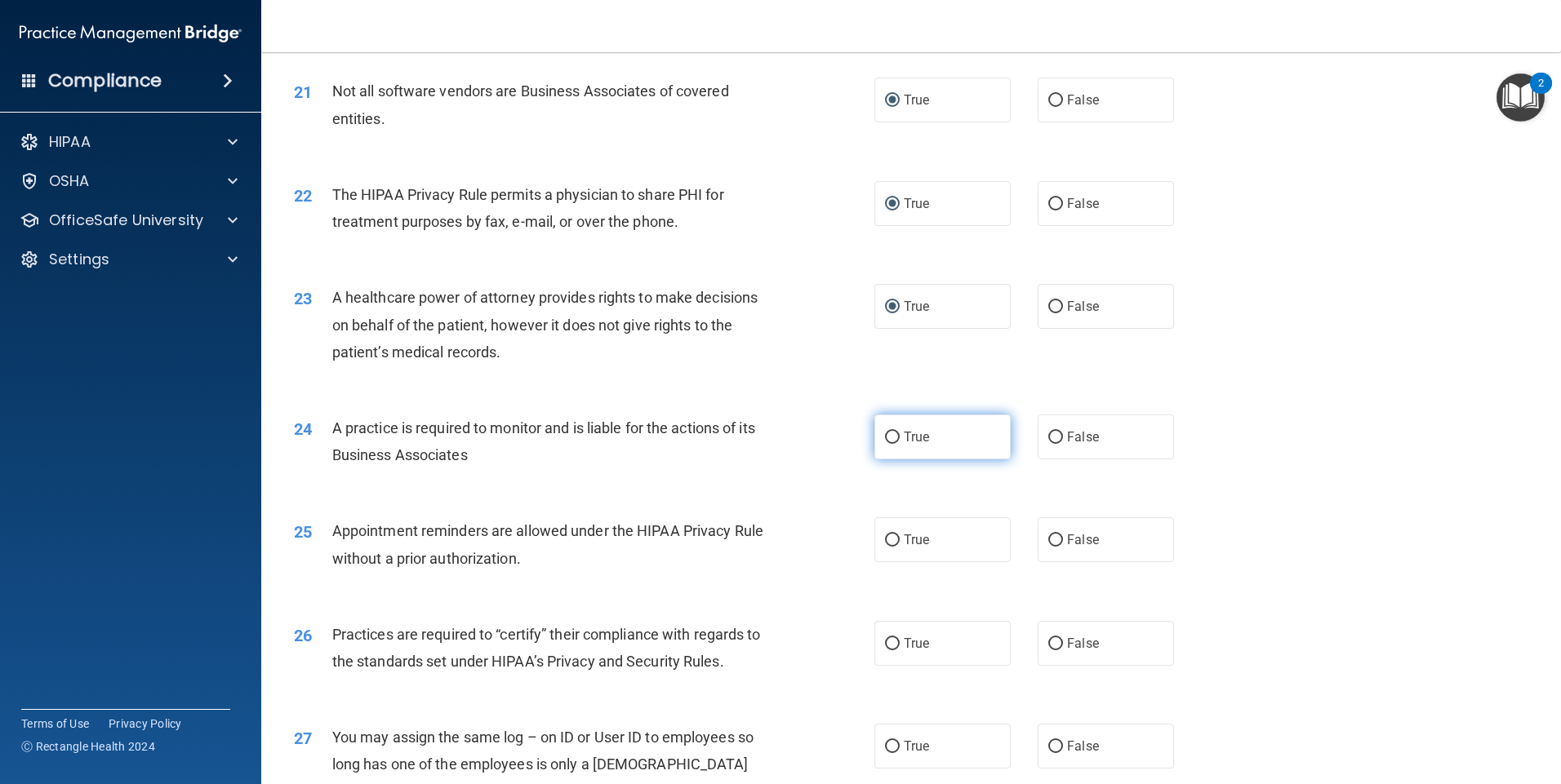
click at [885, 436] on input "True" at bounding box center [892, 438] width 15 height 12
radio input "true"
click at [885, 538] on input "True" at bounding box center [892, 540] width 15 height 12
radio input "true"
click at [889, 642] on input "True" at bounding box center [892, 644] width 15 height 12
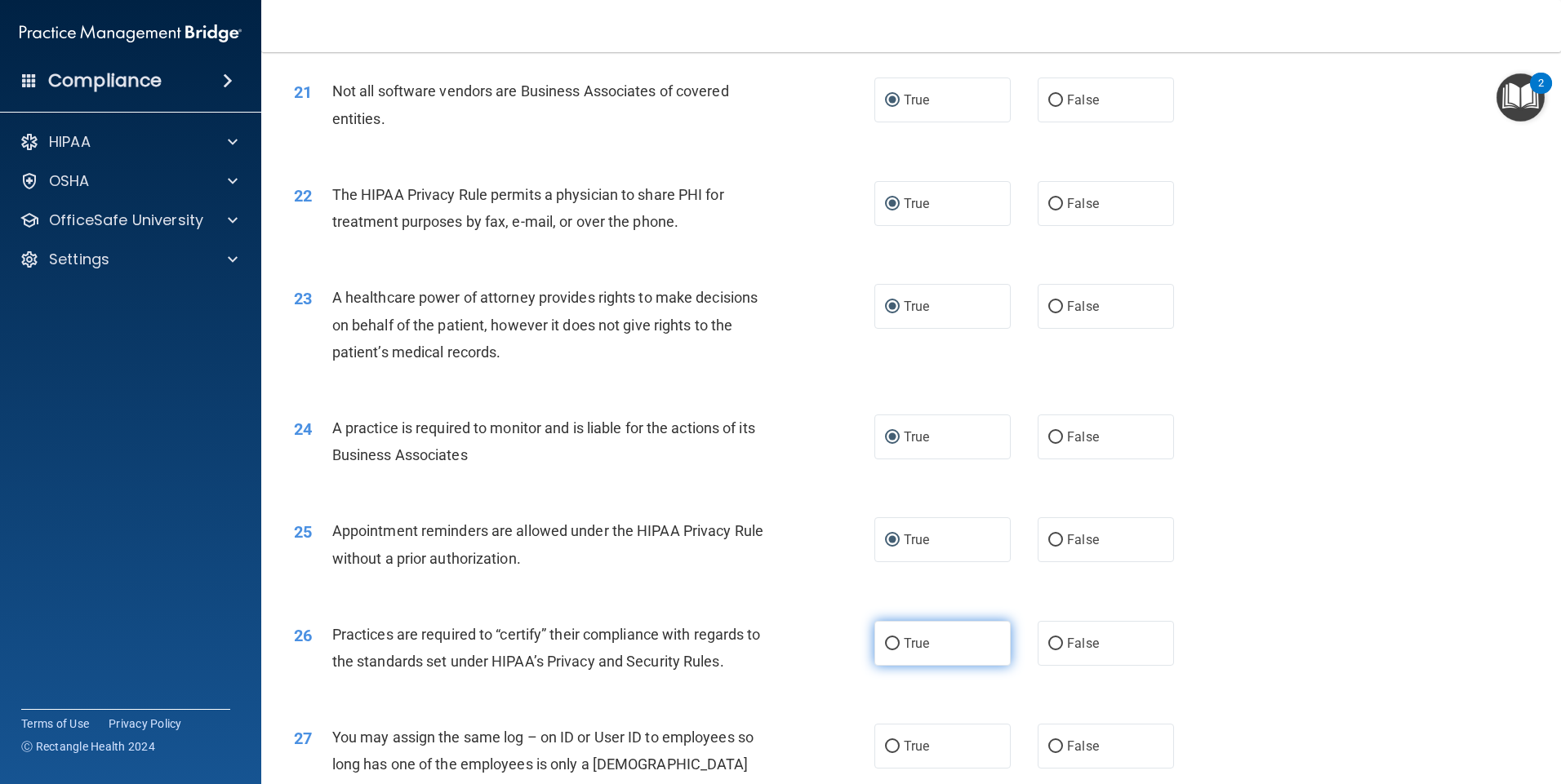
radio input "true"
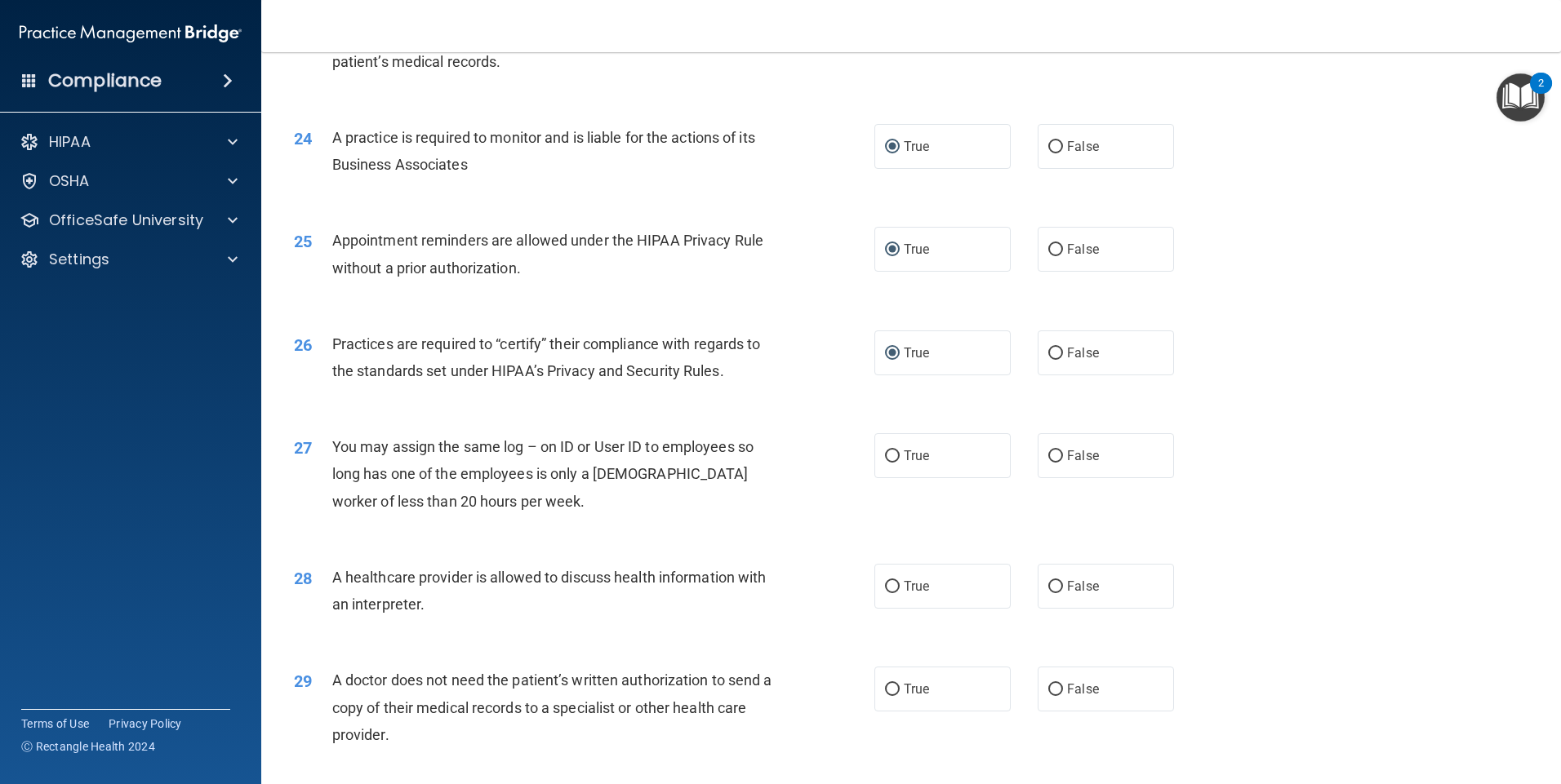
scroll to position [2847, 0]
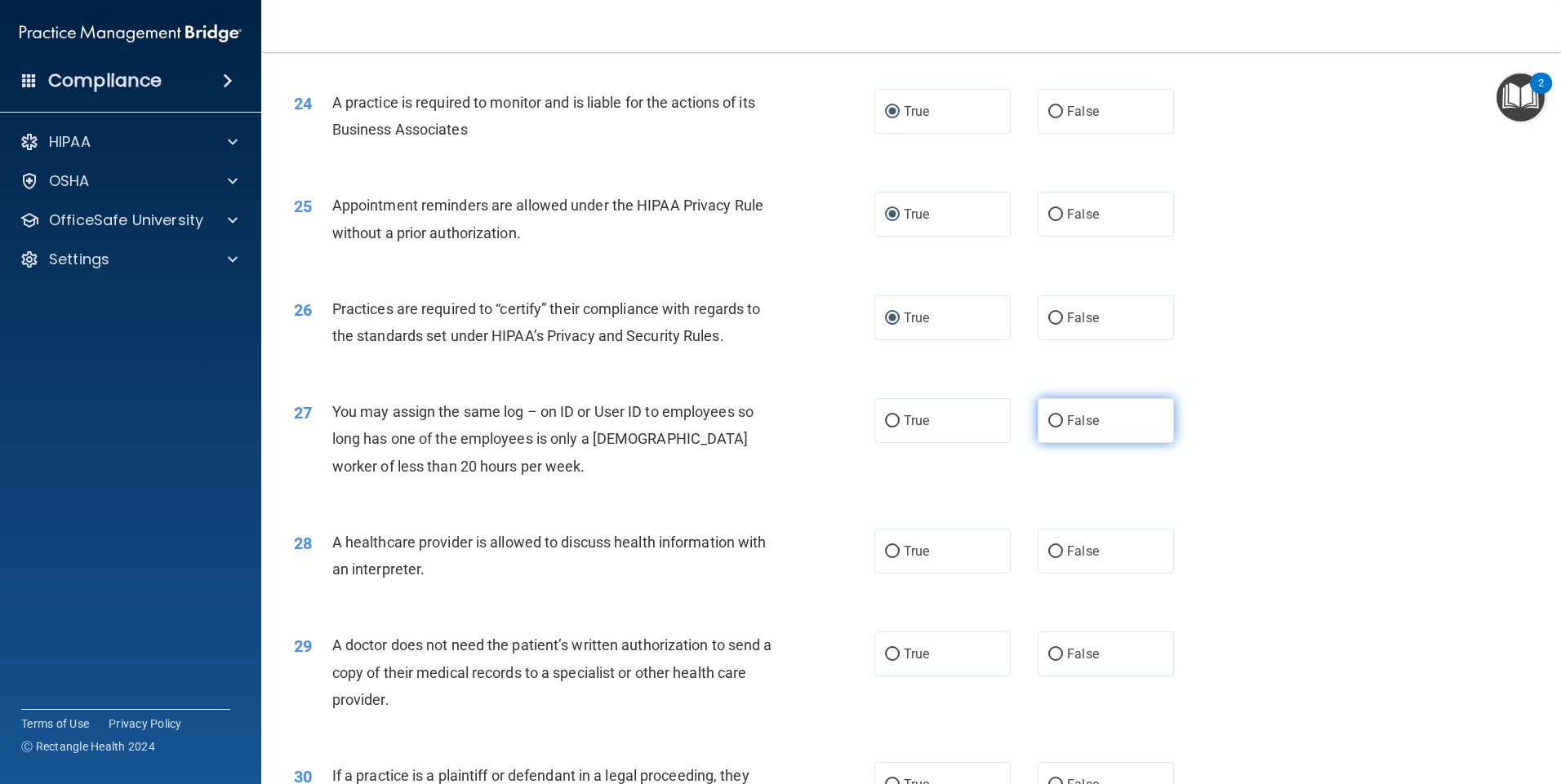
click at [1049, 422] on input "False" at bounding box center [1055, 422] width 15 height 12
radio input "true"
click at [888, 551] on input "True" at bounding box center [892, 551] width 15 height 12
radio input "true"
click at [886, 651] on input "True" at bounding box center [892, 654] width 15 height 12
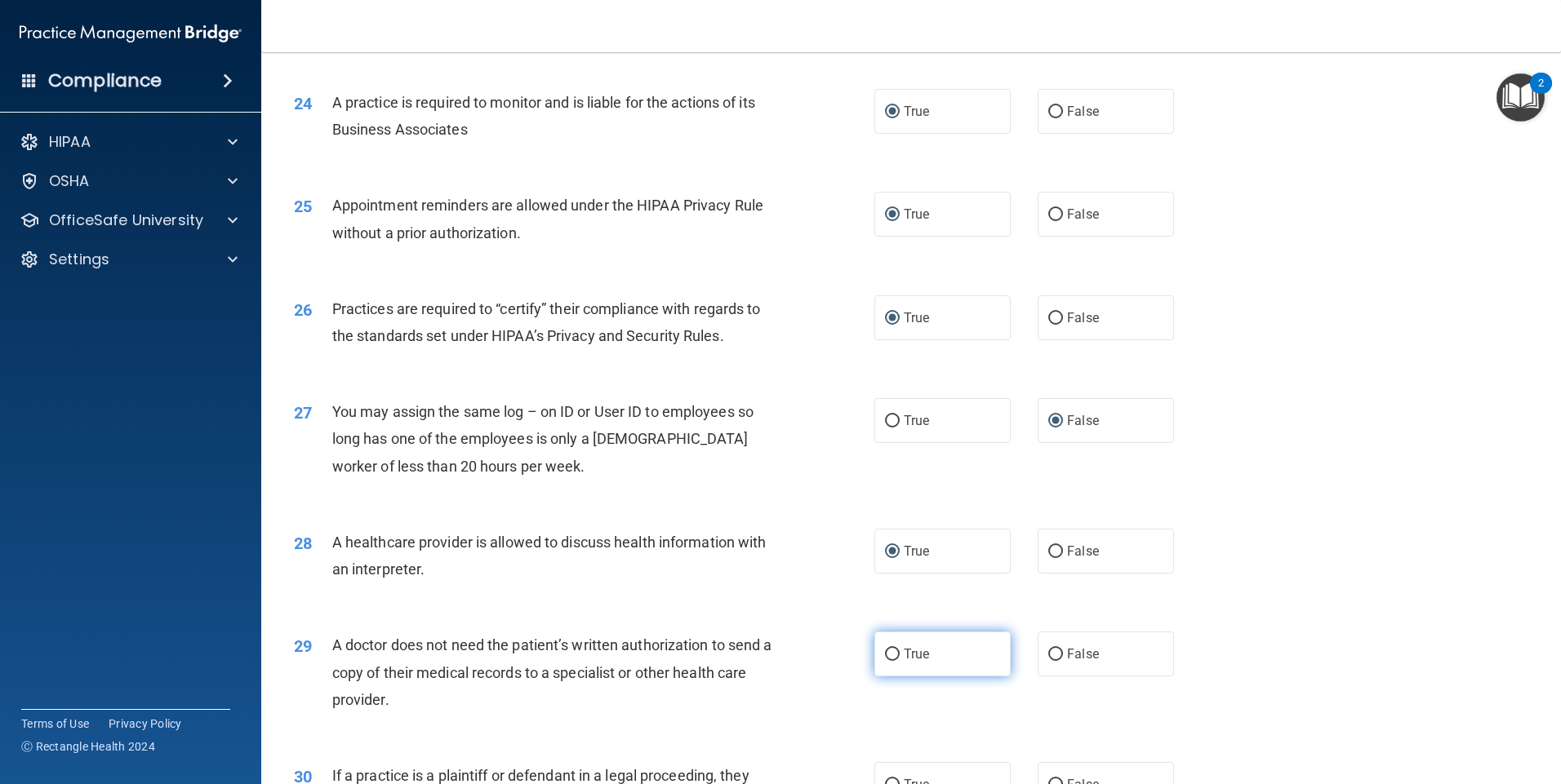
radio input "true"
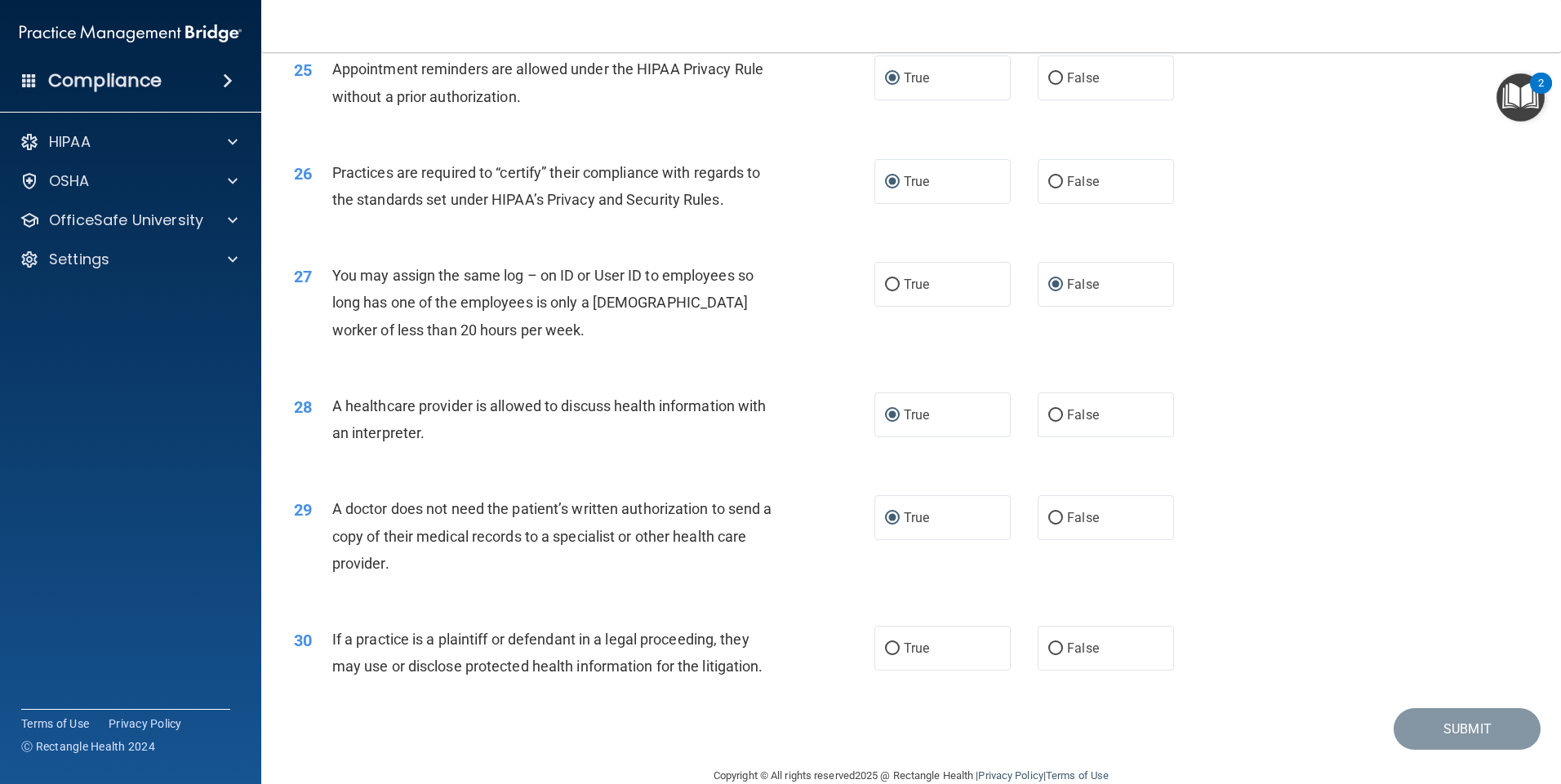
scroll to position [3014, 0]
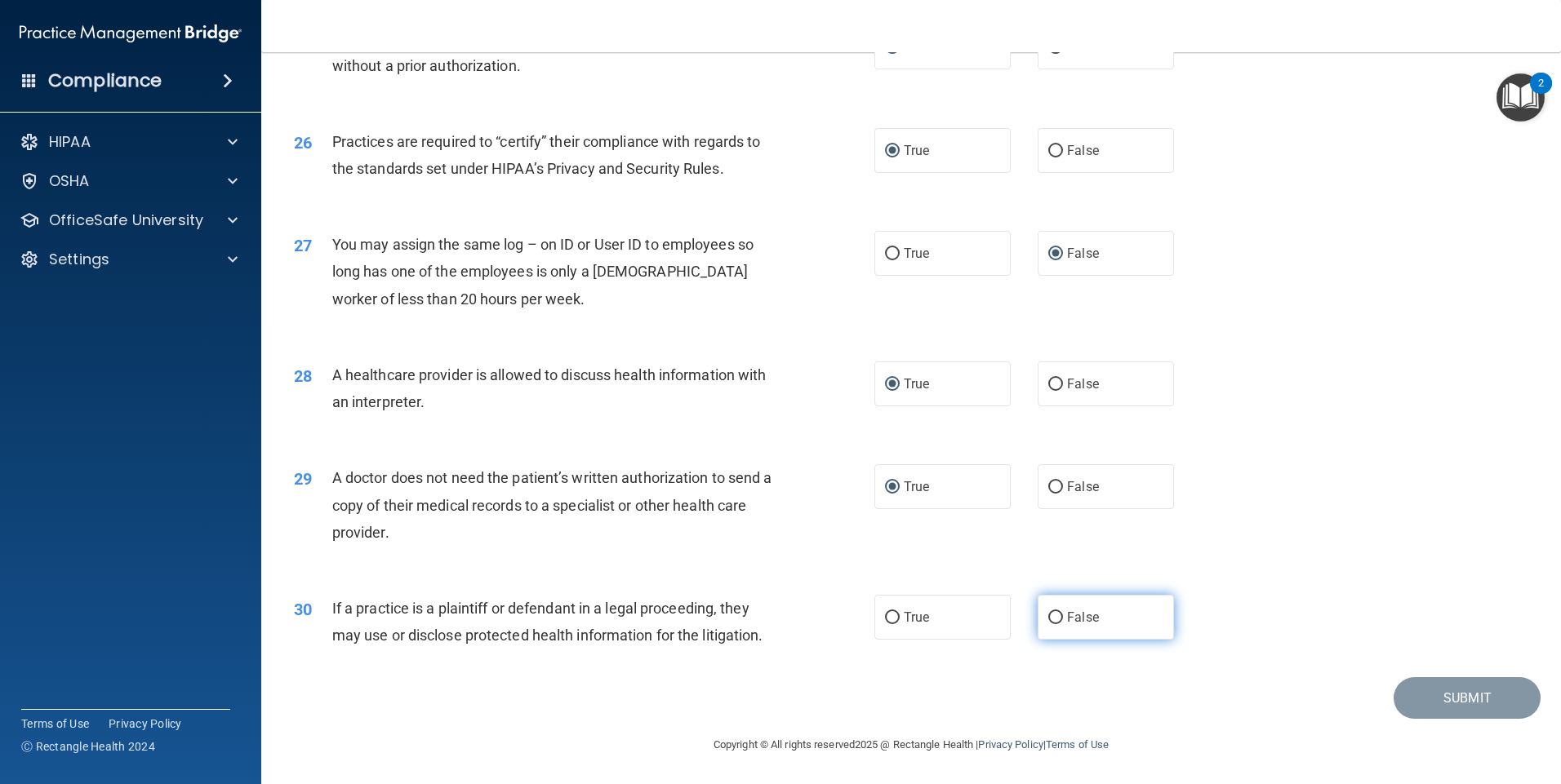
click at [1049, 612] on input "False" at bounding box center [1055, 618] width 15 height 12
radio input "true"
click at [1427, 704] on button "Submit" at bounding box center [1467, 698] width 147 height 42
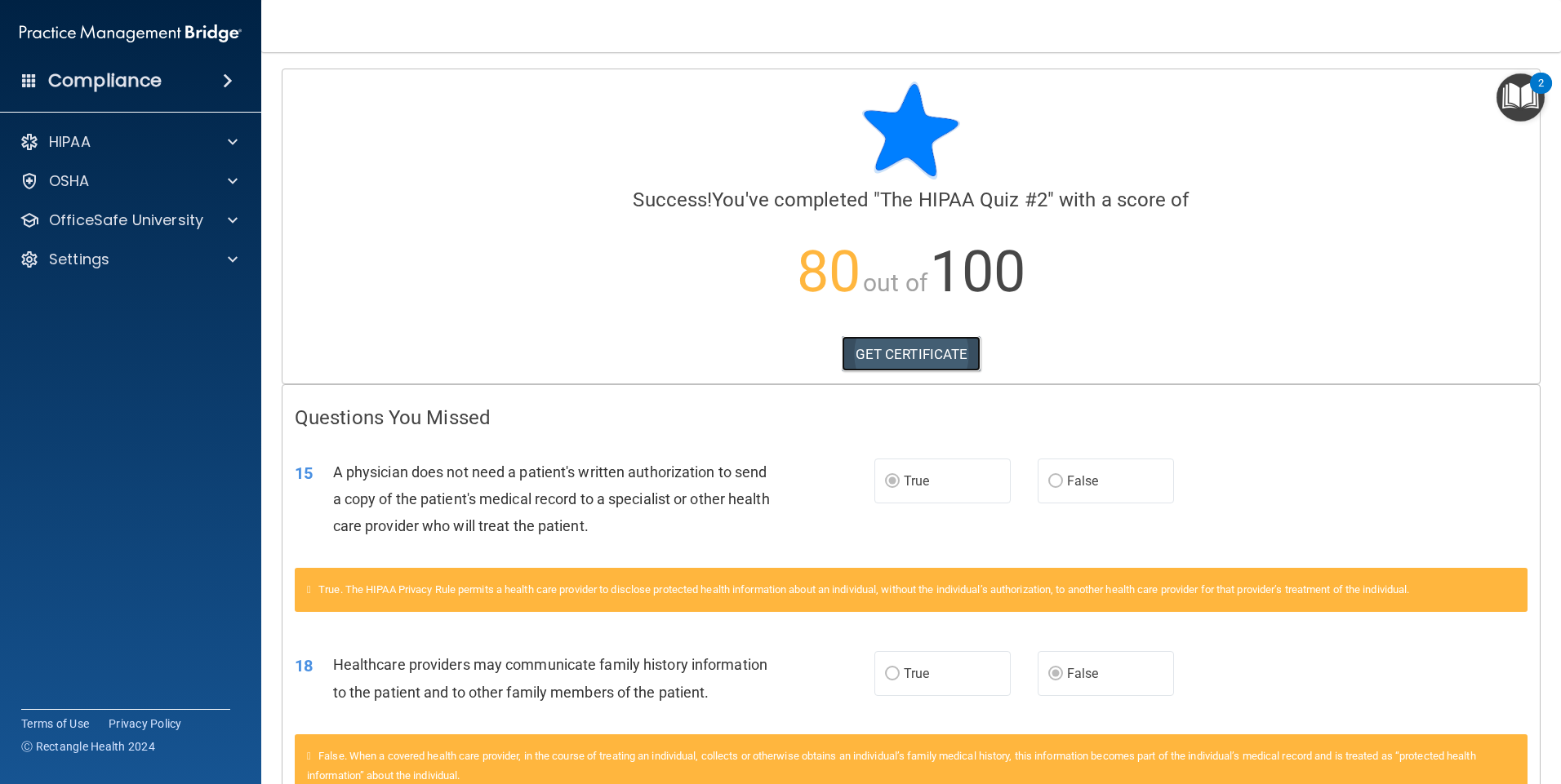
click at [867, 346] on link "GET CERTIFICATE" at bounding box center [911, 354] width 140 height 36
